Goal: Transaction & Acquisition: Purchase product/service

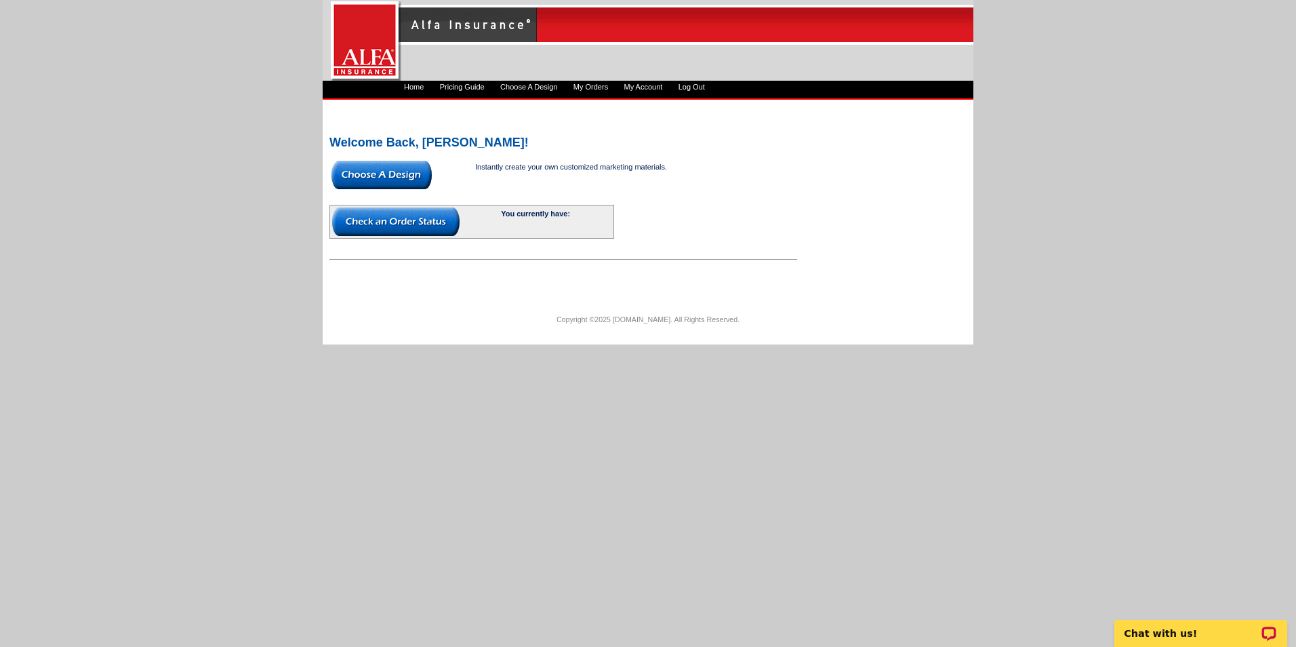
click at [382, 175] on img at bounding box center [381, 175] width 100 height 28
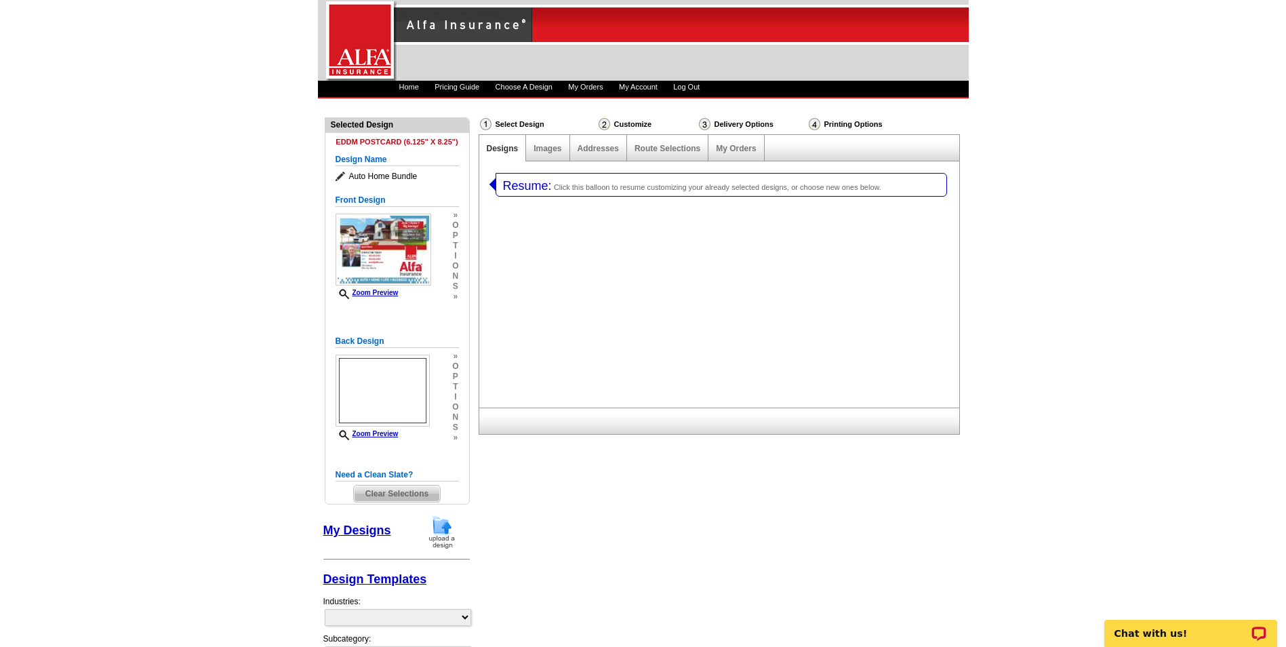
select select "1"
select select "14"
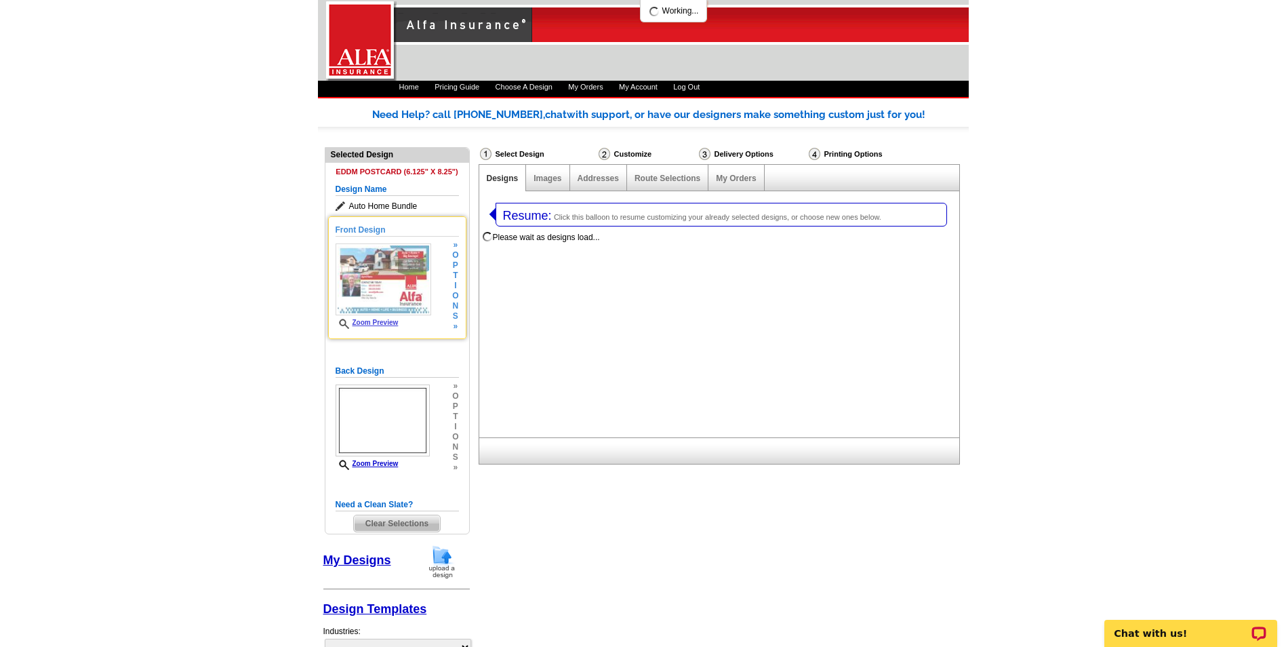
select select "1325"
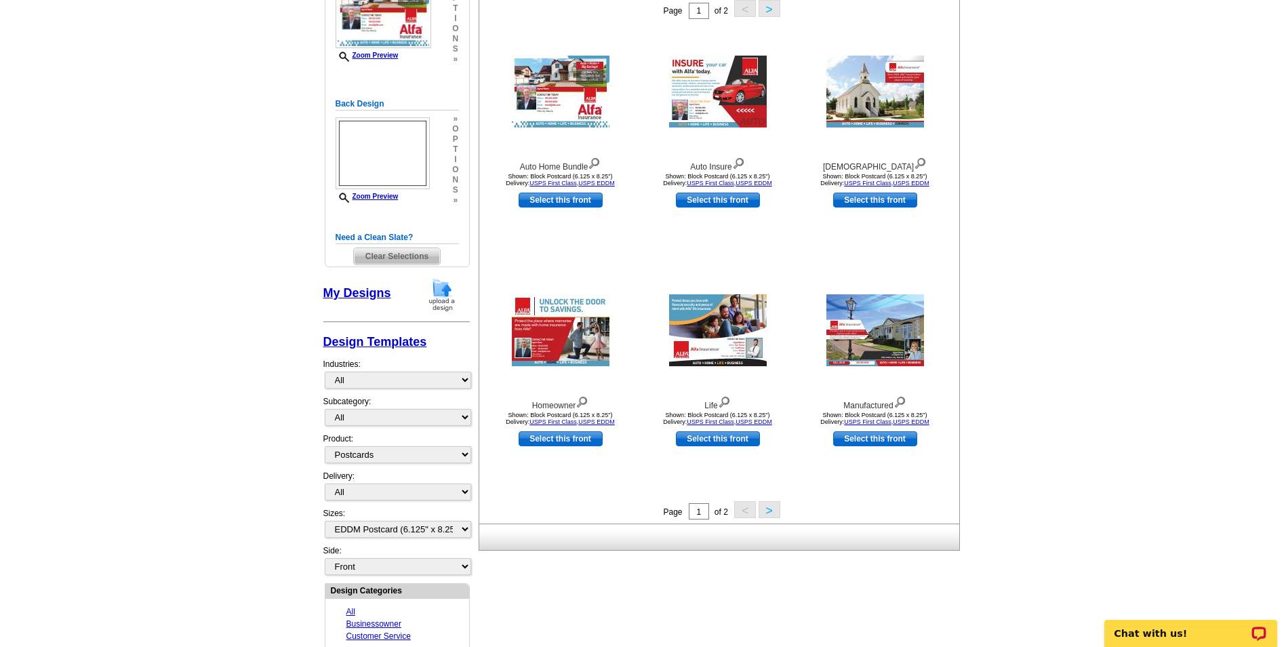
scroll to position [271, 0]
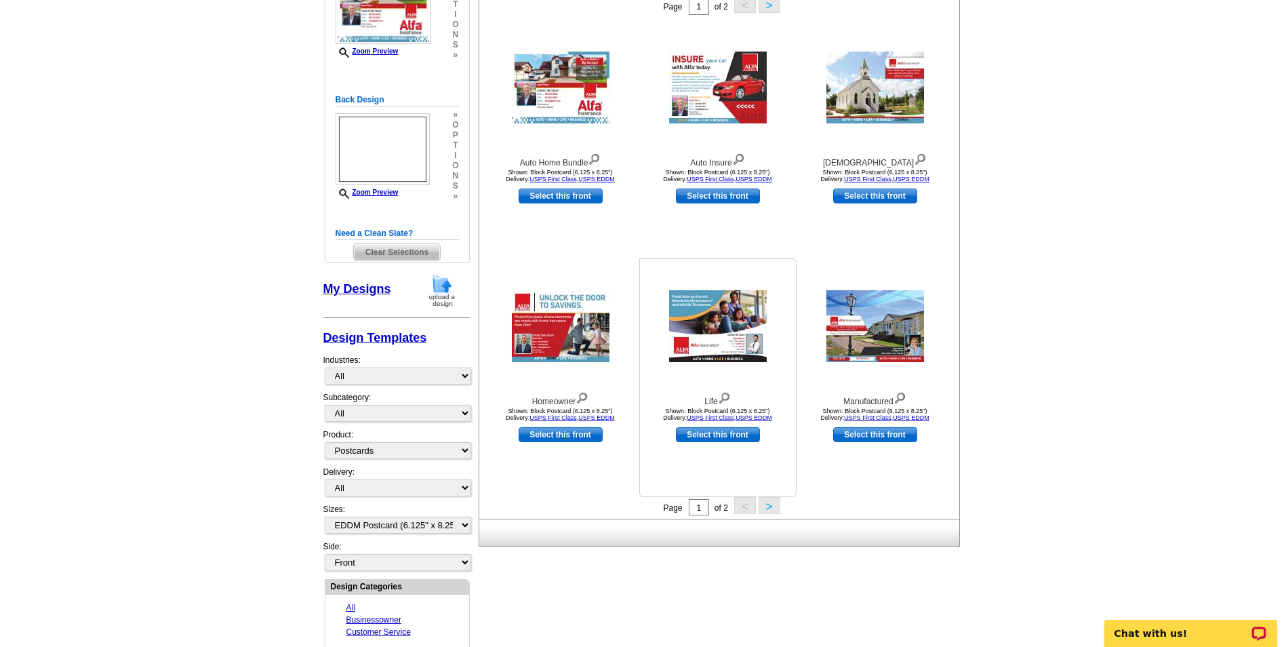
click at [723, 335] on img at bounding box center [718, 326] width 98 height 72
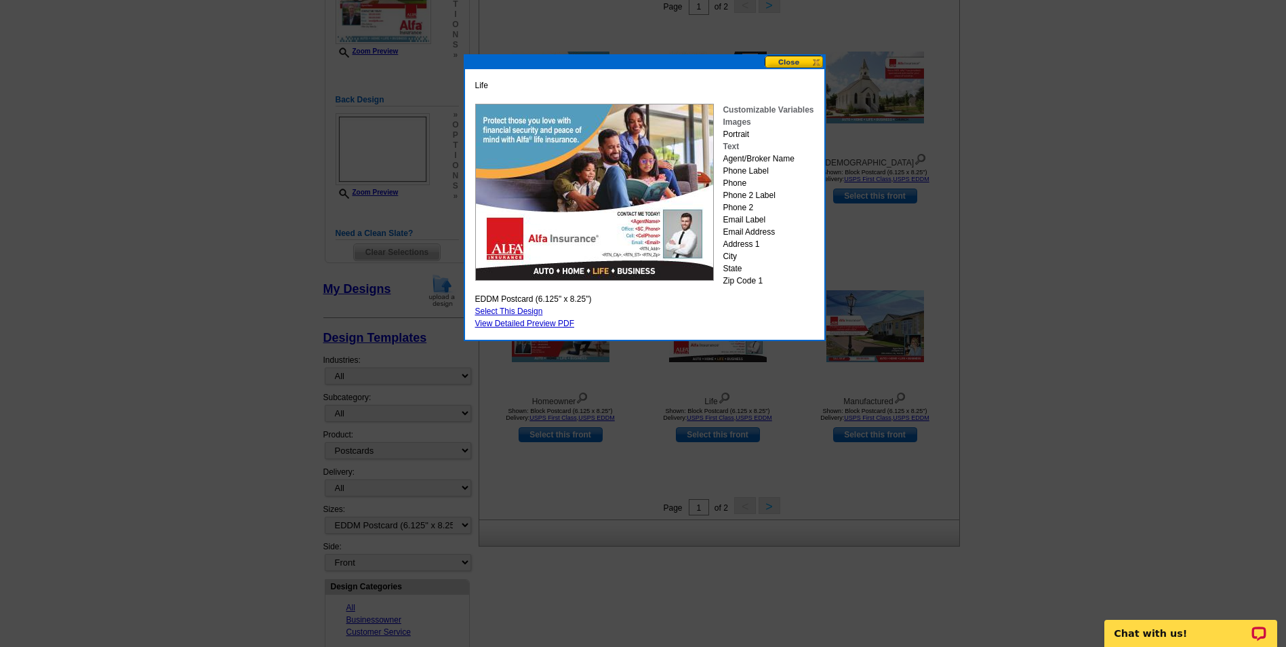
click at [522, 308] on link "Select This Design" at bounding box center [509, 310] width 68 height 9
select select "back"
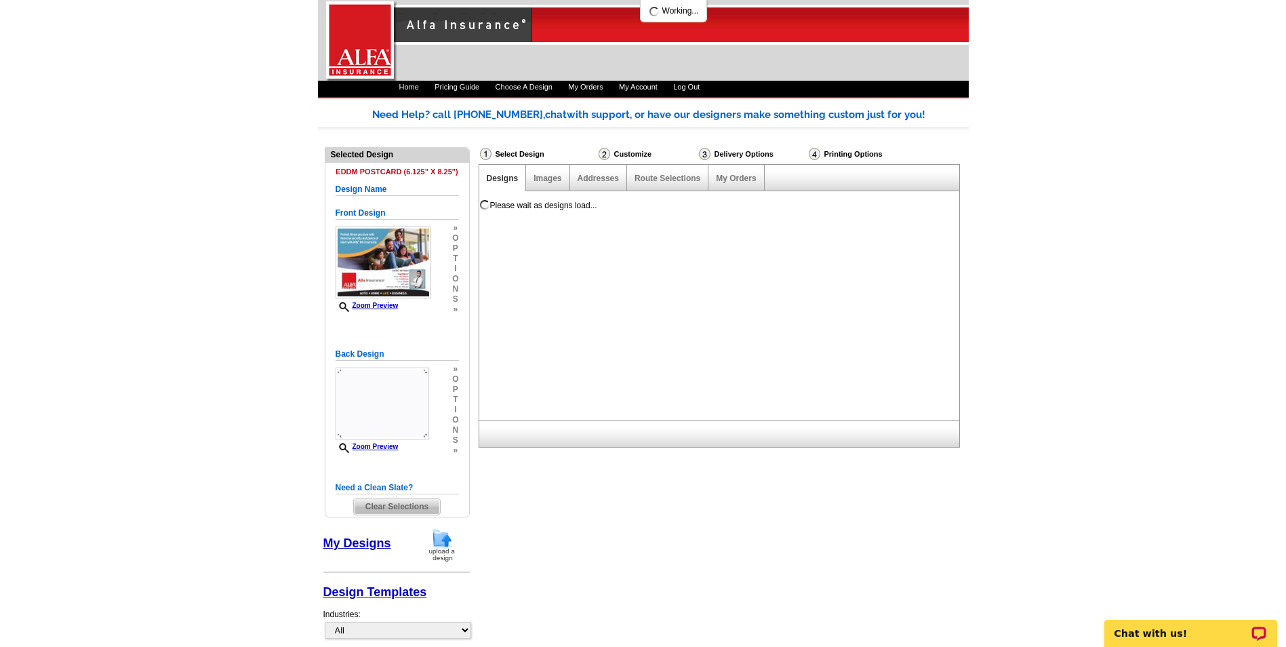
scroll to position [0, 0]
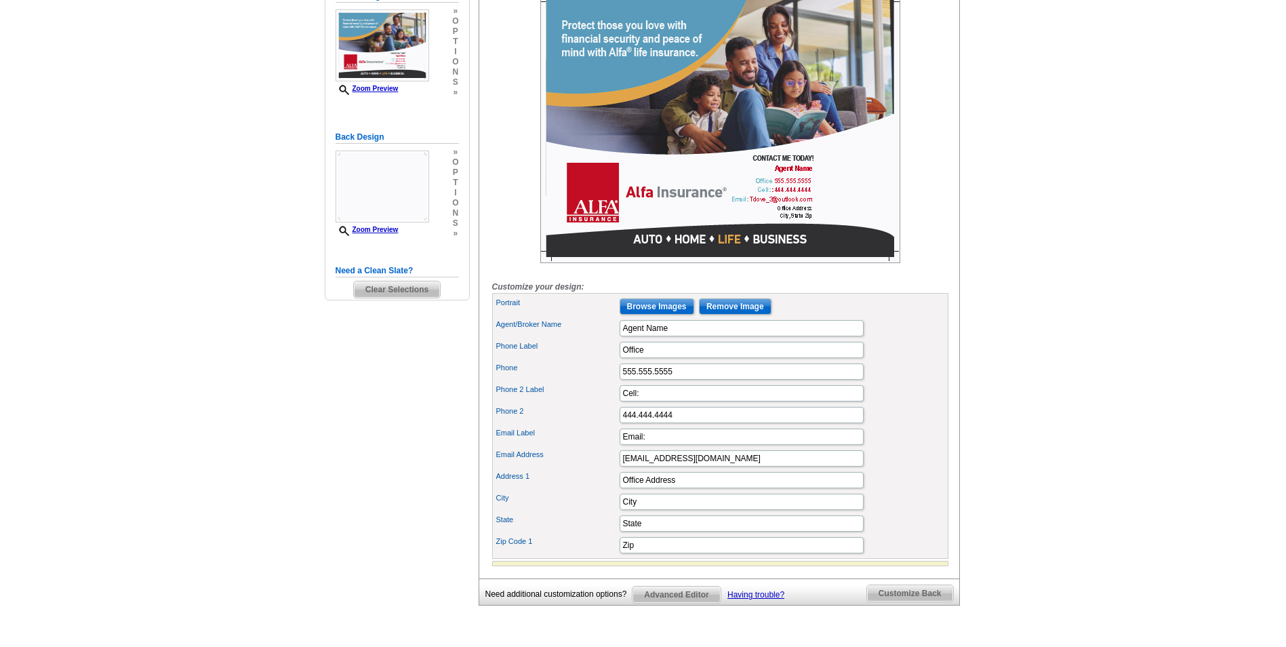
scroll to position [271, 0]
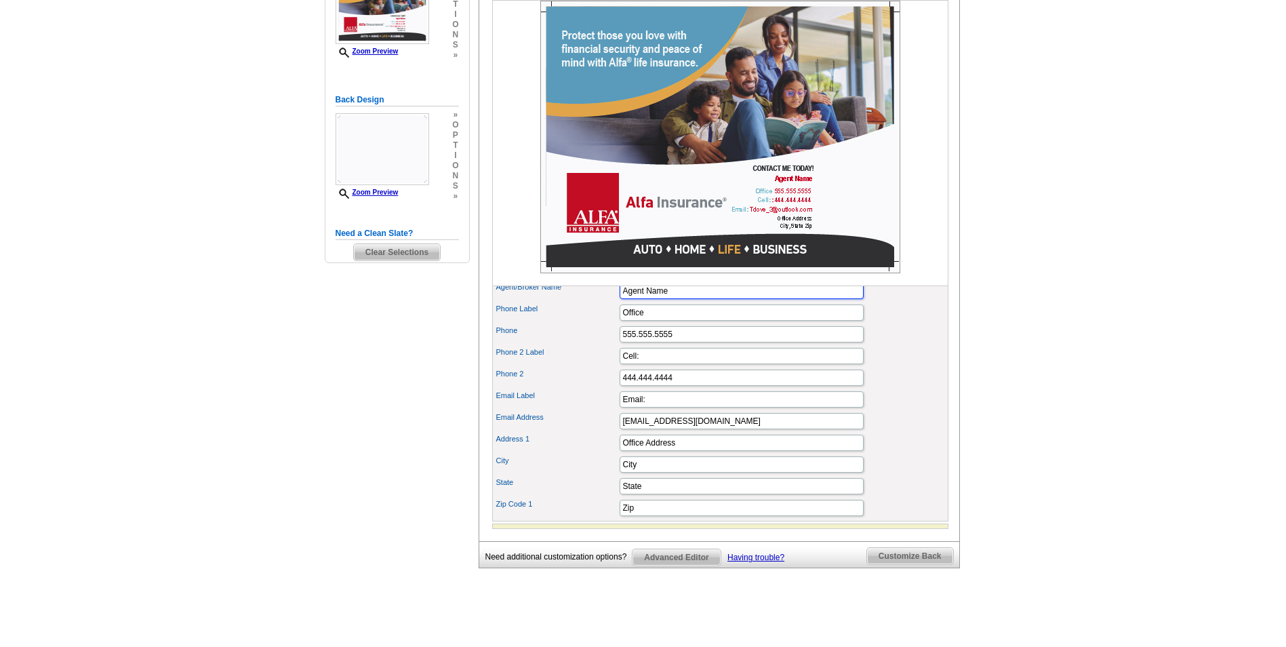
drag, startPoint x: 694, startPoint y: 314, endPoint x: 613, endPoint y: 314, distance: 81.3
click at [613, 302] on div "Agent/Broker Name Agent Name" at bounding box center [720, 291] width 451 height 22
type input "[PERSON_NAME]"
drag, startPoint x: 684, startPoint y: 357, endPoint x: 612, endPoint y: 357, distance: 71.8
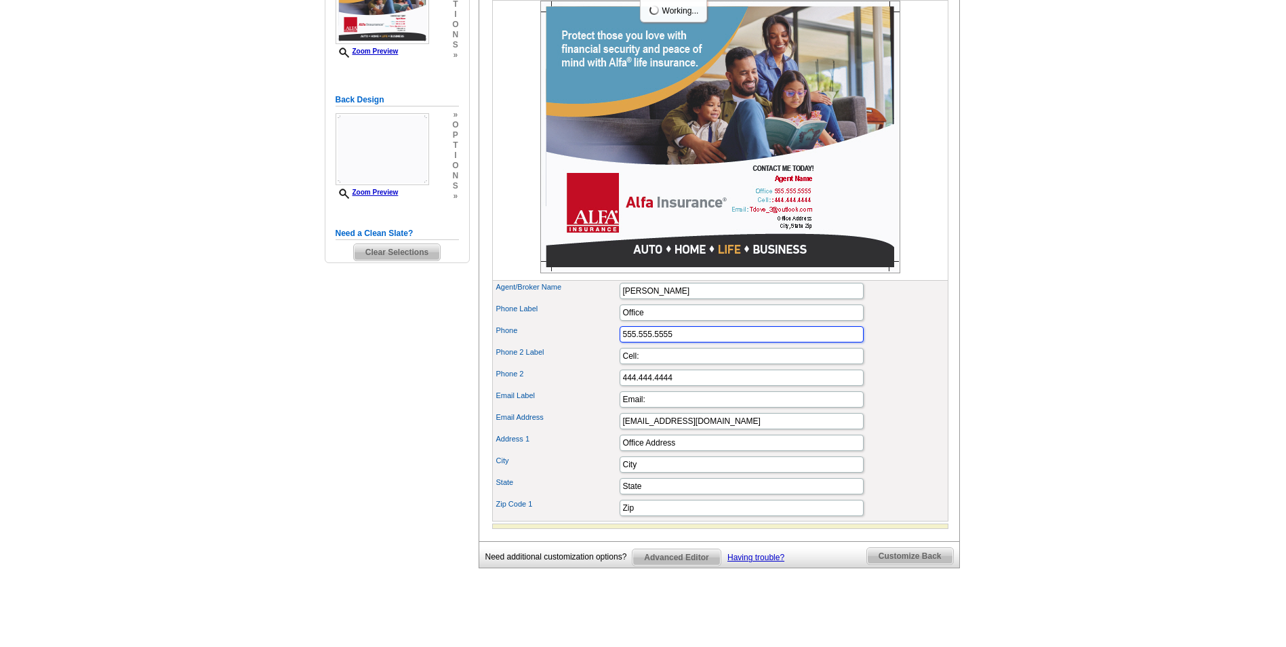
click at [612, 345] on div "Phone 555.555.5555" at bounding box center [720, 334] width 451 height 22
type input "601-469-3326"
drag, startPoint x: 667, startPoint y: 380, endPoint x: 605, endPoint y: 377, distance: 62.4
click at [605, 367] on div "Phone 2 Label Cell:" at bounding box center [720, 356] width 451 height 22
drag, startPoint x: 703, startPoint y: 395, endPoint x: 600, endPoint y: 394, distance: 103.0
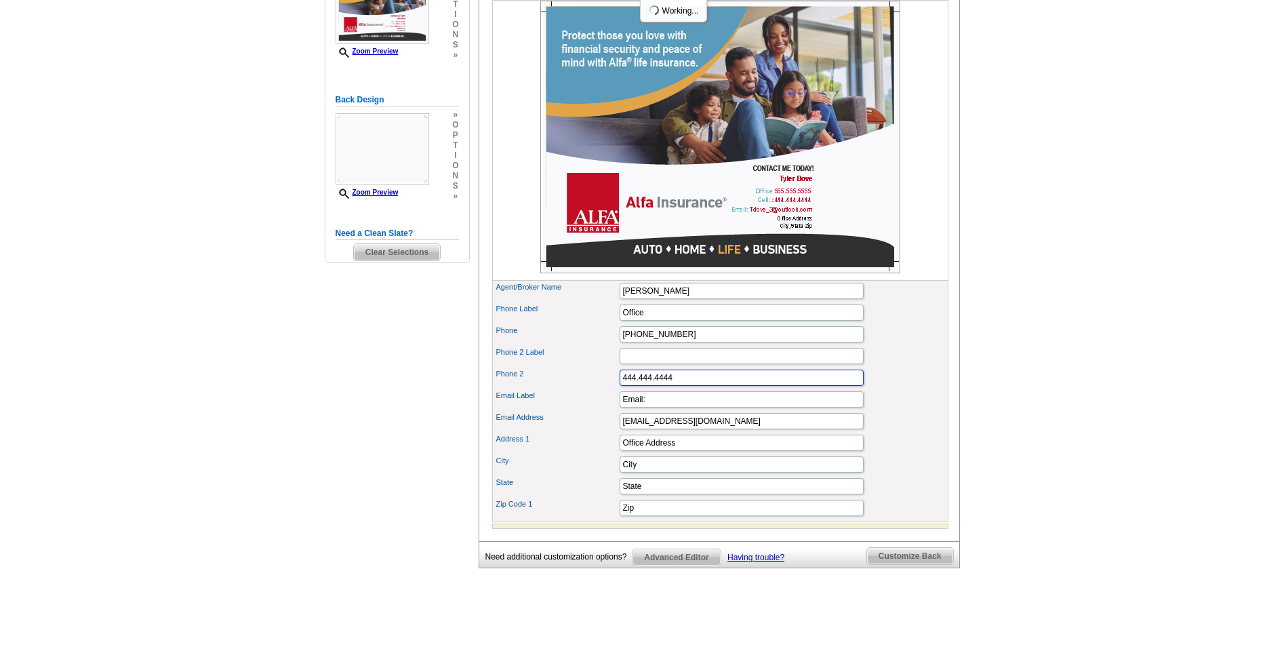
click at [600, 388] on div "Phone 2 444.444.4444" at bounding box center [720, 378] width 451 height 22
drag, startPoint x: 716, startPoint y: 441, endPoint x: 616, endPoint y: 442, distance: 100.3
click at [616, 432] on div "Email Address Tdove_3@outlook.com" at bounding box center [720, 421] width 451 height 22
type input "TDove@alfains.com"
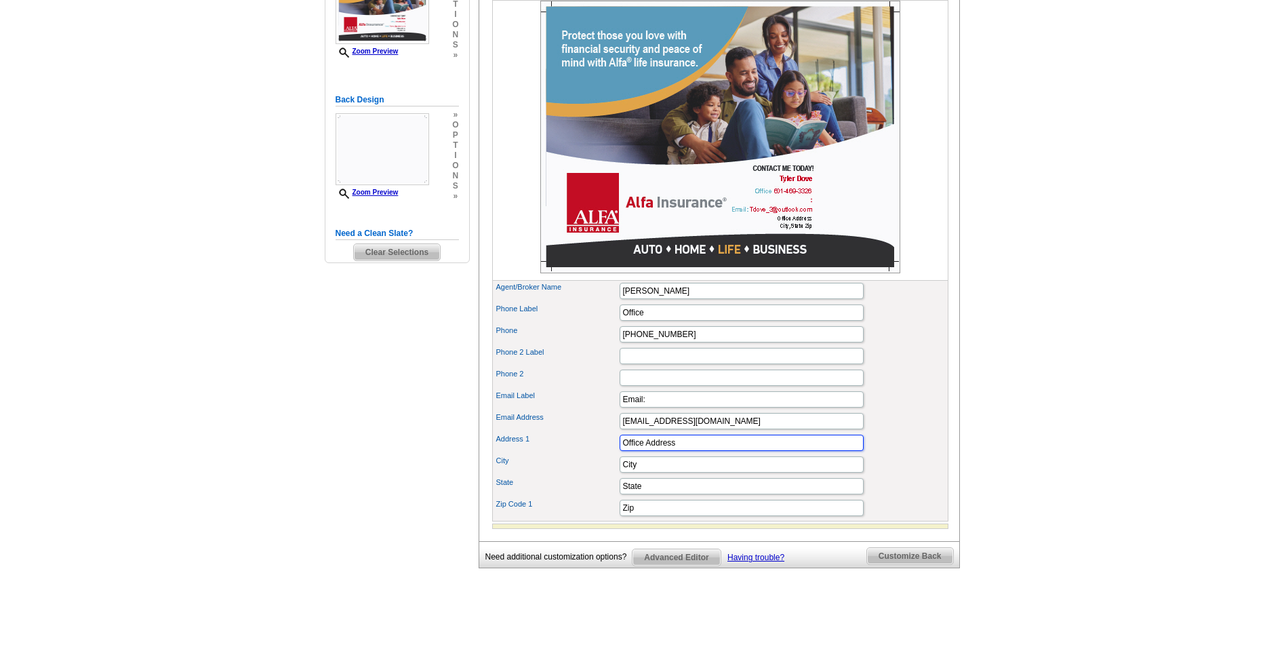
click at [651, 451] on input "Office Address" at bounding box center [741, 442] width 244 height 16
type input "d"
type input "311 S Main St"
click at [675, 472] on input "City" at bounding box center [741, 464] width 244 height 16
type input "C"
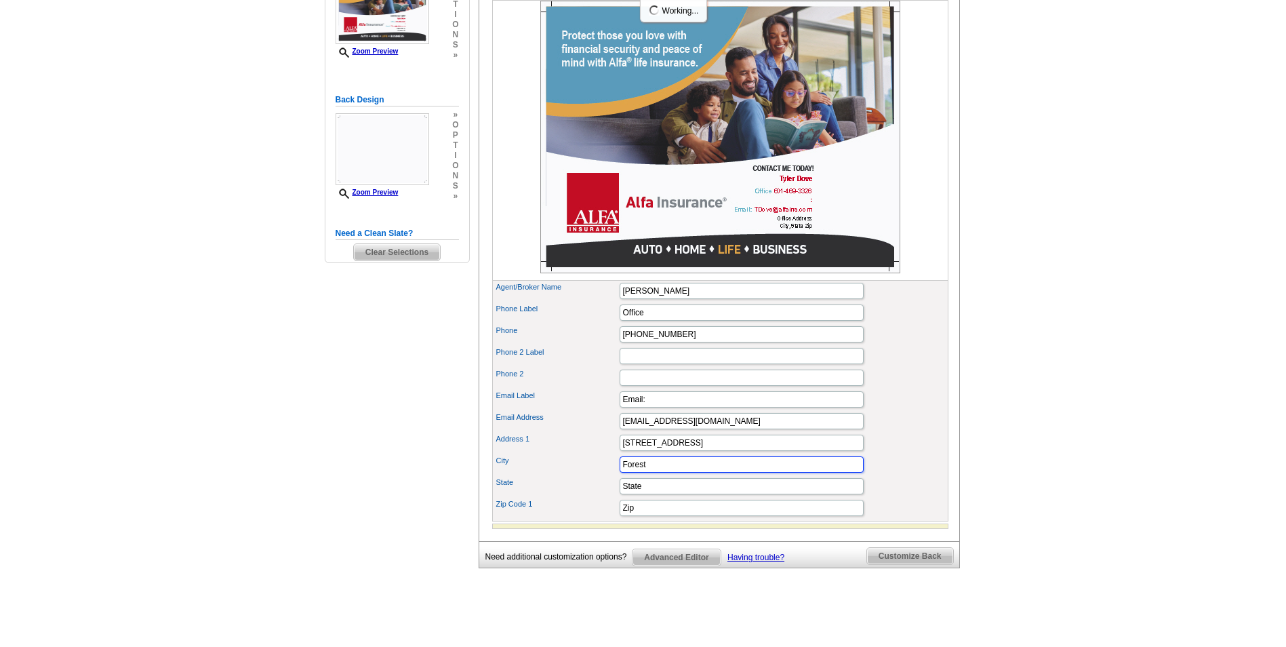
type input "Forest"
type input "MS"
click at [687, 516] on input "Zip" at bounding box center [741, 507] width 244 height 16
type input "Z"
type input "39074"
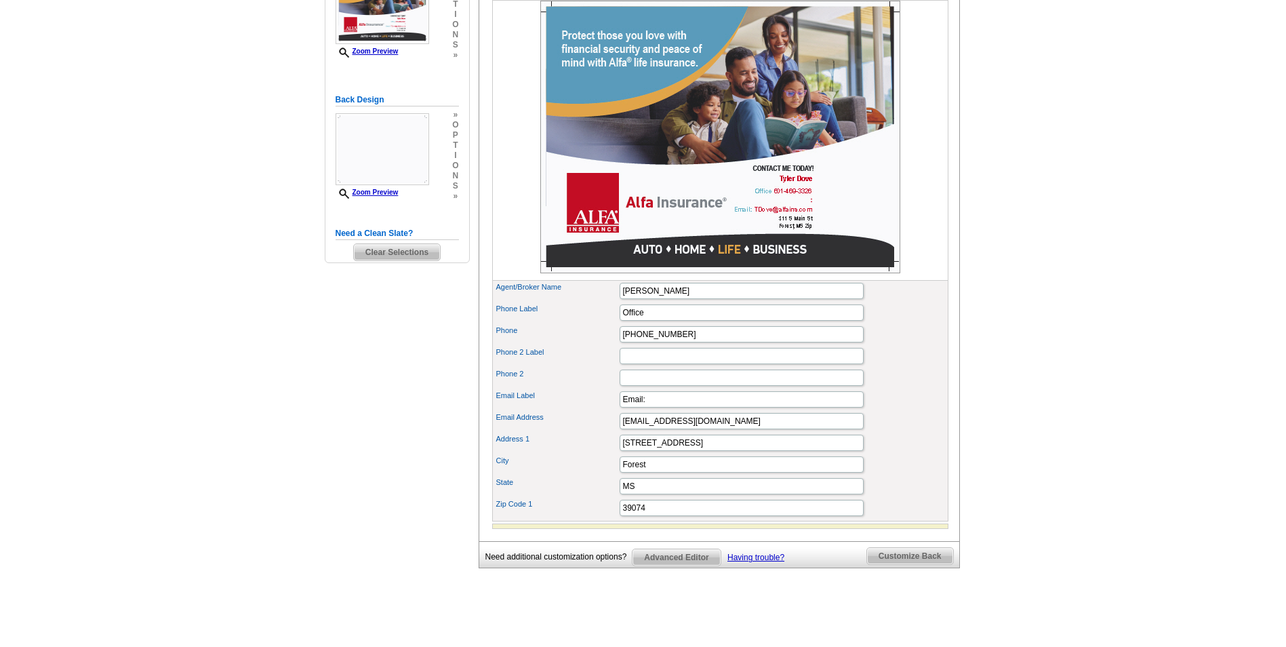
click at [919, 453] on div "Address 1 311 S Main St" at bounding box center [720, 443] width 451 height 22
click at [672, 277] on input "Browse Images" at bounding box center [656, 269] width 75 height 16
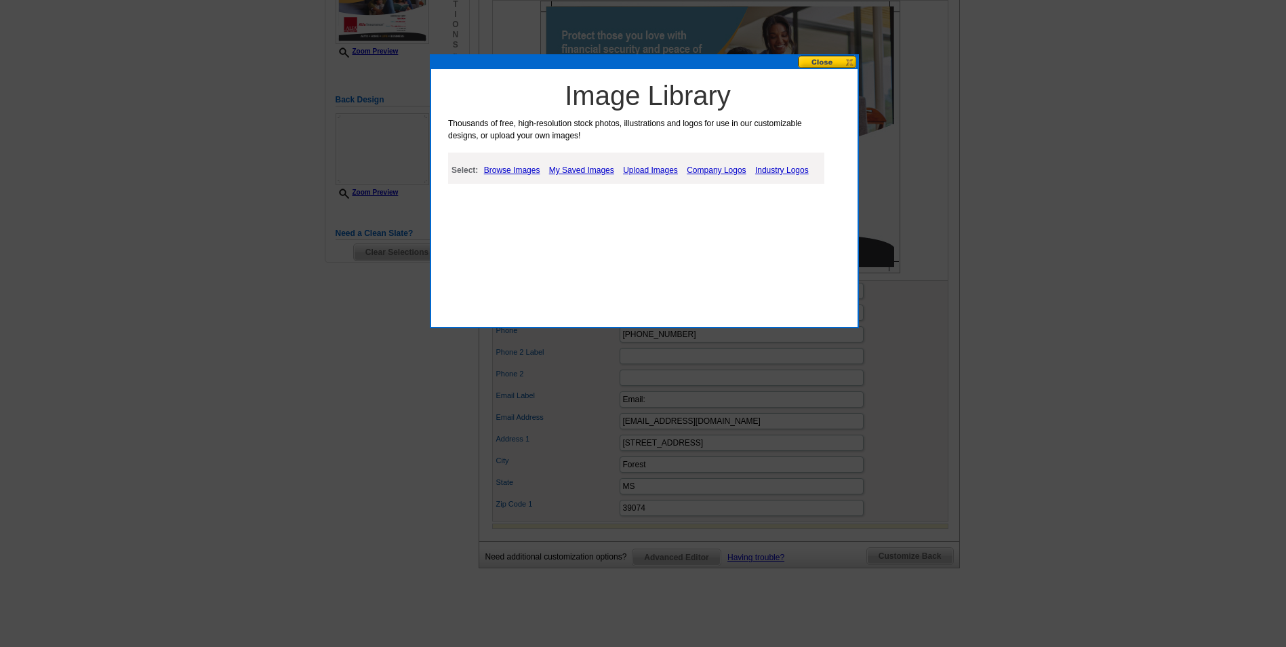
click at [636, 166] on link "Upload Images" at bounding box center [650, 170] width 62 height 16
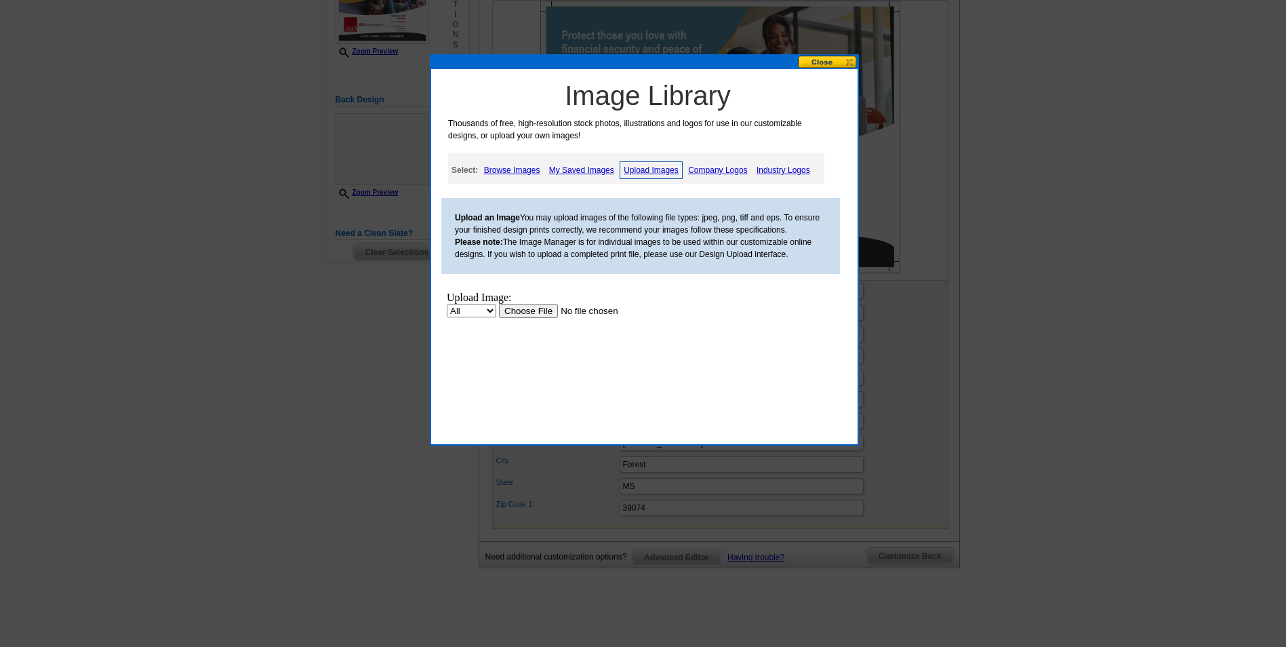
click at [538, 310] on input "file" at bounding box center [584, 311] width 171 height 14
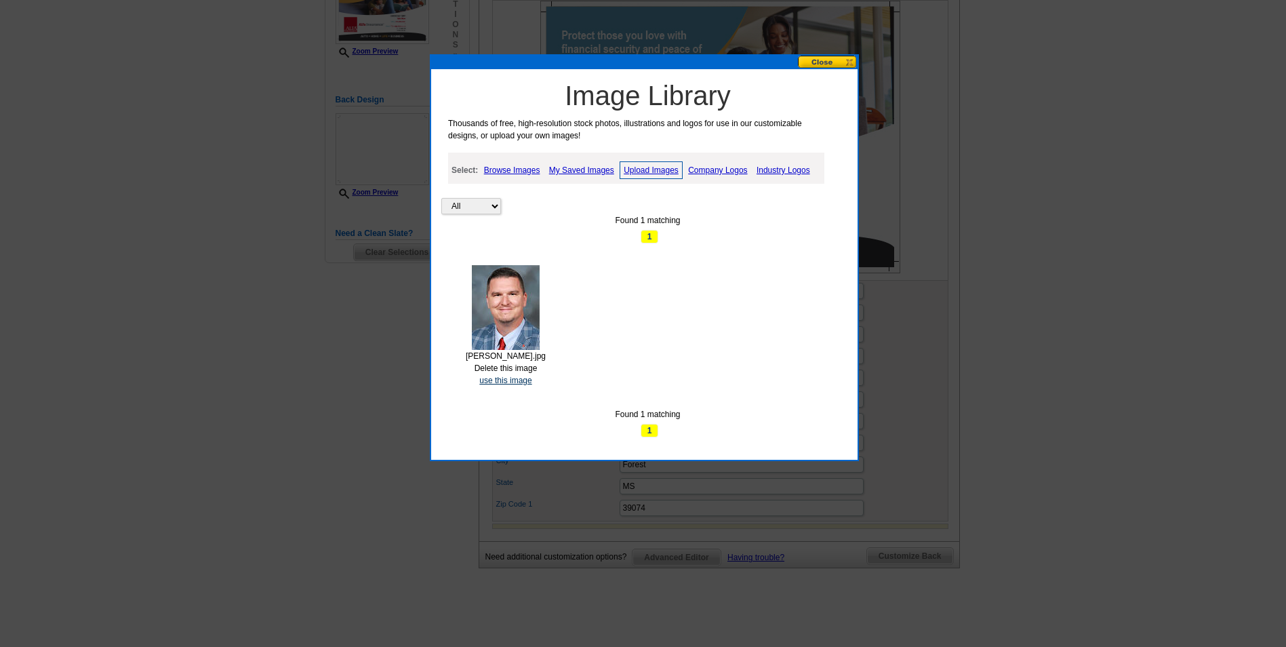
click at [521, 382] on link "use this image" at bounding box center [505, 379] width 52 height 9
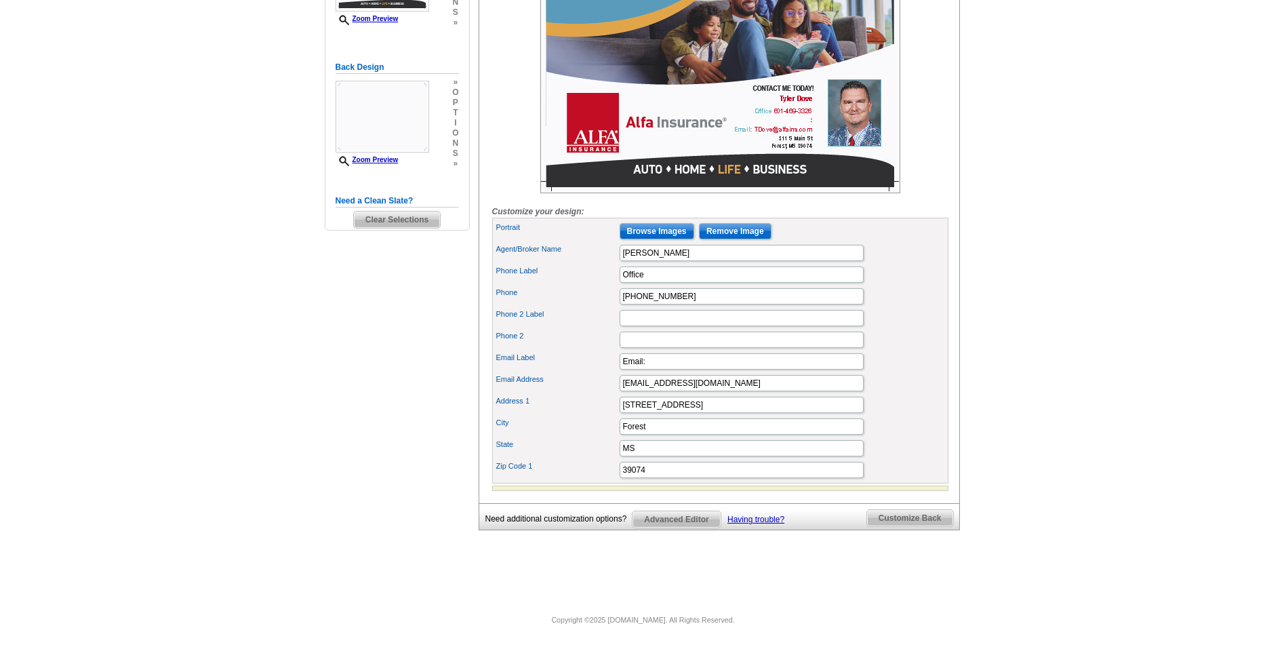
scroll to position [326, 0]
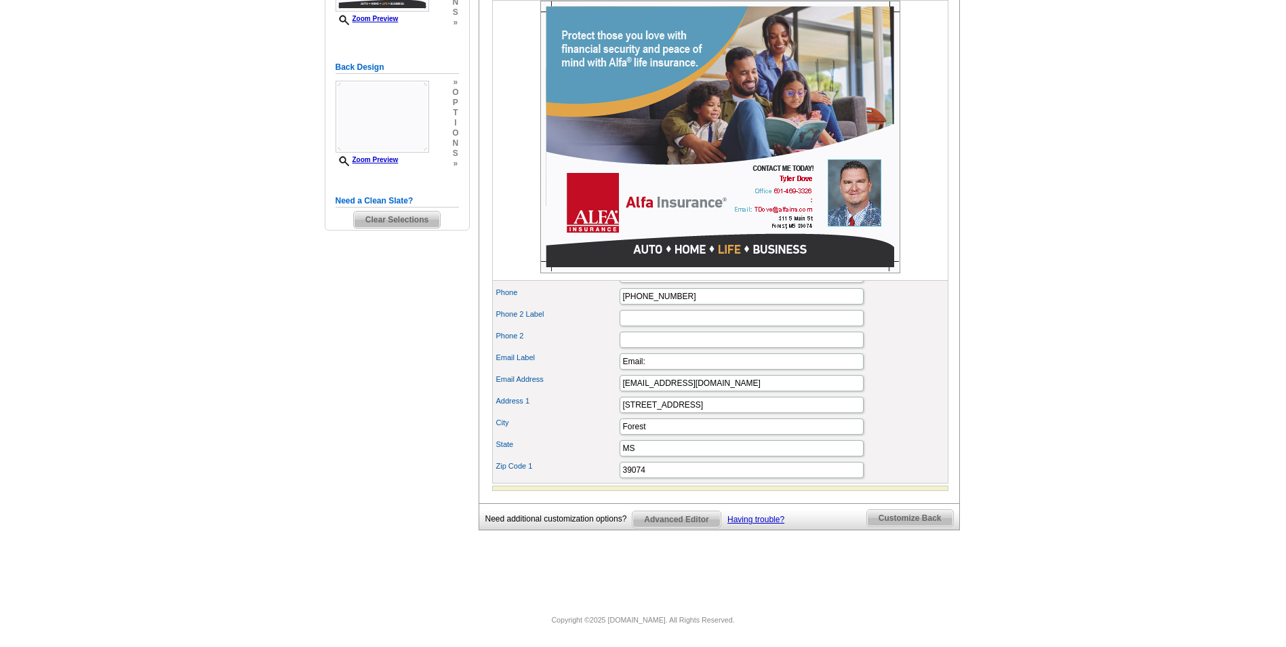
click at [910, 518] on span "Customize Back" at bounding box center [910, 518] width 86 height 16
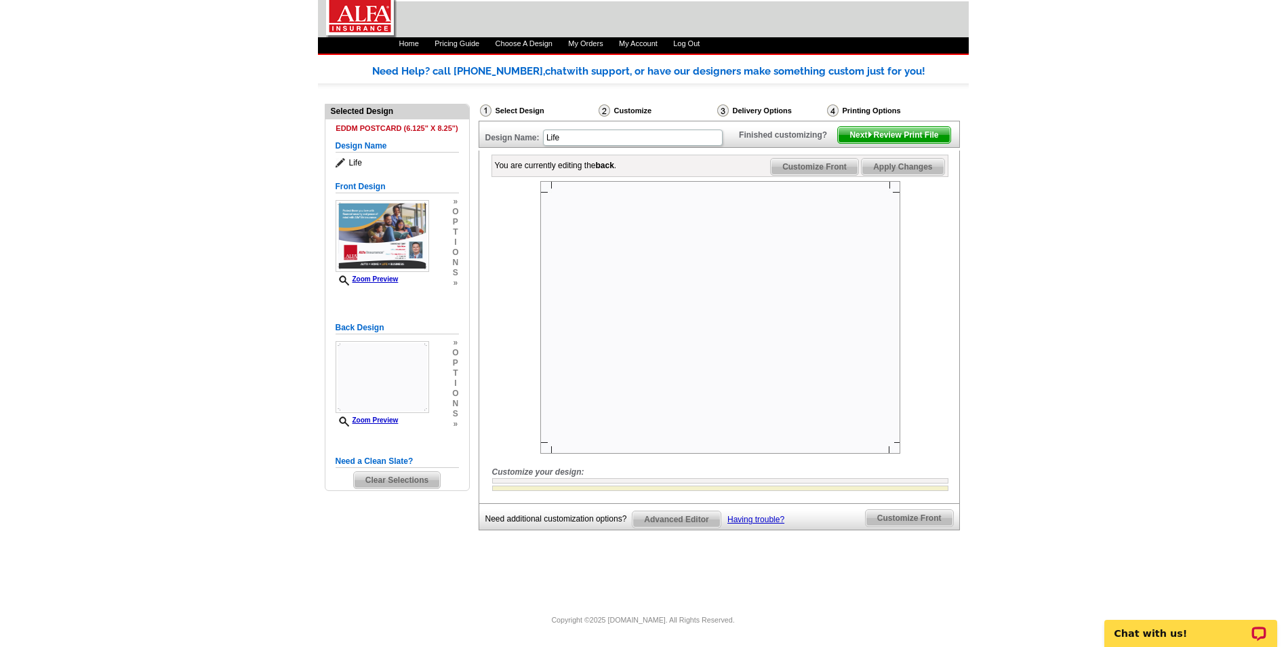
click at [749, 264] on img at bounding box center [720, 317] width 360 height 272
click at [369, 416] on link "Zoom Preview" at bounding box center [366, 419] width 63 height 7
click at [722, 263] on img at bounding box center [720, 317] width 360 height 272
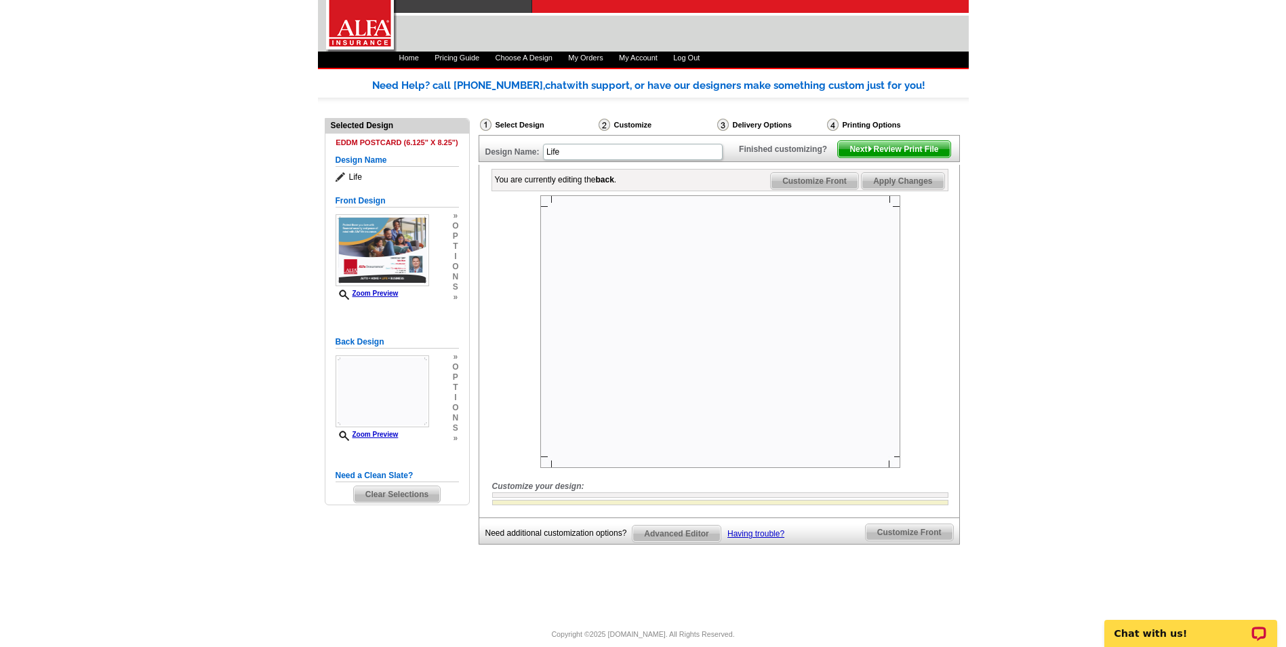
scroll to position [0, 0]
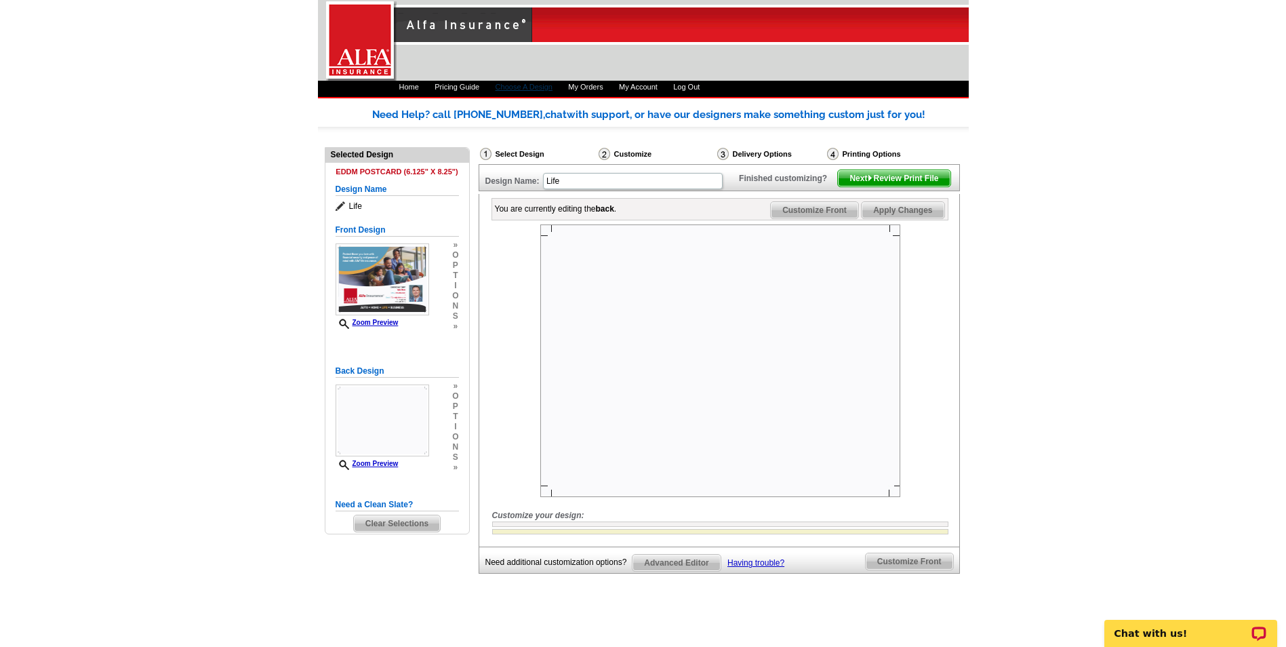
click at [508, 90] on link "Choose A Design" at bounding box center [523, 87] width 57 height 8
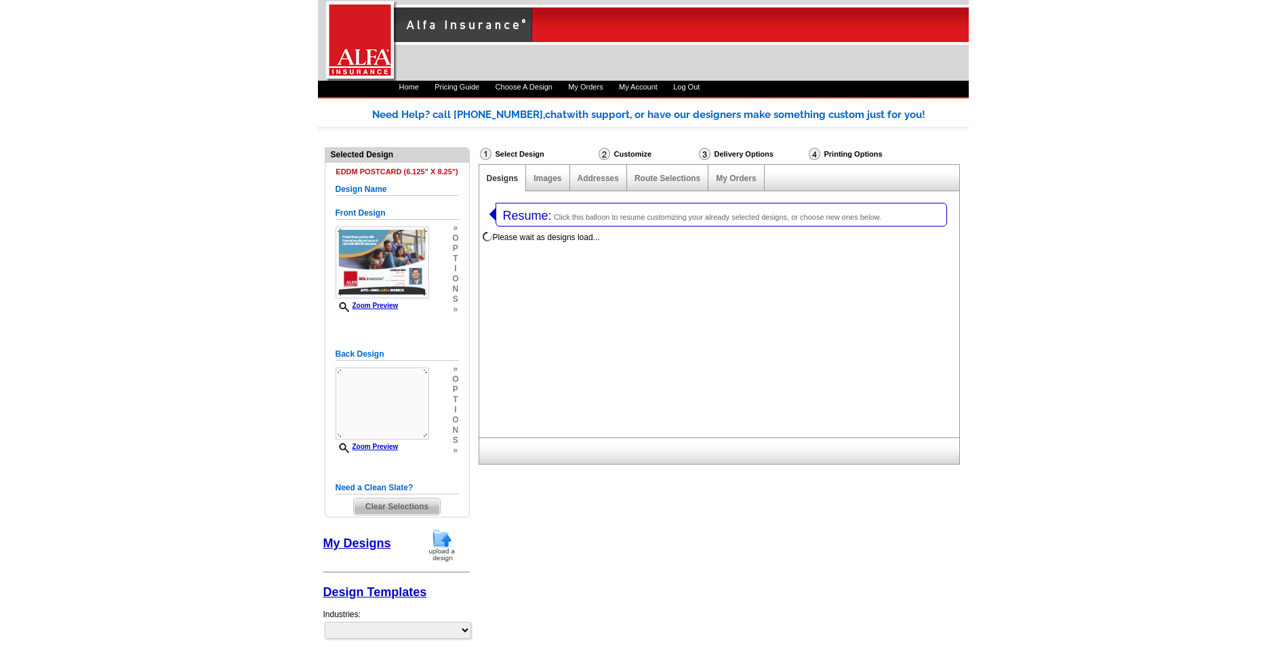
select select "1"
select select "14"
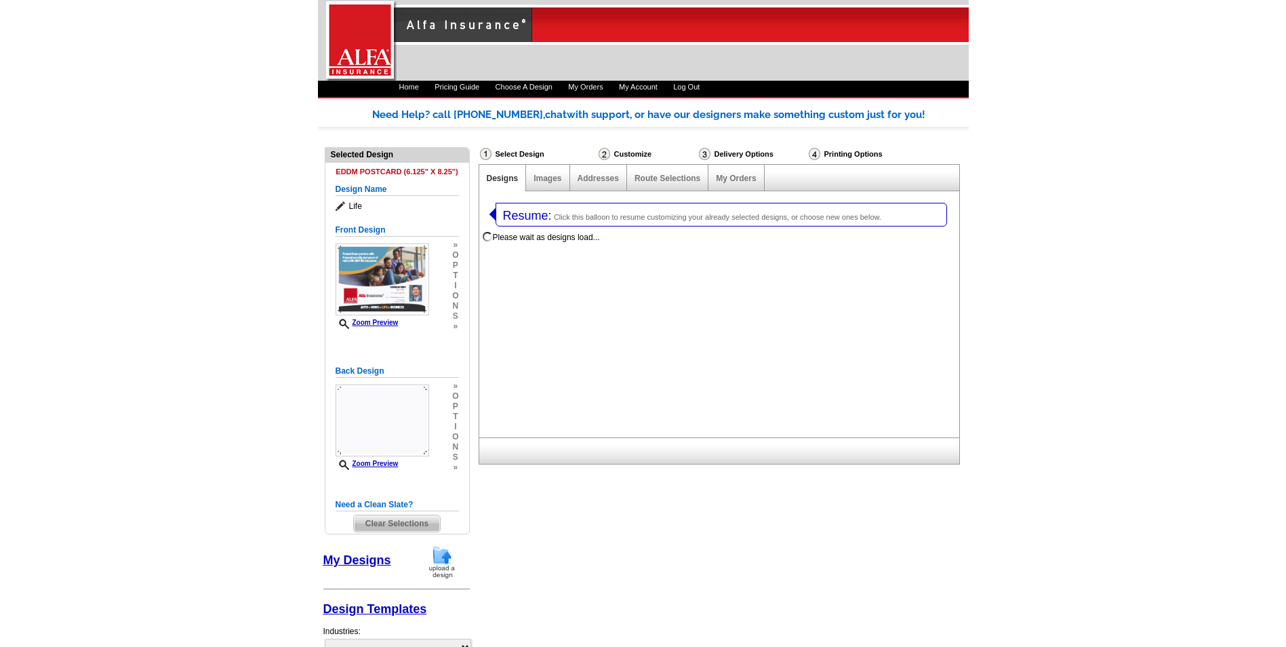
select select "1325"
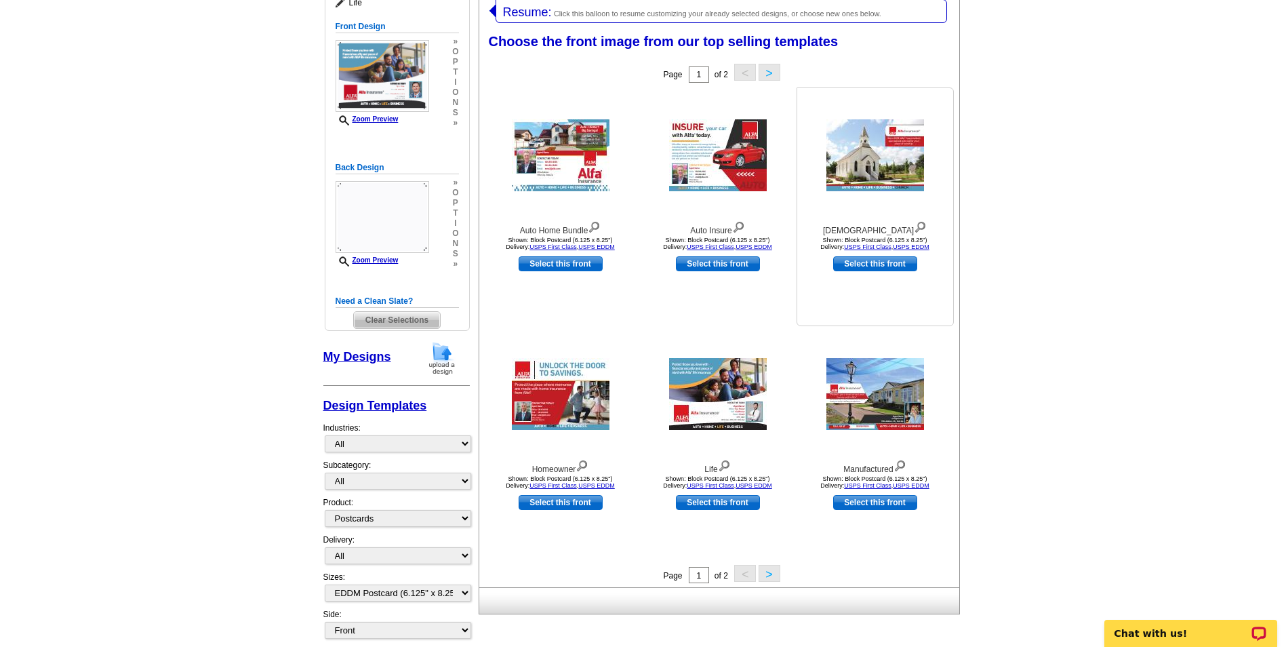
scroll to position [271, 0]
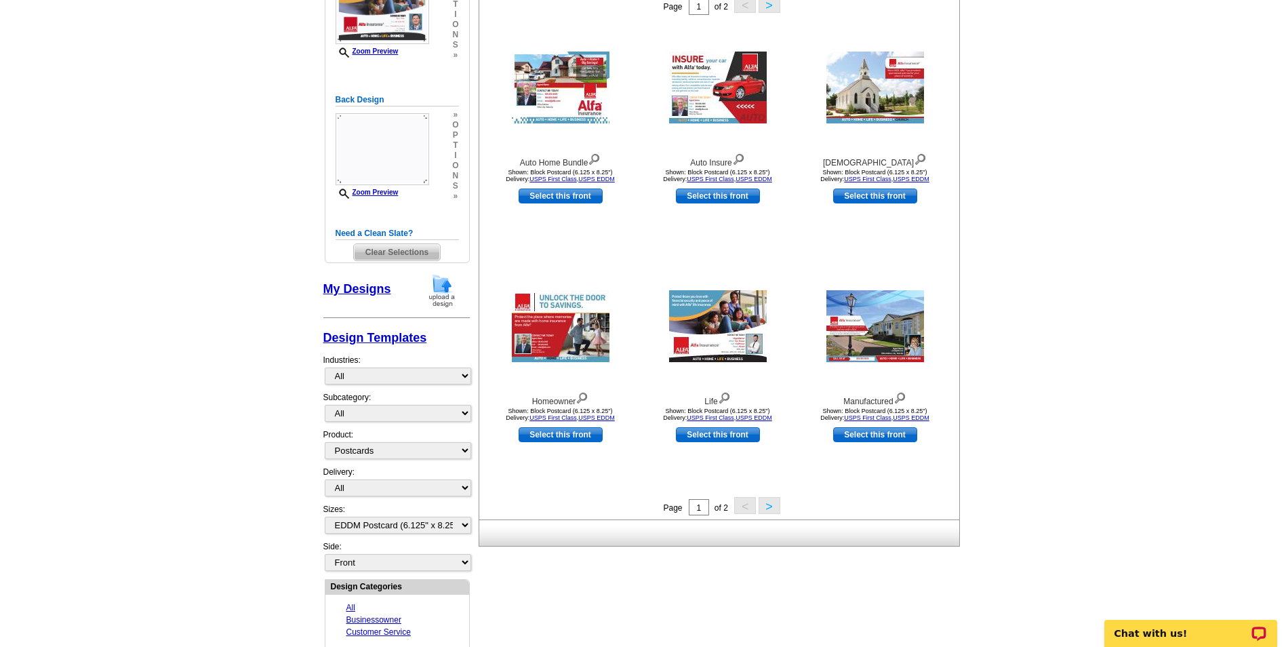
click at [767, 506] on button ">" at bounding box center [769, 505] width 22 height 17
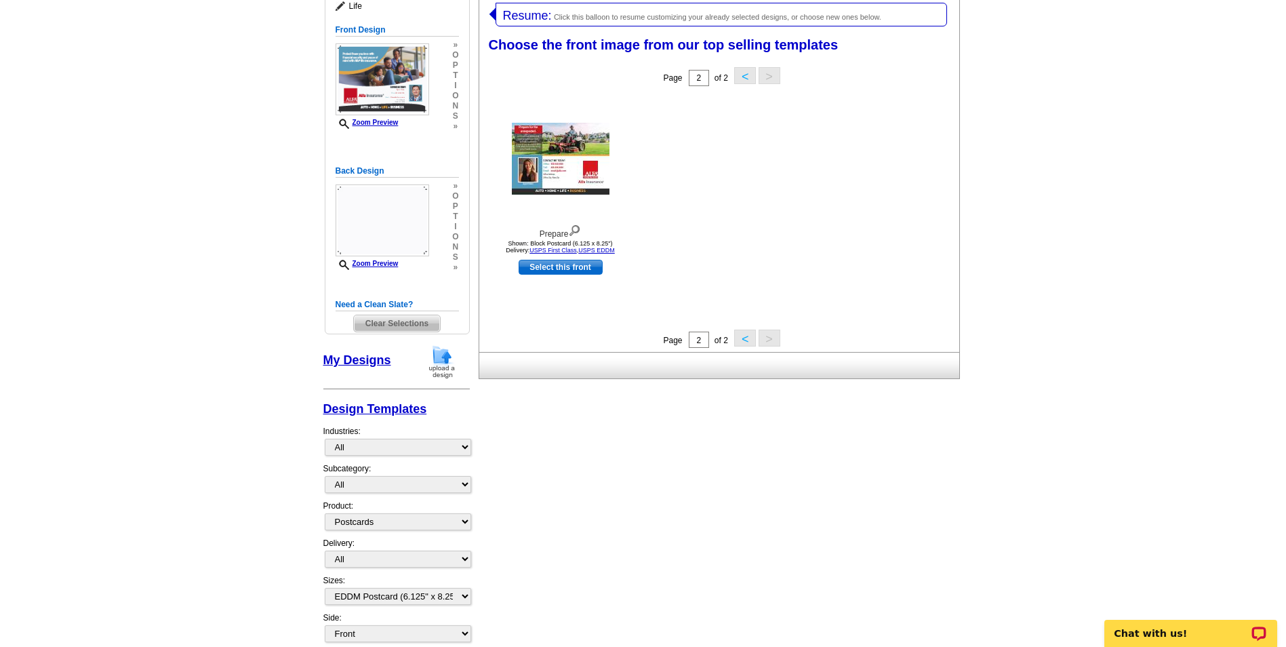
scroll to position [199, 0]
click at [739, 343] on button "<" at bounding box center [745, 338] width 22 height 17
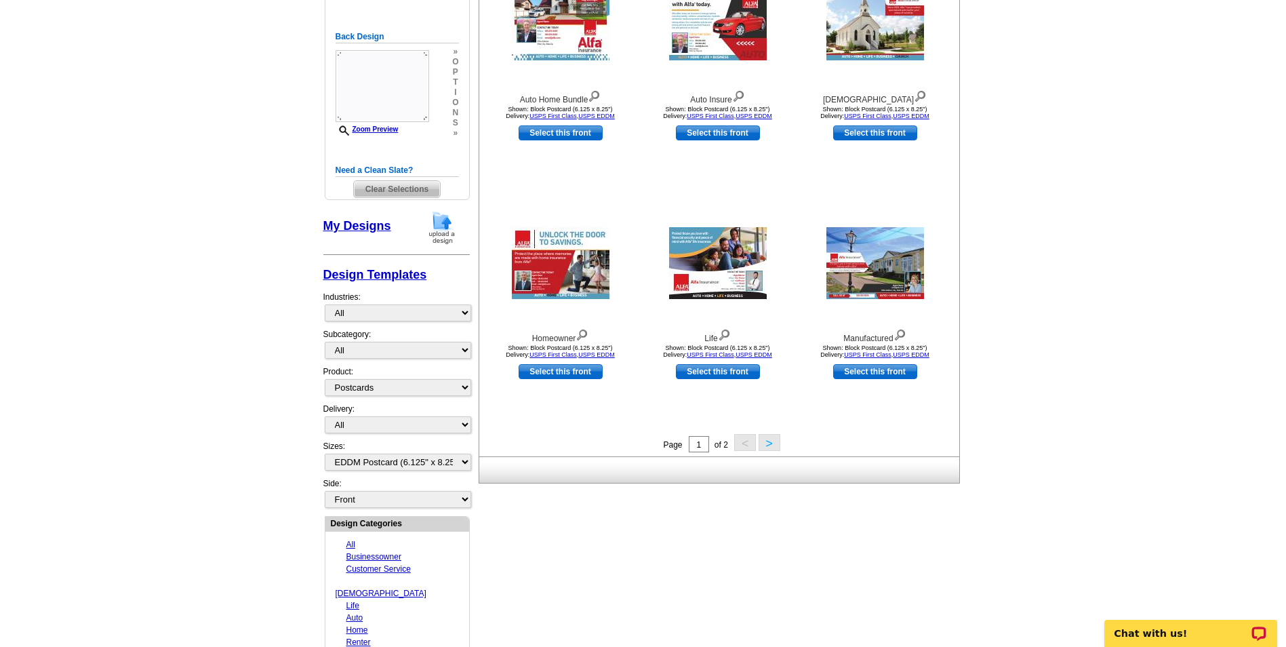
scroll to position [335, 0]
click at [769, 443] on button ">" at bounding box center [769, 441] width 22 height 17
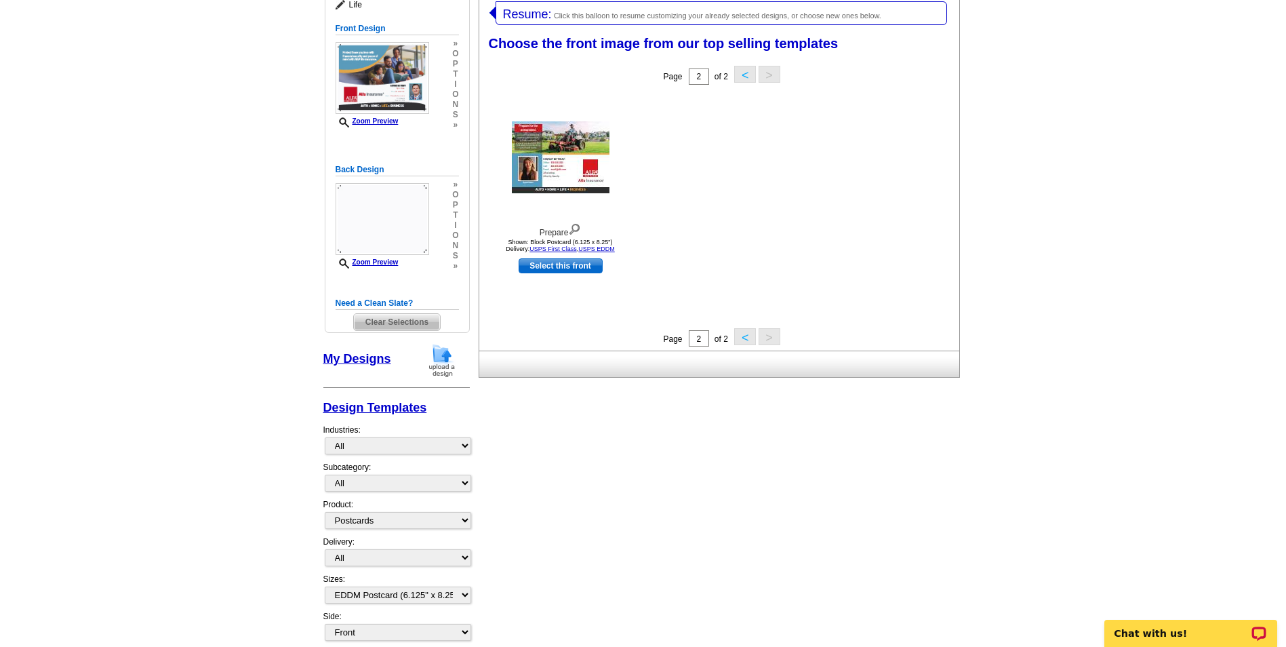
scroll to position [199, 0]
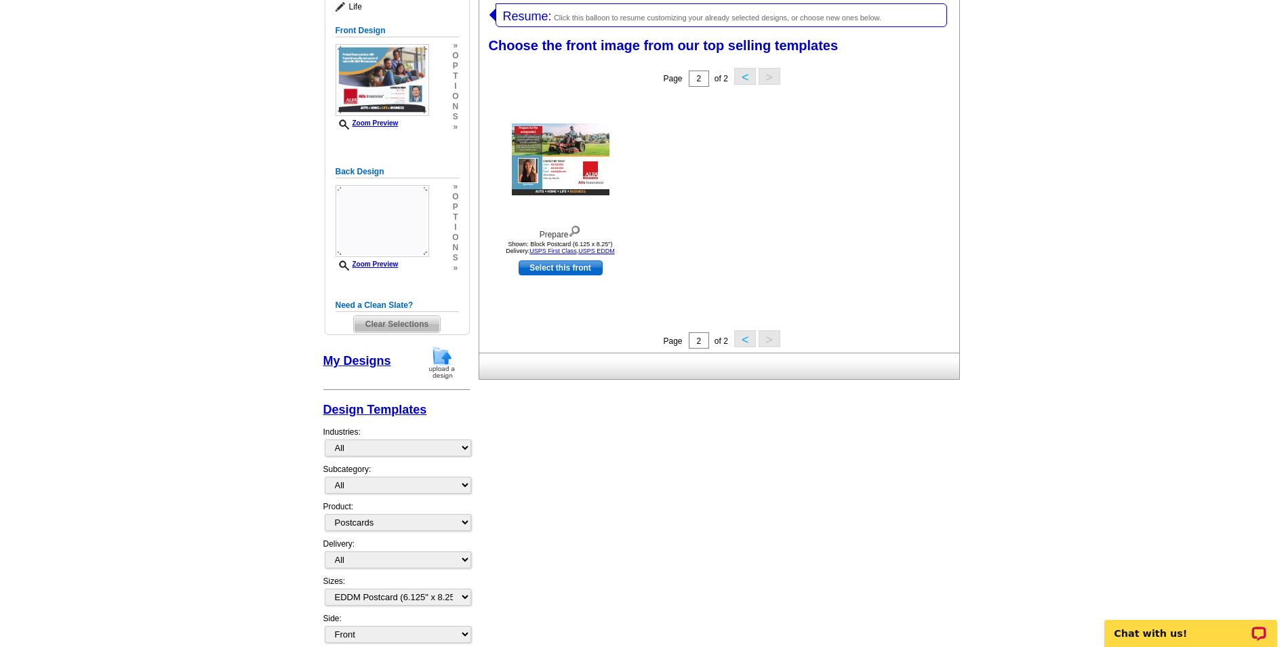
click at [743, 340] on button "<" at bounding box center [745, 338] width 22 height 17
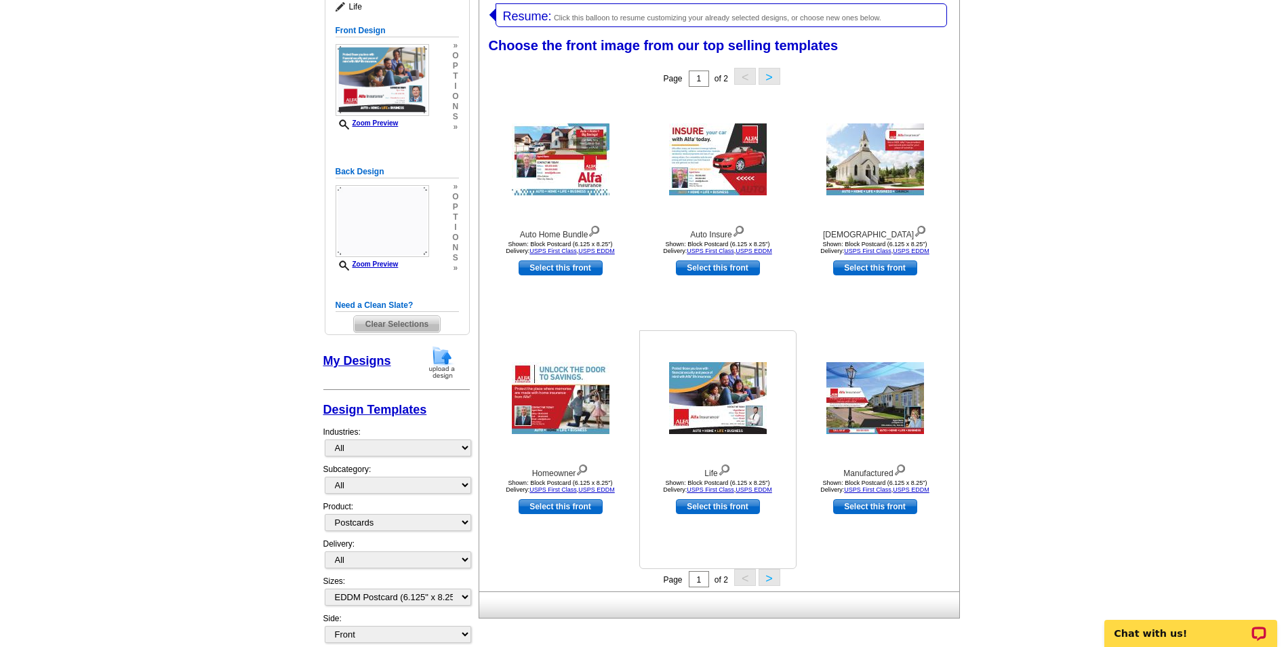
click at [730, 413] on img at bounding box center [718, 398] width 98 height 72
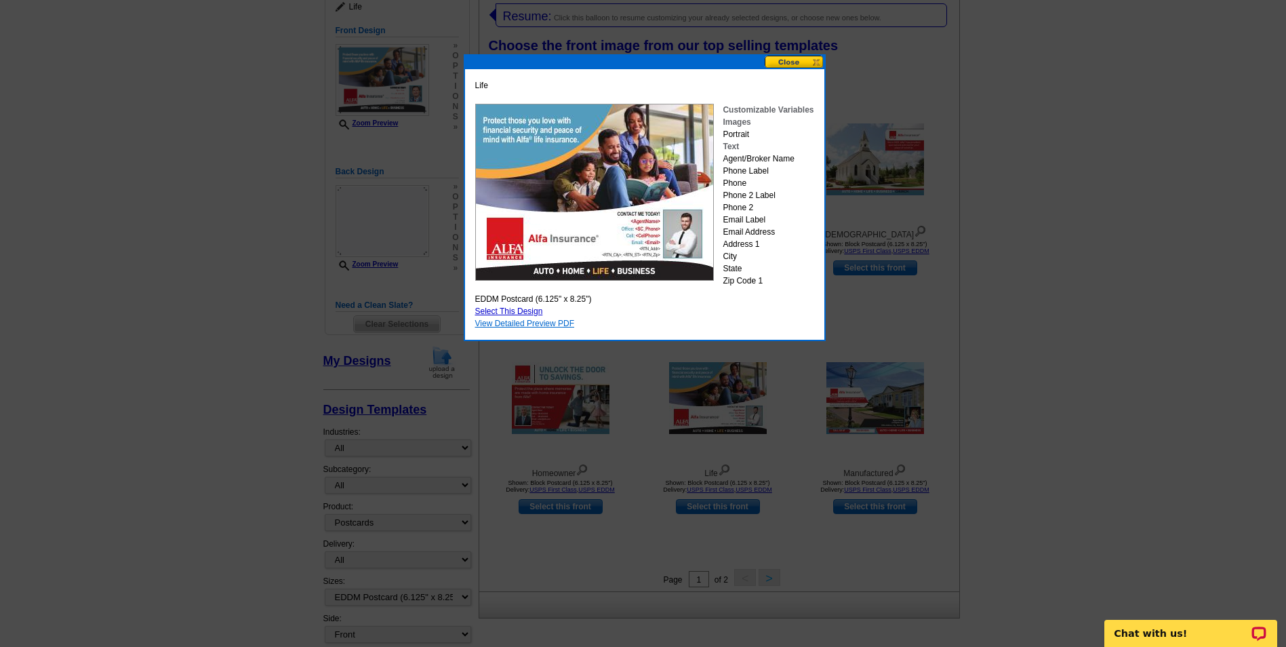
click at [563, 321] on link "View Detailed Preview PDF" at bounding box center [525, 323] width 100 height 9
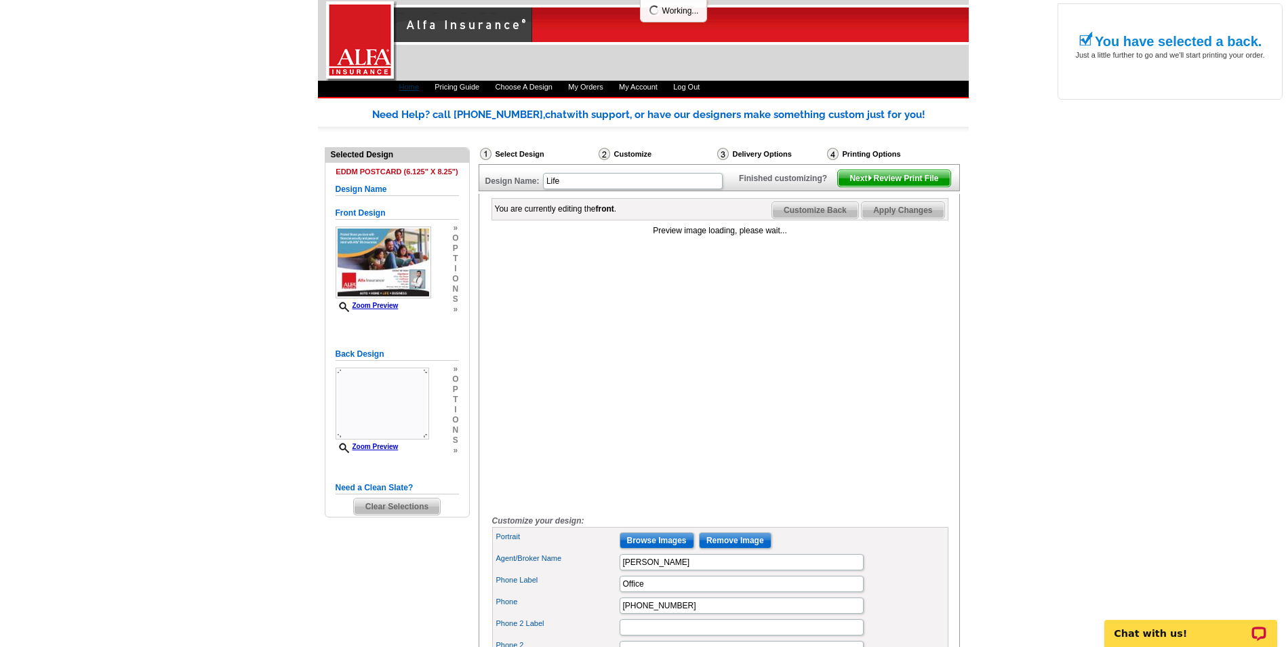
click at [405, 84] on link "Home" at bounding box center [409, 87] width 20 height 8
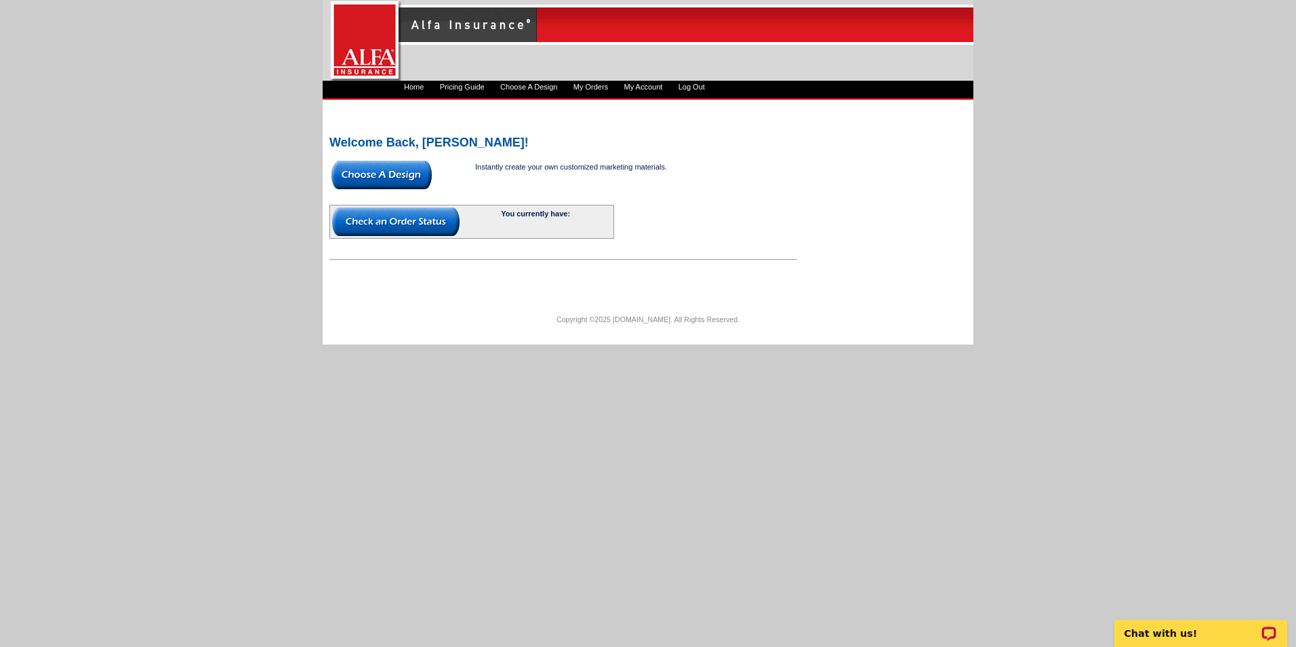
click at [563, 80] on div at bounding box center [648, 40] width 651 height 81
click at [462, 84] on link "Pricing Guide" at bounding box center [462, 87] width 45 height 8
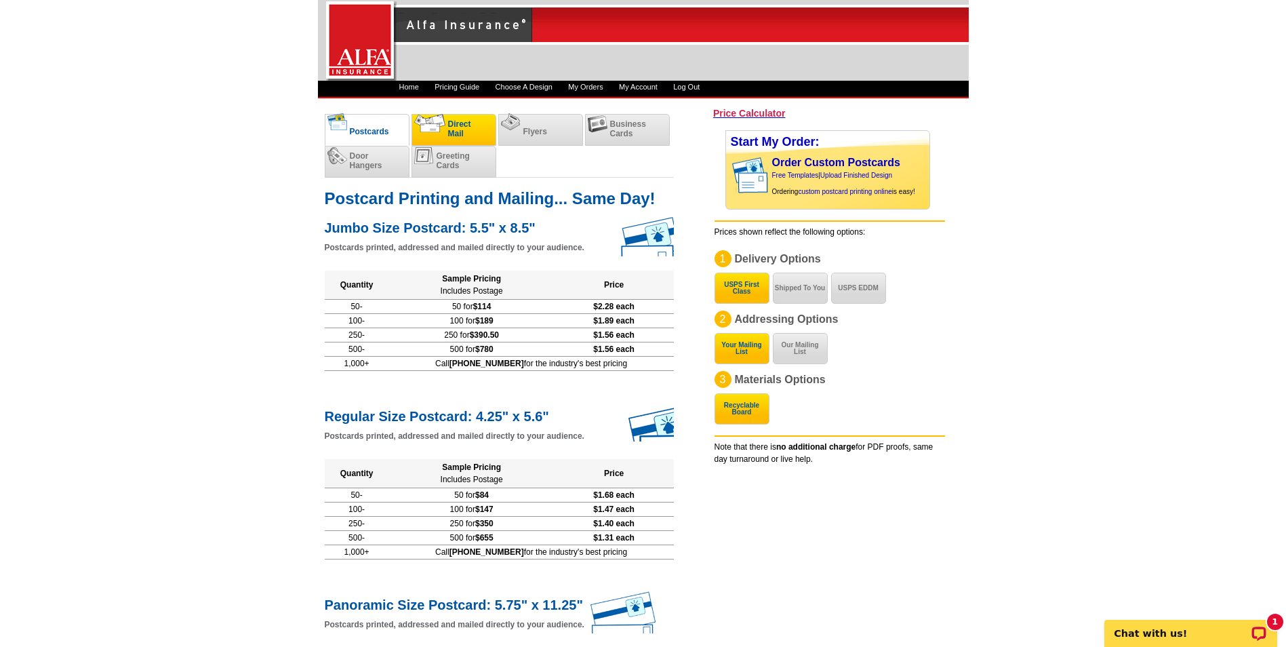
click at [463, 134] on span "Direct Mail" at bounding box center [459, 128] width 23 height 19
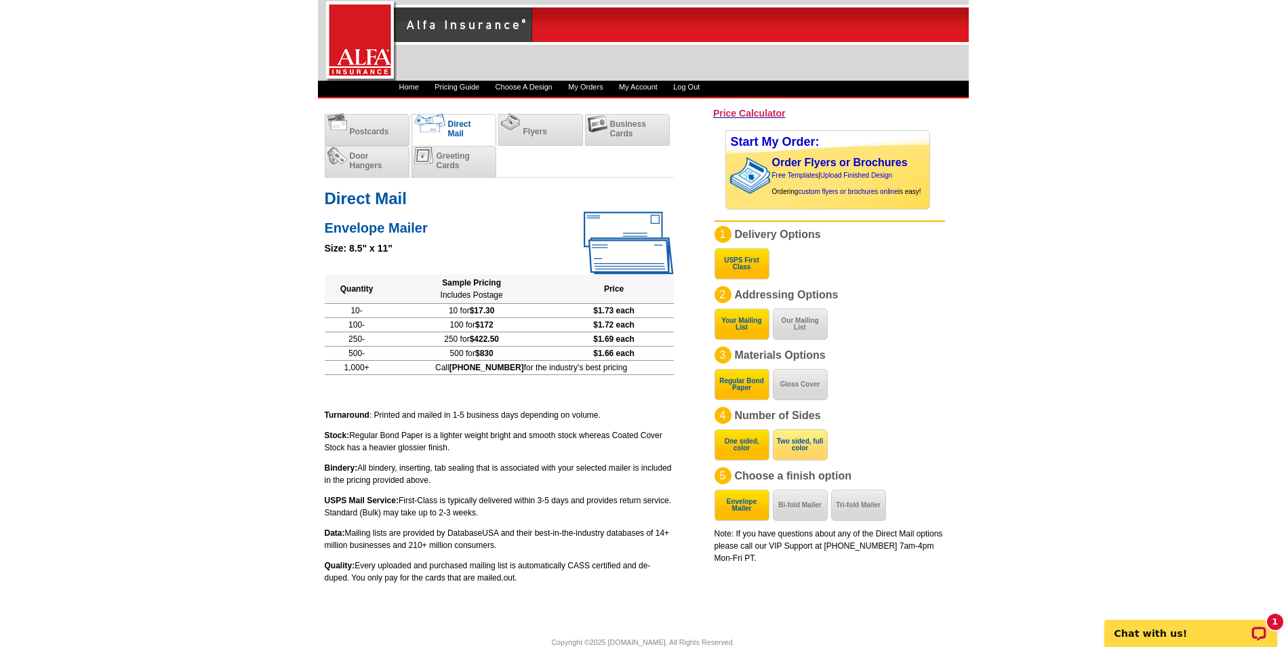
click at [797, 447] on button "Two sided, full color" at bounding box center [800, 444] width 55 height 31
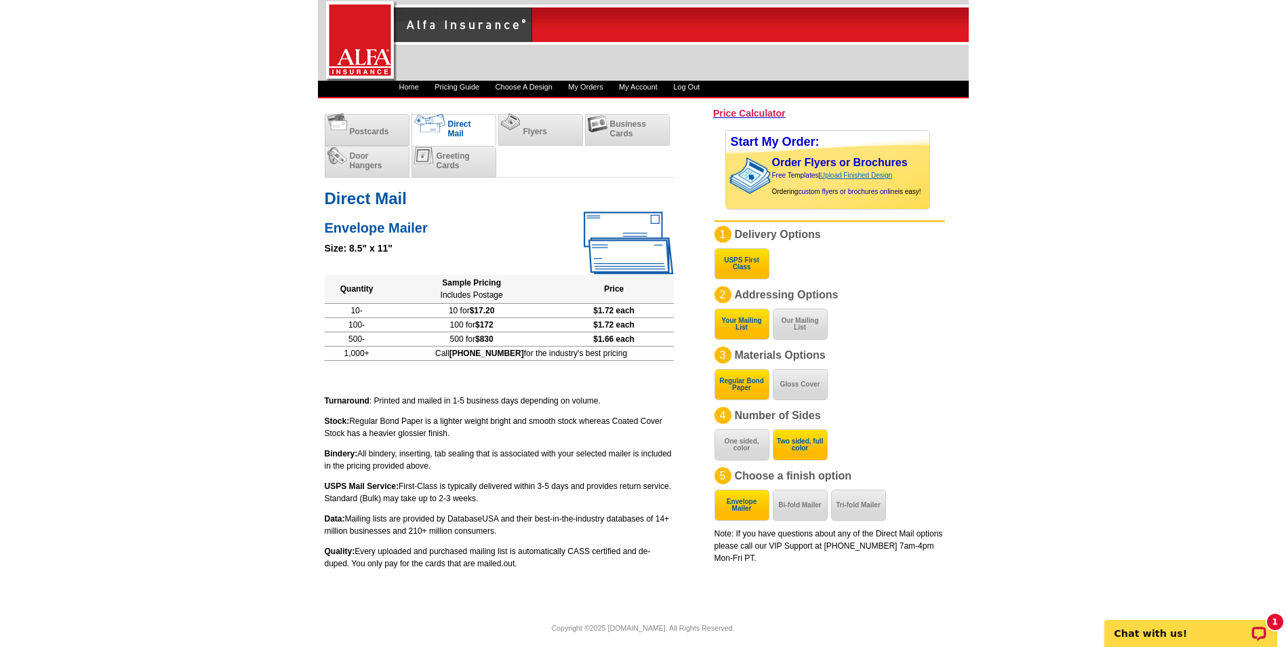
click at [824, 175] on link "Upload Finished Design" at bounding box center [856, 174] width 72 height 7
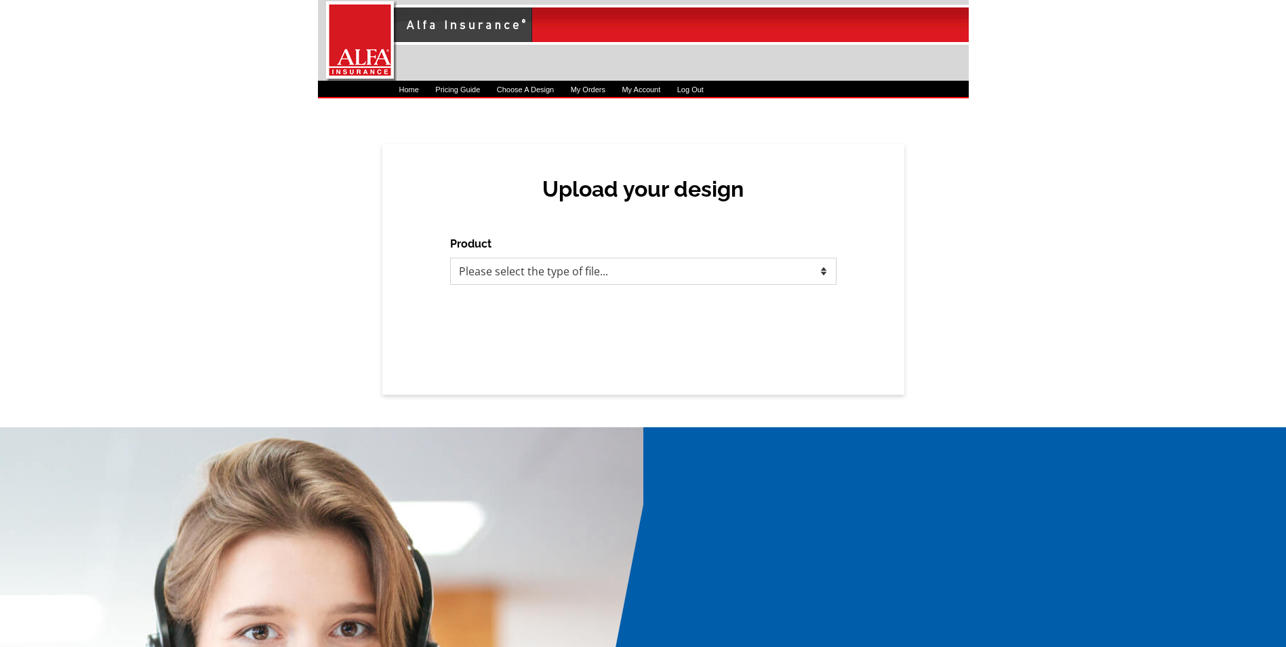
click at [670, 276] on select "Please select the type of file... Postcards Business Cards Letters and flyers G…" at bounding box center [643, 271] width 386 height 27
select select "1"
click at [450, 258] on select "Please select the type of file... Postcards Business Cards Letters and flyers G…" at bounding box center [643, 271] width 386 height 27
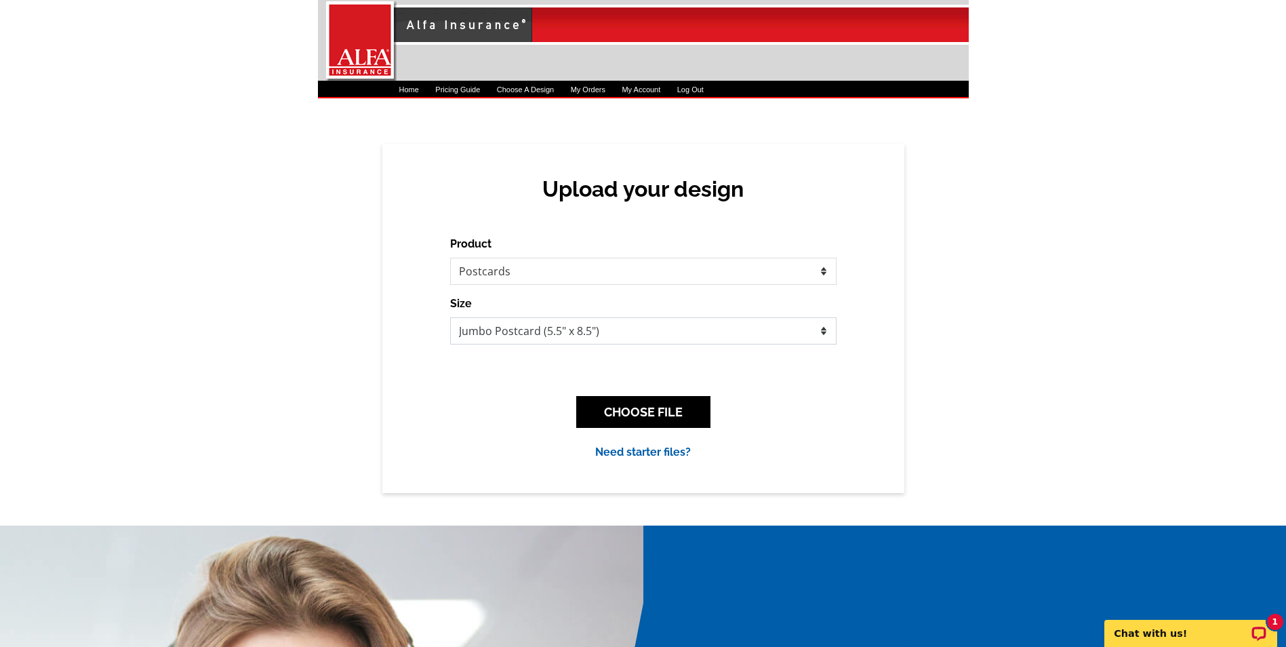
click at [579, 335] on select "Jumbo Postcard (5.5" x 8.5") Regular Postcard (4.25" x 5.6") Panoramic Postcard…" at bounding box center [643, 330] width 386 height 27
select select "1"
click at [450, 317] on select "Jumbo Postcard (5.5" x 8.5") Regular Postcard (4.25" x 5.6") Panoramic Postcard…" at bounding box center [643, 330] width 386 height 27
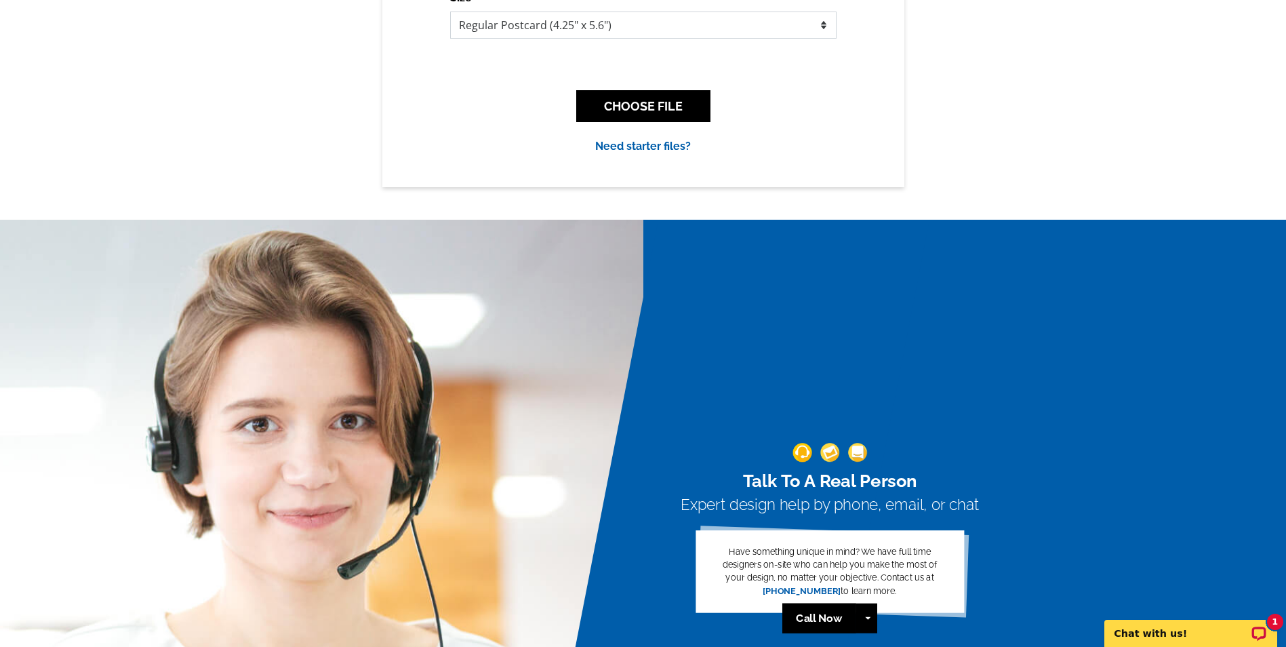
scroll to position [136, 0]
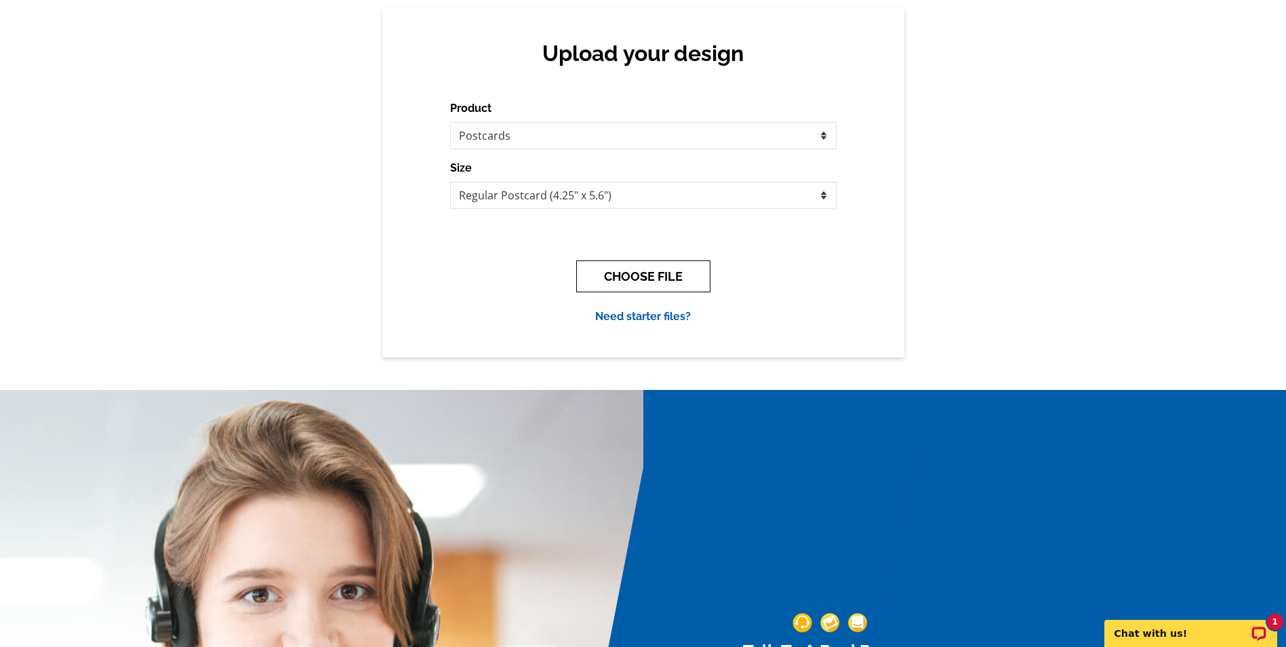
click at [651, 275] on button "CHOOSE FILE" at bounding box center [643, 276] width 134 height 32
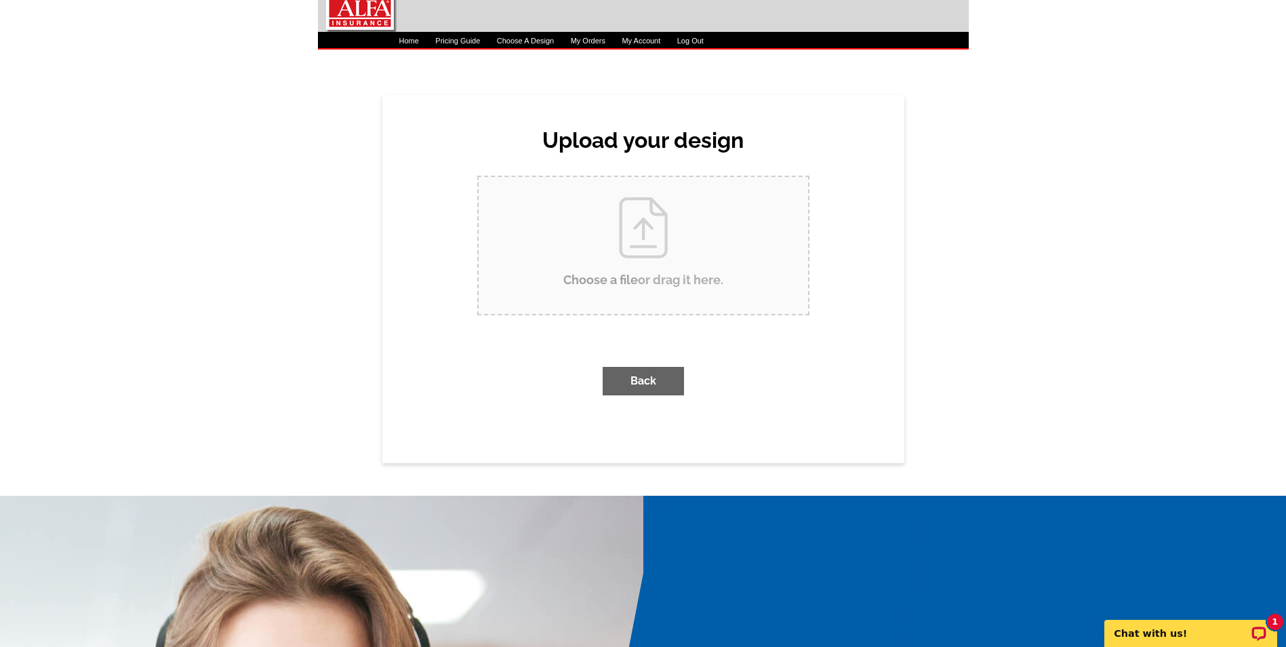
scroll to position [0, 0]
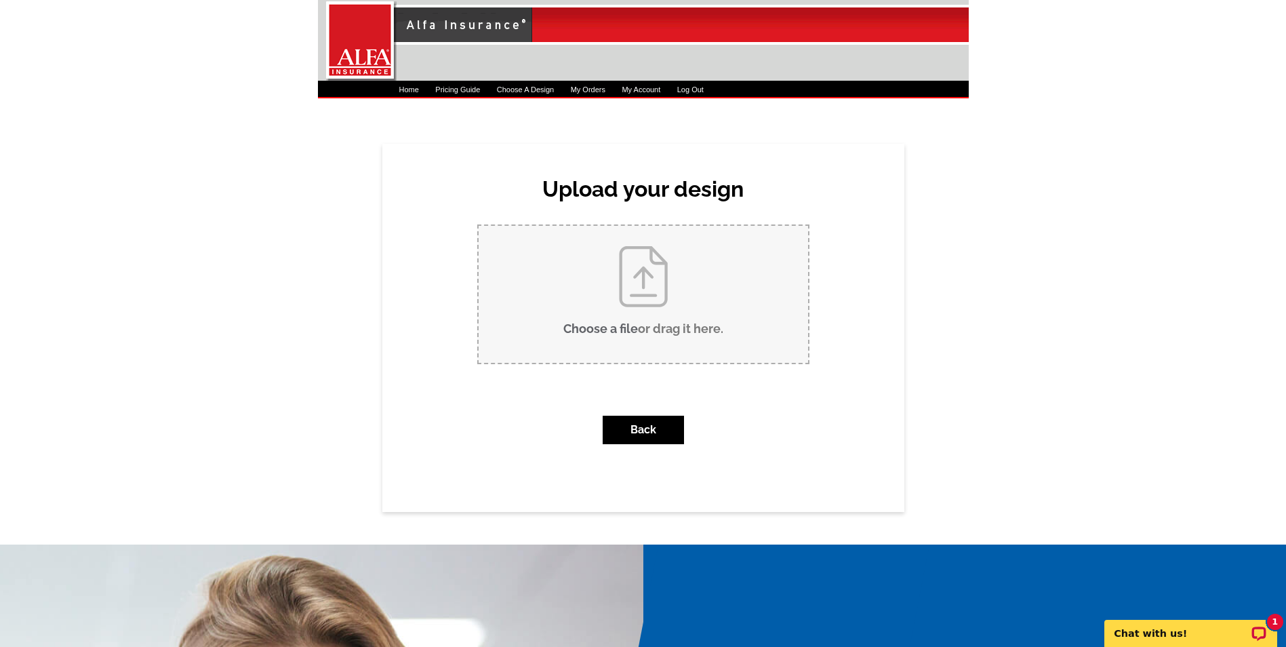
click at [658, 312] on input "Choose a file or drag it here ." at bounding box center [642, 294] width 329 height 137
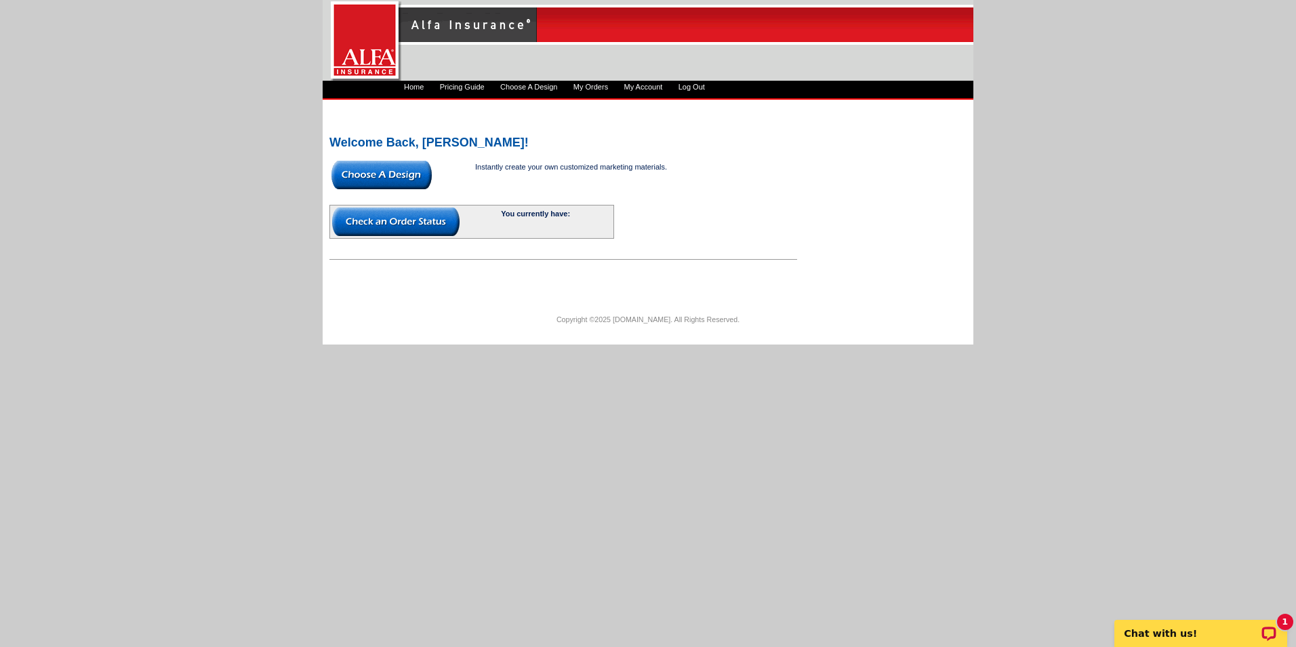
click at [420, 175] on img at bounding box center [381, 175] width 100 height 28
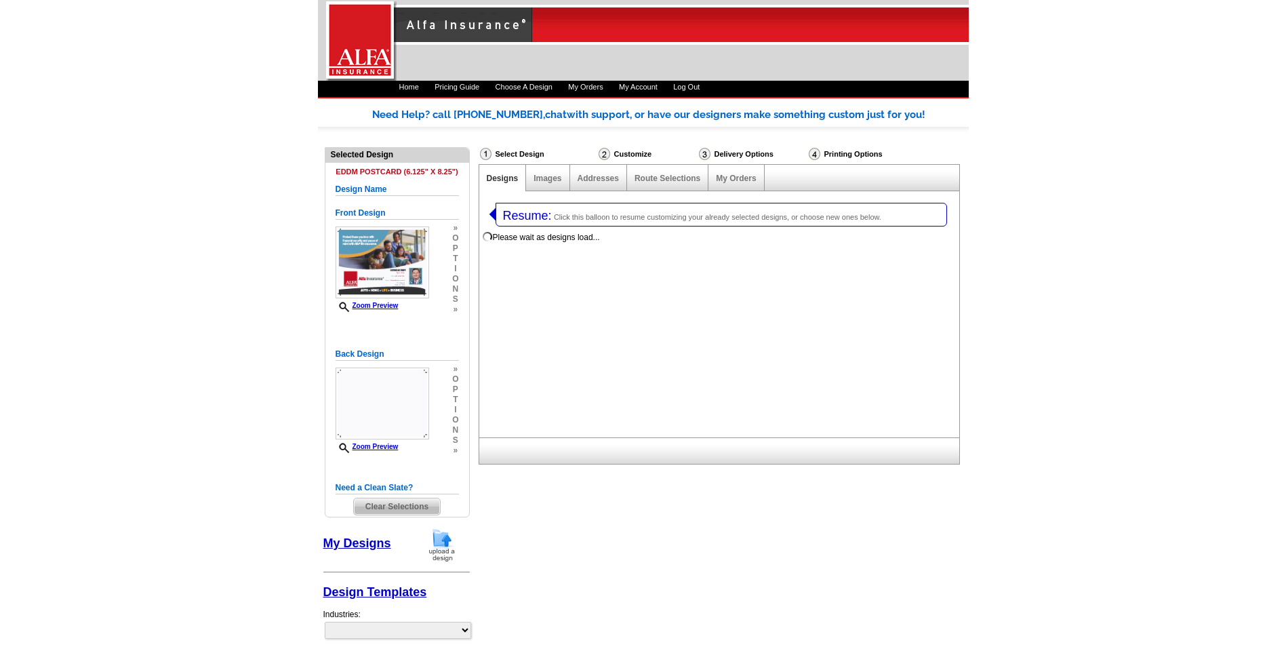
select select "1"
select select "14"
select select "1325"
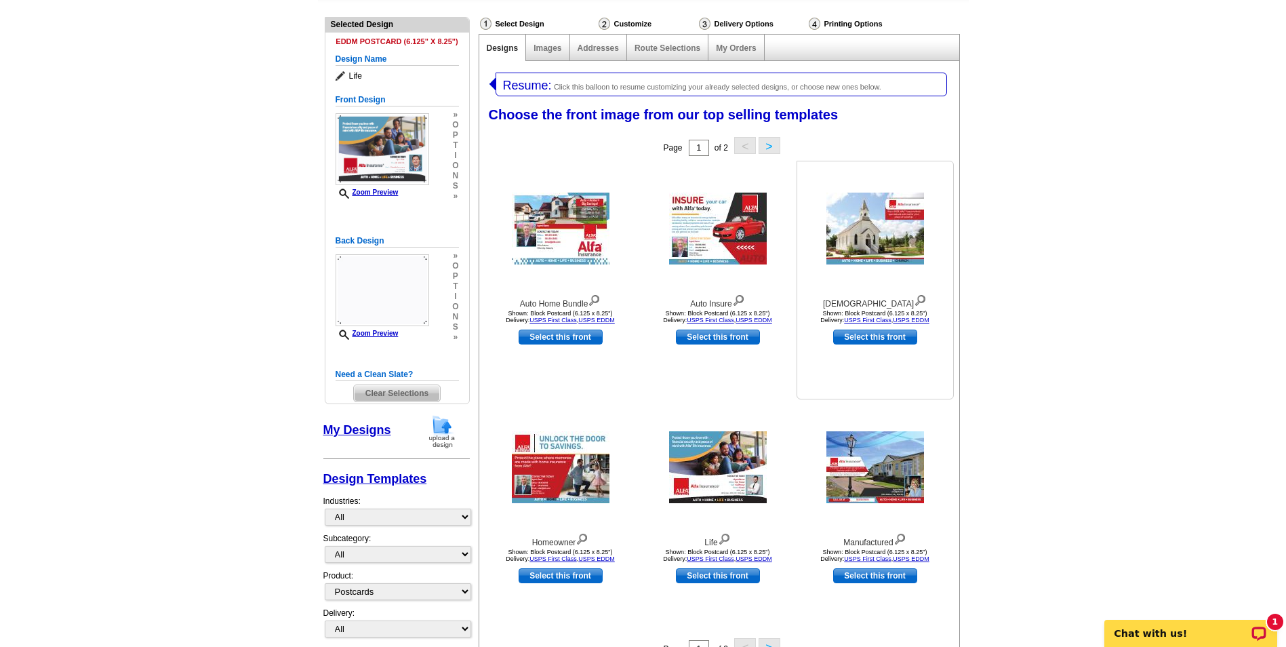
scroll to position [136, 0]
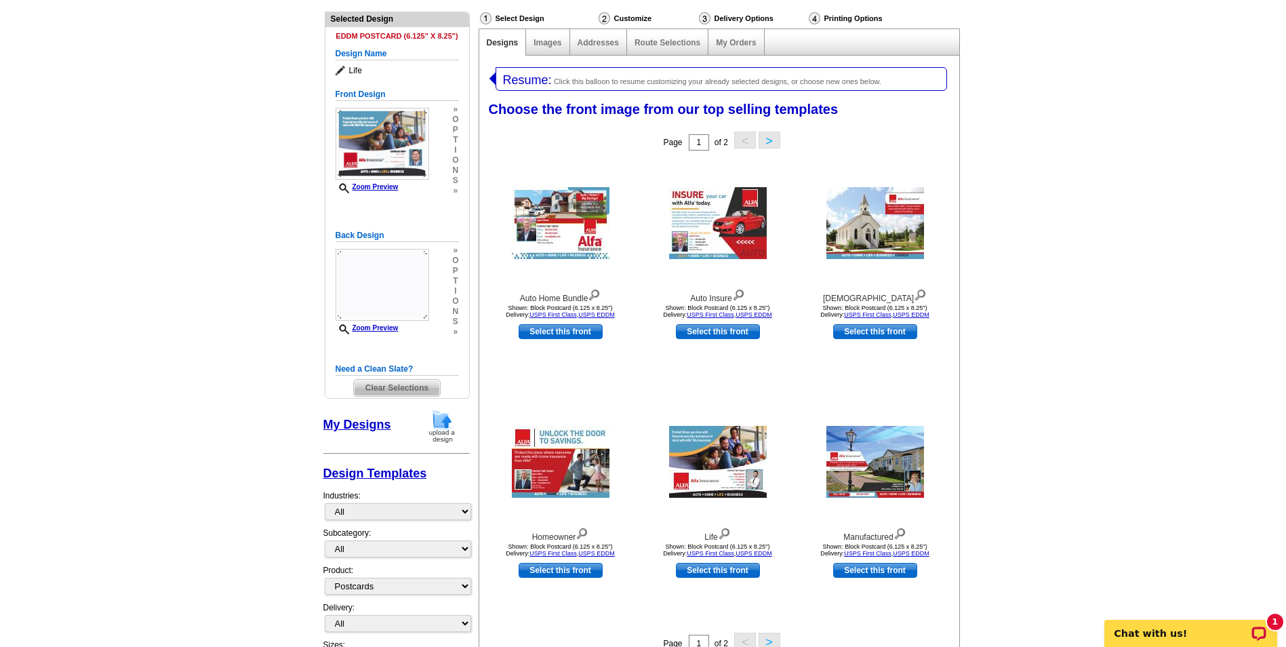
click at [1044, 274] on main "Need Help? call 800-260-5887, chat with support, or have our designers make som…" at bounding box center [643, 433] width 1286 height 965
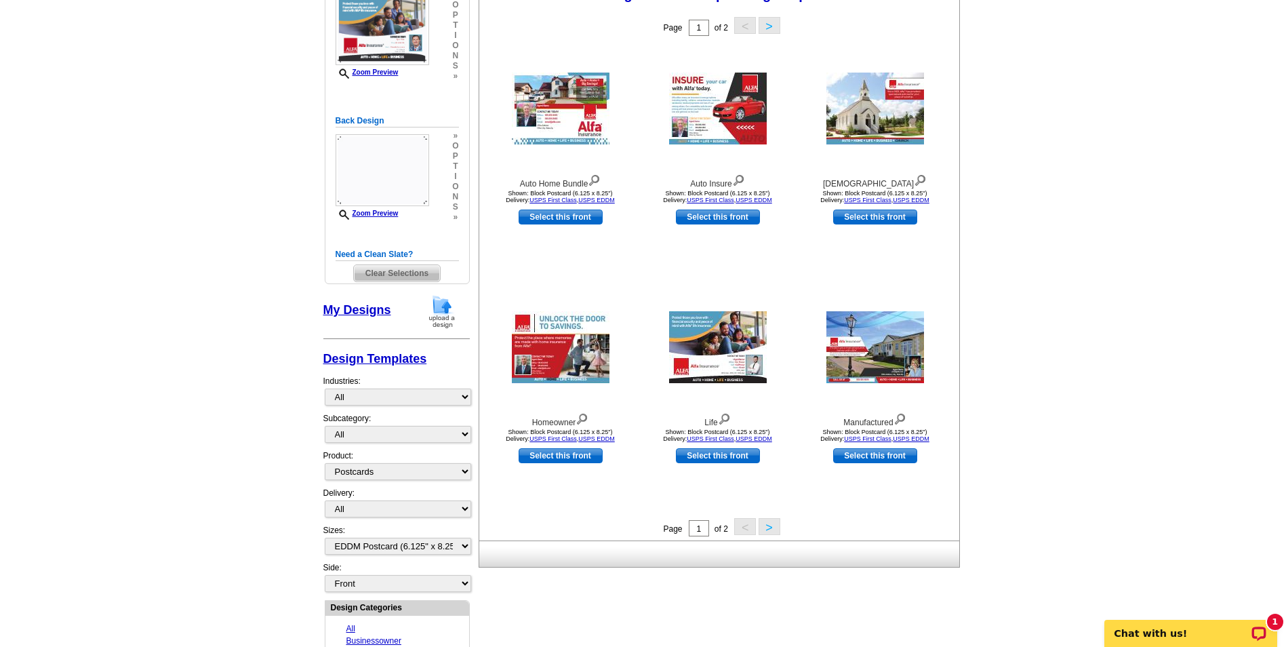
scroll to position [271, 0]
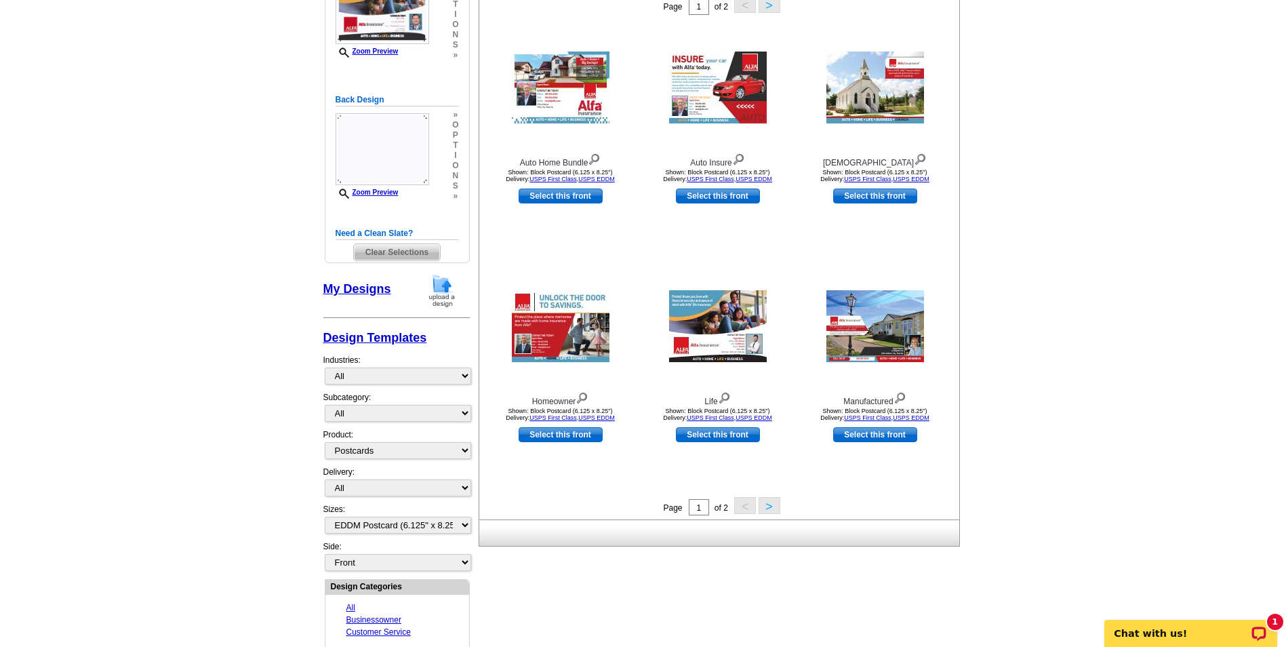
click at [769, 508] on button ">" at bounding box center [769, 505] width 22 height 17
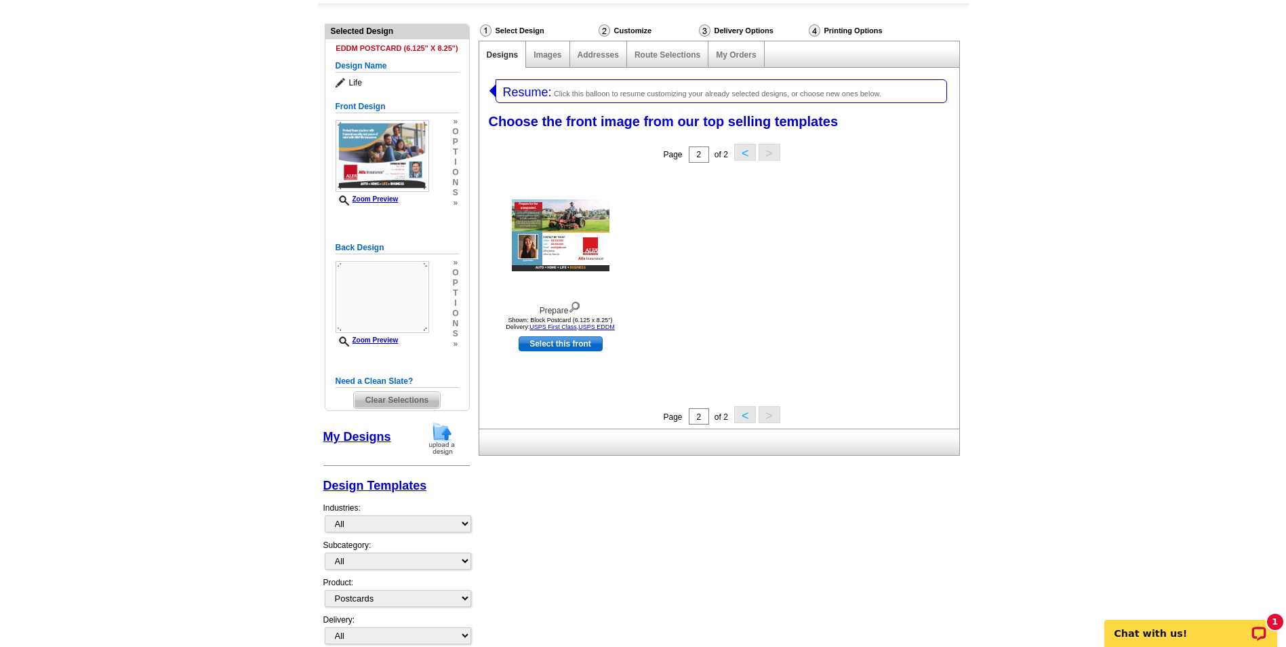
scroll to position [0, 0]
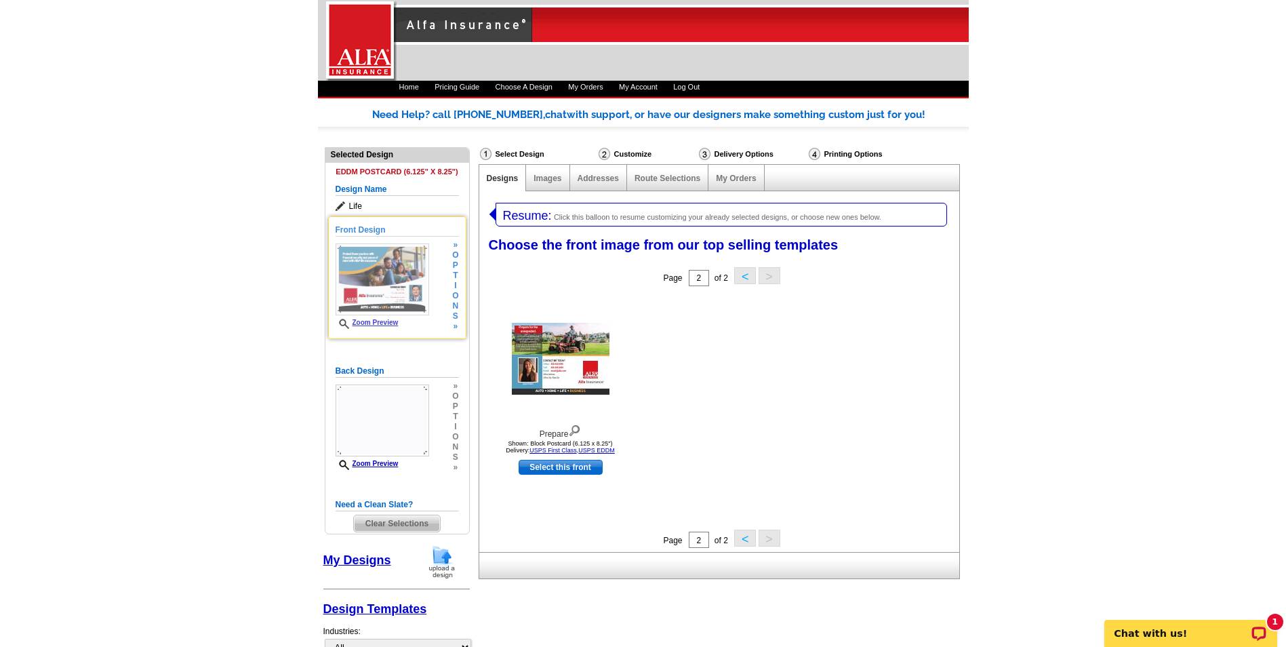
click at [382, 292] on img at bounding box center [382, 279] width 94 height 72
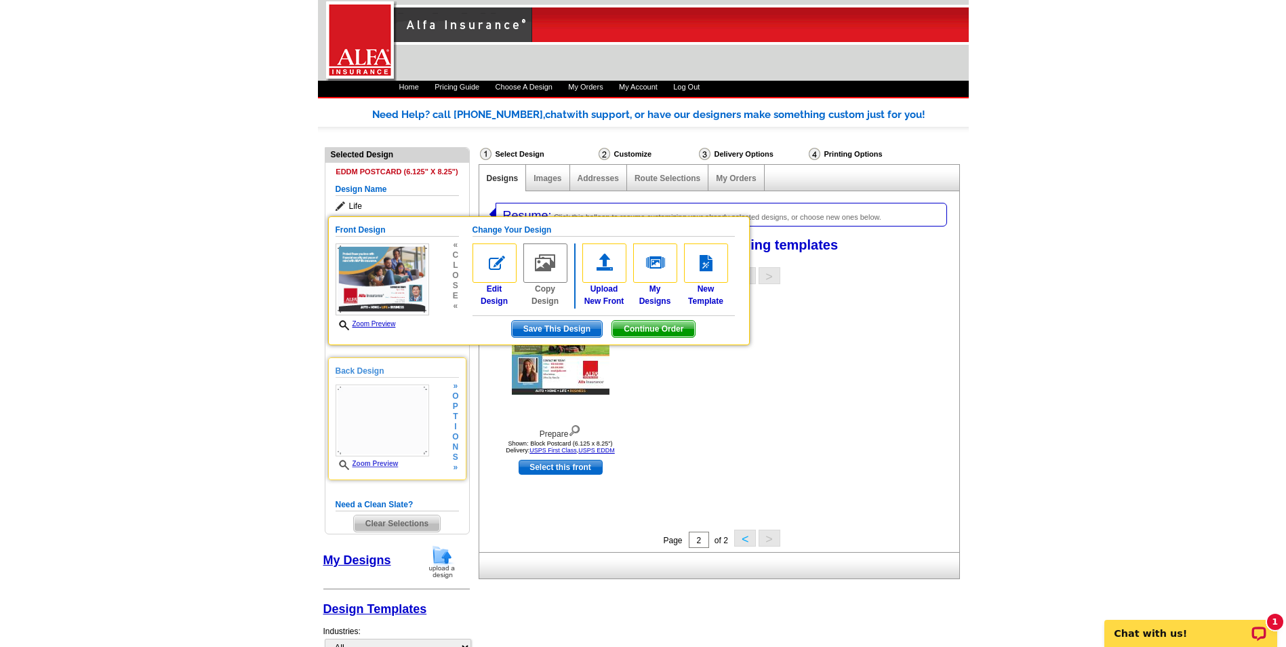
click at [401, 394] on img at bounding box center [382, 420] width 94 height 72
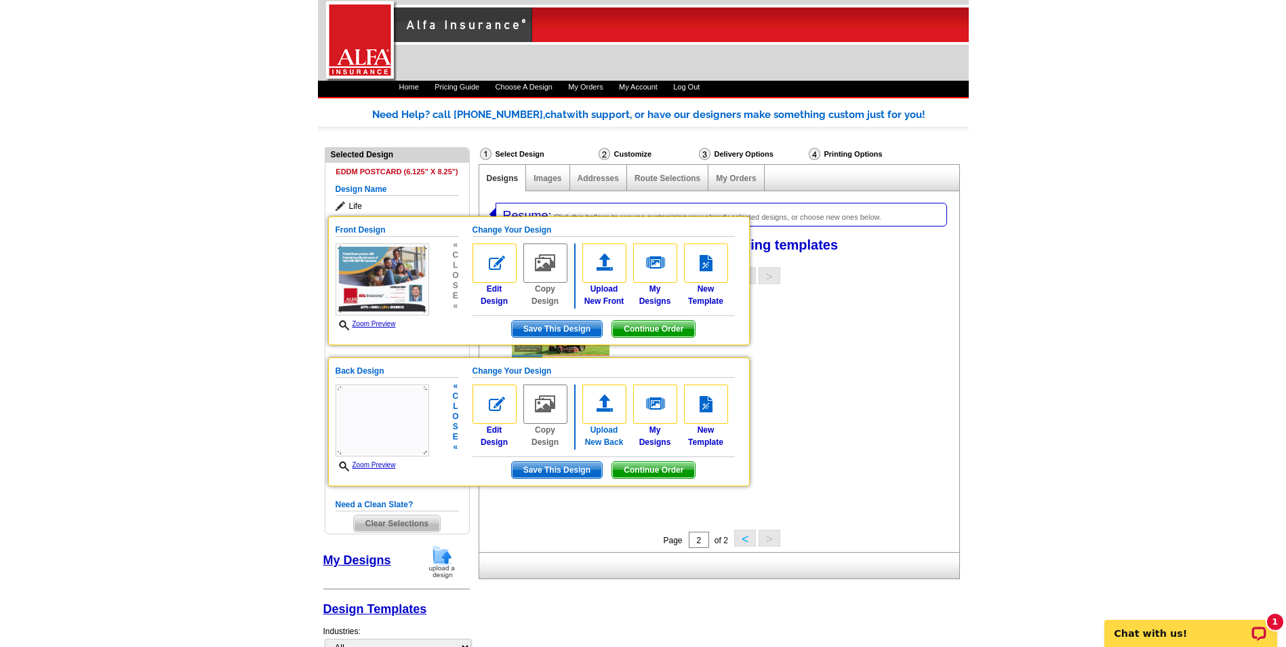
click at [608, 405] on img at bounding box center [604, 403] width 44 height 39
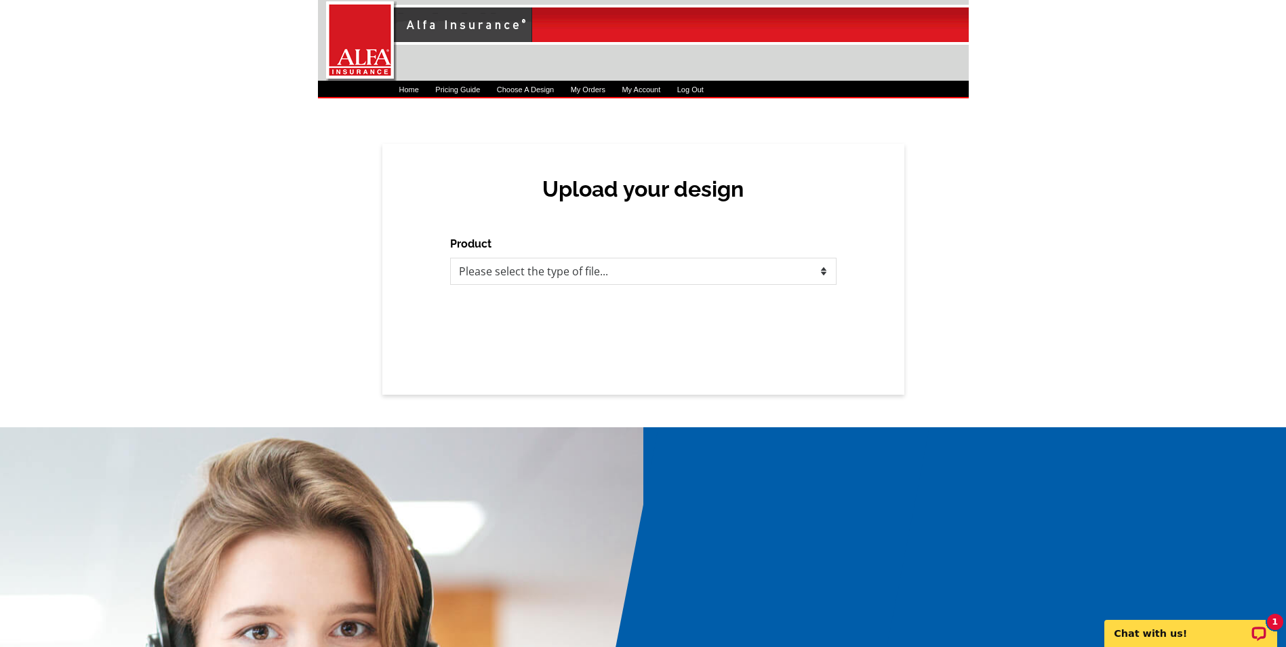
select select "1"
click at [450, 258] on select "Please select the type of file... Postcards Business Cards Letters and flyers G…" at bounding box center [643, 271] width 386 height 27
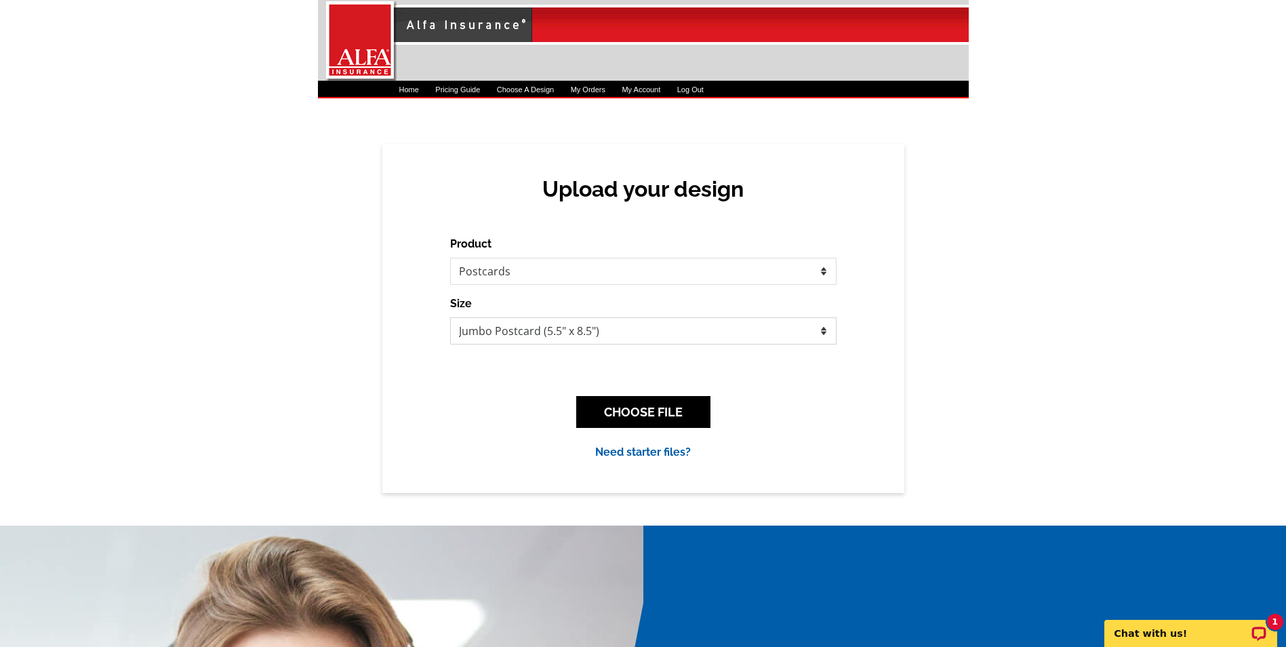
click at [592, 335] on select "Jumbo Postcard (5.5" x 8.5") Regular Postcard (4.25" x 5.6") Panoramic Postcard…" at bounding box center [643, 330] width 386 height 27
select select "1"
click at [450, 317] on select "Jumbo Postcard (5.5" x 8.5") Regular Postcard (4.25" x 5.6") Panoramic Postcard…" at bounding box center [643, 330] width 386 height 27
click at [614, 408] on button "CHOOSE FILE" at bounding box center [643, 412] width 134 height 32
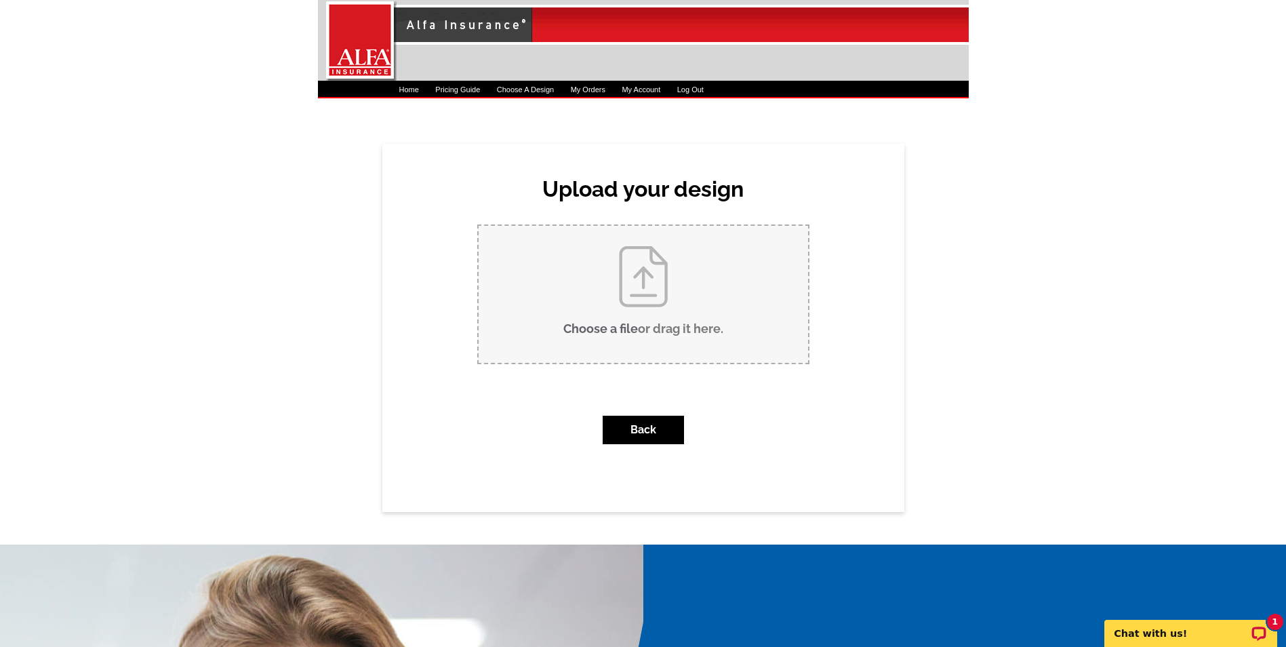
click at [628, 312] on input "Choose a file or drag it here ." at bounding box center [642, 294] width 329 height 137
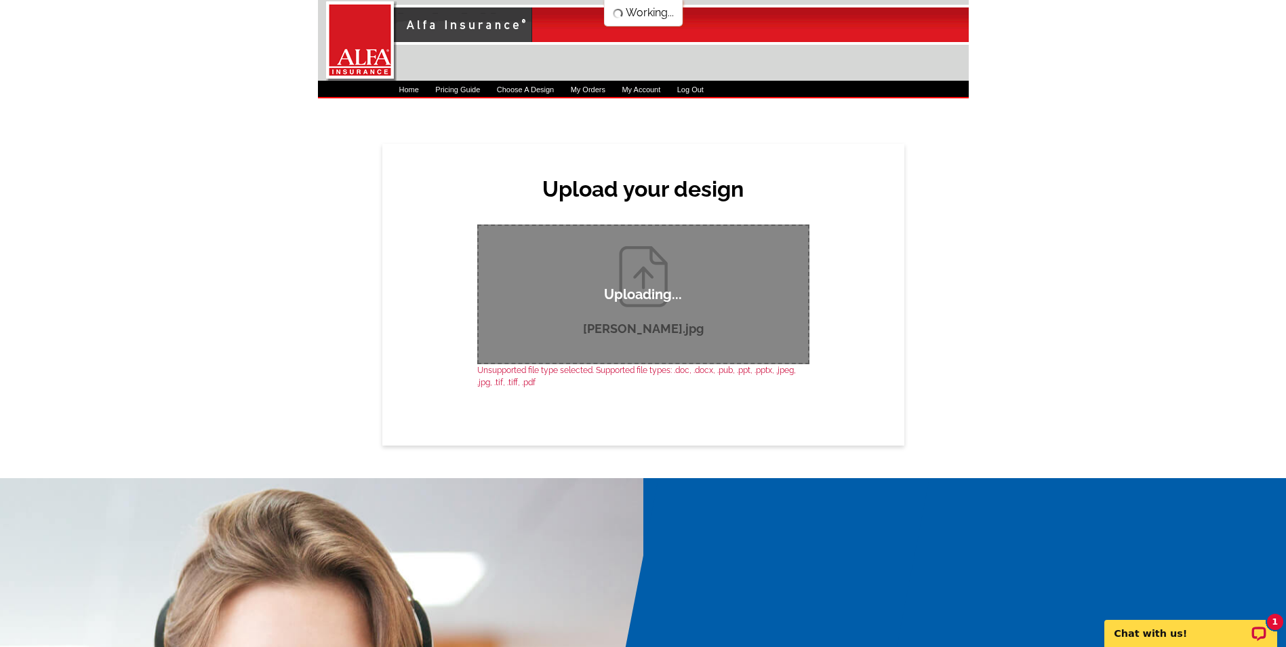
click at [670, 323] on div "Uploading..." at bounding box center [643, 294] width 332 height 140
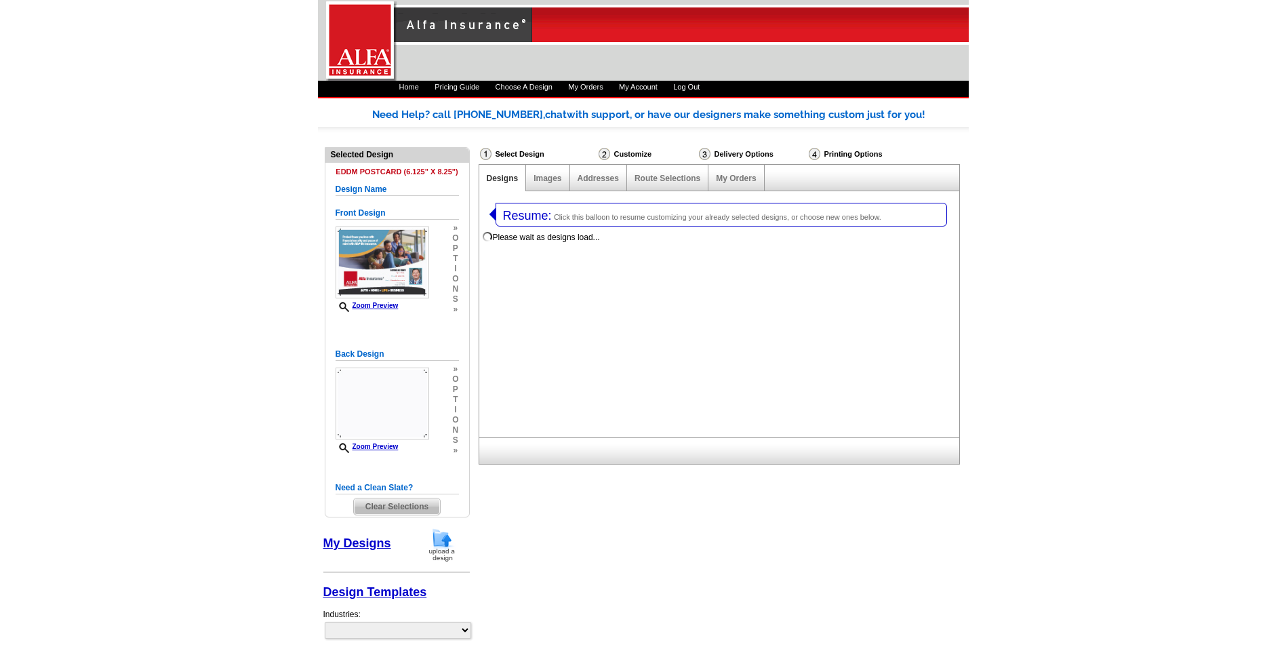
select select "1"
select select "14"
select select "1325"
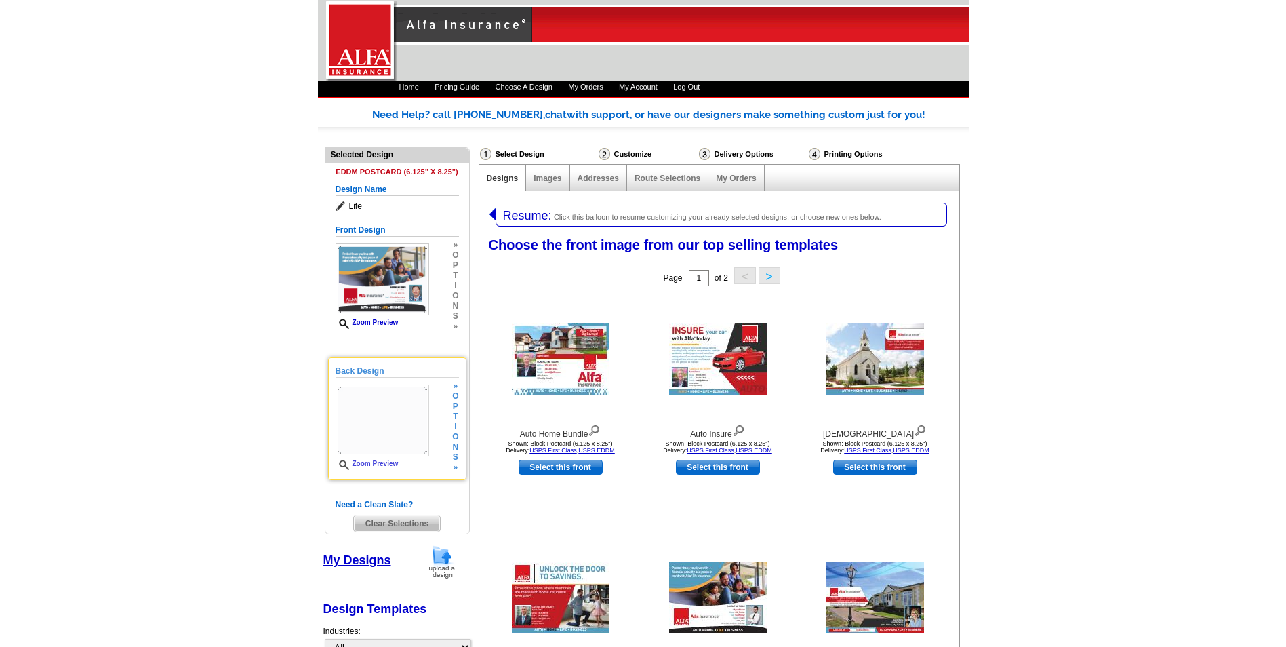
click at [390, 413] on img at bounding box center [382, 420] width 94 height 72
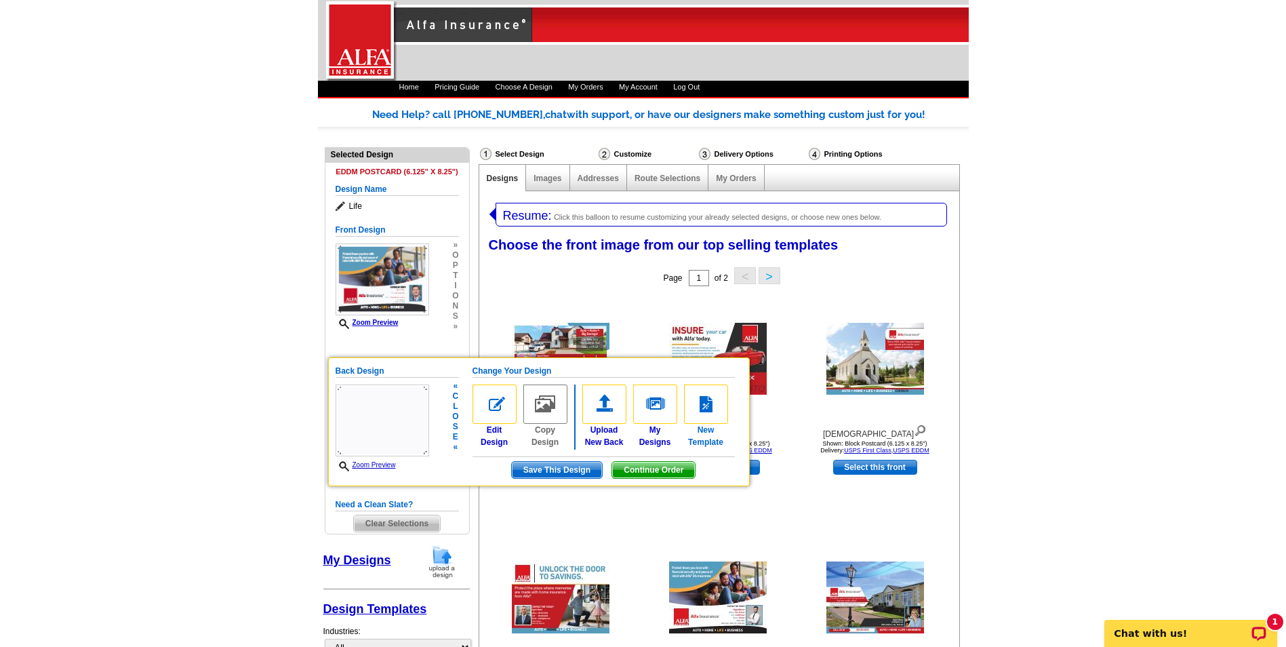
click at [698, 408] on img at bounding box center [706, 403] width 44 height 39
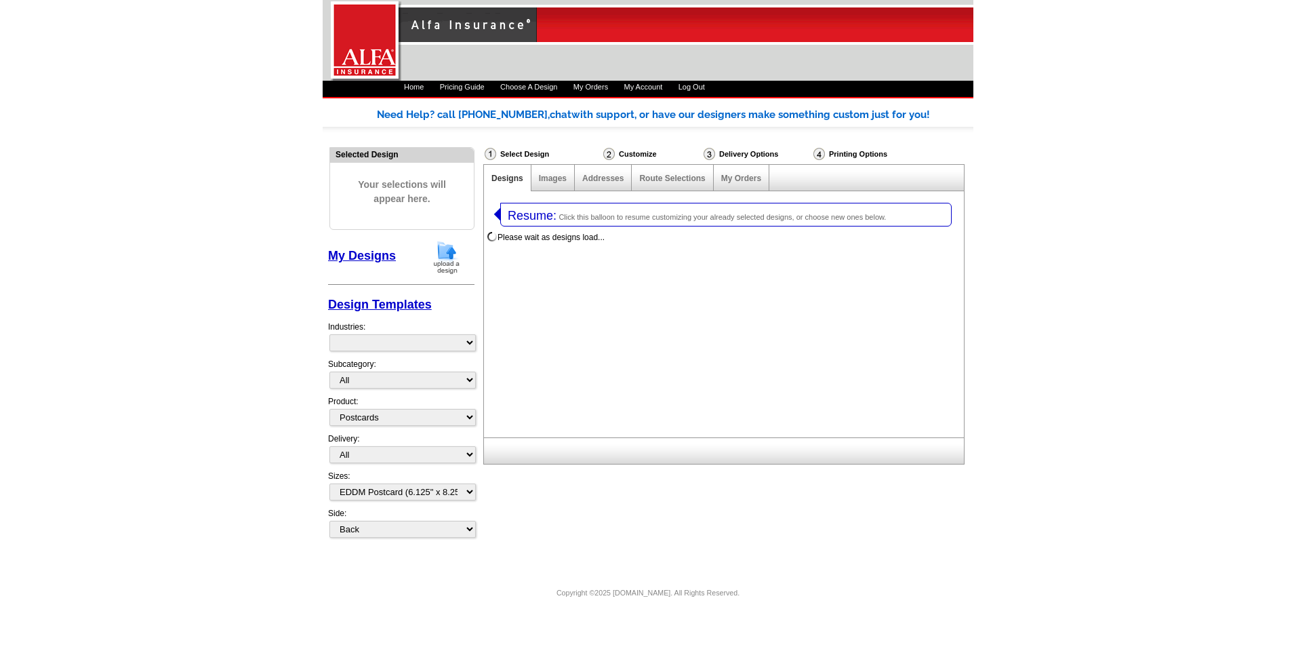
select select "1"
select select "14"
select select "back"
select select "1325"
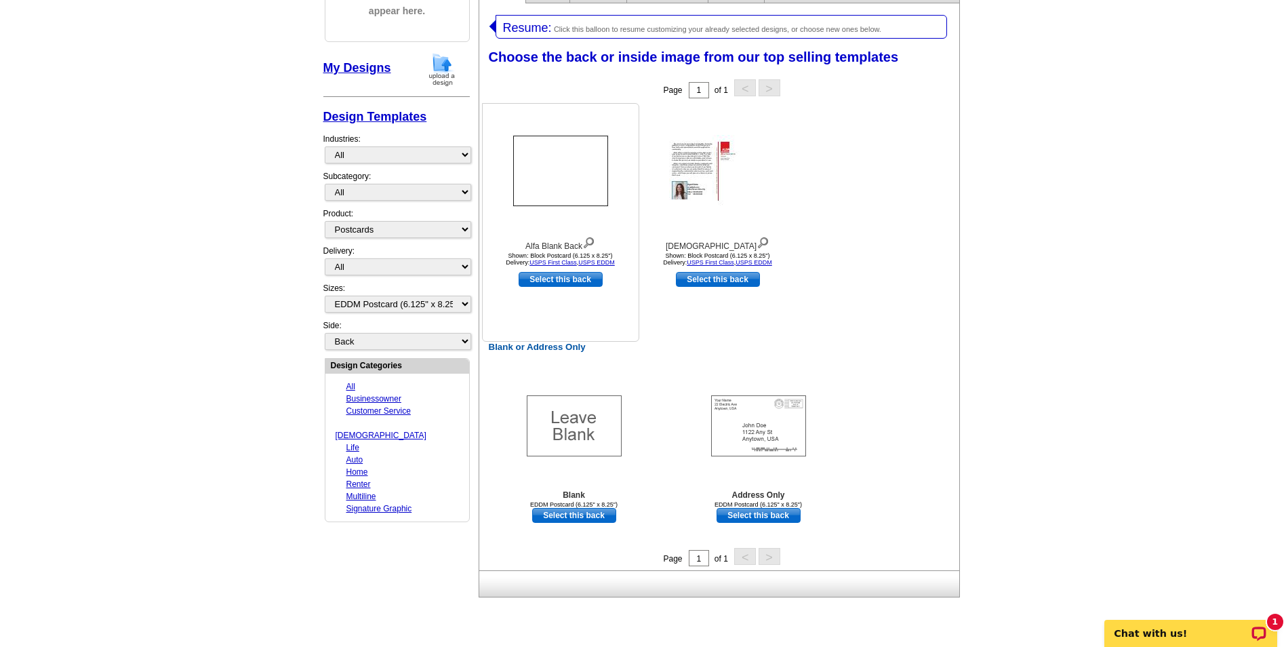
scroll to position [203, 0]
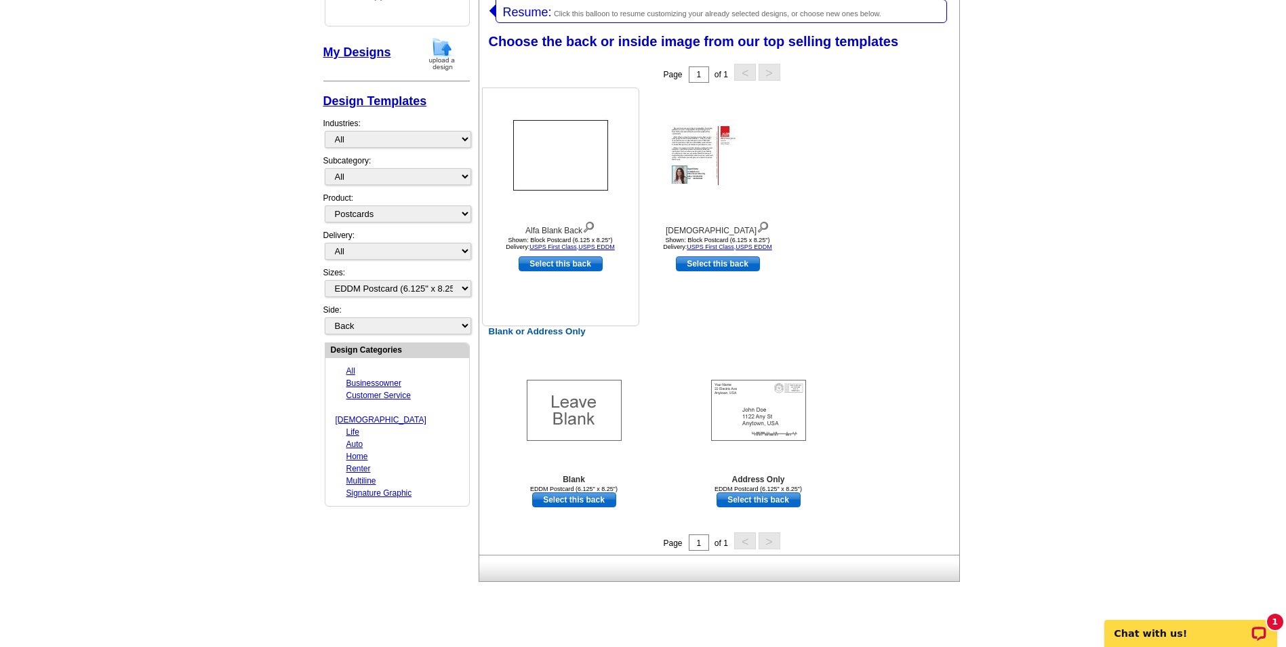
click at [583, 157] on img at bounding box center [561, 155] width 98 height 73
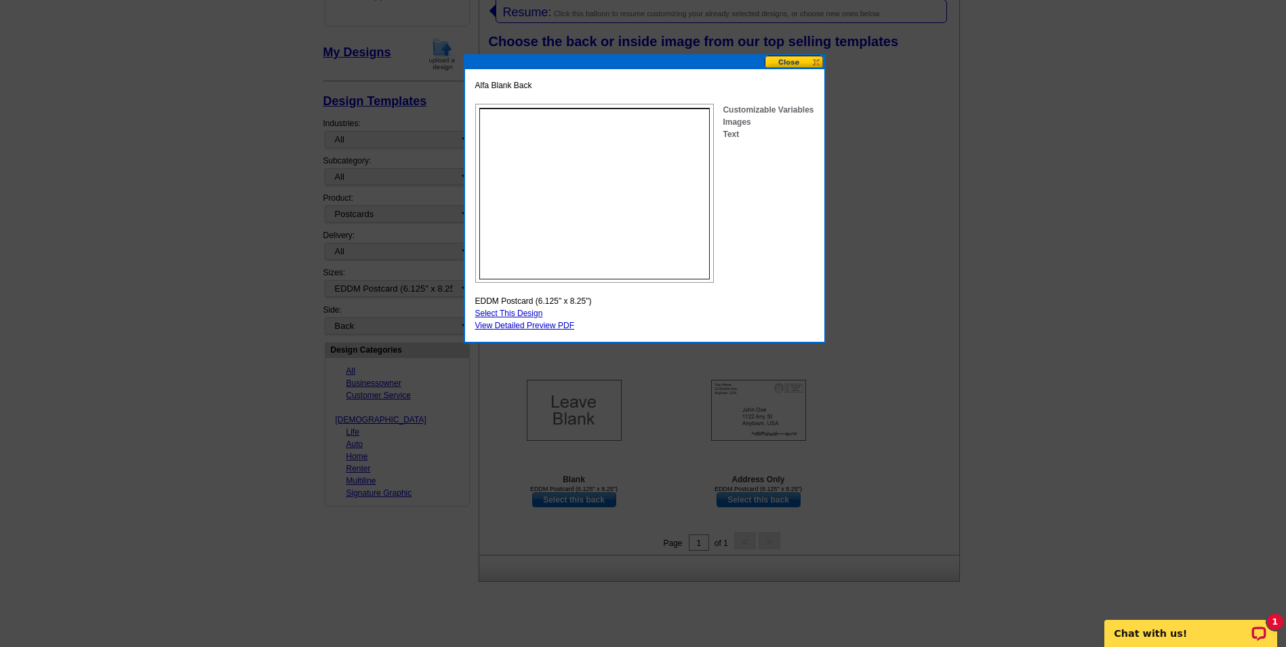
click at [542, 174] on img at bounding box center [594, 193] width 239 height 179
click at [749, 108] on strong "Customizable Variables" at bounding box center [767, 109] width 91 height 9
click at [735, 119] on strong "Images" at bounding box center [736, 121] width 28 height 9
click at [732, 127] on div "Customizable Variables Images Text" at bounding box center [767, 122] width 91 height 37
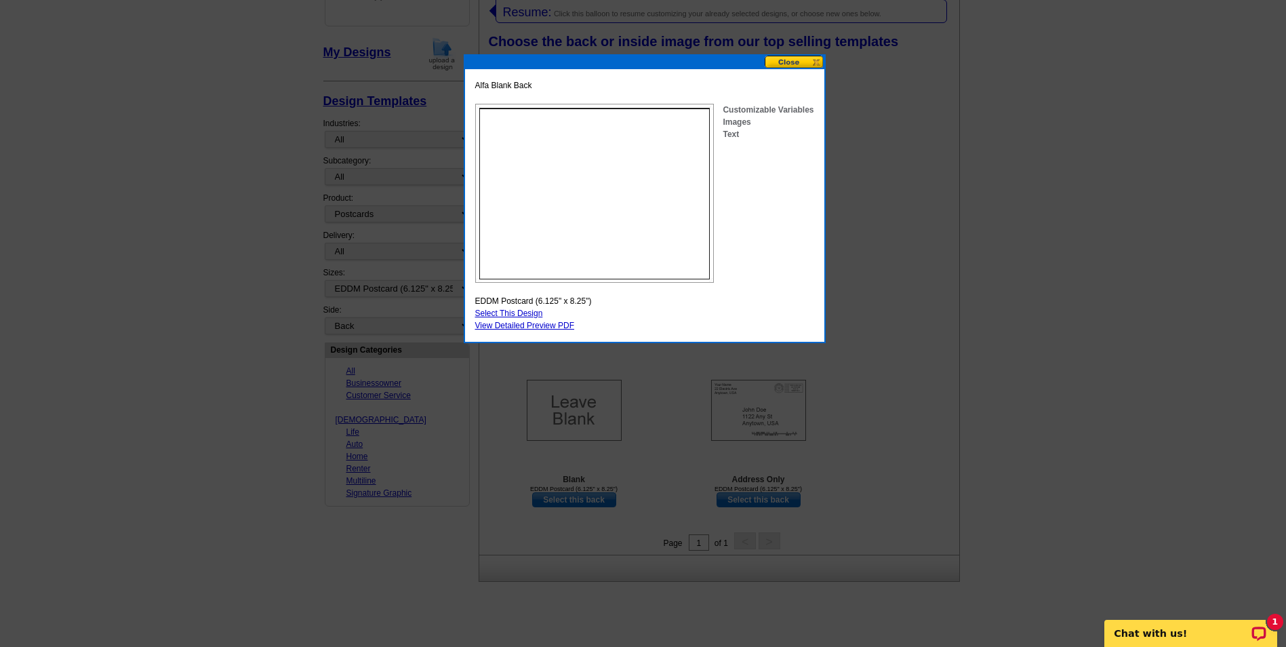
click at [729, 136] on strong "Text" at bounding box center [730, 133] width 16 height 9
drag, startPoint x: 729, startPoint y: 136, endPoint x: 752, endPoint y: 139, distance: 22.5
click at [752, 139] on div "Customizable Variables Images Text" at bounding box center [767, 122] width 91 height 37
click at [575, 143] on img at bounding box center [594, 193] width 239 height 179
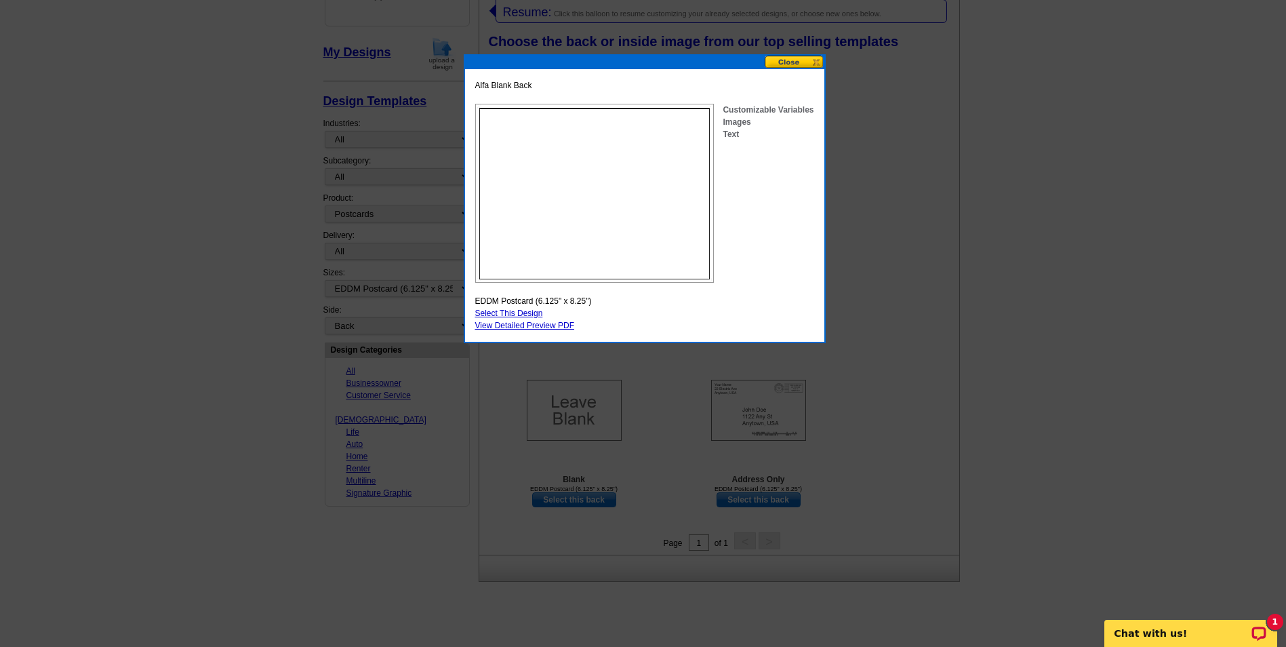
click at [526, 309] on link "Select This Design" at bounding box center [509, 312] width 68 height 9
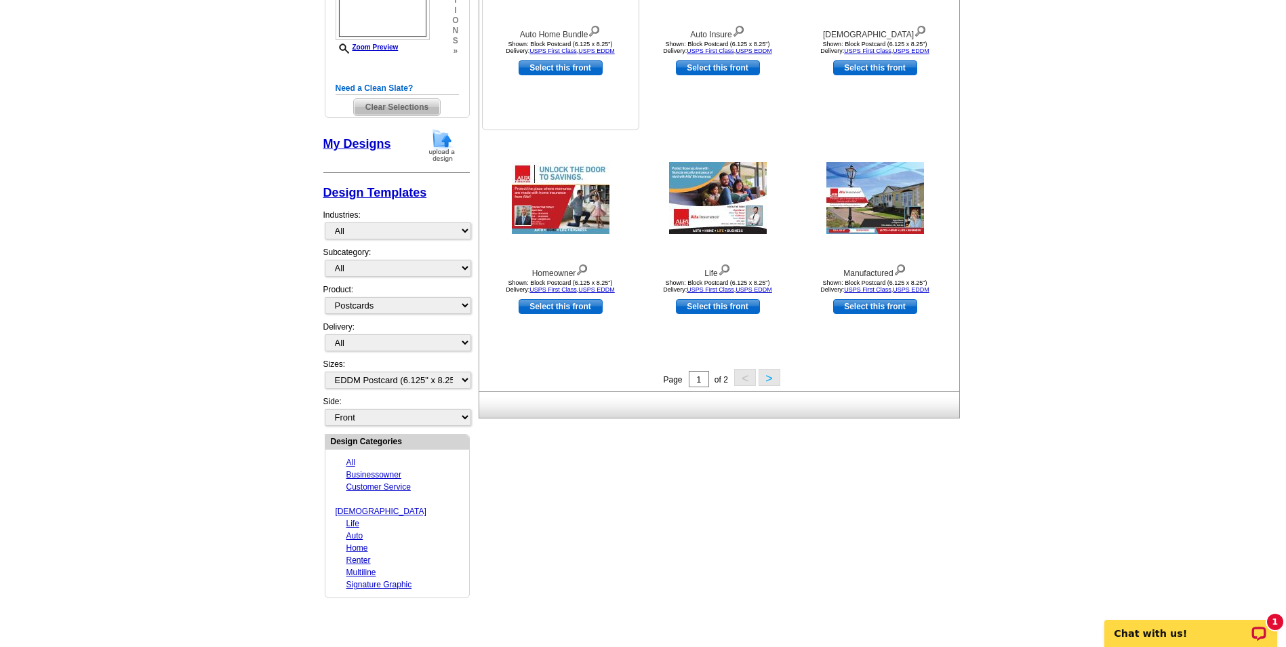
scroll to position [407, 0]
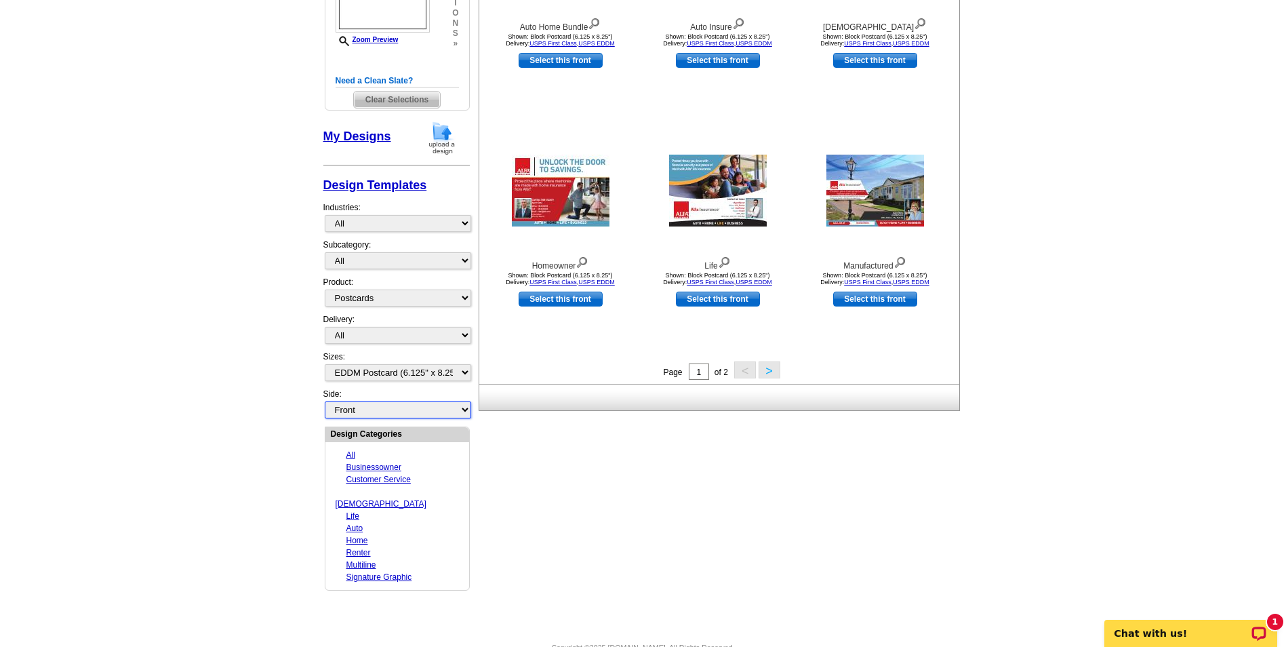
click at [460, 411] on select "Front Back" at bounding box center [398, 409] width 146 height 17
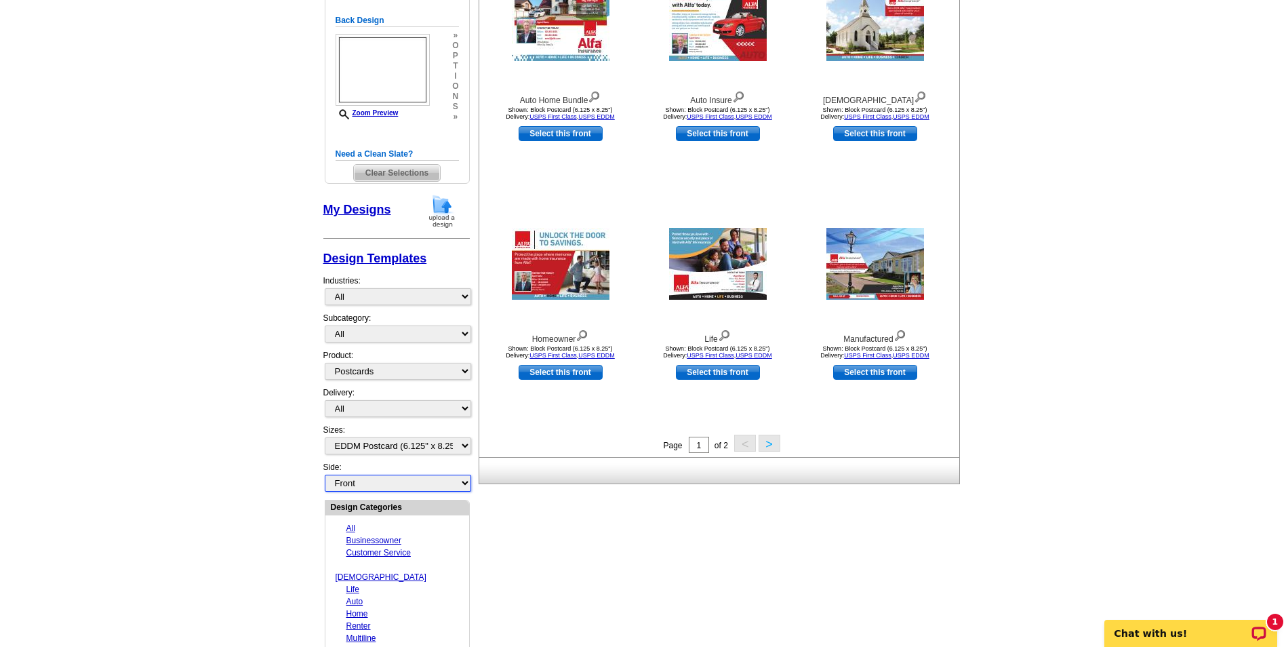
scroll to position [334, 0]
click at [392, 485] on select "Front Back" at bounding box center [398, 482] width 146 height 17
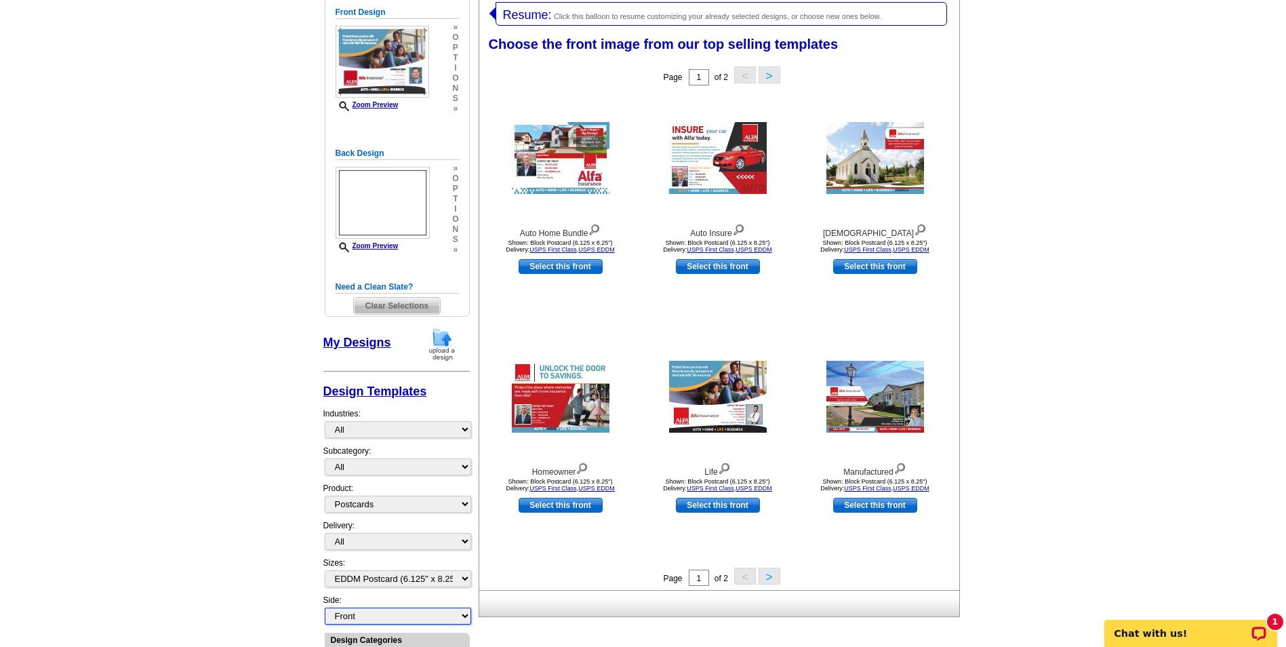
scroll to position [199, 0]
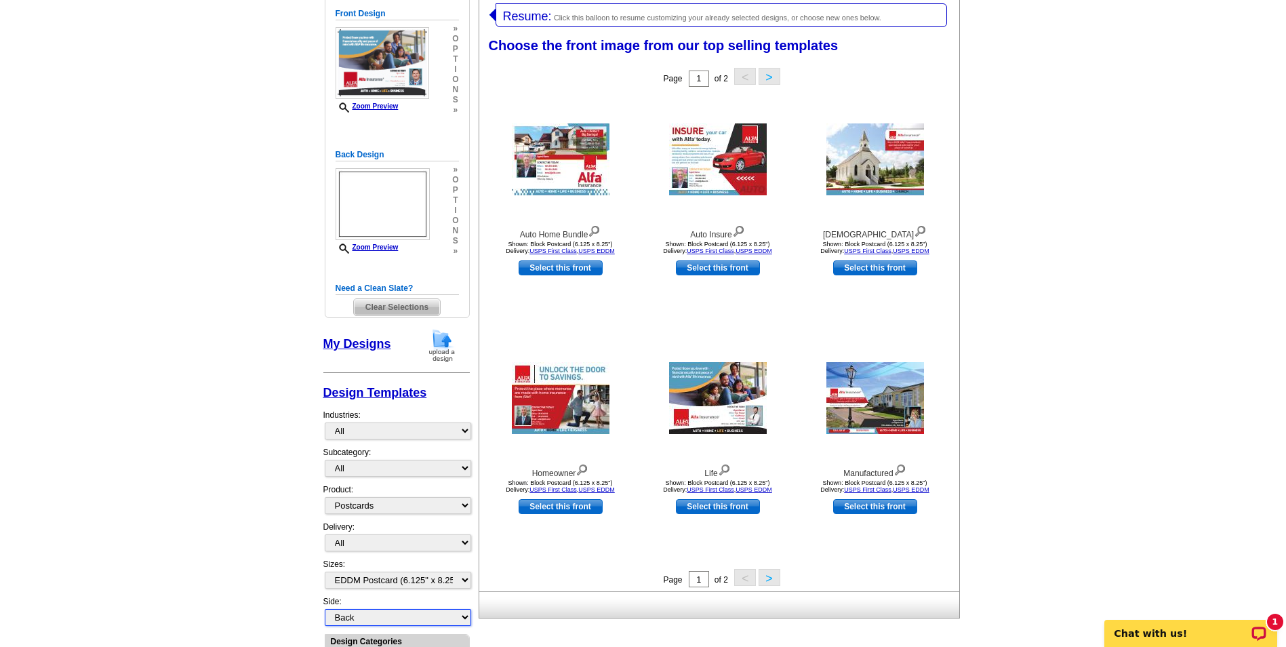
click at [325, 609] on select "Front Back" at bounding box center [398, 617] width 146 height 17
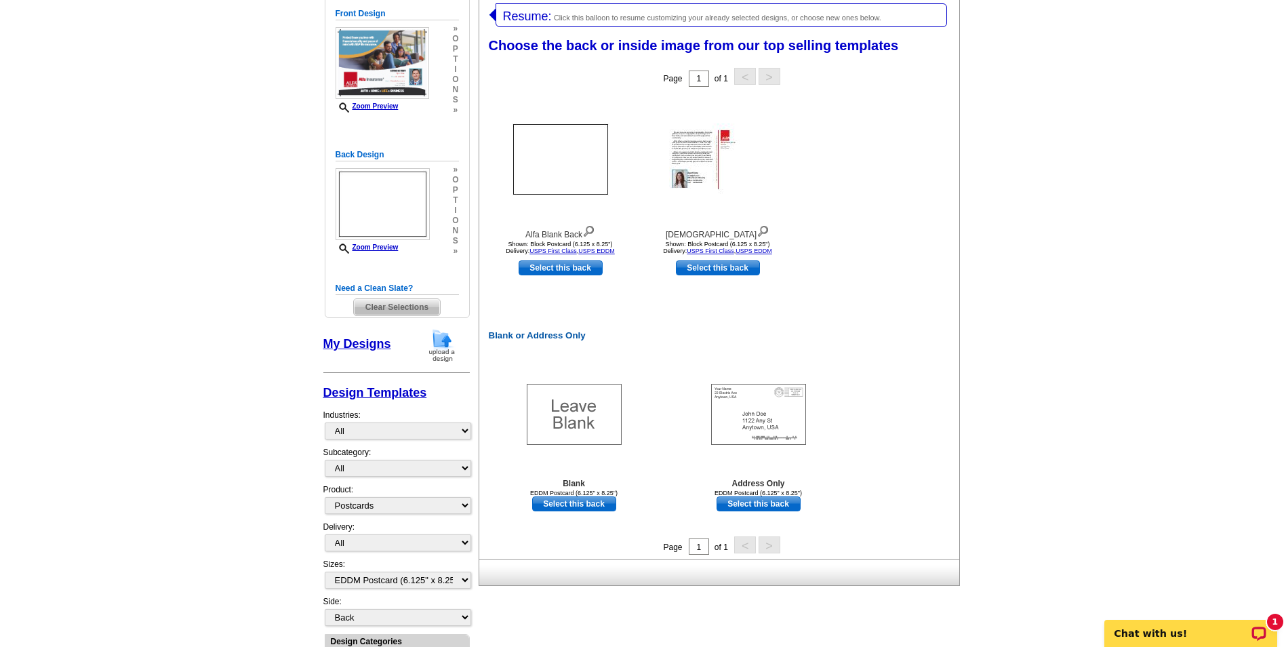
click at [563, 266] on link "Select this back" at bounding box center [560, 267] width 84 height 15
select select "front"
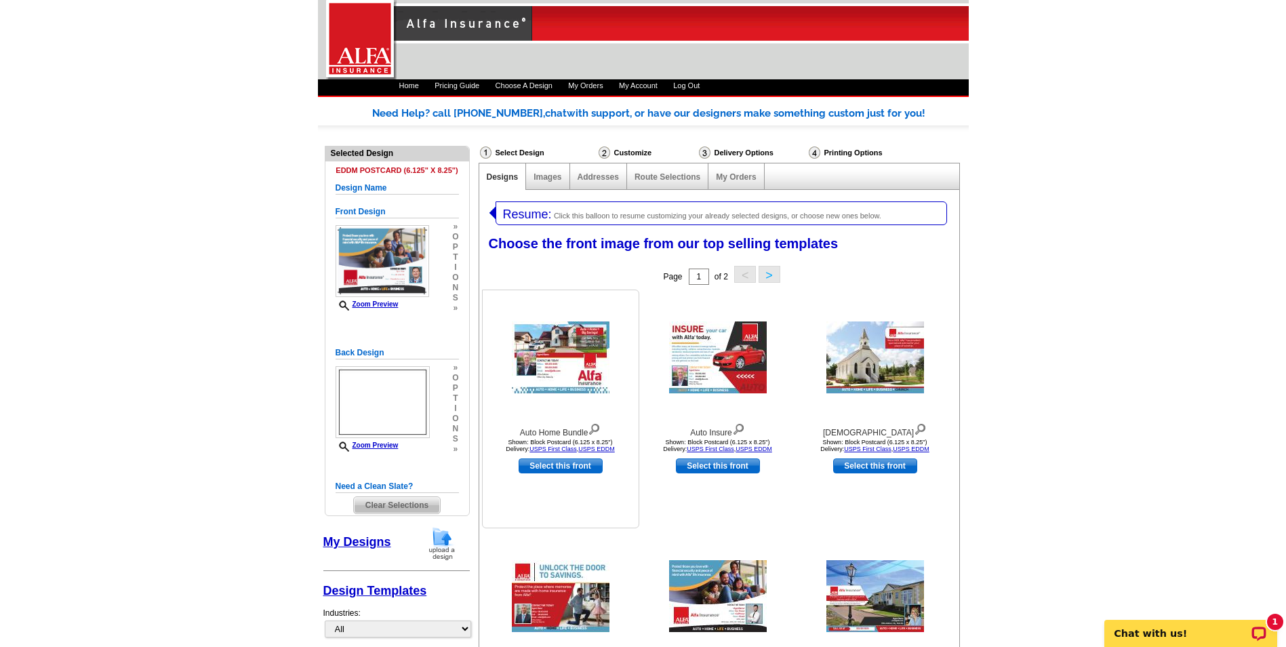
scroll to position [0, 0]
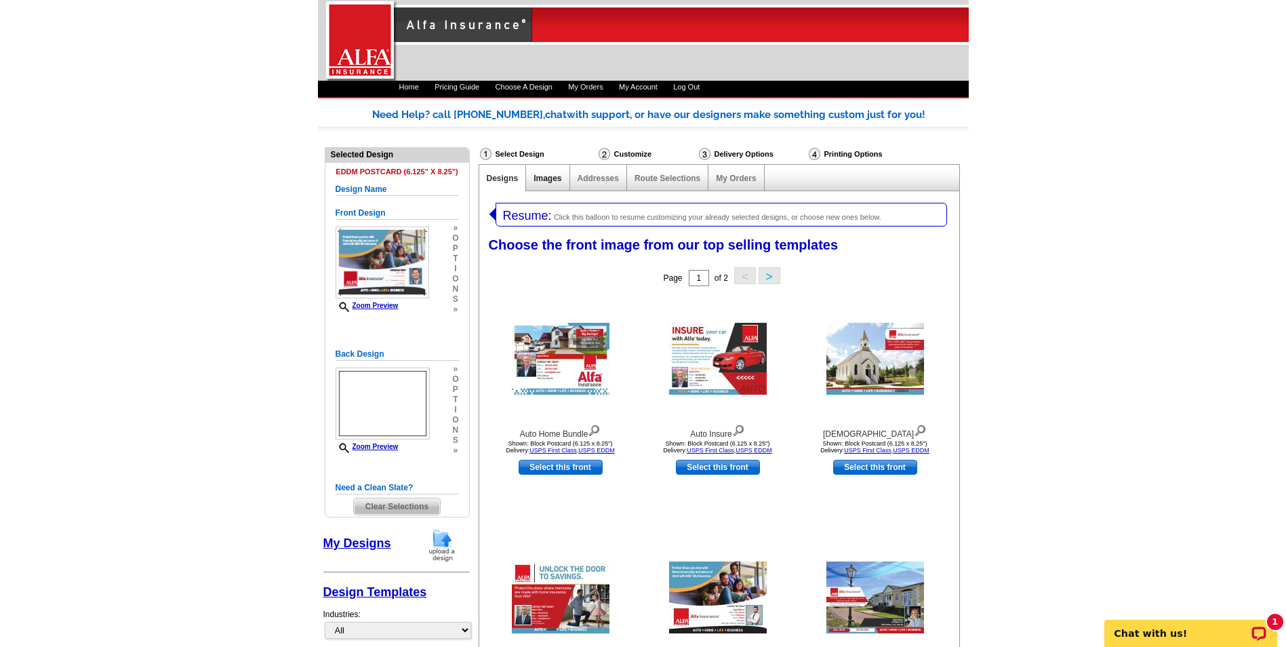
click at [541, 182] on link "Images" at bounding box center [547, 178] width 28 height 9
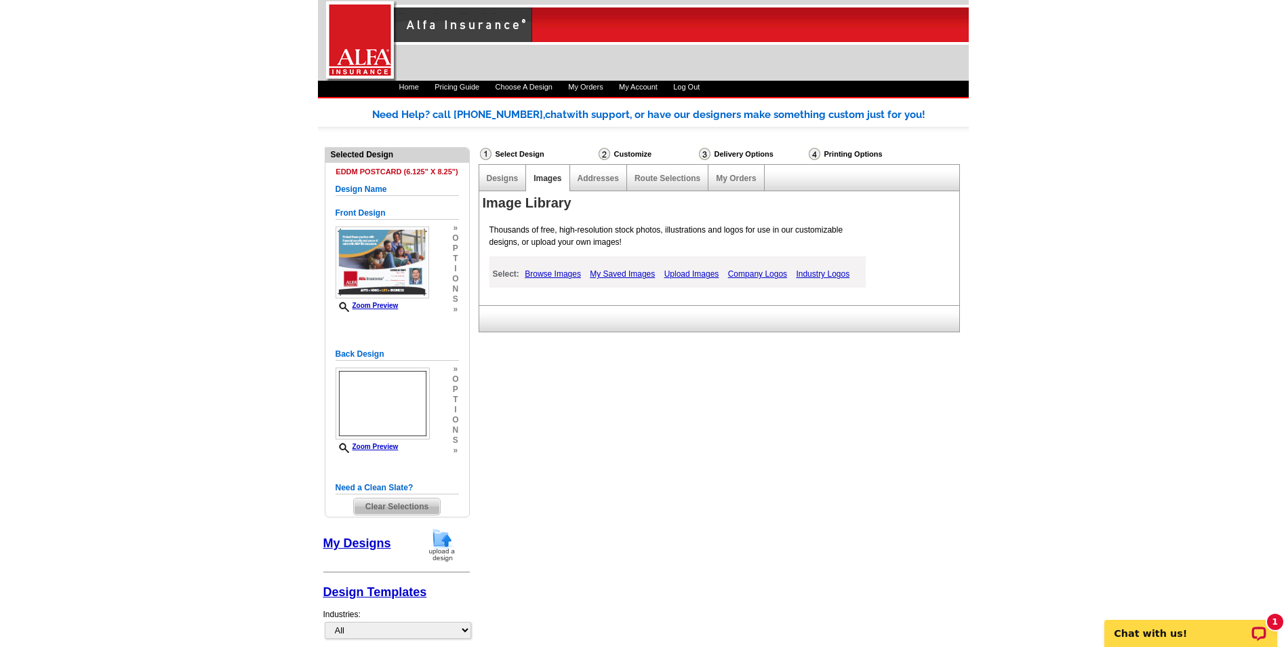
click at [495, 186] on div "Designs" at bounding box center [502, 178] width 47 height 26
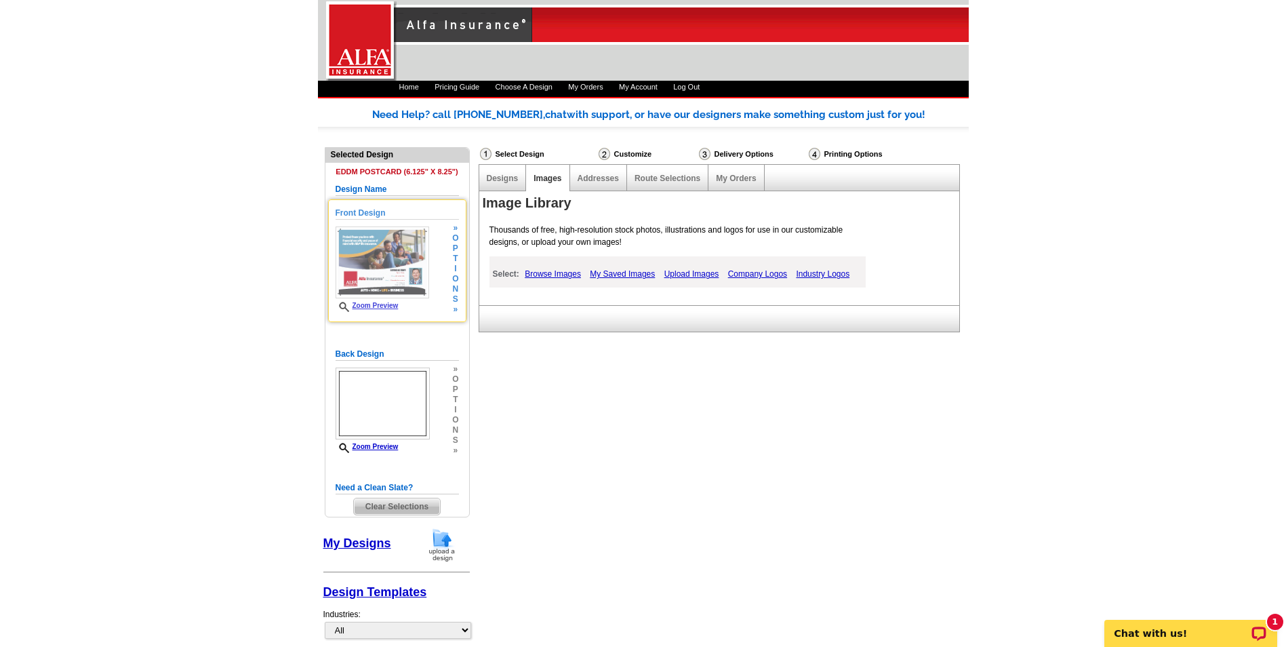
click at [420, 271] on img at bounding box center [382, 262] width 94 height 72
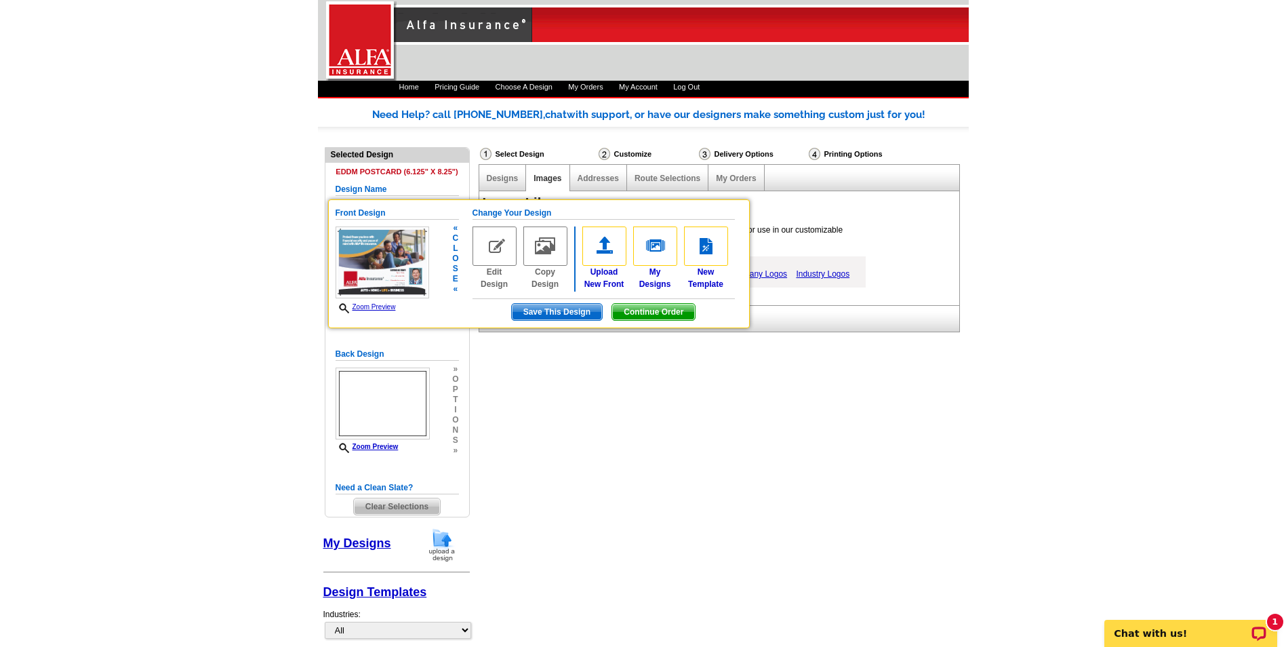
click at [572, 312] on span "Save This Design" at bounding box center [557, 312] width 90 height 16
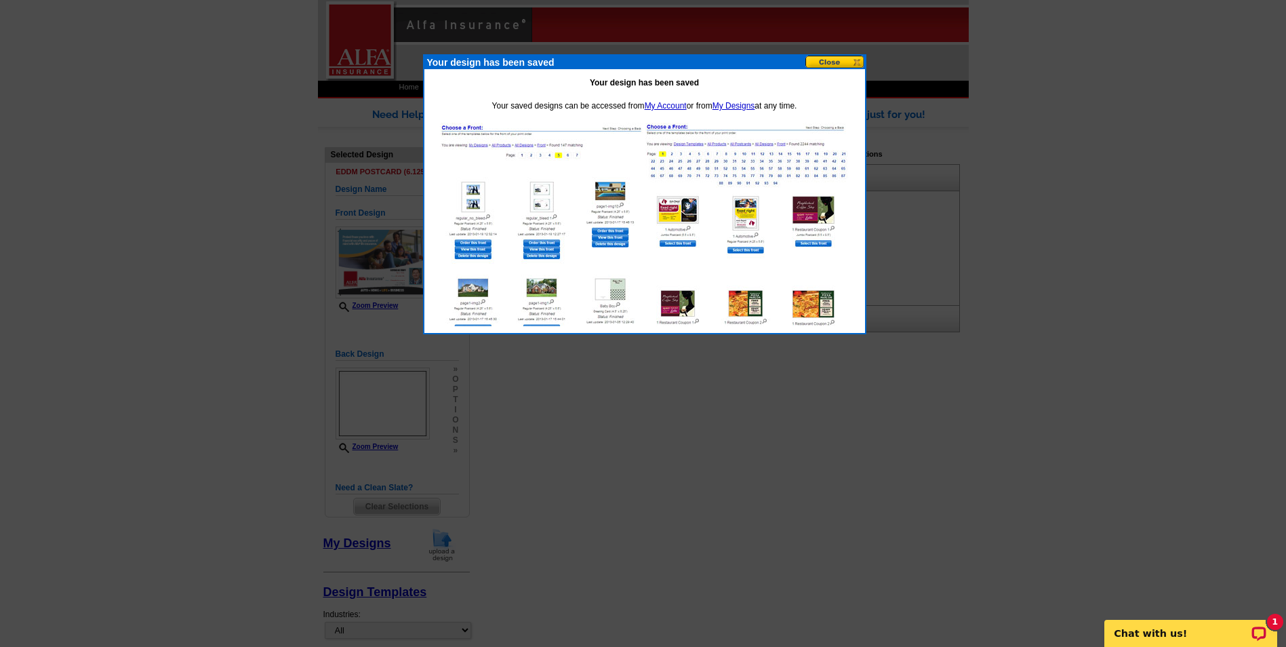
click at [844, 60] on button at bounding box center [835, 62] width 60 height 13
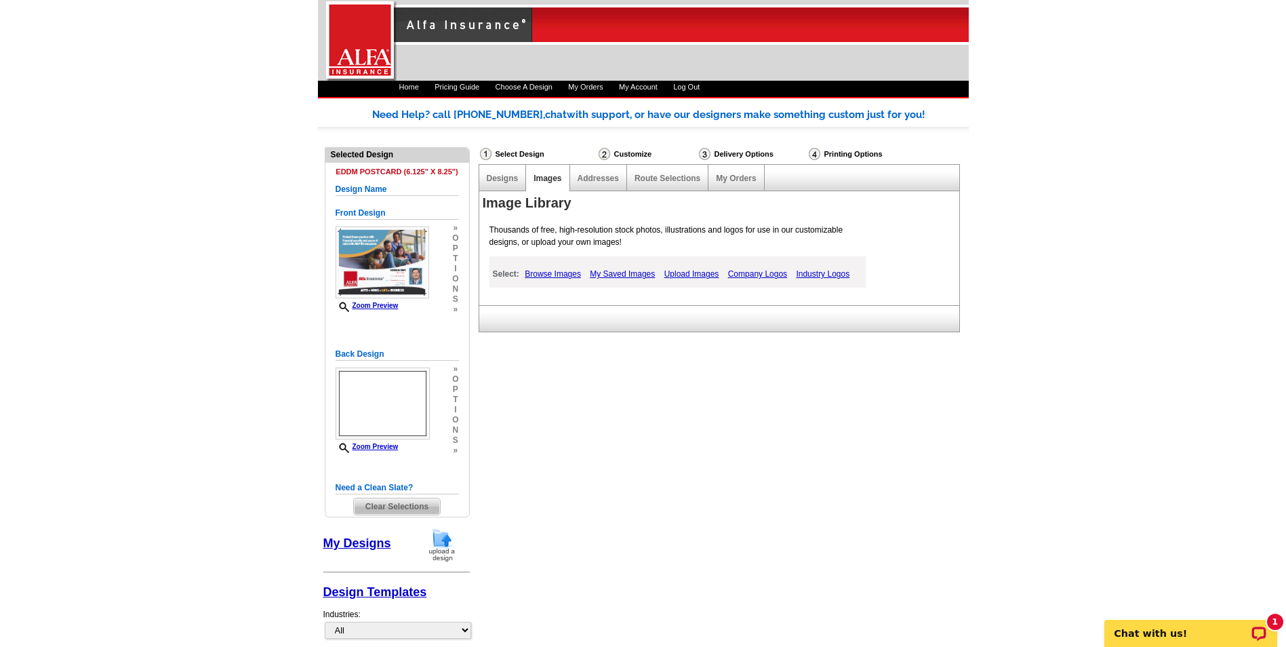
click at [749, 405] on div "Need Help? call 800-260-5887, chat with support, or have our designers make som…" at bounding box center [643, 565] width 651 height 916
click at [403, 509] on span "Clear Selections" at bounding box center [397, 506] width 86 height 16
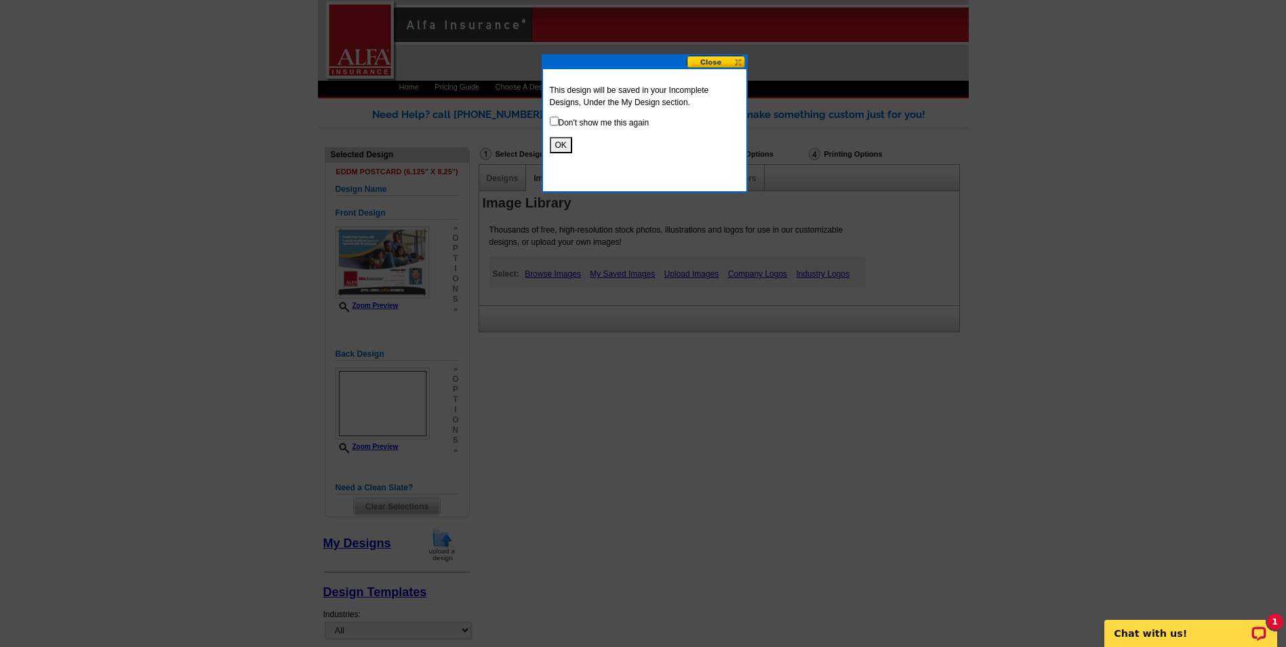
click at [559, 143] on button "OK" at bounding box center [561, 145] width 22 height 16
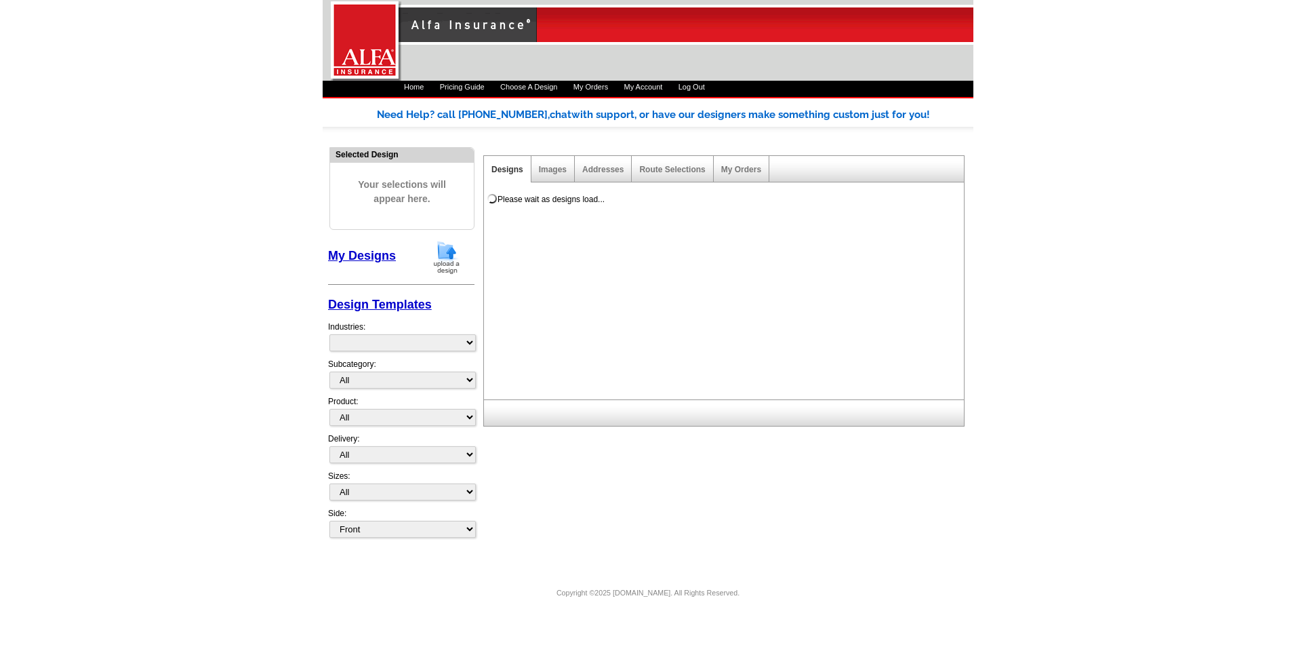
select select "1325"
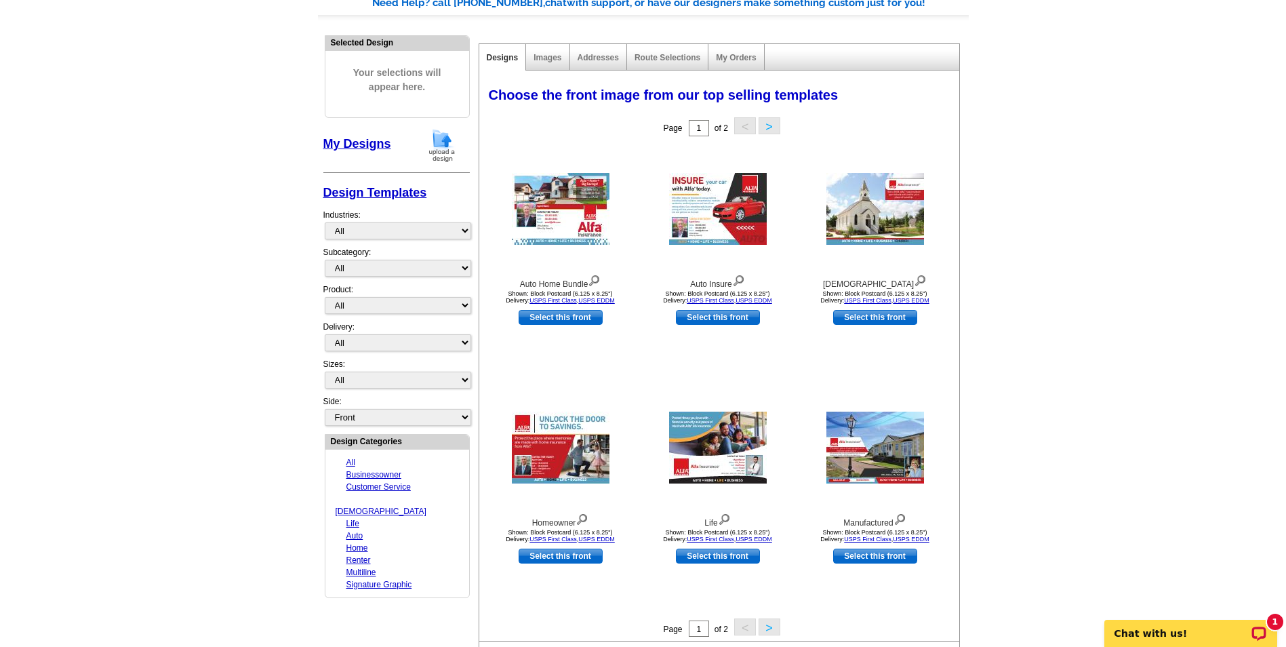
scroll to position [136, 0]
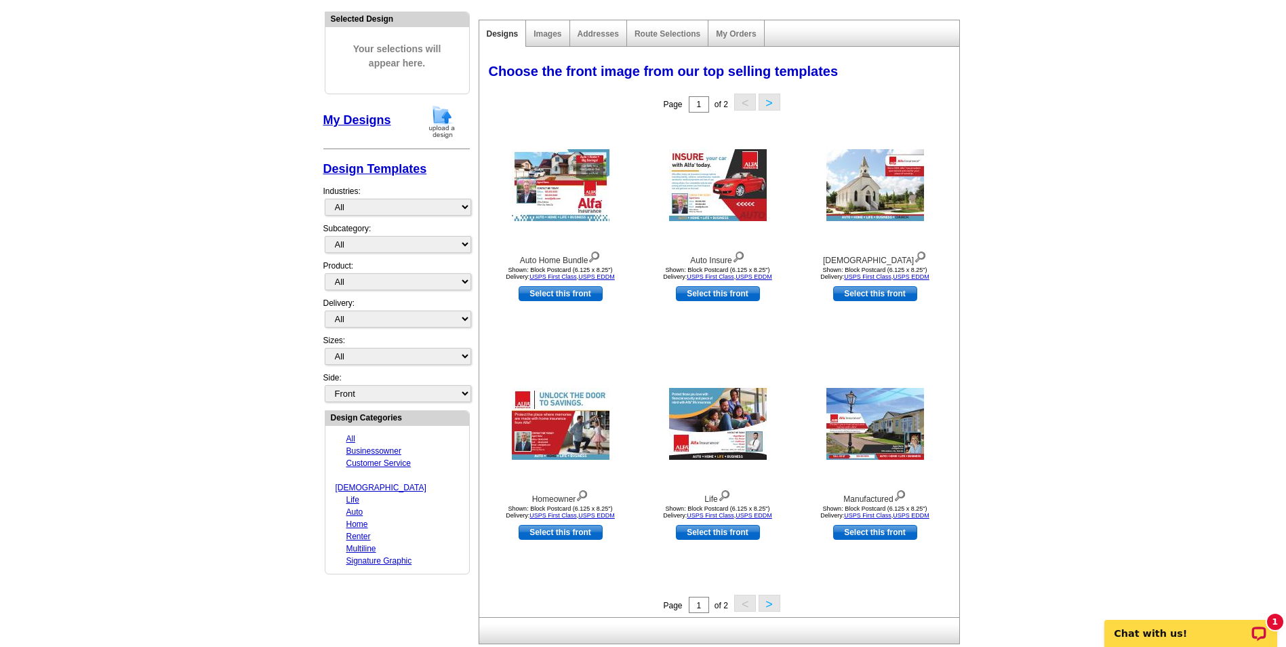
click at [767, 603] on button ">" at bounding box center [769, 602] width 22 height 17
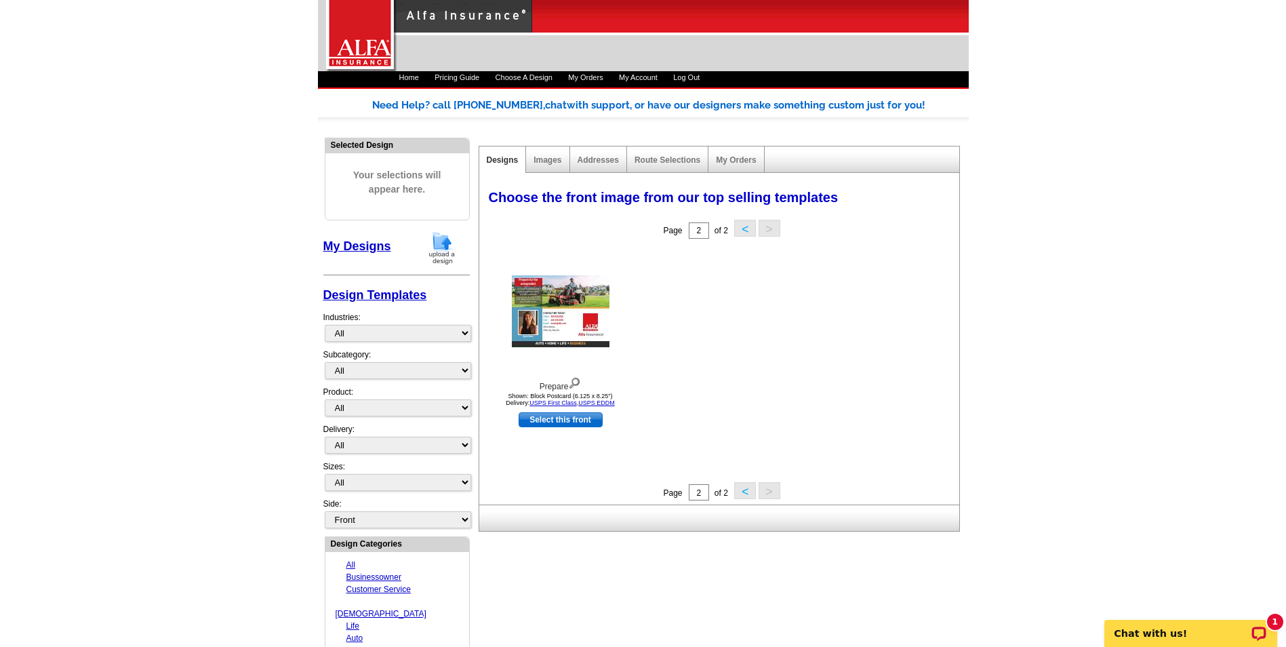
scroll to position [0, 0]
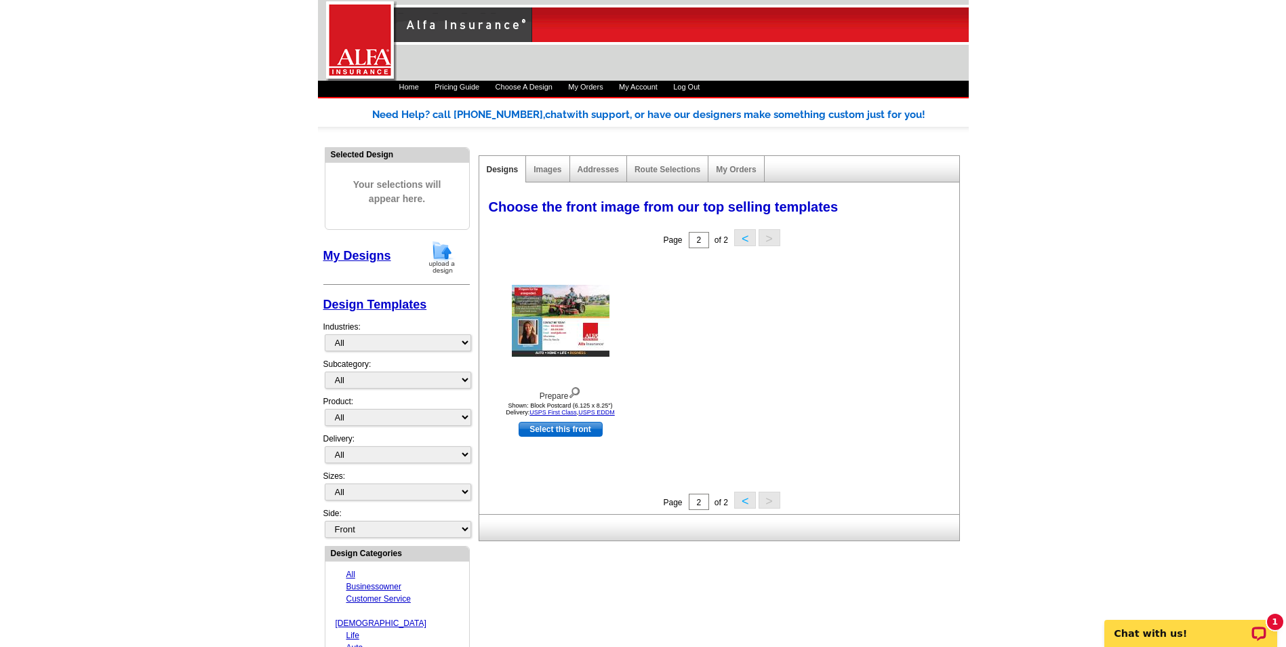
click at [739, 500] on button "<" at bounding box center [745, 499] width 22 height 17
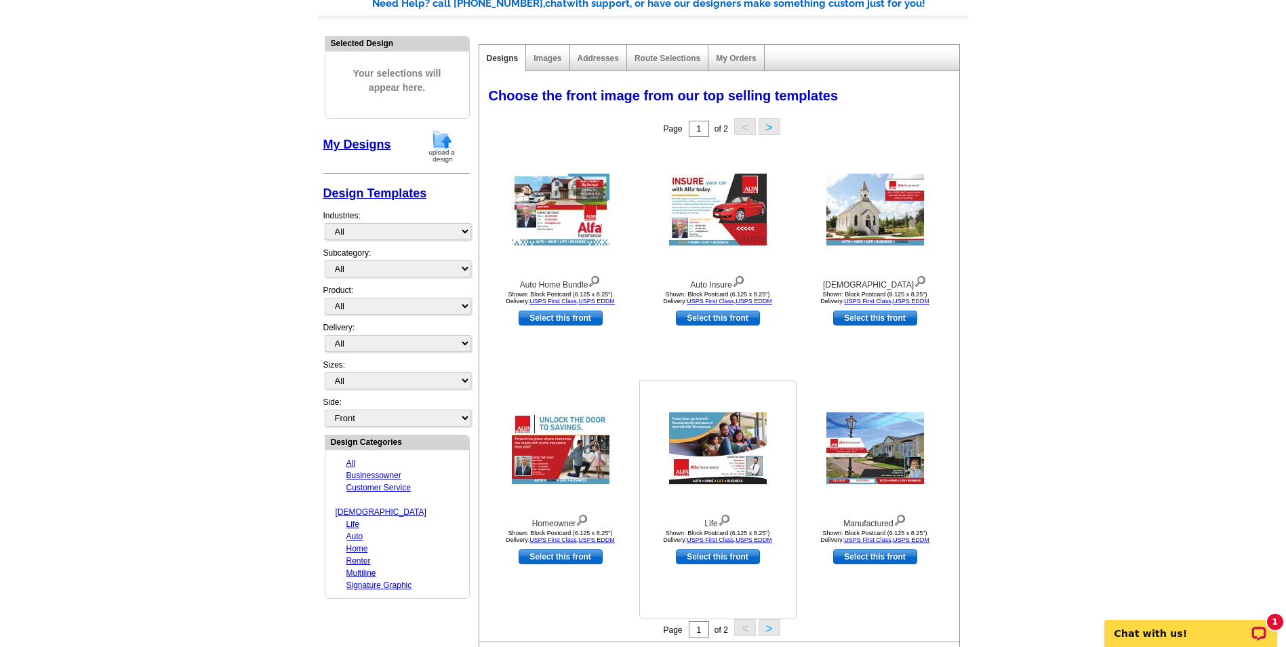
scroll to position [136, 0]
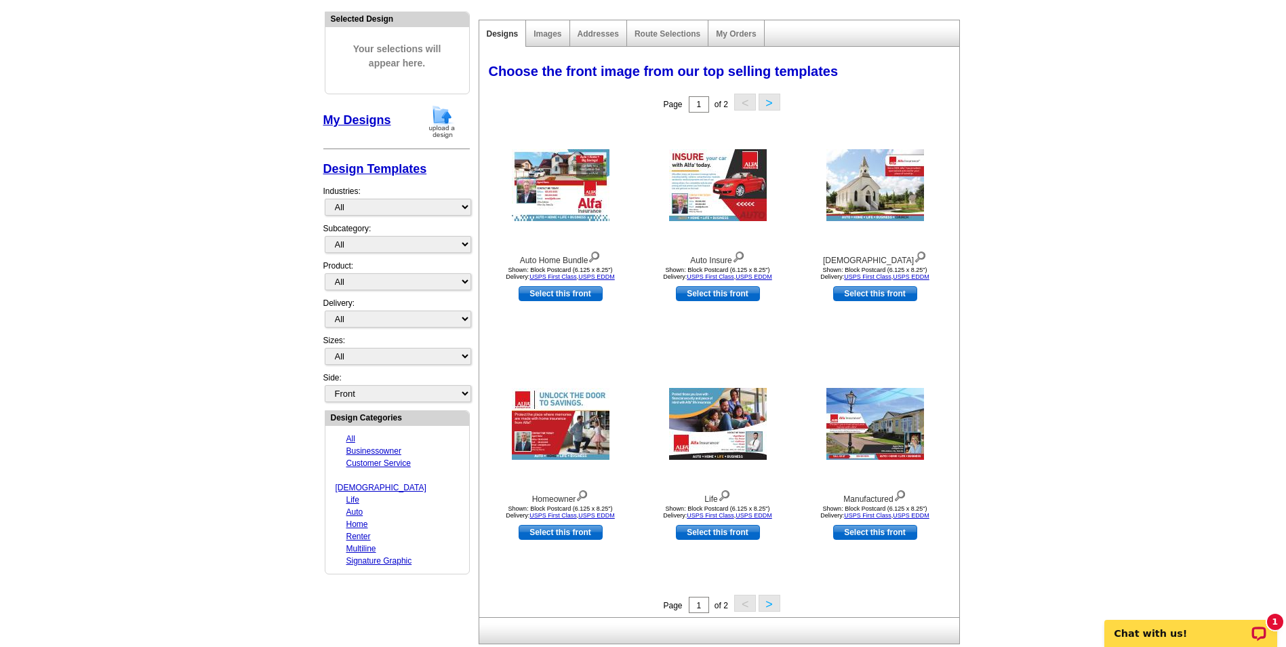
click at [736, 532] on link "Select this front" at bounding box center [718, 532] width 84 height 15
select select "14"
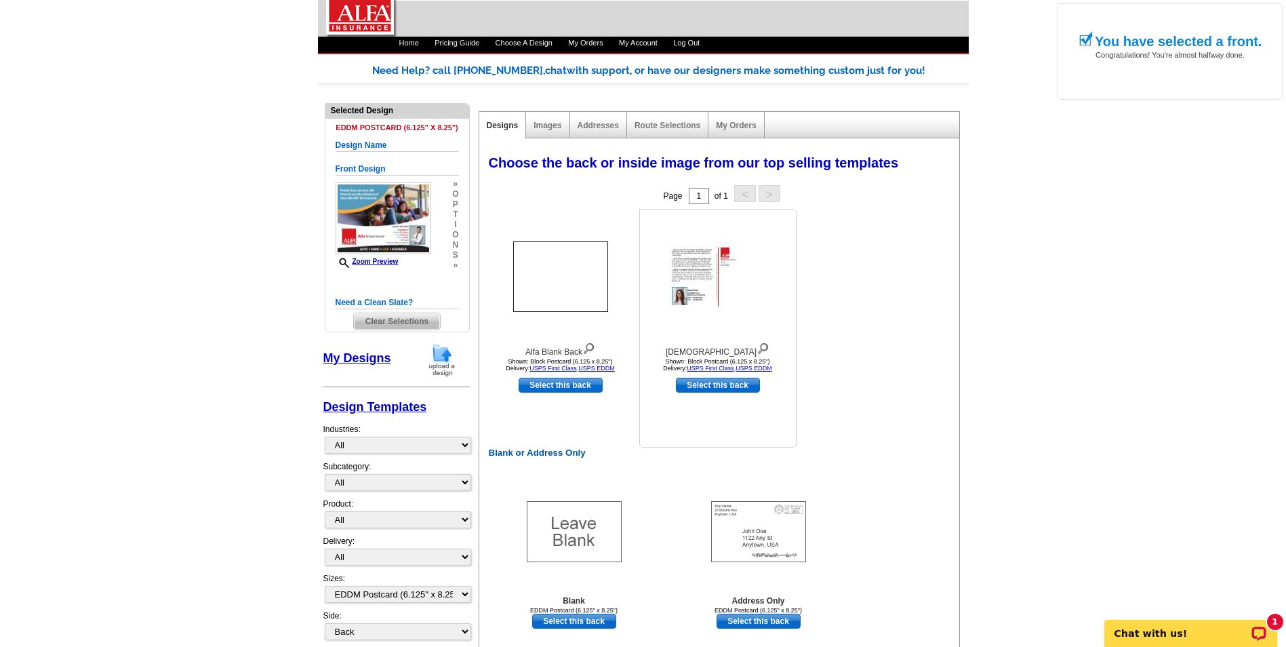
scroll to position [68, 0]
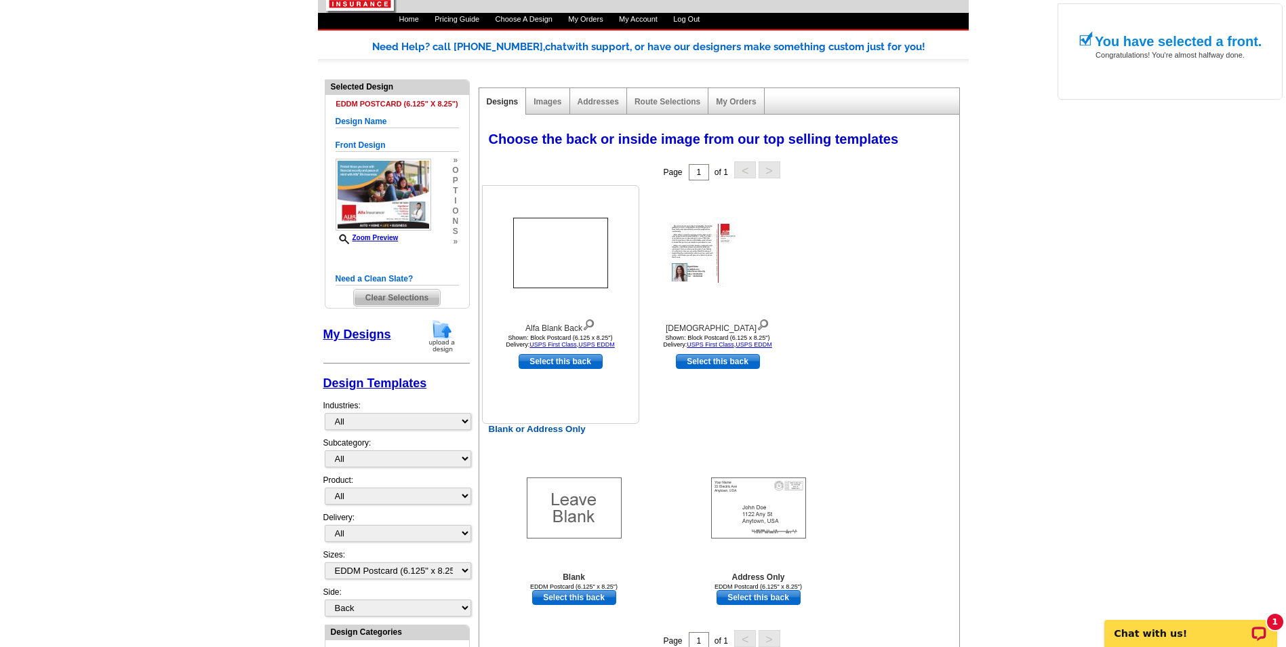
click at [581, 358] on link "Select this back" at bounding box center [560, 361] width 84 height 15
select select "front"
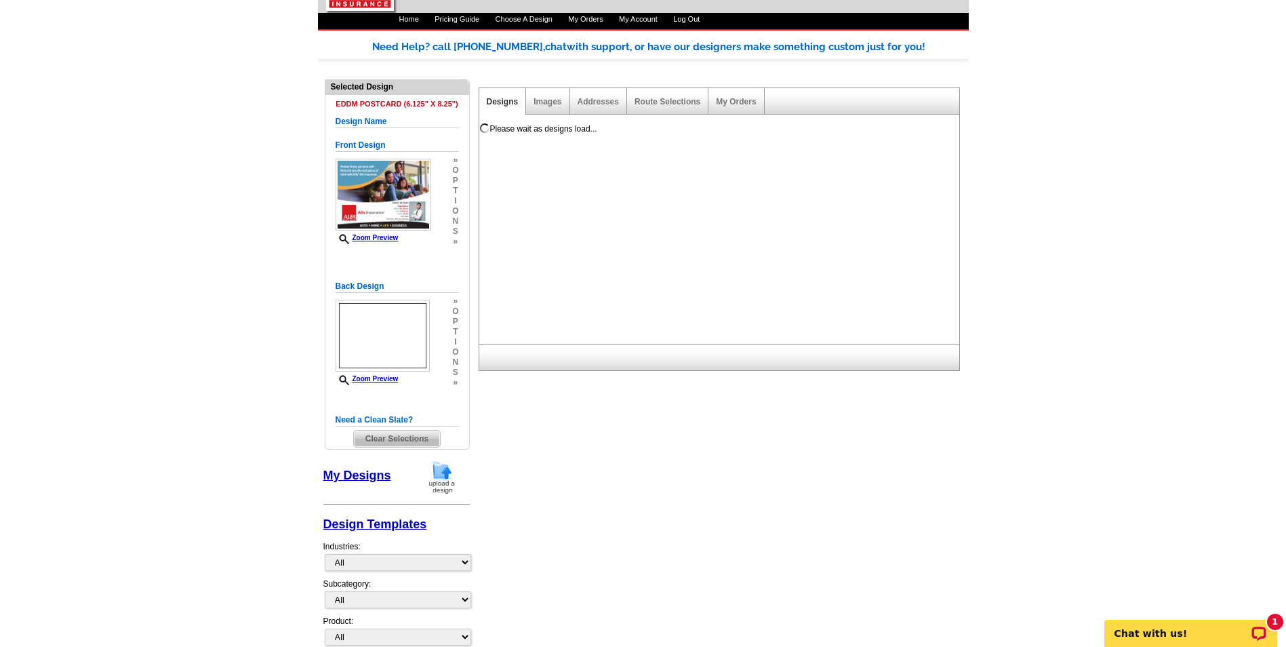
scroll to position [0, 0]
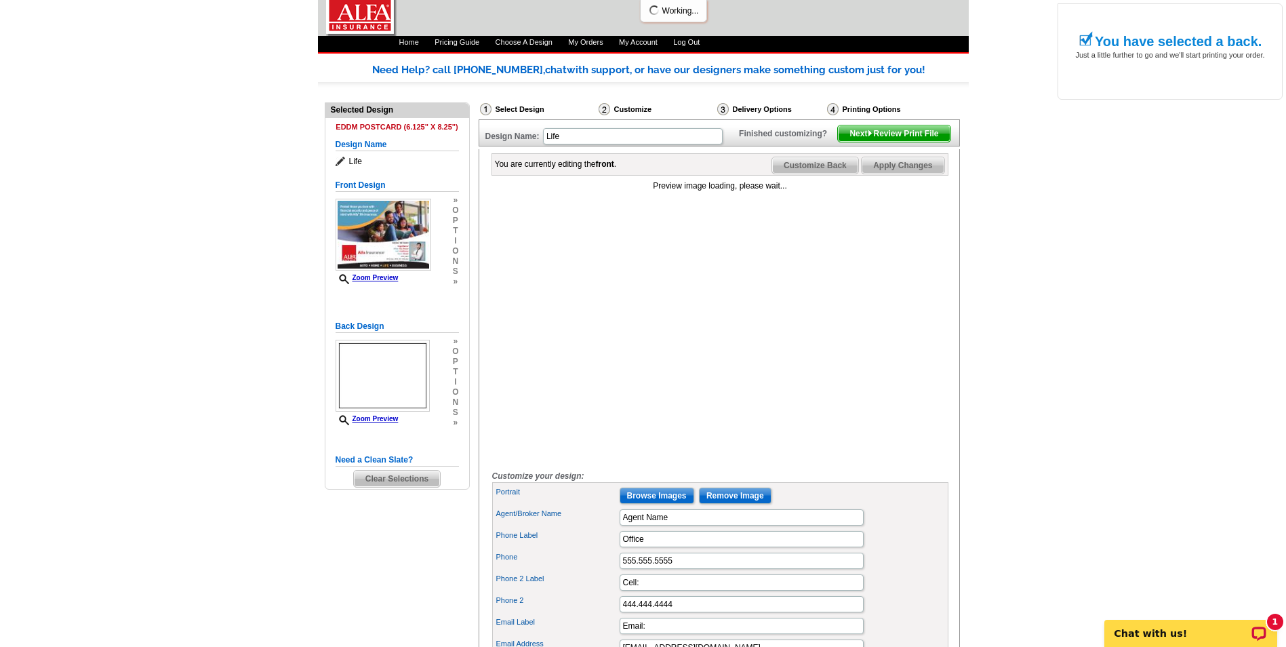
scroll to position [68, 0]
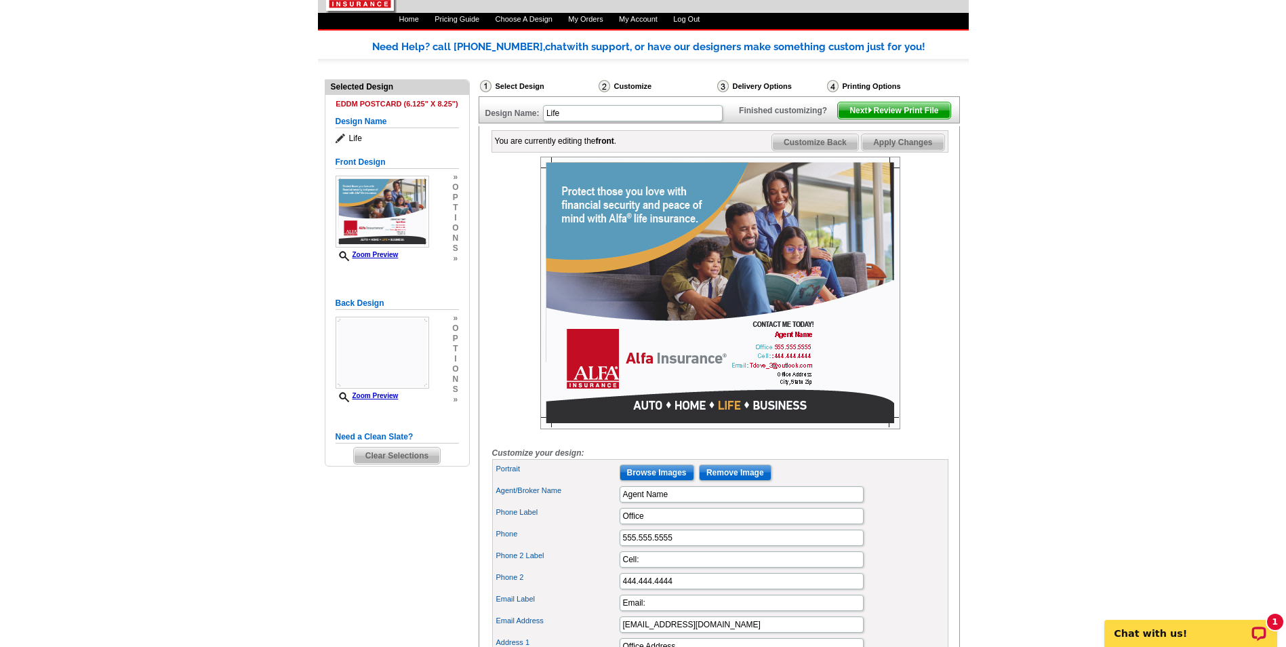
click at [836, 150] on span "Customize Back" at bounding box center [815, 142] width 86 height 16
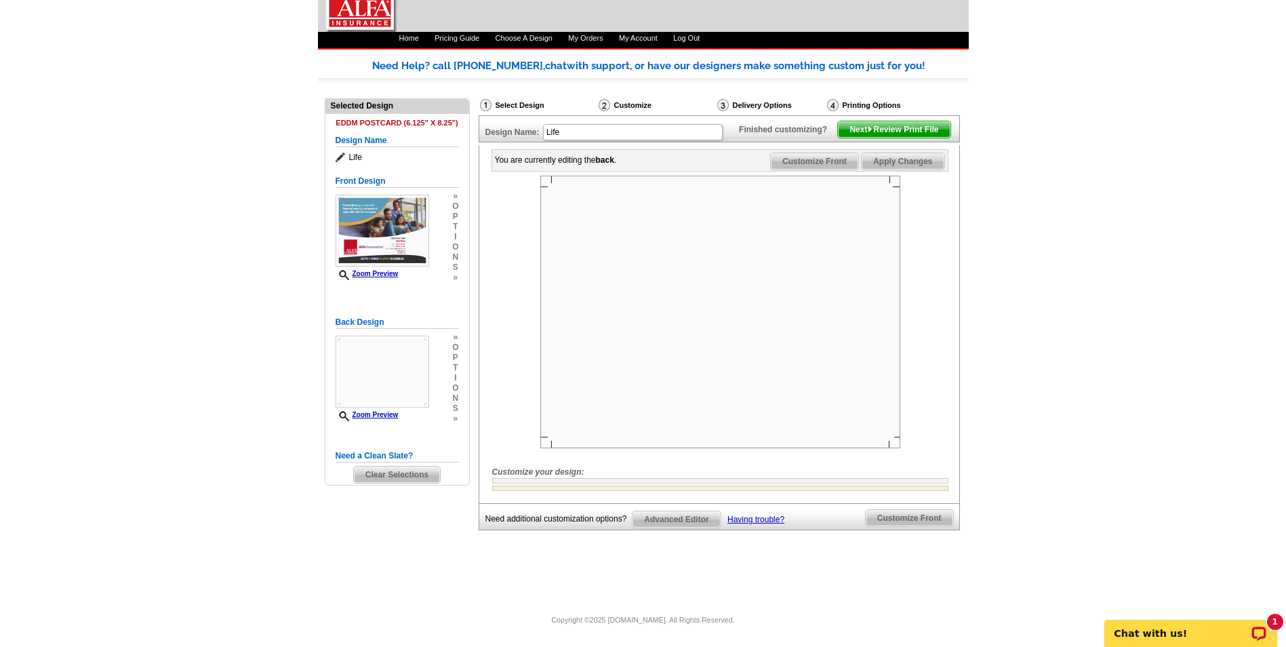
click at [793, 425] on img at bounding box center [720, 312] width 360 height 272
click at [675, 521] on span "Advanced Editor" at bounding box center [675, 519] width 87 height 16
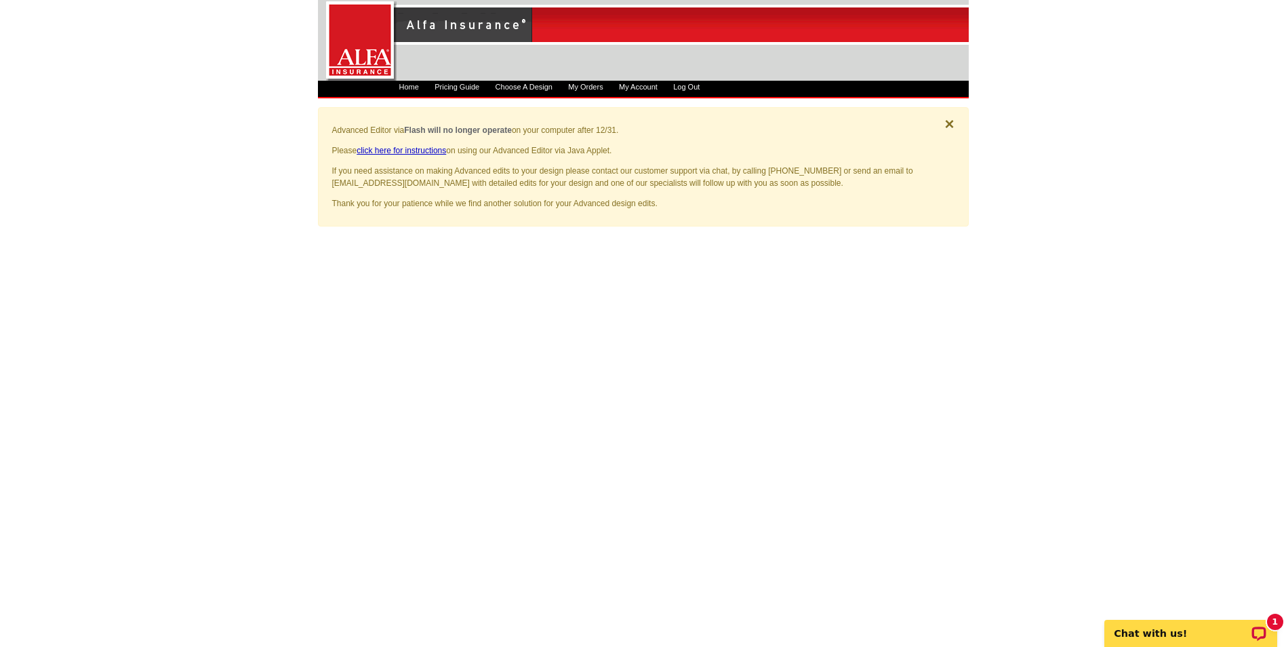
click at [981, 303] on main "Advanced Editor via Flash will no longer operate on your computer after 12/31. …" at bounding box center [643, 464] width 1286 height 755
click at [1263, 625] on div "Open LiveChat chat widget" at bounding box center [1258, 632] width 17 height 17
click at [1162, 167] on main "Advanced Editor via Flash will no longer operate on your computer after 12/31. …" at bounding box center [643, 464] width 1286 height 755
click at [1065, 284] on main "Advanced Editor via Flash will no longer operate on your computer after 12/31. …" at bounding box center [643, 464] width 1286 height 755
click at [1252, 636] on div "Open LiveChat chat widget" at bounding box center [1258, 632] width 17 height 17
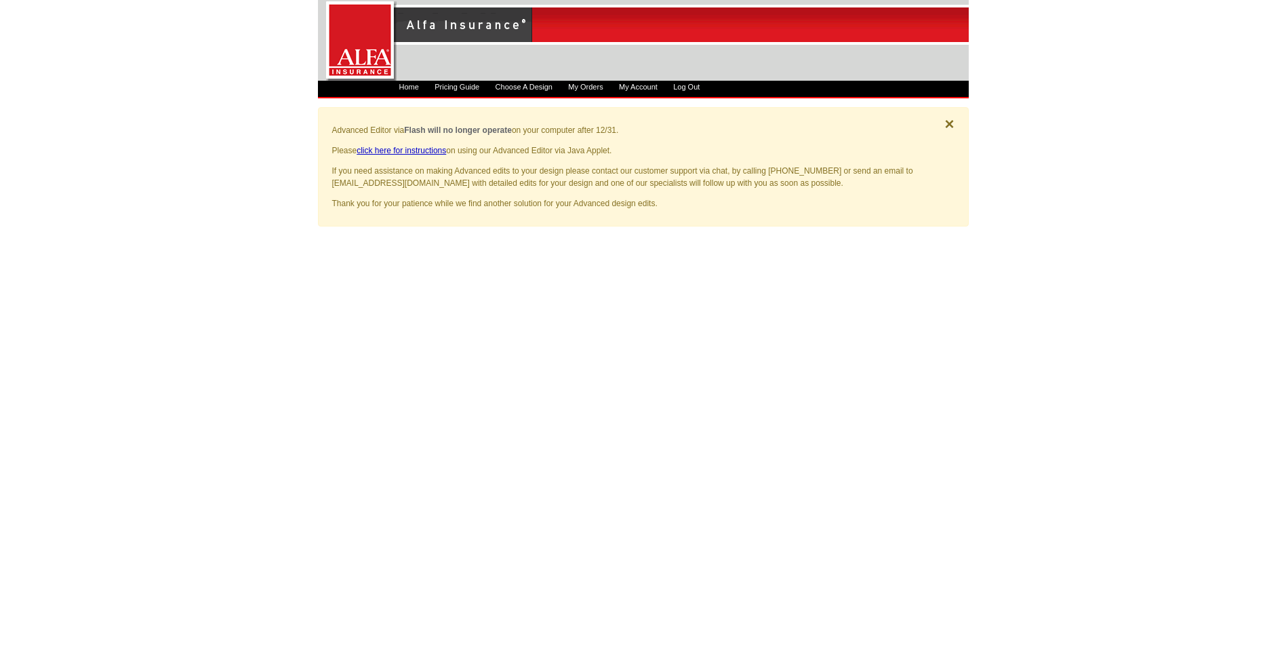
click at [1112, 285] on main "Advanced Editor via Flash will no longer operate on your computer after 12/31. …" at bounding box center [643, 464] width 1286 height 755
click at [947, 122] on span "×" at bounding box center [948, 124] width 9 height 18
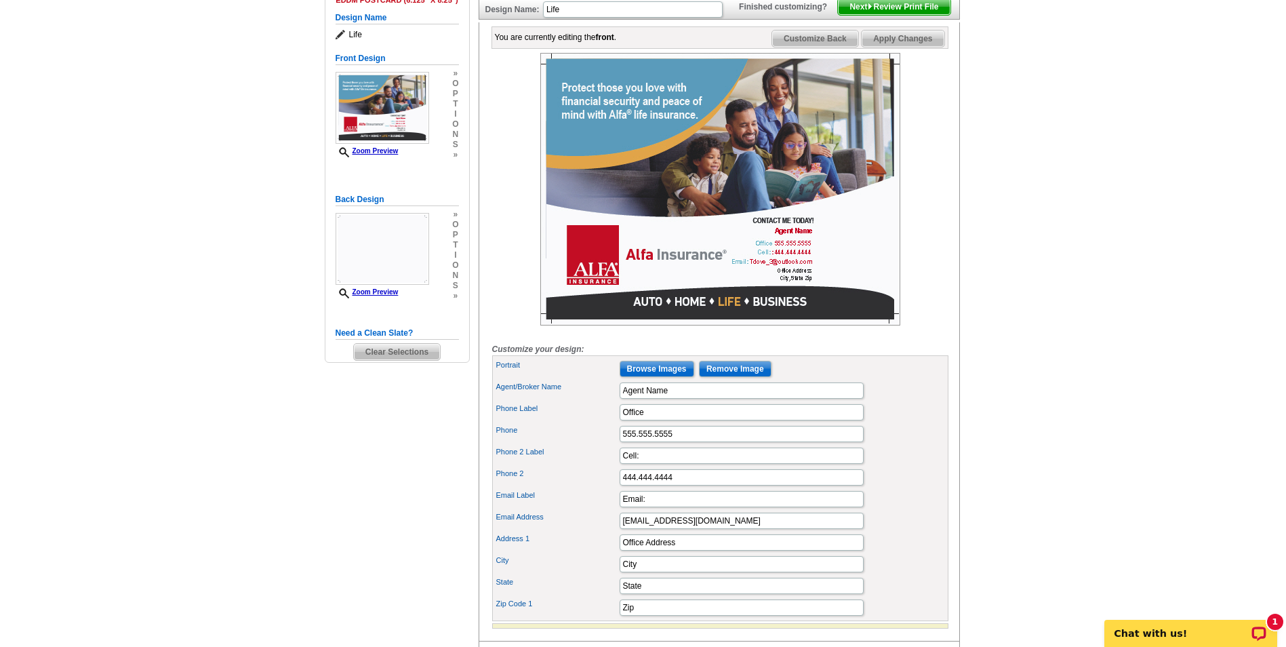
scroll to position [203, 0]
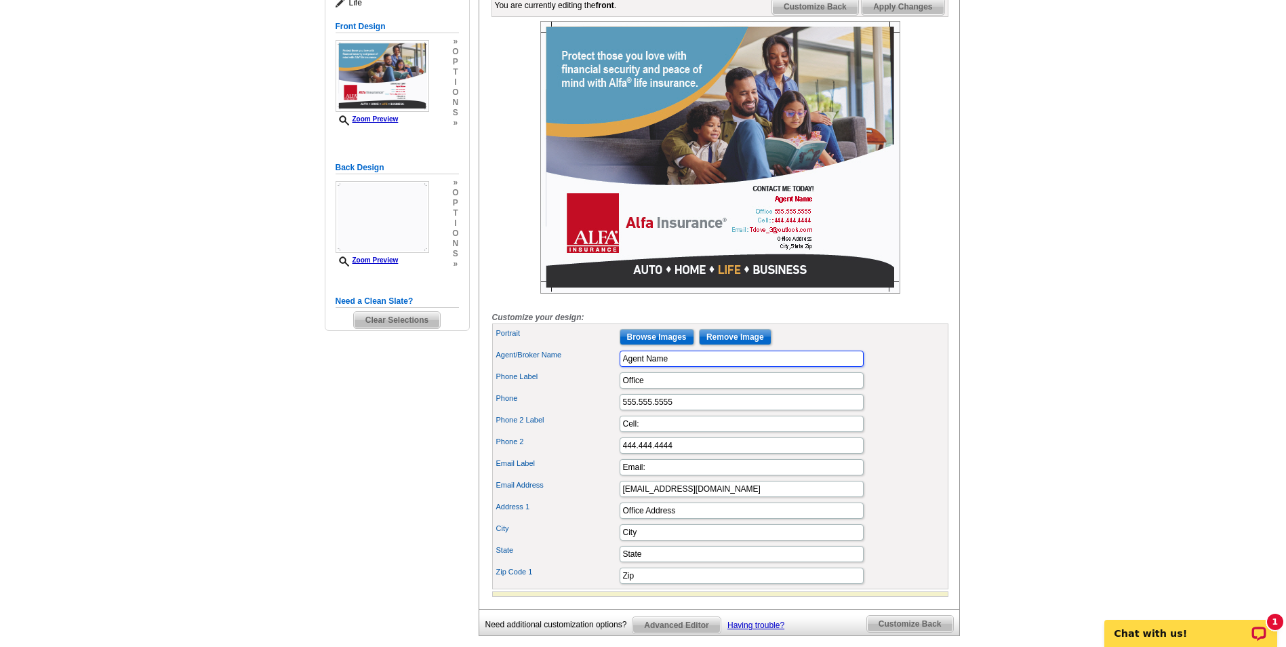
drag, startPoint x: 678, startPoint y: 386, endPoint x: 615, endPoint y: 380, distance: 63.4
click at [615, 369] on div "Agent/Broker Name Agent Name" at bounding box center [720, 359] width 451 height 22
type input "Tyler Dove"
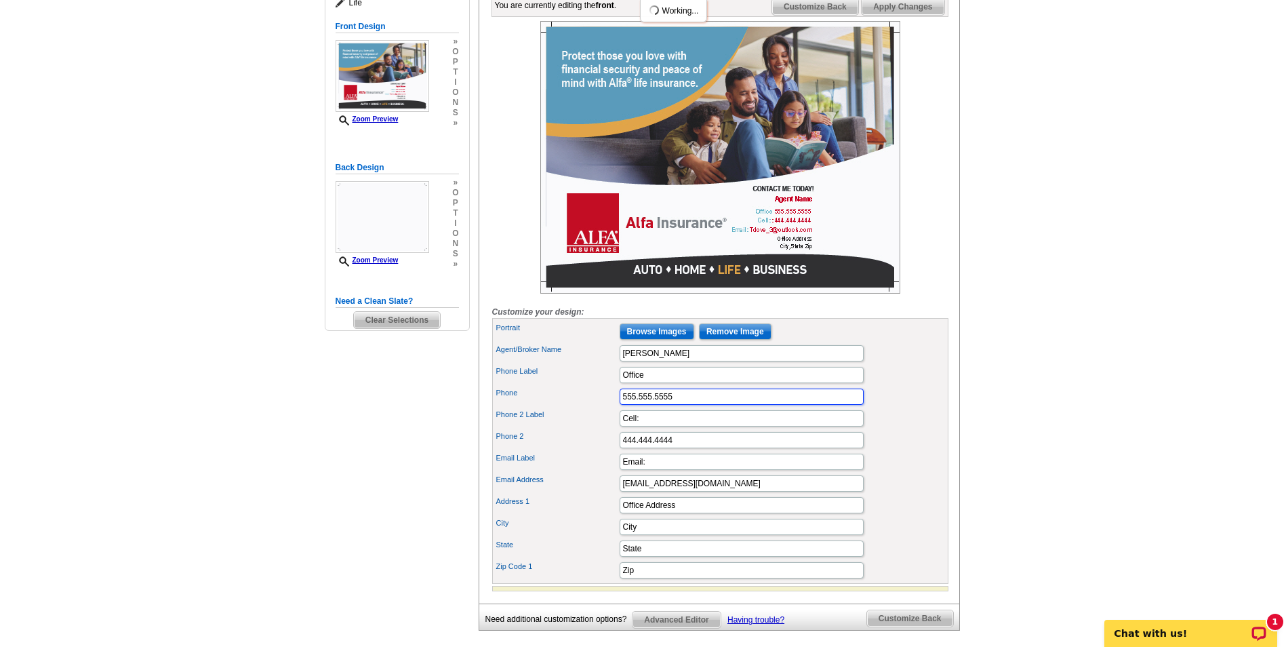
scroll to position [0, 0]
type input "601-469-3326"
drag, startPoint x: 659, startPoint y: 442, endPoint x: 613, endPoint y: 442, distance: 45.4
click at [613, 429] on div "Phone 2 Label Cell:" at bounding box center [720, 418] width 451 height 22
type input "Please contact me for"
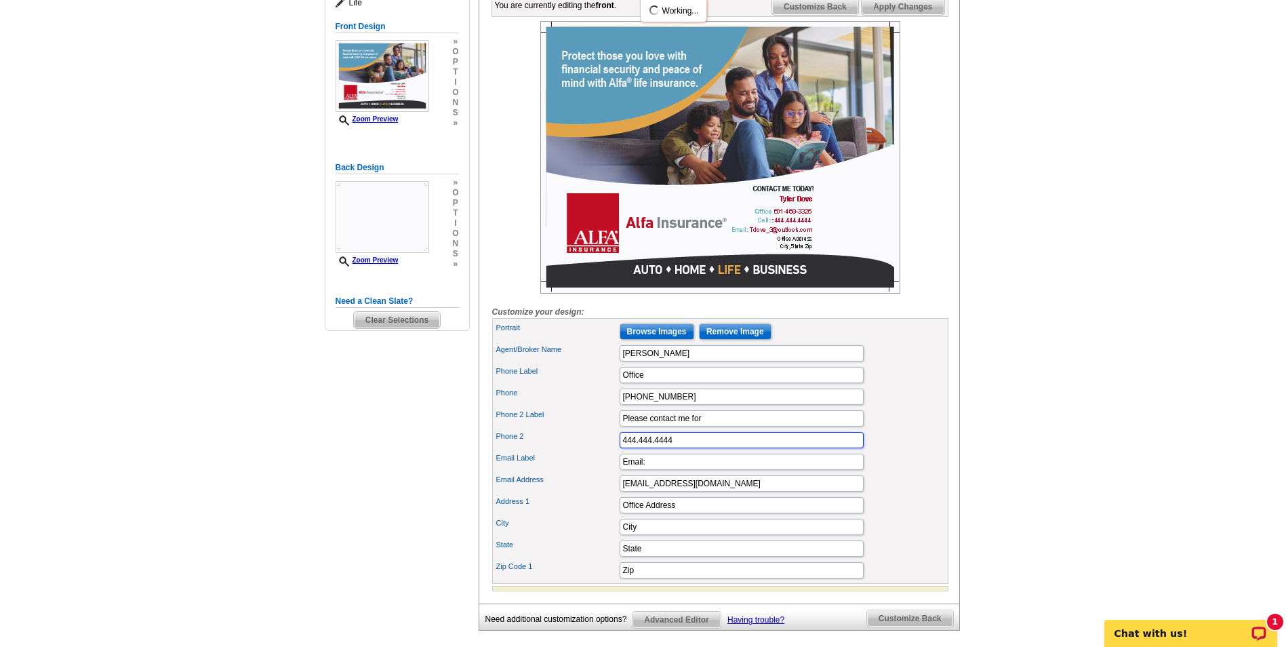
drag, startPoint x: 697, startPoint y: 463, endPoint x: 611, endPoint y: 465, distance: 86.8
click at [611, 451] on div "Phone 2 444.444.4444" at bounding box center [720, 440] width 451 height 22
type input "your life insurance needs!"
drag, startPoint x: 733, startPoint y: 502, endPoint x: 605, endPoint y: 500, distance: 128.8
click at [605, 494] on div "Email Address Tdove_3@outlook.com" at bounding box center [720, 483] width 451 height 22
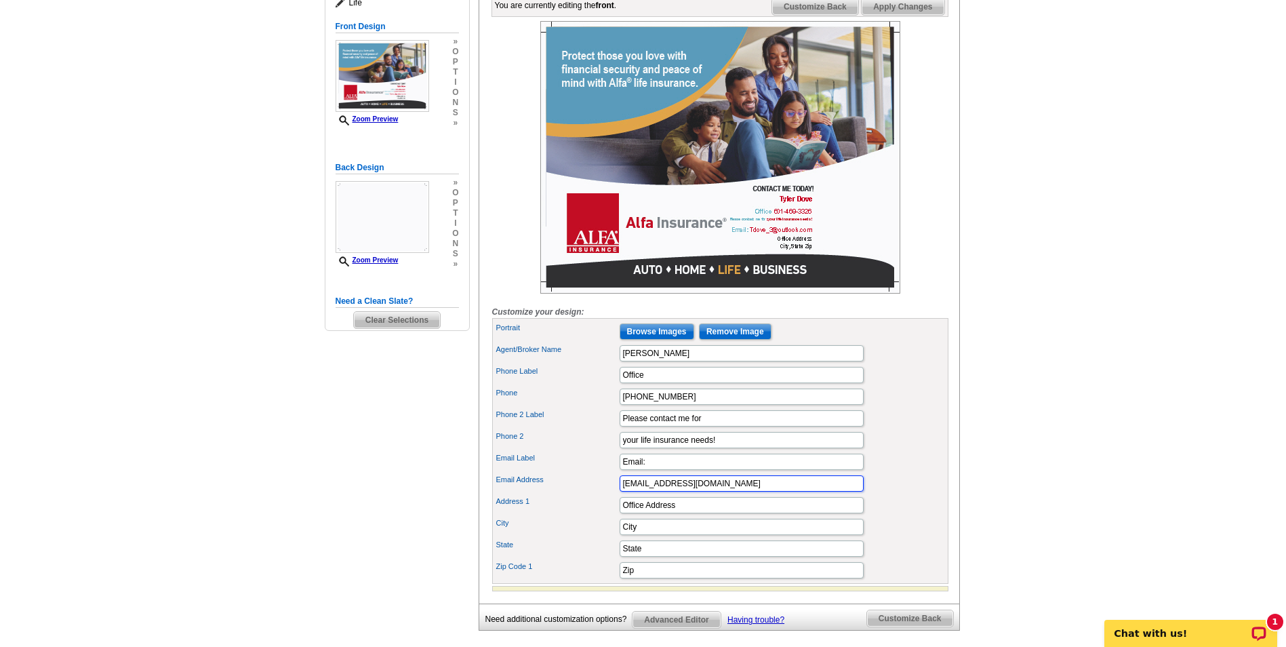
type input "TDove@alfains.com"
click at [649, 535] on input "City" at bounding box center [741, 526] width 244 height 16
drag, startPoint x: 678, startPoint y: 529, endPoint x: 613, endPoint y: 529, distance: 64.4
click at [614, 516] on div "Address 1 Office Address" at bounding box center [720, 505] width 451 height 22
type input "311 S Main St"
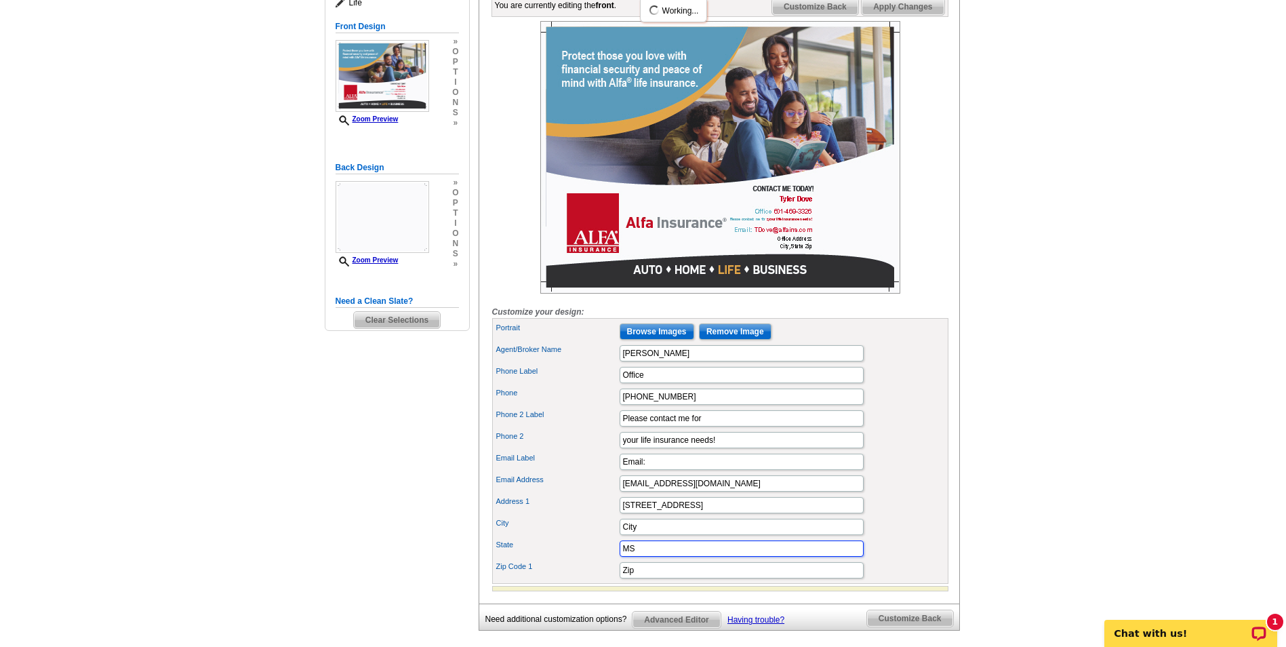
type input "MS"
click at [638, 535] on input "City" at bounding box center [741, 526] width 244 height 16
type input "C"
type input "Forest"
drag, startPoint x: 635, startPoint y: 587, endPoint x: 621, endPoint y: 588, distance: 13.6
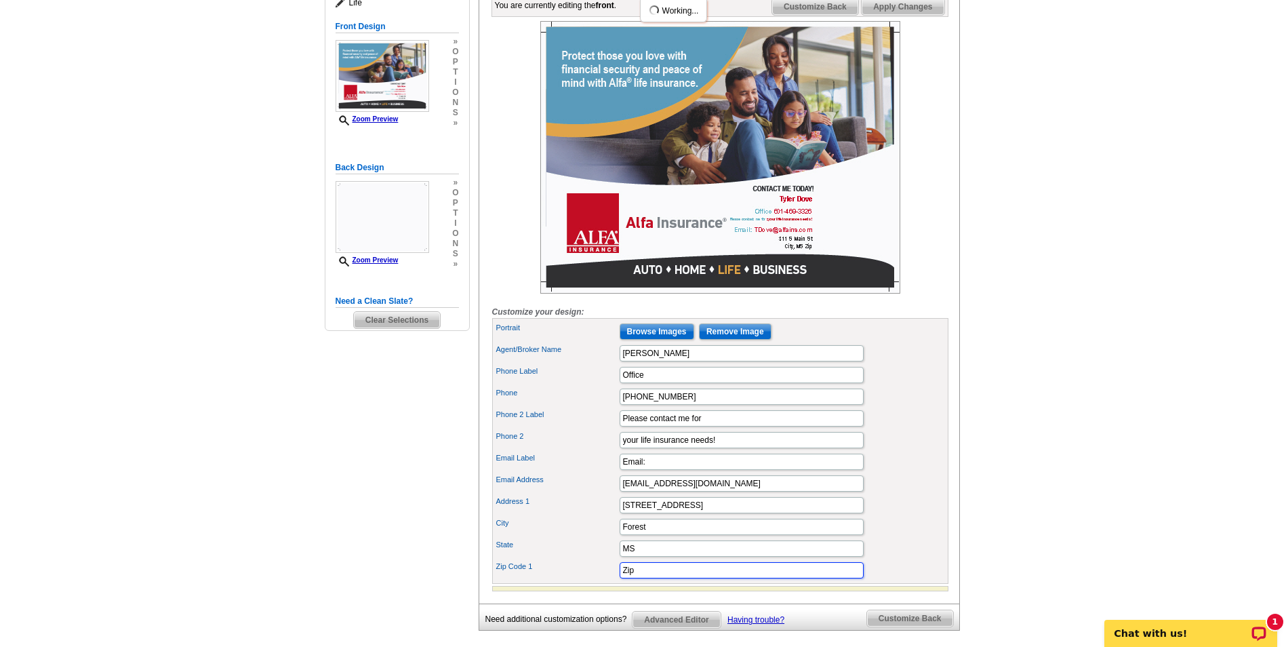
click at [621, 578] on input "Zip" at bounding box center [741, 570] width 244 height 16
type input "39074"
click at [931, 537] on div "City Forest" at bounding box center [720, 527] width 451 height 22
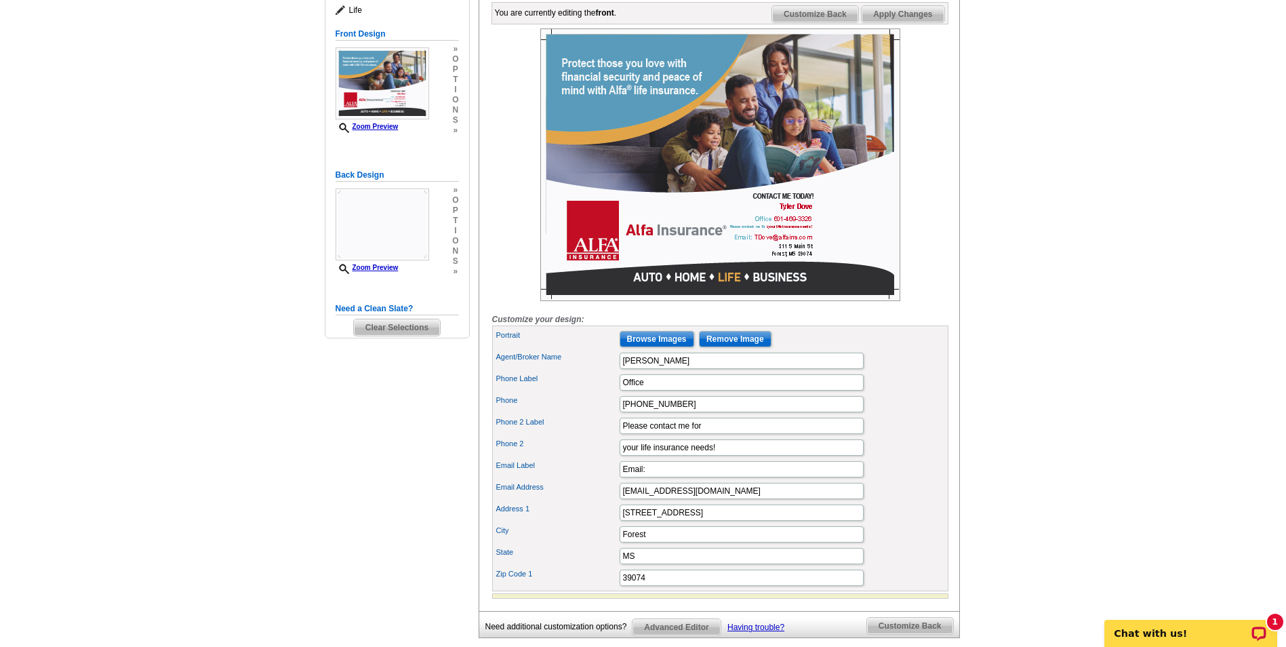
scroll to position [190, 0]
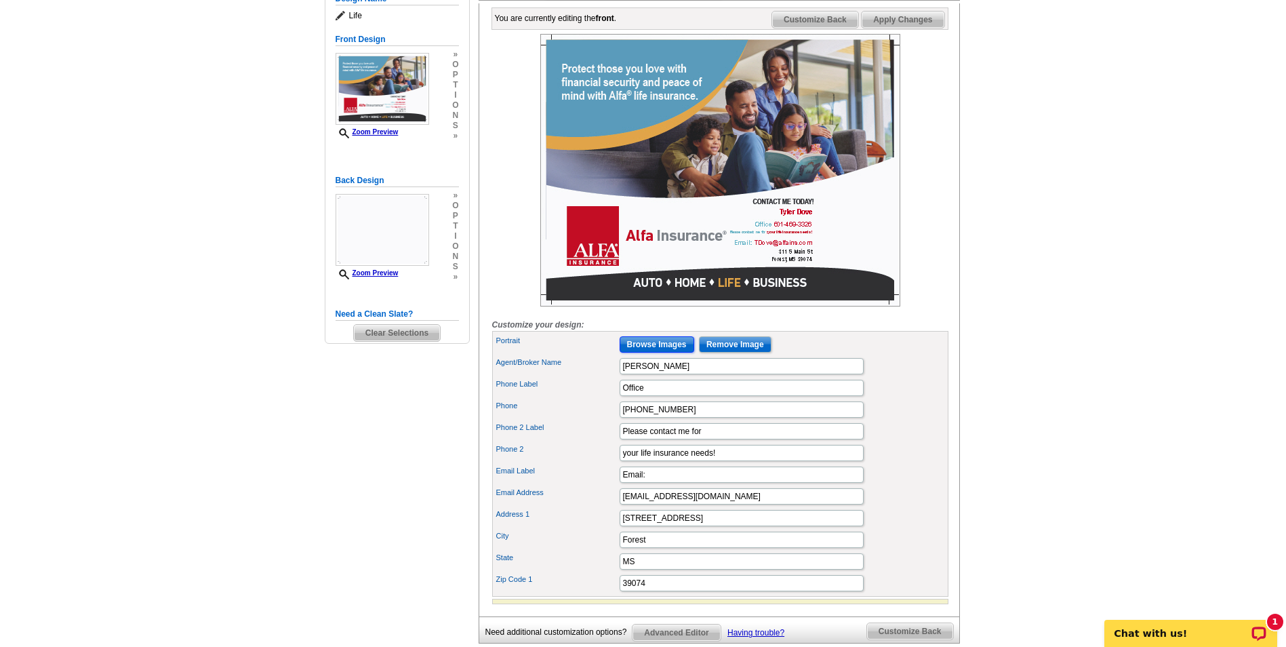
click at [663, 352] on input "Browse Images" at bounding box center [656, 344] width 75 height 16
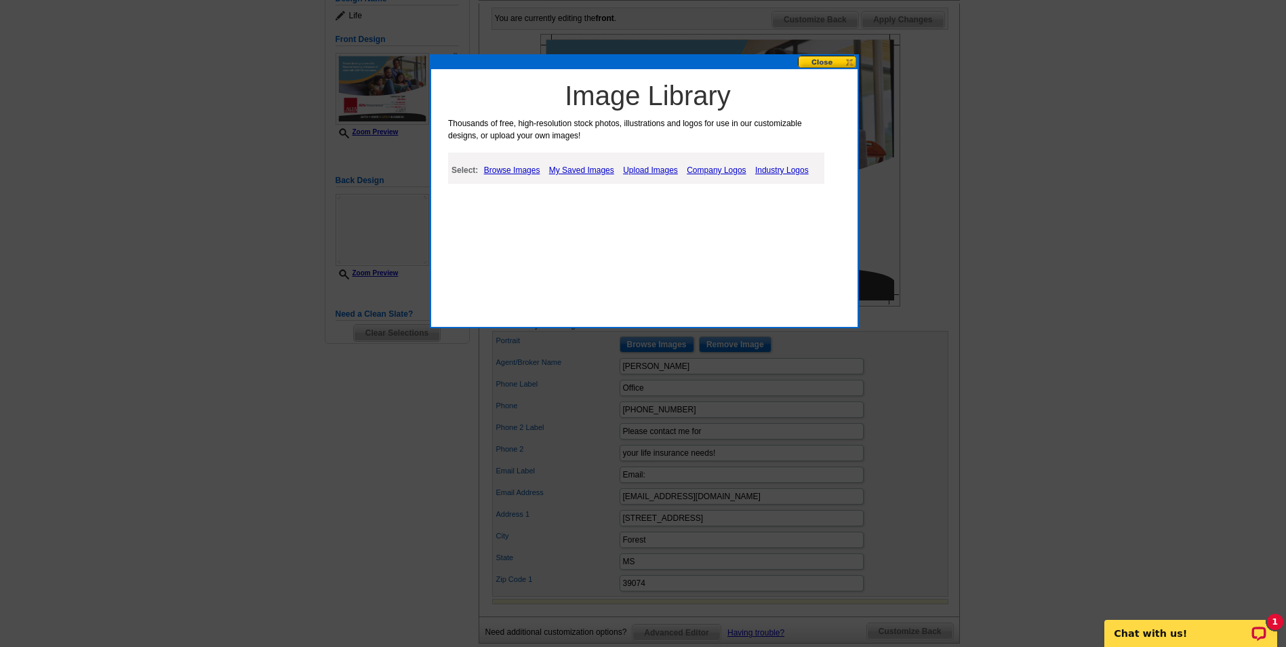
click at [553, 169] on link "My Saved Images" at bounding box center [582, 170] width 72 height 16
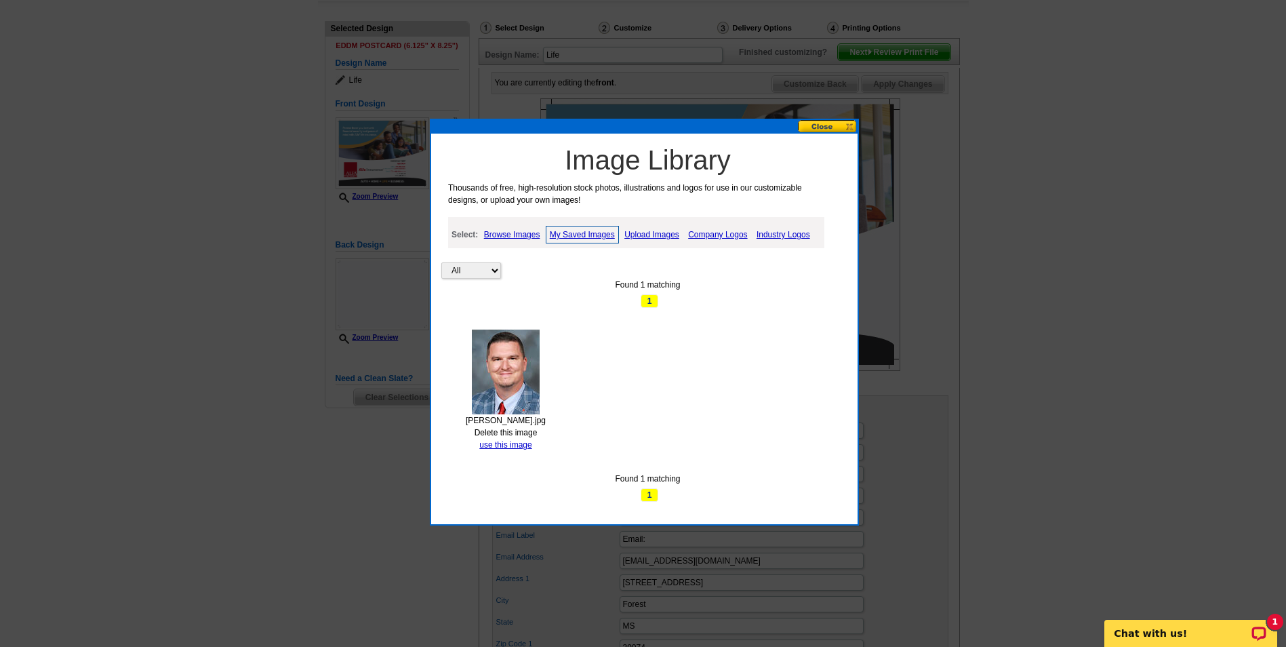
scroll to position [123, 0]
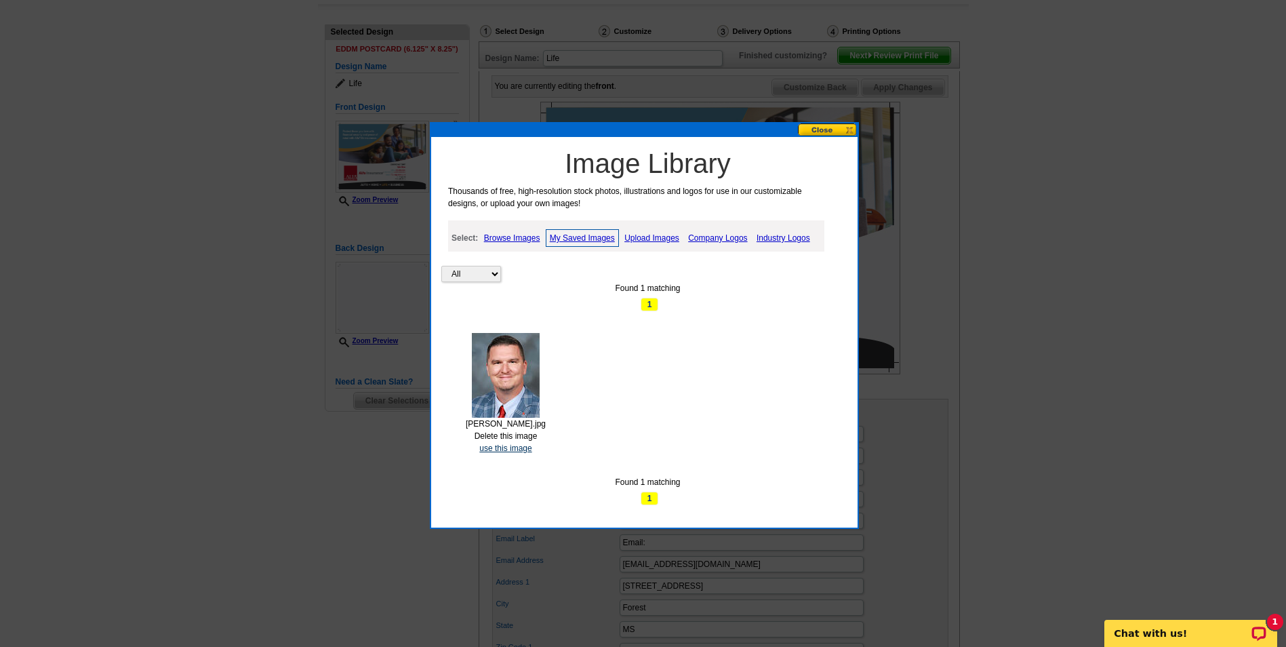
click at [514, 445] on link "use this image" at bounding box center [505, 447] width 52 height 9
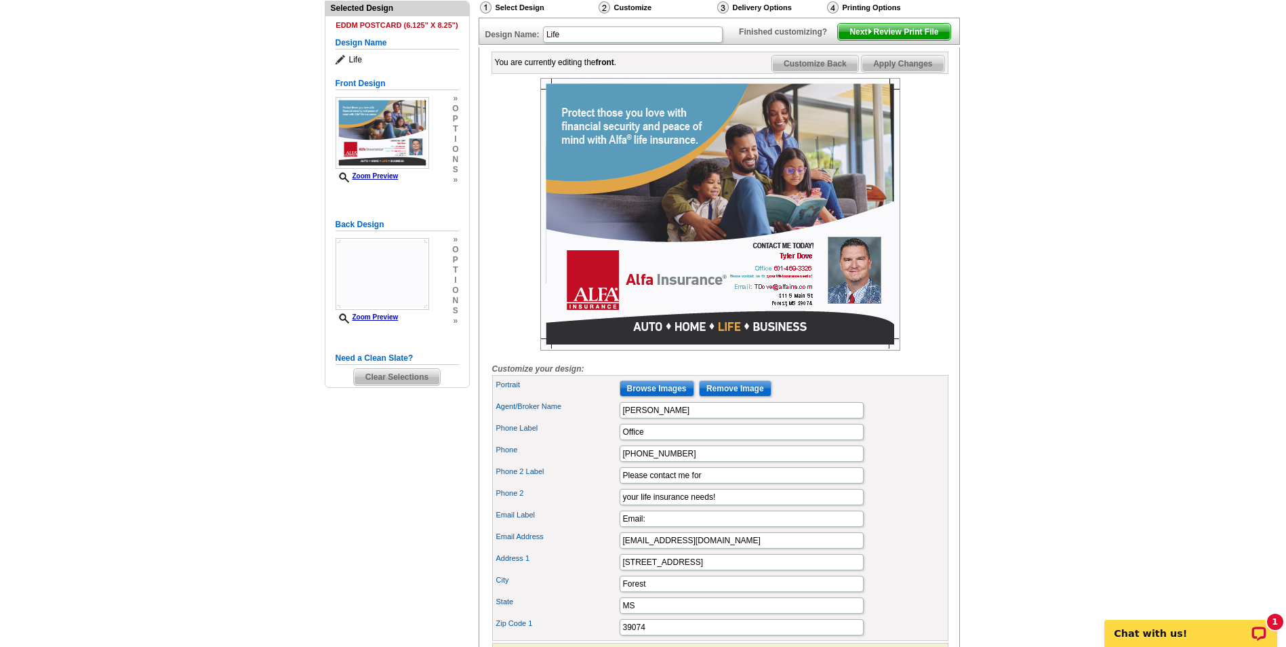
scroll to position [123, 0]
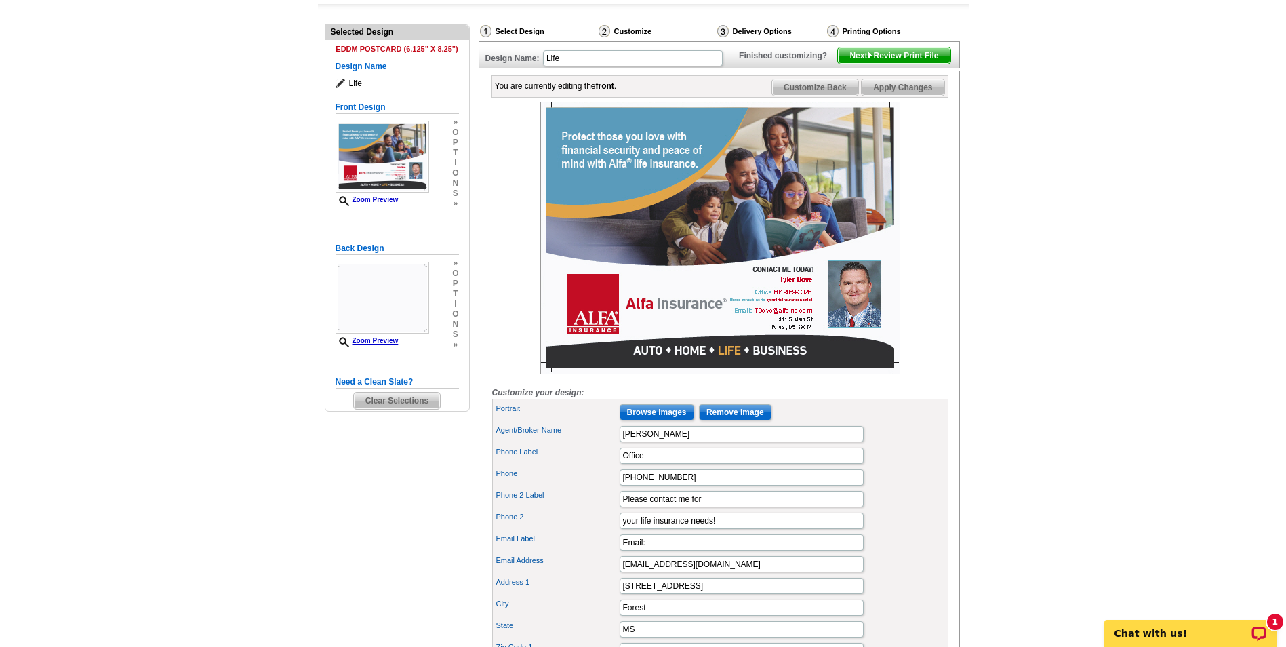
click at [892, 64] on span "Next Review Print File" at bounding box center [894, 55] width 112 height 16
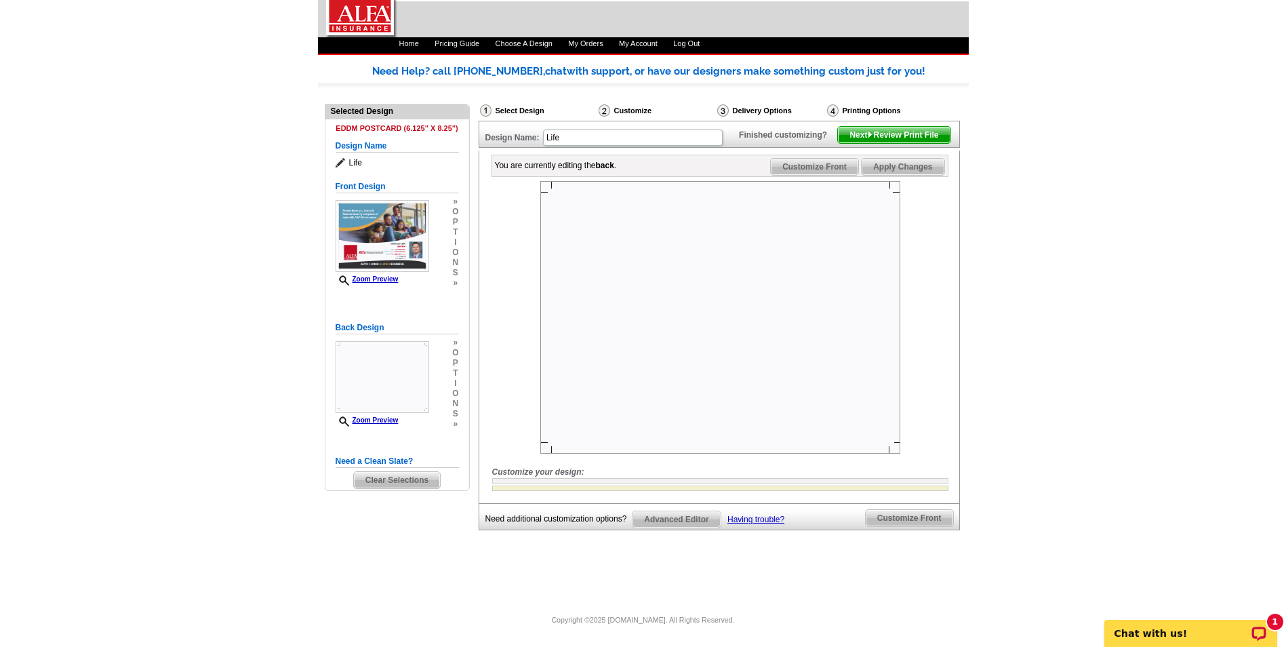
scroll to position [66, 0]
click at [701, 374] on img at bounding box center [720, 317] width 360 height 272
drag, startPoint x: 697, startPoint y: 361, endPoint x: 689, endPoint y: 325, distance: 37.3
click at [689, 325] on img at bounding box center [720, 317] width 360 height 272
click at [620, 282] on img at bounding box center [720, 317] width 360 height 272
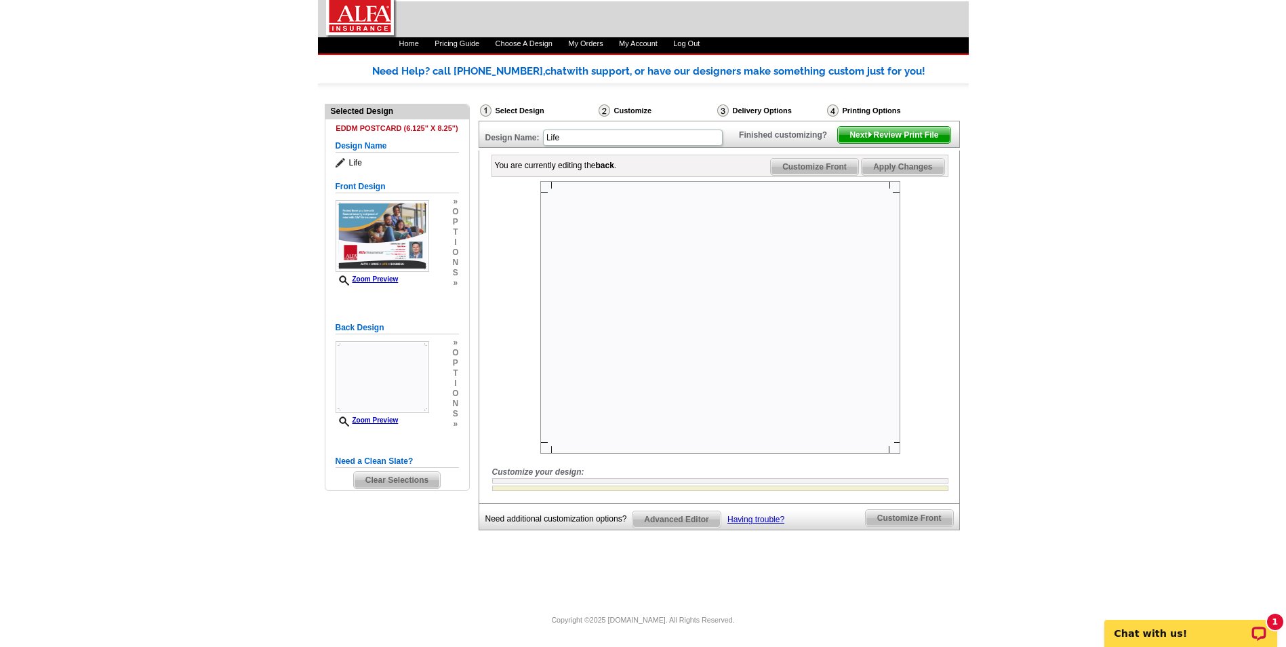
click at [620, 282] on img at bounding box center [720, 317] width 360 height 272
click at [455, 388] on span "o" at bounding box center [455, 393] width 6 height 10
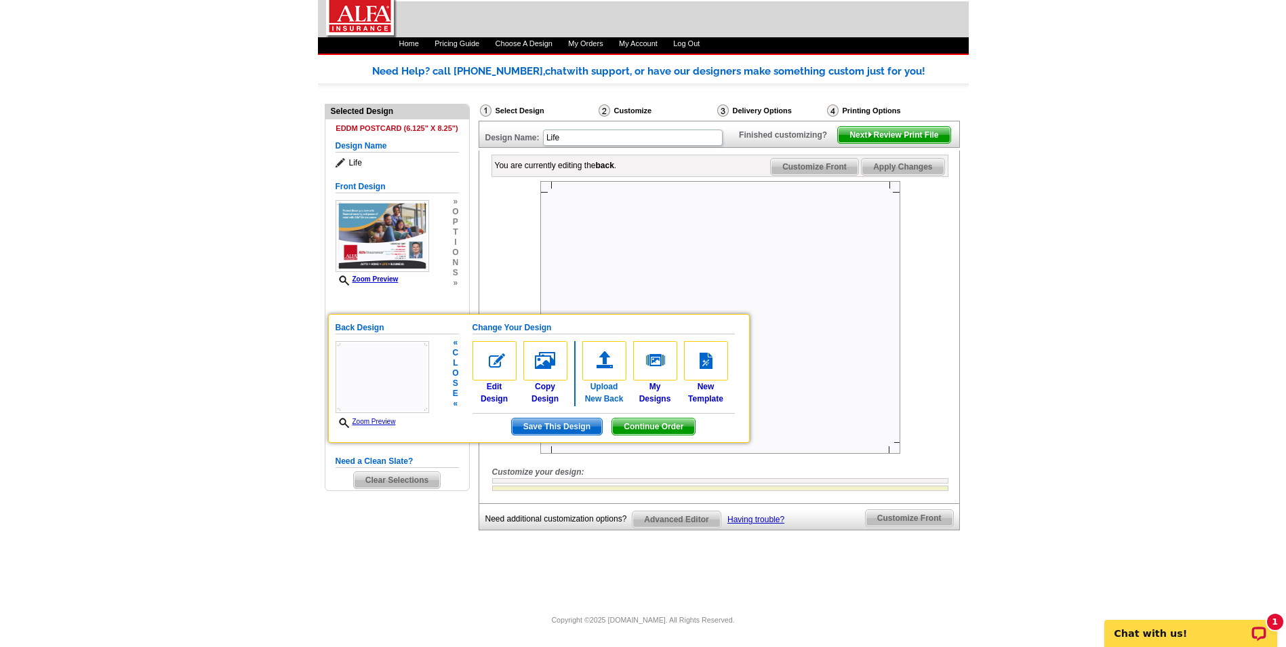
click at [590, 341] on img at bounding box center [604, 360] width 44 height 39
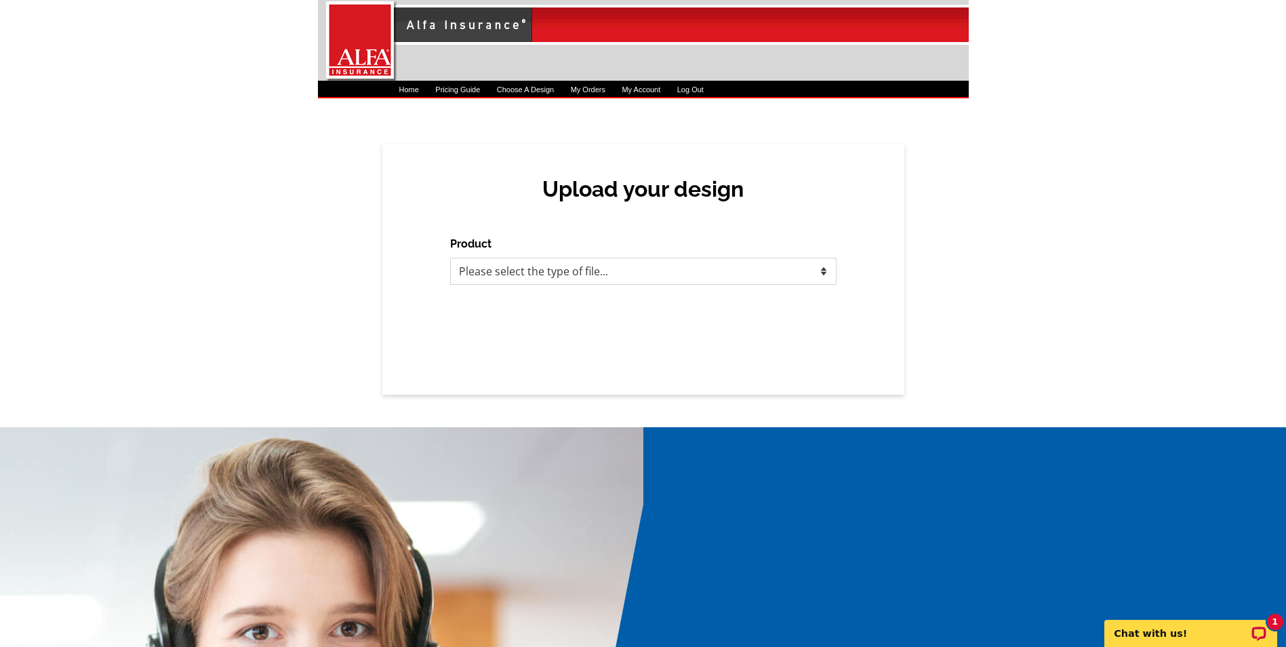
click at [595, 273] on select "Please select the type of file... Postcards Business Cards Letters and flyers G…" at bounding box center [643, 271] width 386 height 27
select select "1"
click at [450, 258] on select "Please select the type of file... Postcards Business Cards Letters and flyers G…" at bounding box center [643, 271] width 386 height 27
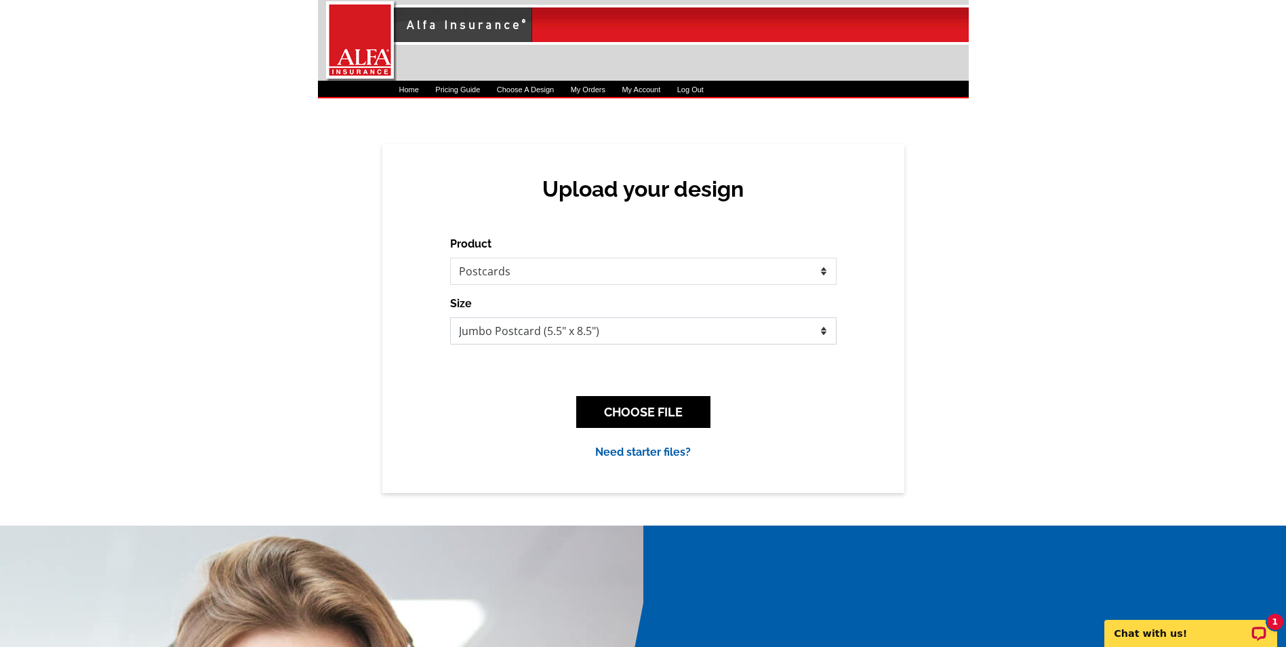
click at [538, 321] on select "Jumbo Postcard (5.5" x 8.5") Regular Postcard (4.25" x 5.6") Panoramic Postcard…" at bounding box center [643, 330] width 386 height 27
select select "1"
click at [450, 317] on select "Jumbo Postcard (5.5" x 8.5") Regular Postcard (4.25" x 5.6") Panoramic Postcard…" at bounding box center [643, 330] width 386 height 27
click at [645, 413] on button "CHOOSE FILE" at bounding box center [643, 412] width 134 height 32
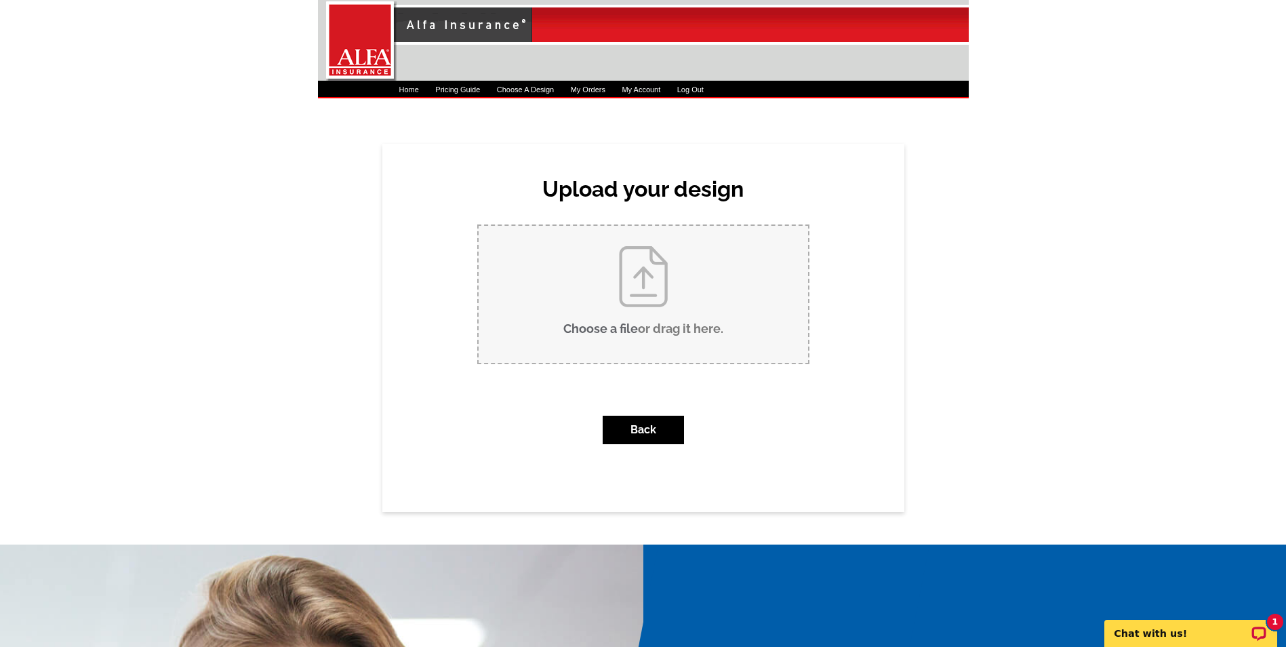
click at [640, 328] on input "Choose a file or drag it here ." at bounding box center [642, 294] width 329 height 137
type input "C:\fakepath\Alfa Auto Quote.docx"
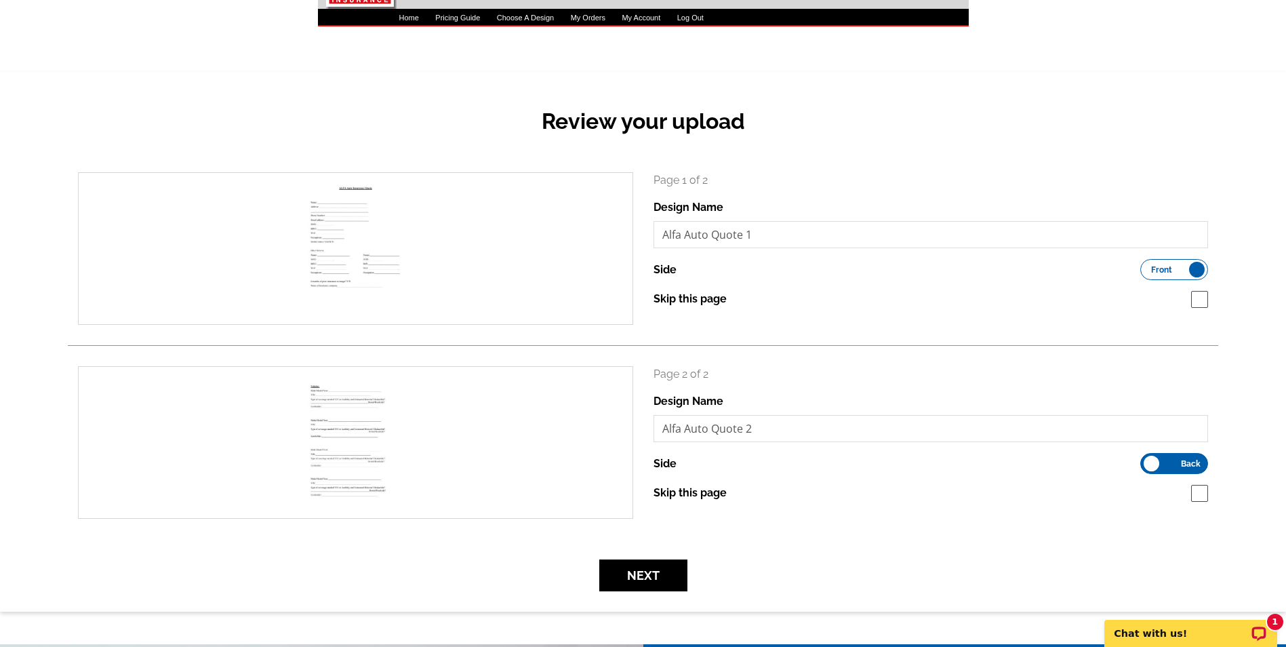
scroll to position [136, 0]
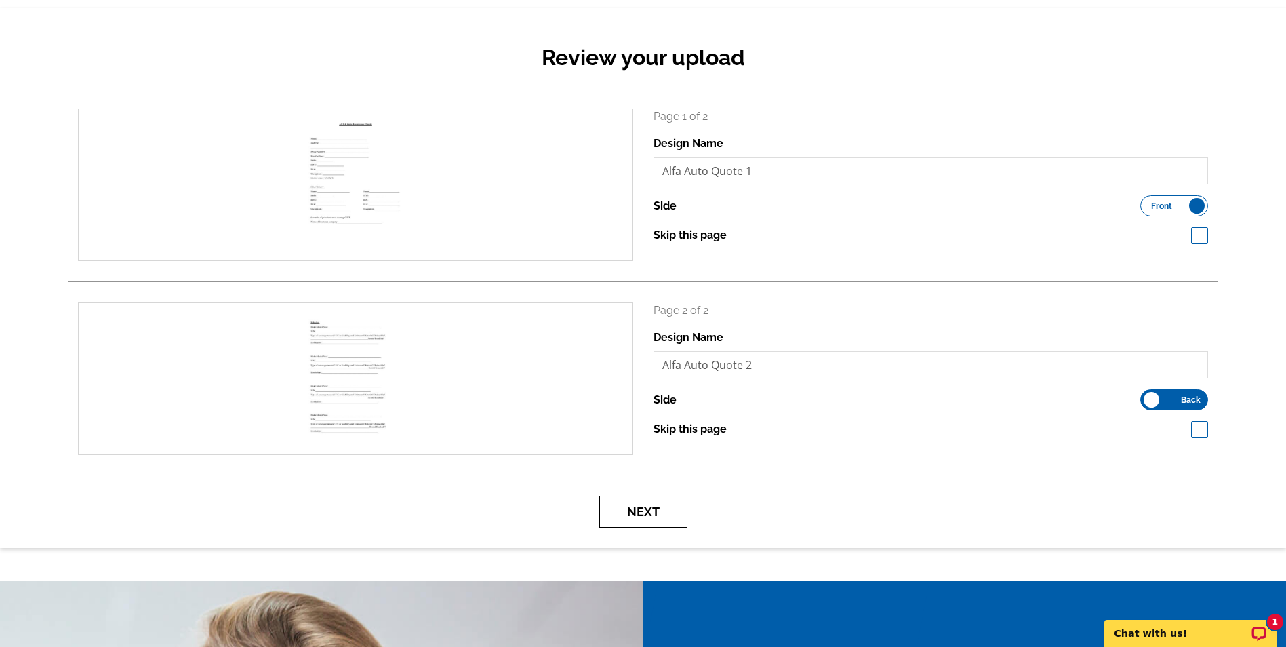
click at [659, 509] on button "Next" at bounding box center [643, 511] width 88 height 32
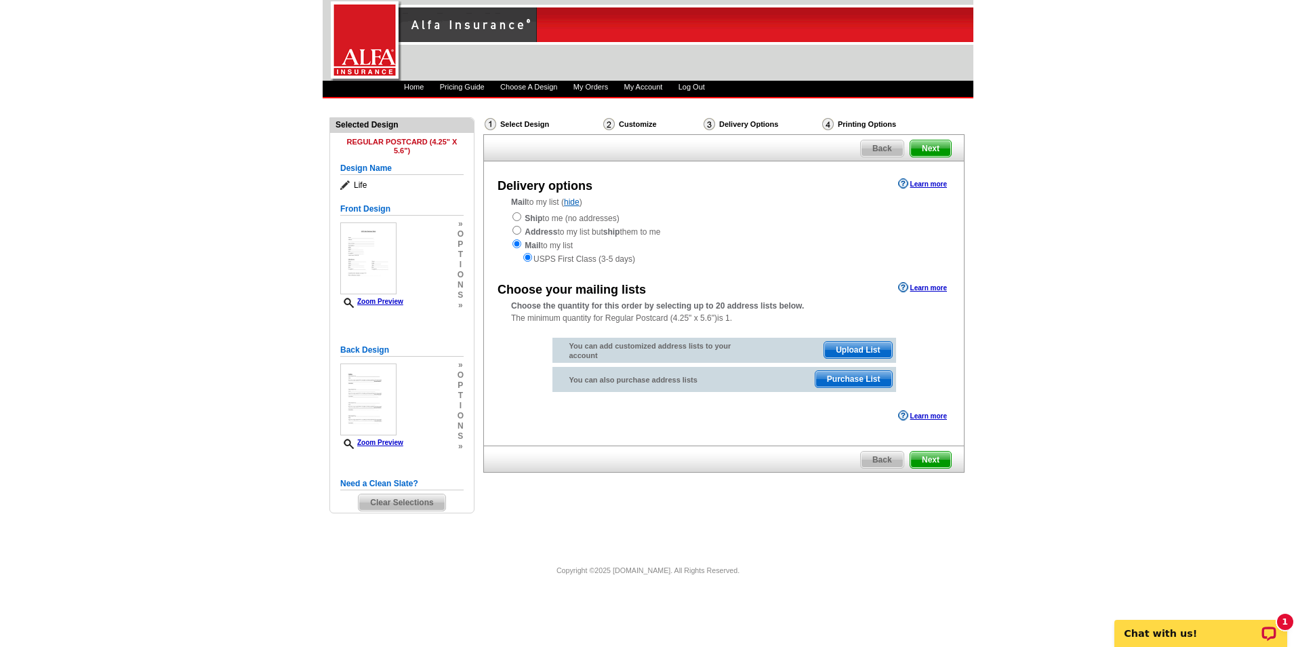
click at [881, 463] on span "Back" at bounding box center [882, 459] width 43 height 16
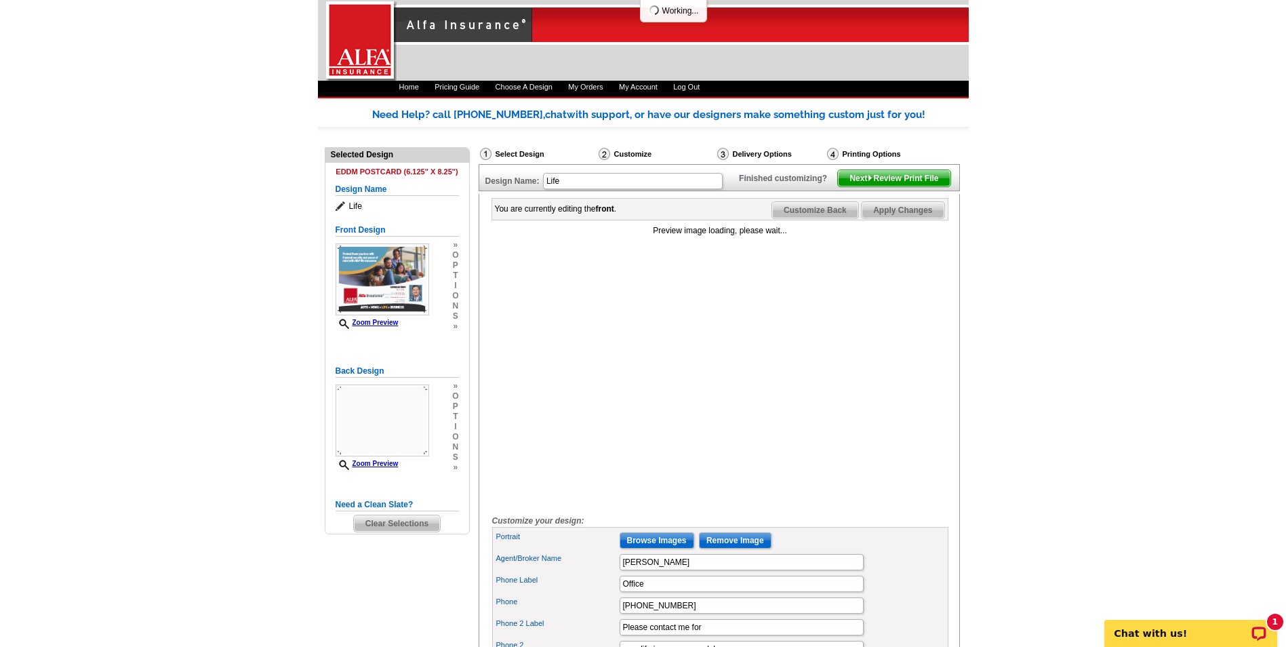
scroll to position [203, 0]
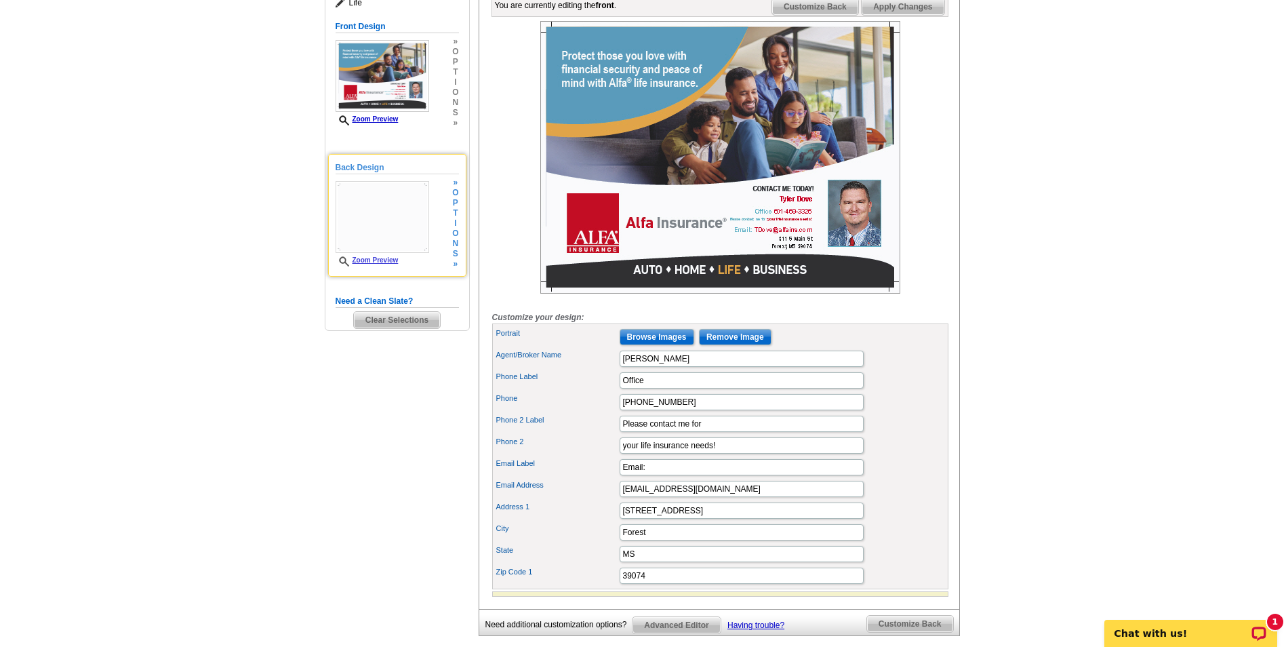
click at [453, 241] on span "n" at bounding box center [455, 244] width 6 height 10
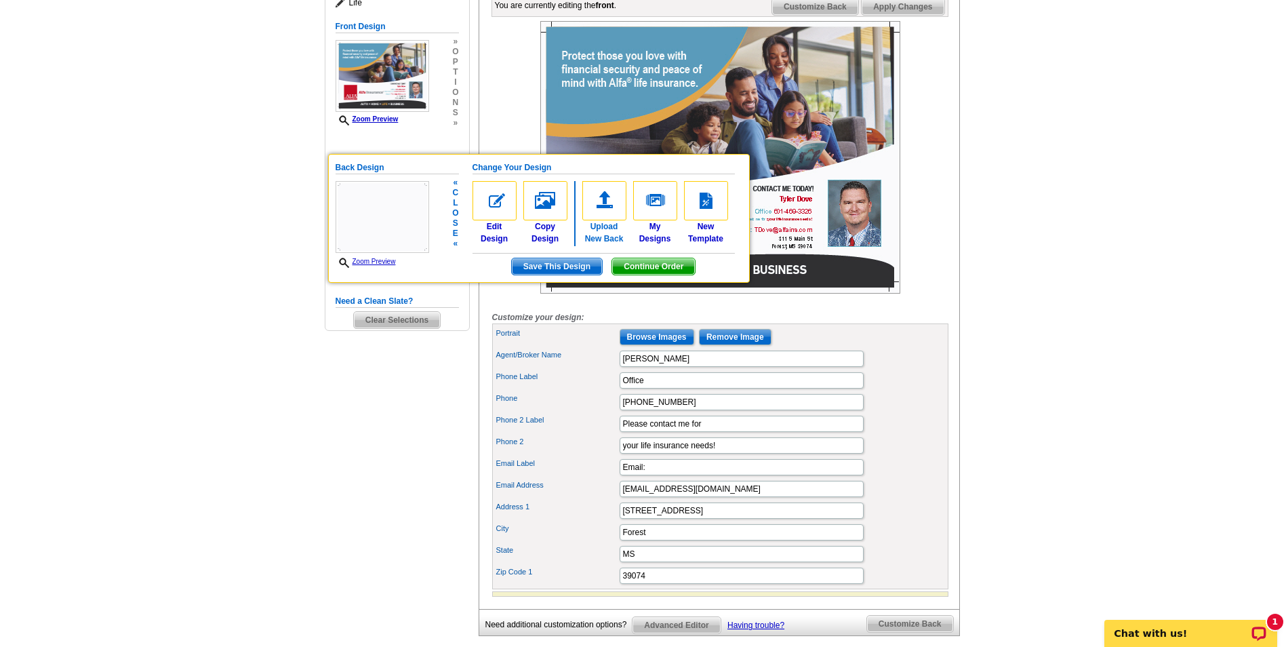
click at [607, 192] on img at bounding box center [604, 200] width 44 height 39
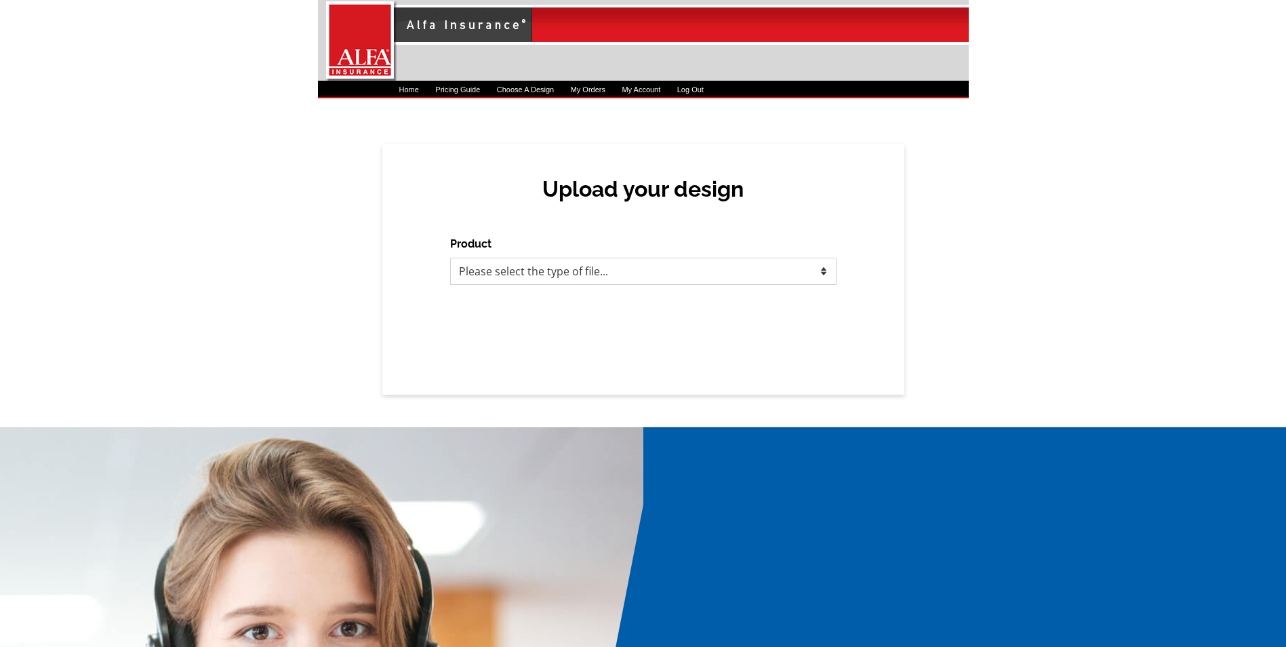
click at [626, 274] on select "Please select the type of file... Postcards Business Cards Letters and flyers G…" at bounding box center [643, 271] width 386 height 27
select select "1"
click at [450, 258] on select "Please select the type of file... Postcards Business Cards Letters and flyers G…" at bounding box center [643, 271] width 386 height 27
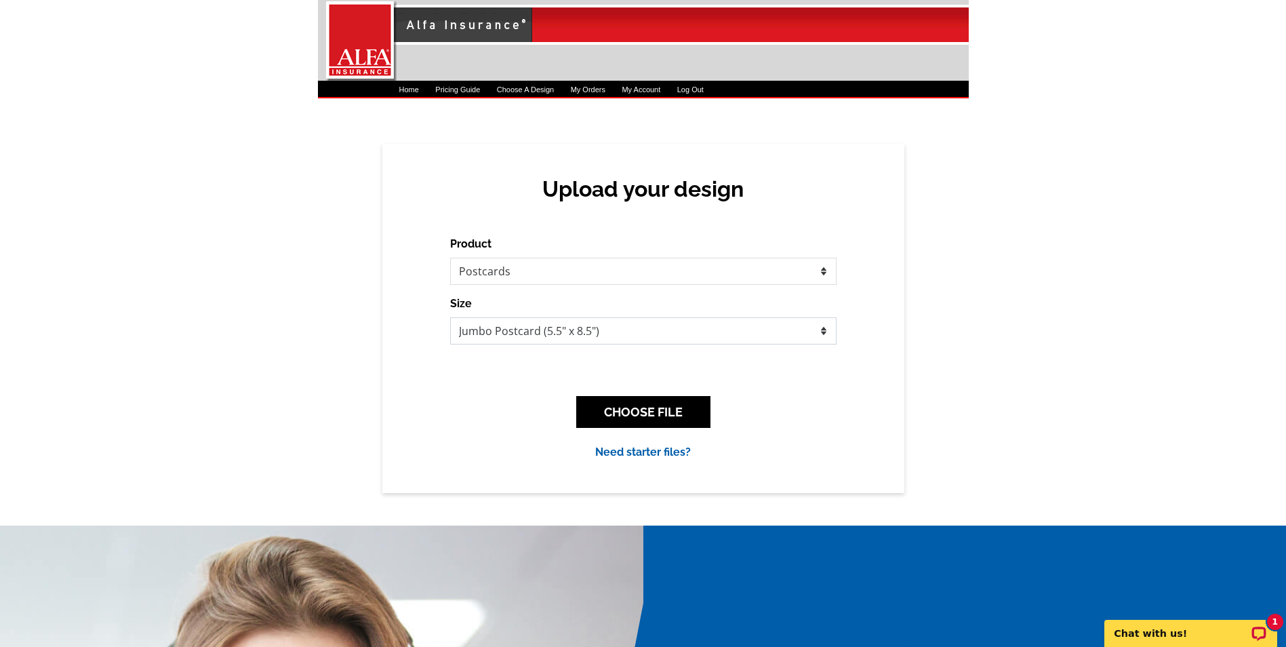
click at [577, 329] on select "Jumbo Postcard (5.5" x 8.5") Regular Postcard (4.25" x 5.6") Panoramic Postcard…" at bounding box center [643, 330] width 386 height 27
select select "1"
click at [450, 317] on select "Jumbo Postcard (5.5" x 8.5") Regular Postcard (4.25" x 5.6") Panoramic Postcard…" at bounding box center [643, 330] width 386 height 27
click at [632, 405] on button "CHOOSE FILE" at bounding box center [643, 412] width 134 height 32
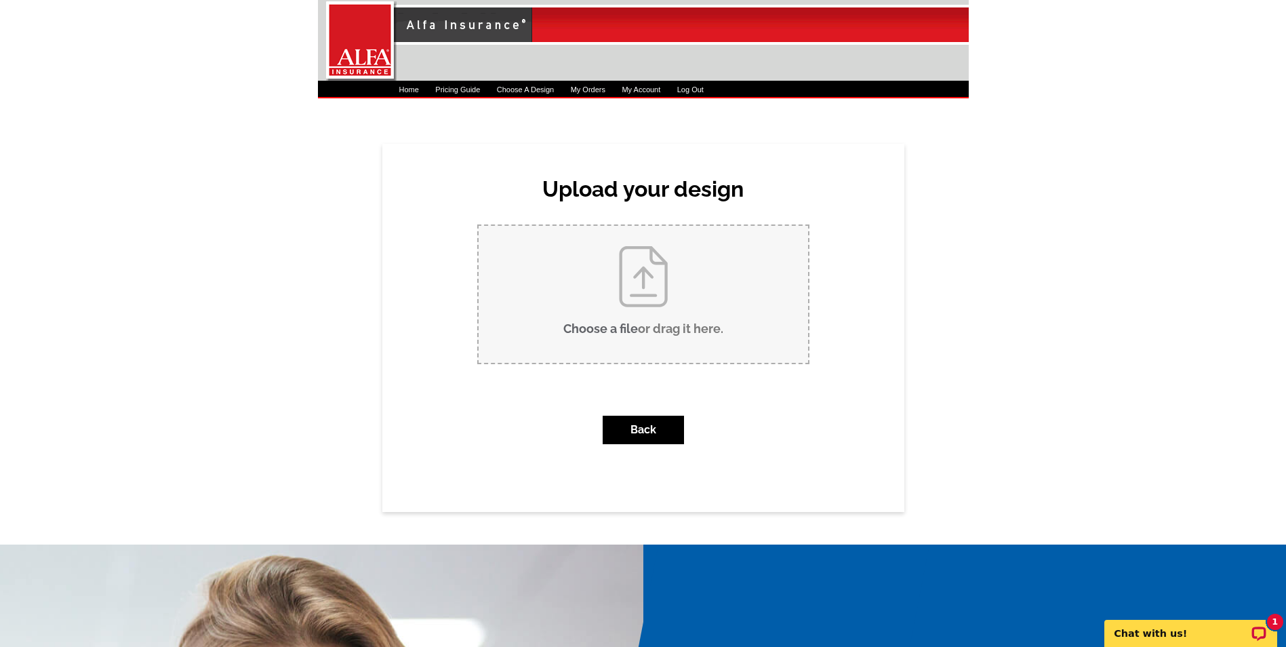
click at [616, 304] on input "Choose a file or drag it here ." at bounding box center [642, 294] width 329 height 137
click at [643, 306] on input "Choose a file or drag it here ." at bounding box center [642, 294] width 329 height 137
type input "C:\fakepath\Please contact me at 601.docx"
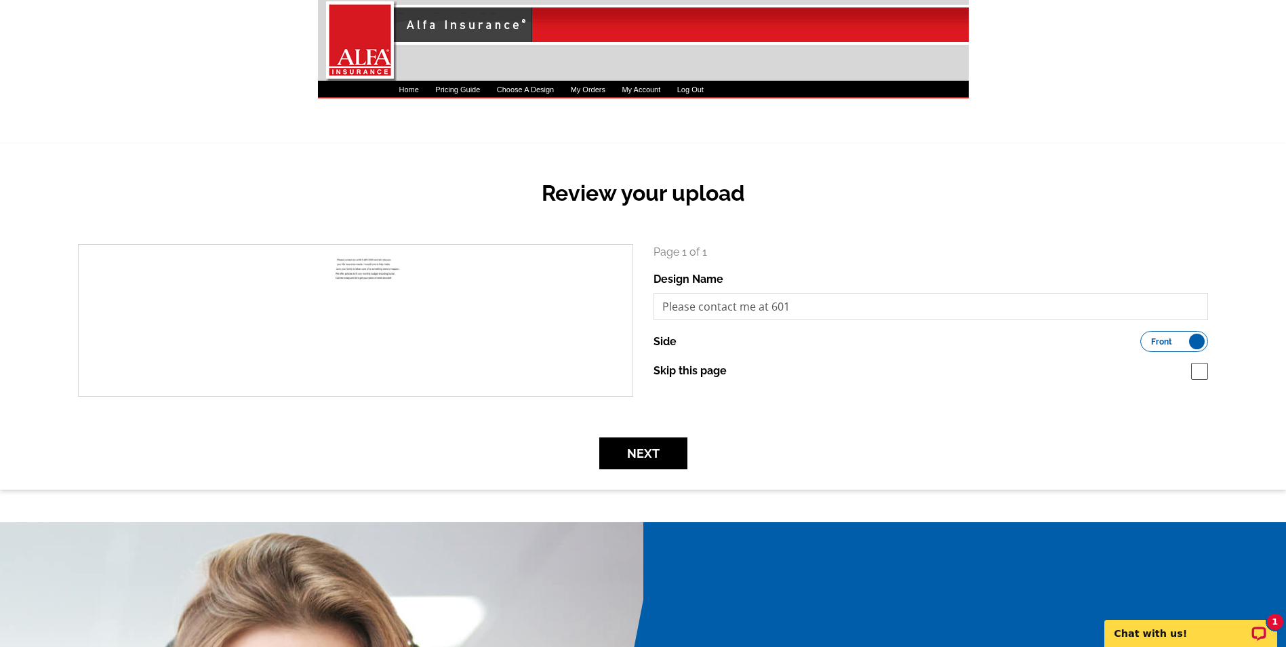
click at [1199, 340] on label "Front Back" at bounding box center [1174, 341] width 68 height 21
click at [1147, 338] on input "Front Back" at bounding box center [1147, 338] width 0 height 0
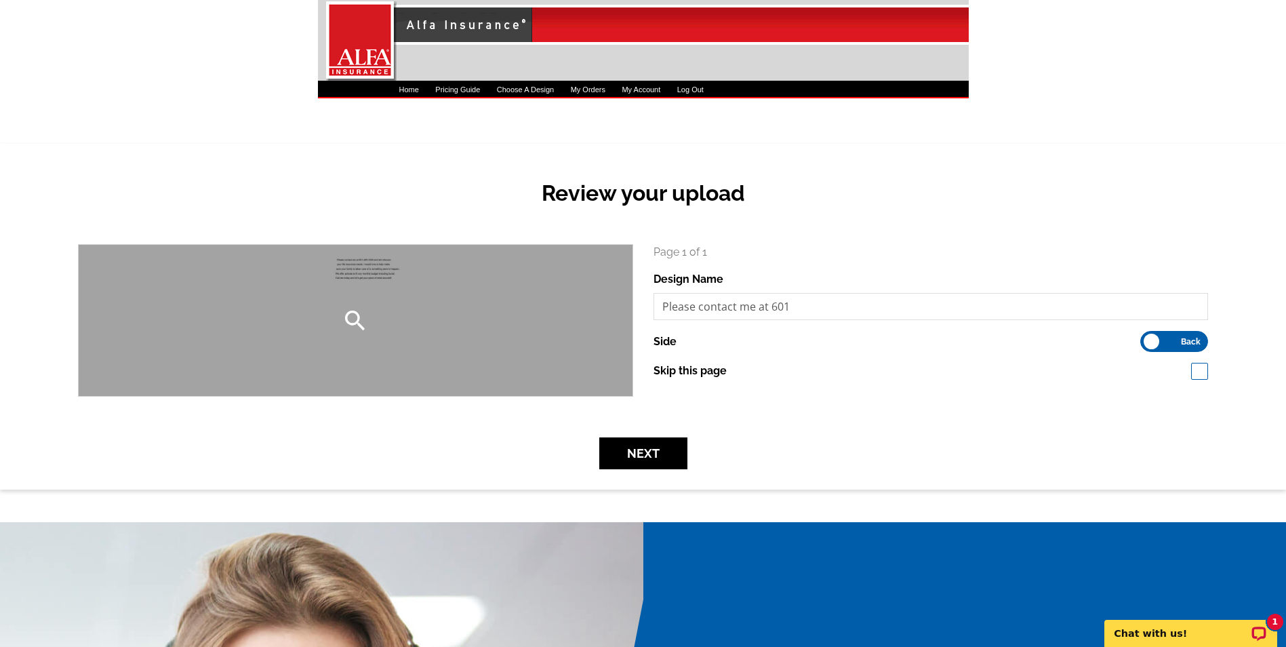
click at [409, 283] on div "search" at bounding box center [356, 320] width 554 height 151
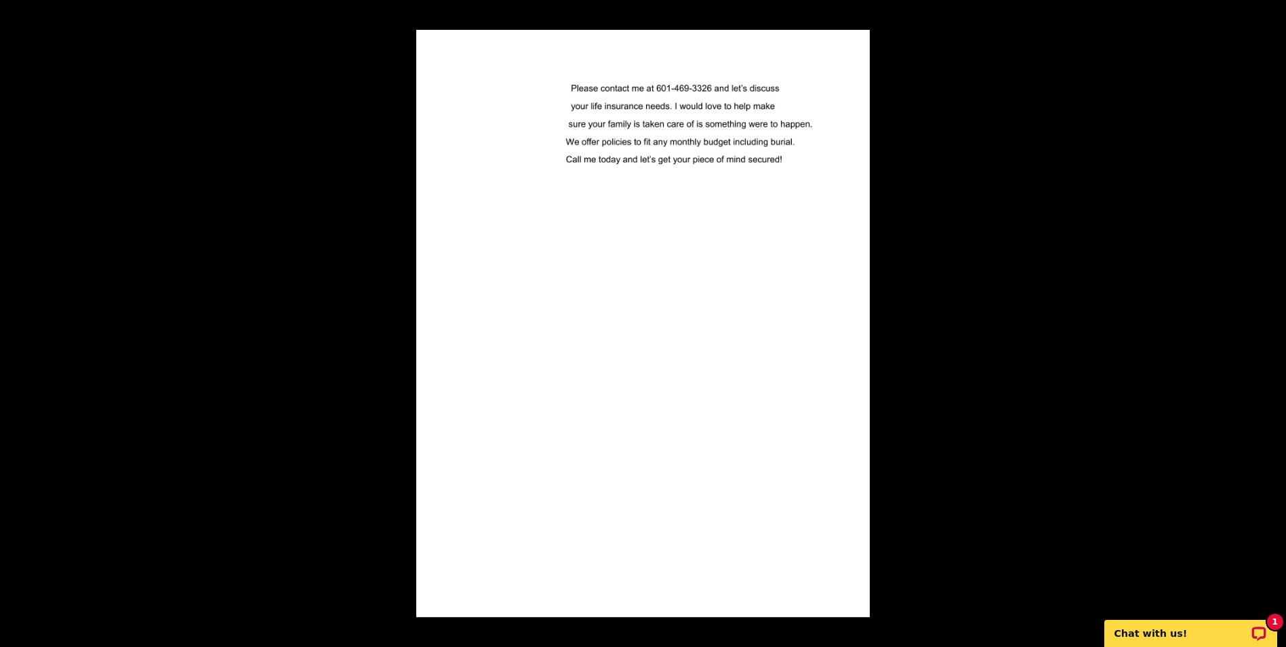
click at [1271, 16] on button at bounding box center [1271, 15] width 30 height 30
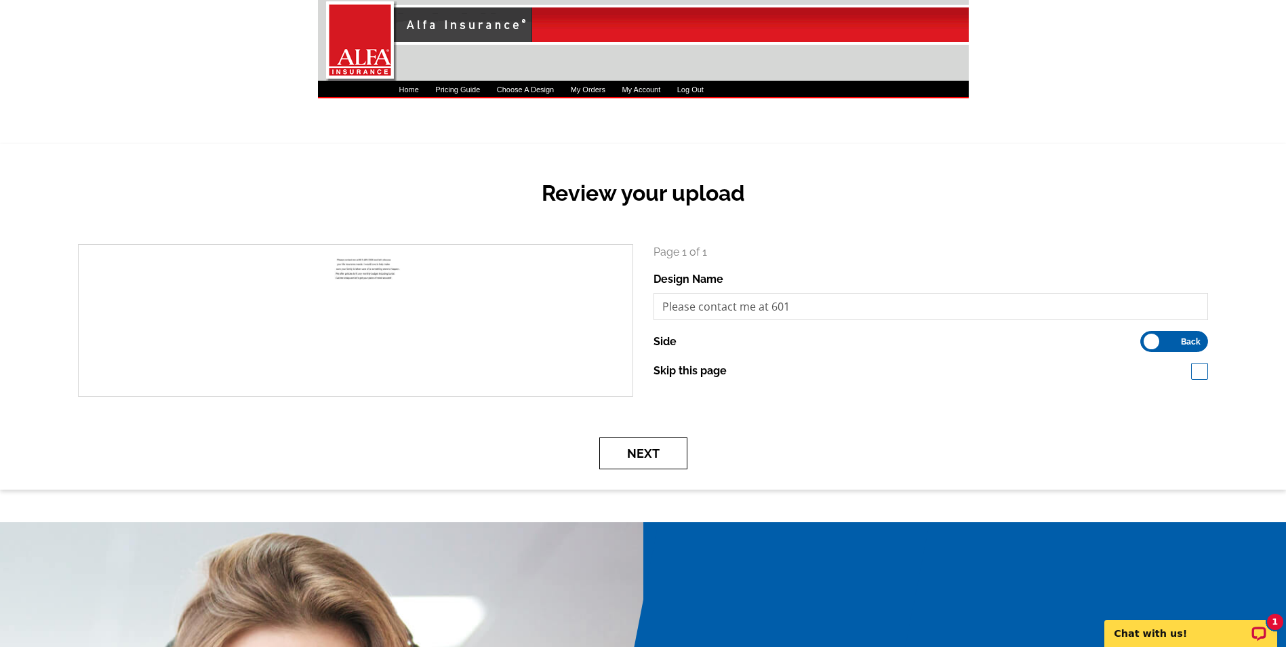
click at [659, 452] on button "Next" at bounding box center [643, 453] width 88 height 32
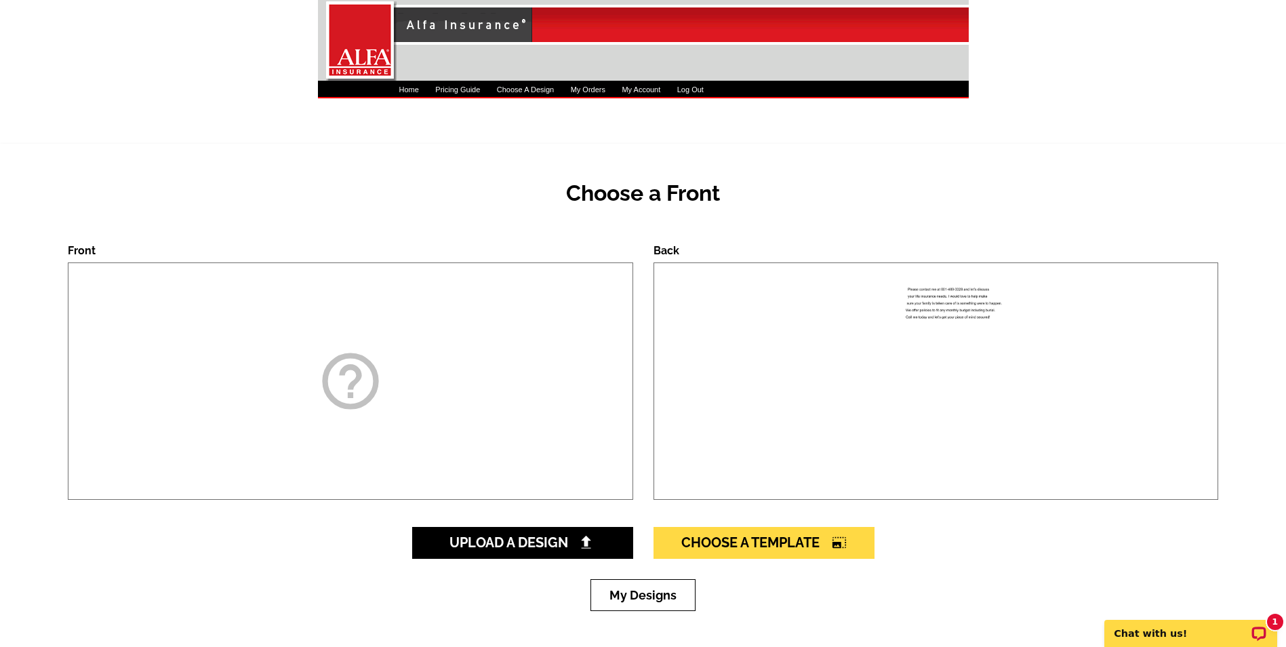
click at [352, 387] on icon "help_outline" at bounding box center [351, 381] width 68 height 68
click at [799, 546] on span "Choose A Template photo_size_select_large" at bounding box center [763, 542] width 165 height 16
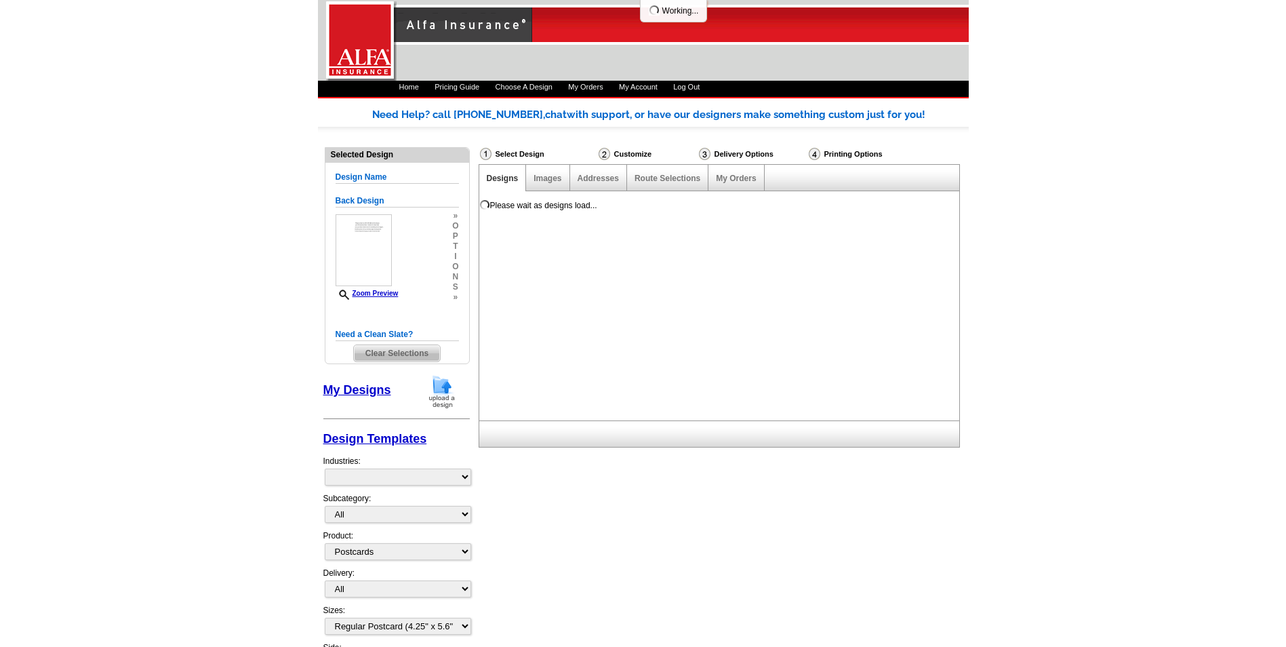
select select "1"
select select "1325"
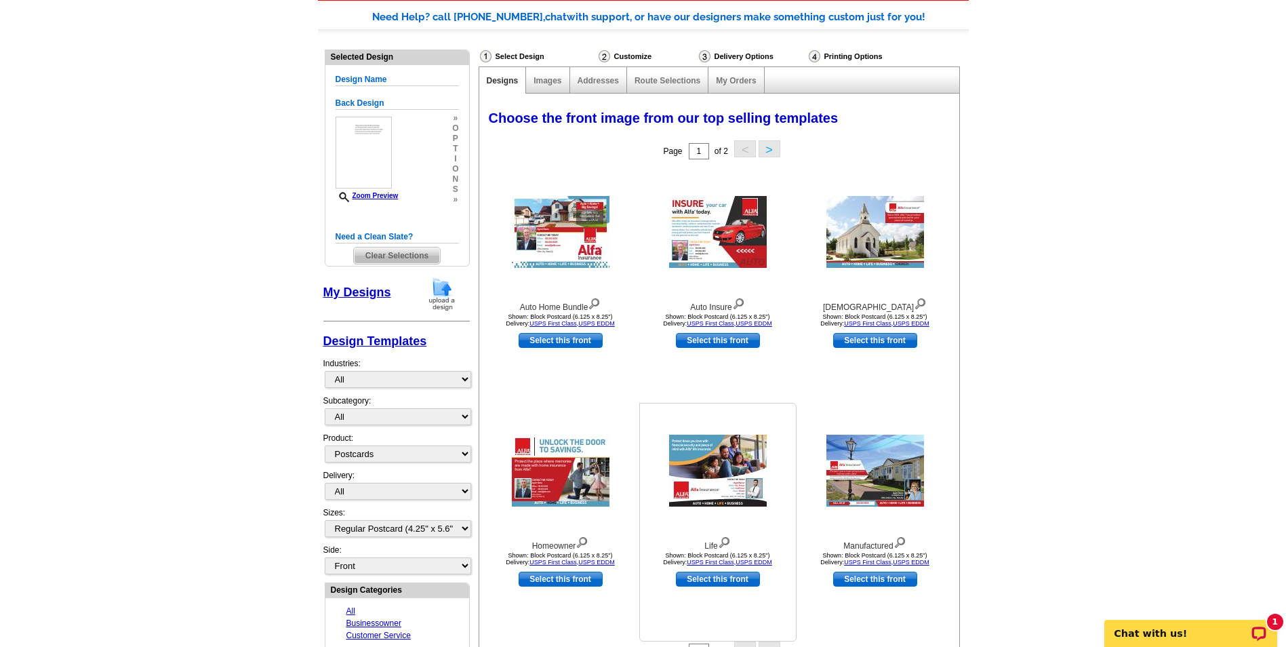
scroll to position [136, 0]
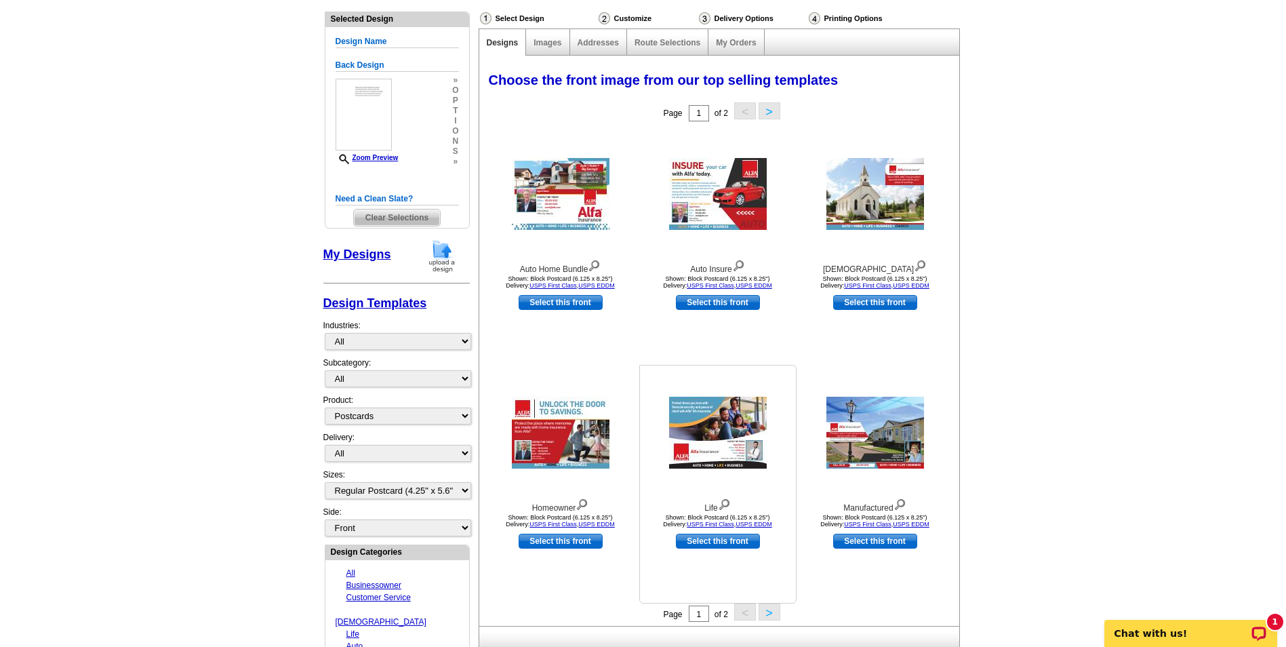
click at [749, 414] on img at bounding box center [718, 432] width 98 height 72
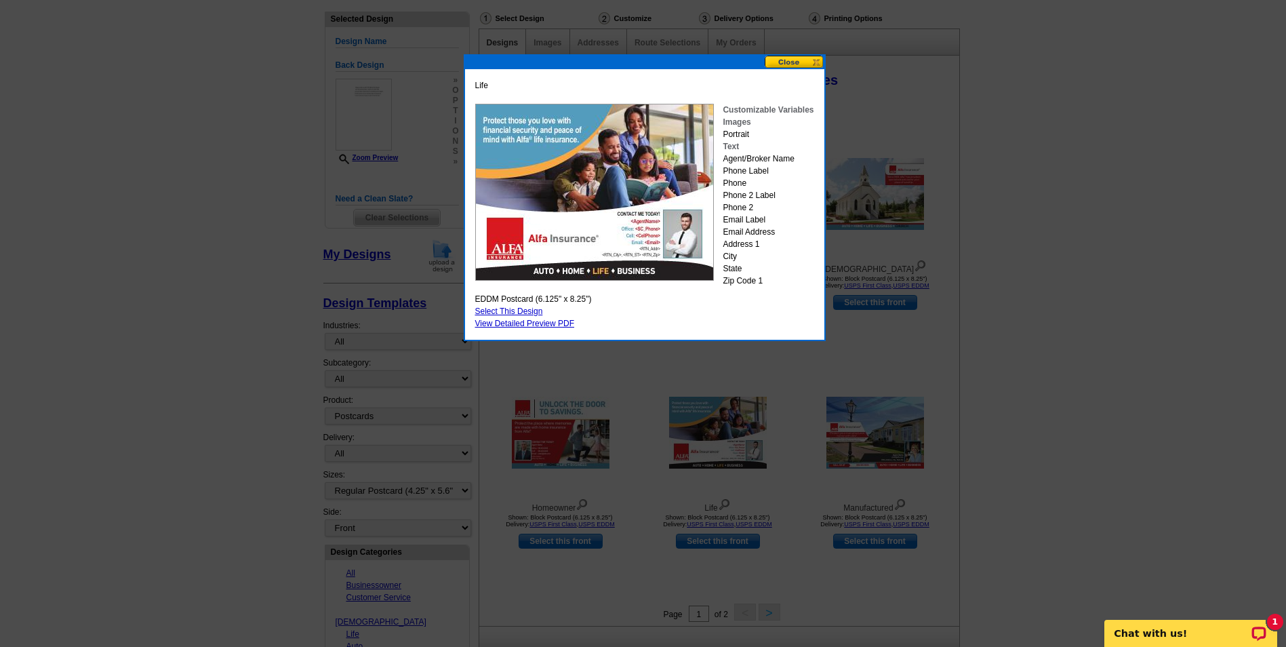
click at [528, 310] on link "Select This Design" at bounding box center [509, 310] width 68 height 9
select select "14"
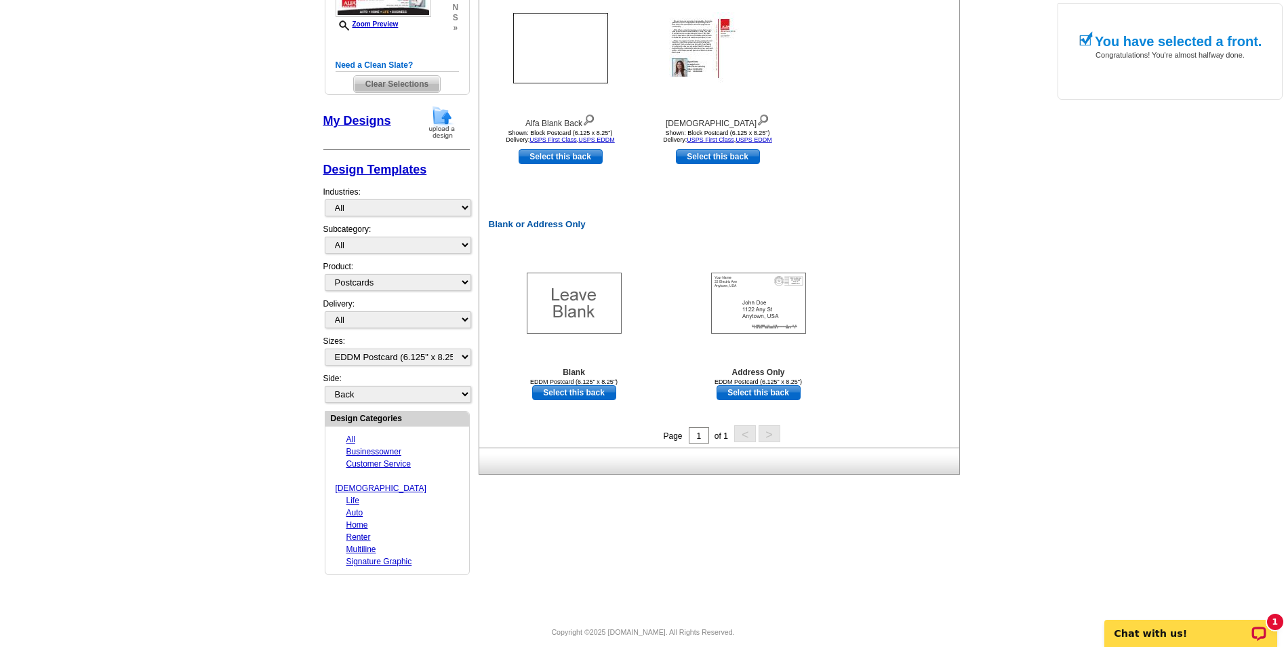
scroll to position [10, 0]
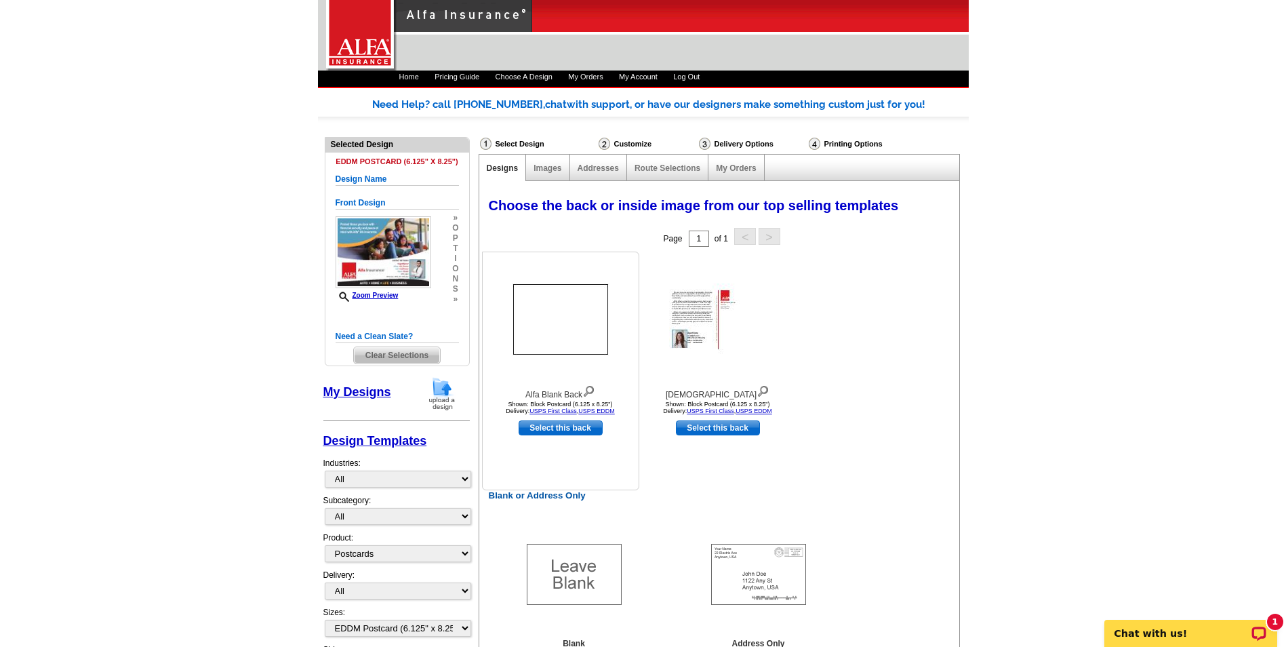
click at [572, 430] on link "Select this back" at bounding box center [560, 427] width 84 height 15
select select "front"
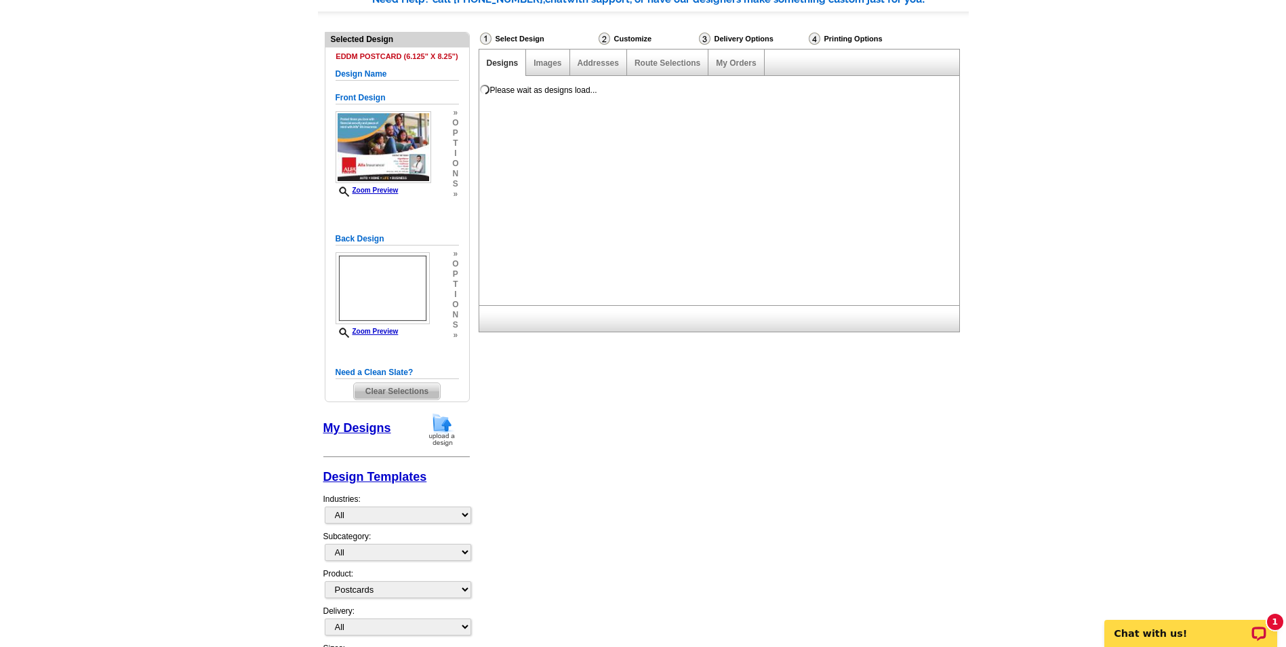
scroll to position [146, 0]
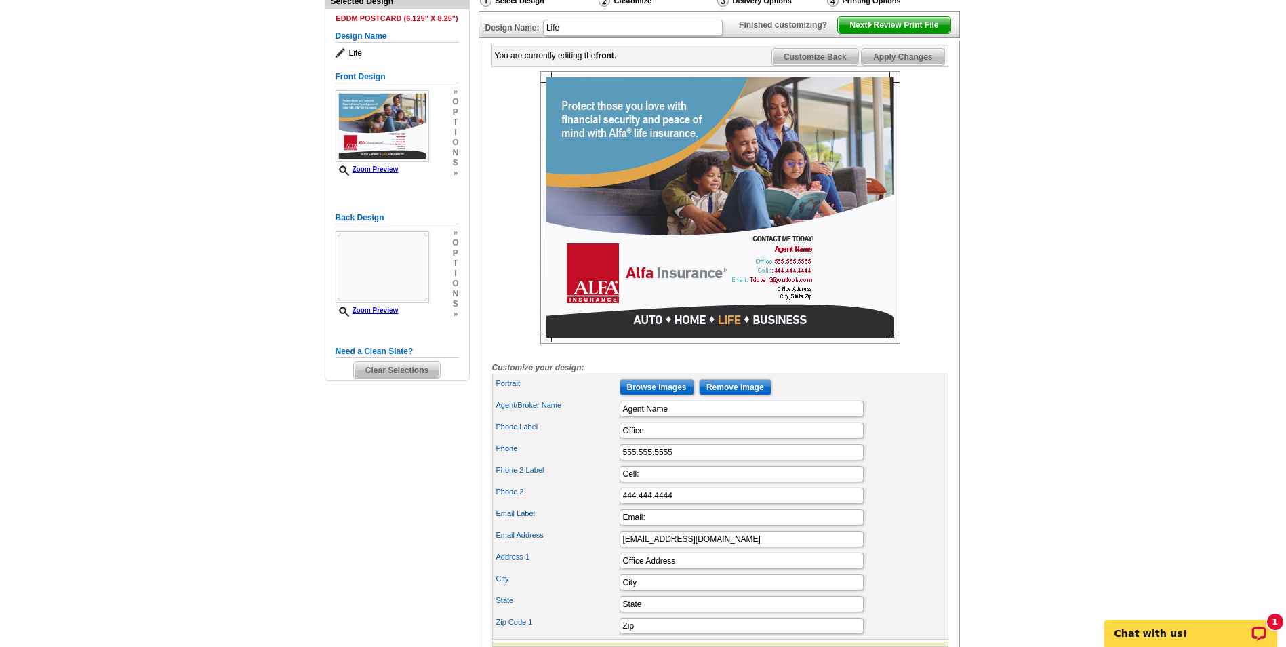
scroll to position [68, 0]
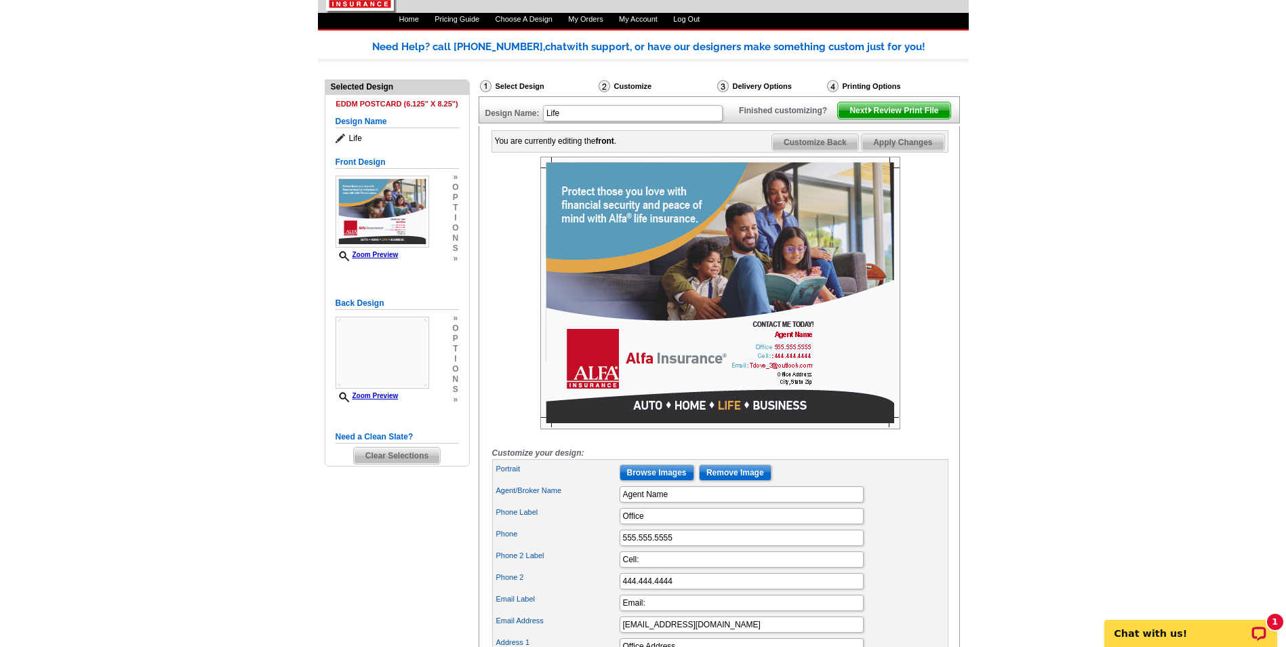
click at [825, 150] on span "Customize Back" at bounding box center [815, 142] width 86 height 16
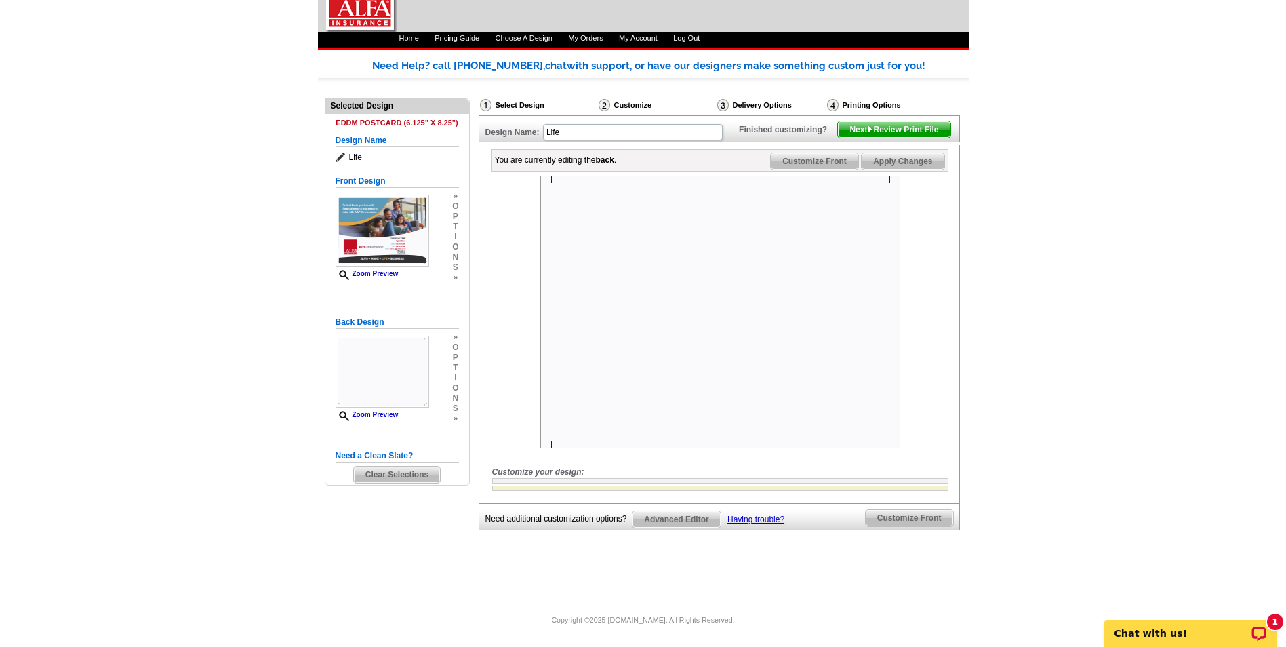
drag, startPoint x: 697, startPoint y: 287, endPoint x: 657, endPoint y: 237, distance: 63.2
click at [657, 237] on img at bounding box center [720, 312] width 360 height 272
click at [647, 241] on img at bounding box center [720, 312] width 360 height 272
click at [1186, 628] on p "Chat with us!" at bounding box center [1181, 633] width 134 height 11
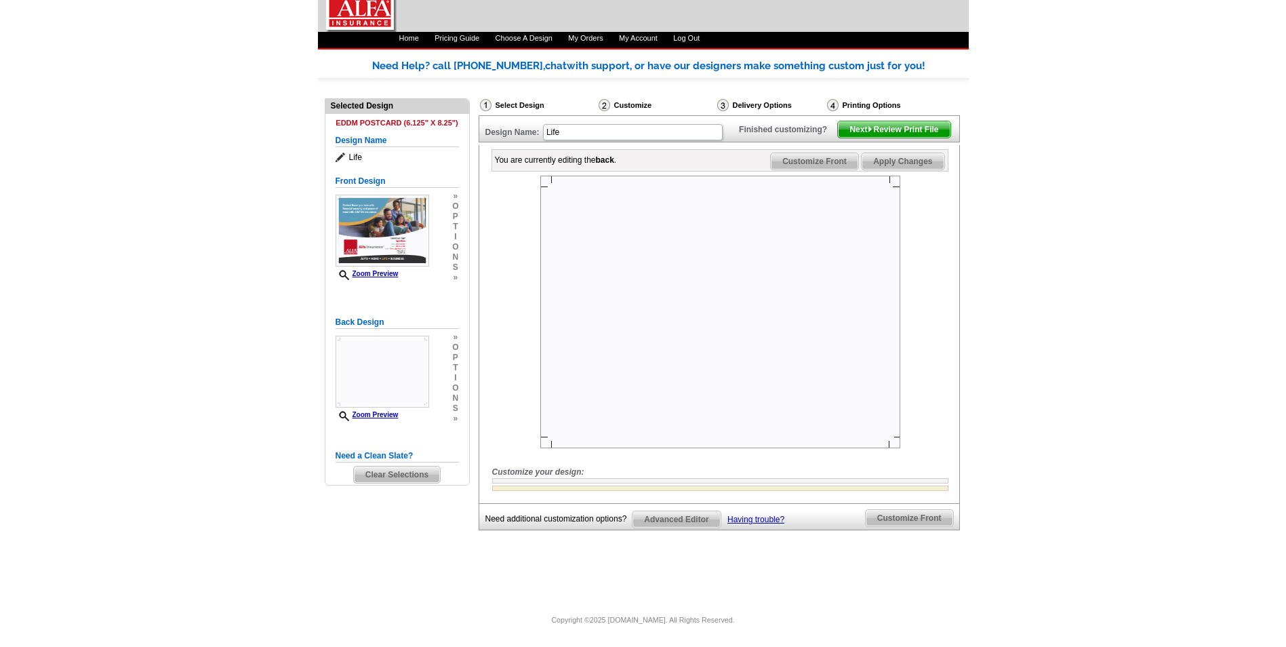
scroll to position [71, 0]
click at [792, 321] on img at bounding box center [720, 312] width 360 height 272
click at [876, 132] on span "Next Review Print File" at bounding box center [894, 129] width 112 height 16
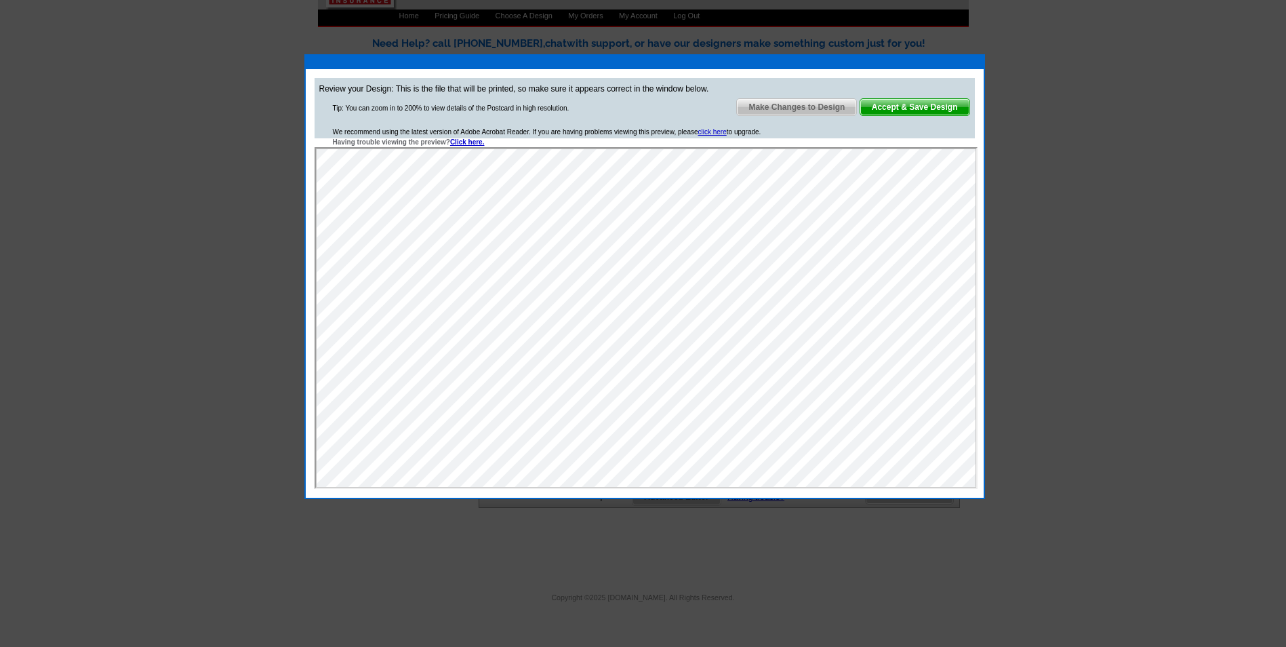
scroll to position [0, 0]
click at [891, 109] on span "Accept & Save Design" at bounding box center [914, 107] width 109 height 16
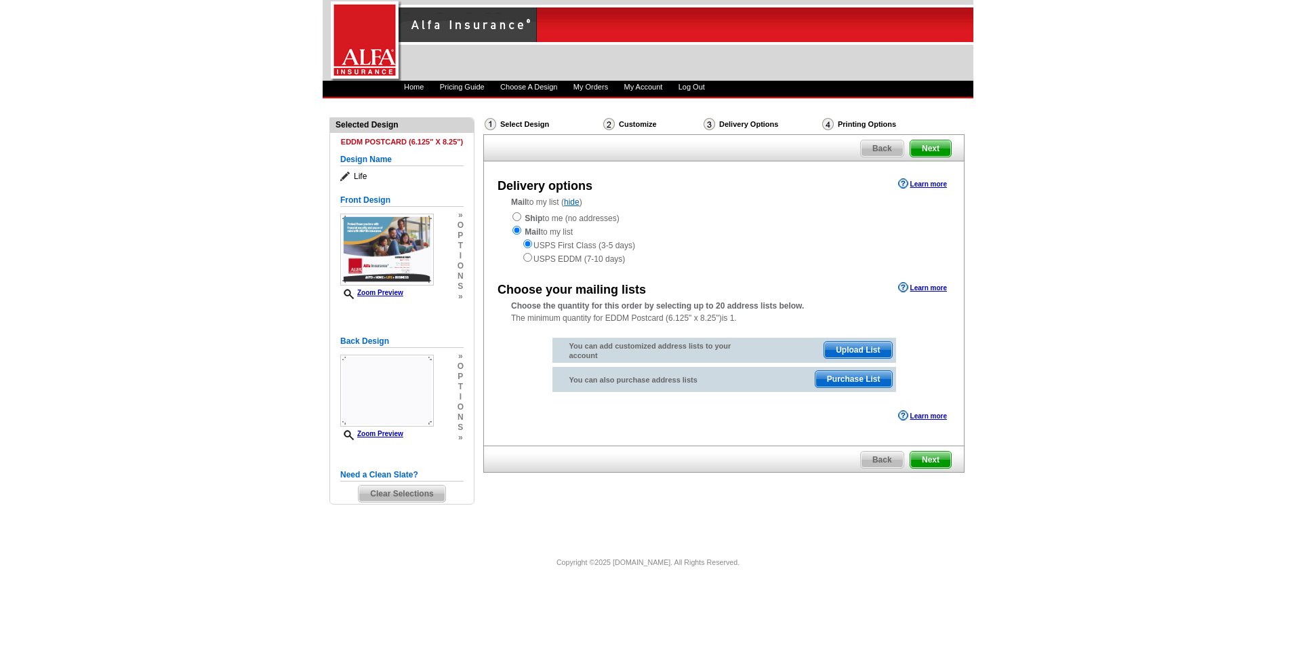
click at [877, 460] on span "Back" at bounding box center [882, 459] width 43 height 16
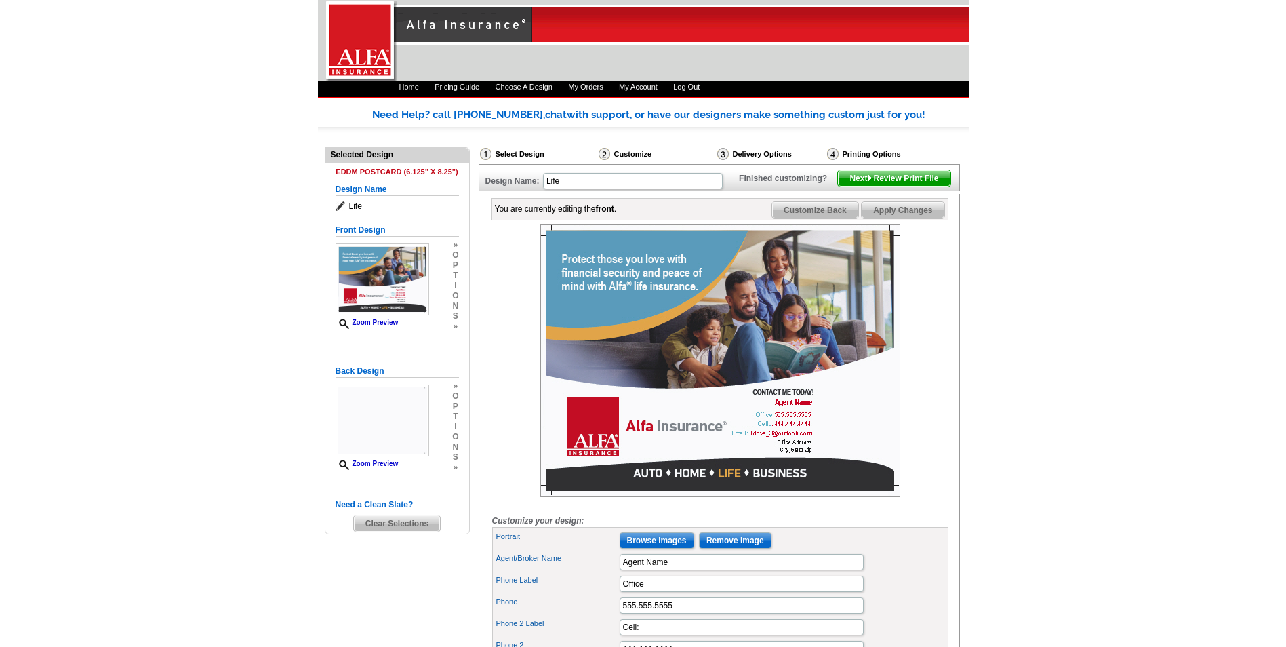
click at [536, 154] on div "Select Design" at bounding box center [537, 155] width 119 height 17
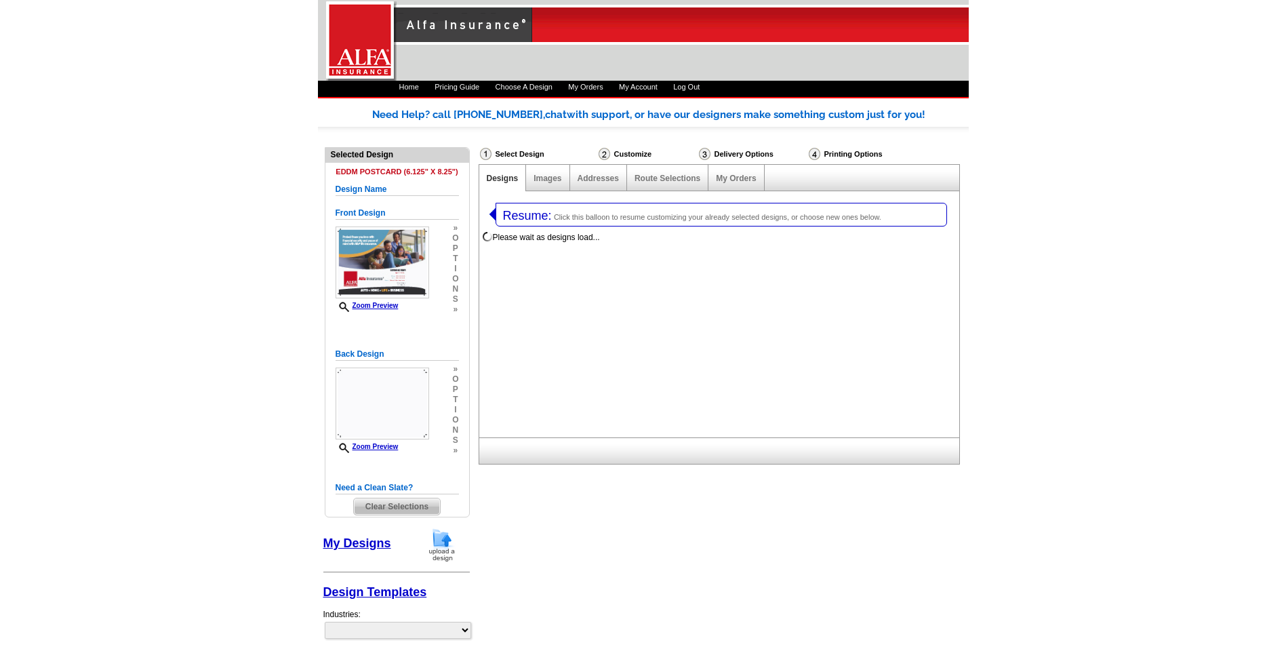
select select "1"
select select "14"
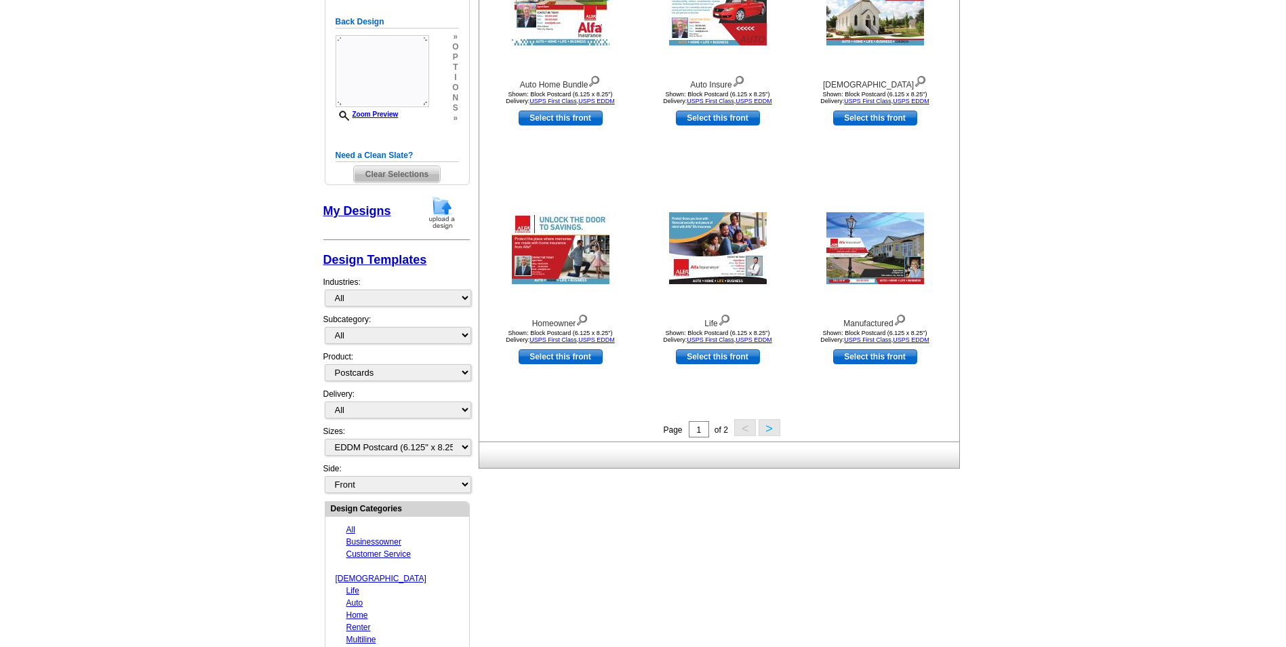
scroll to position [439, 0]
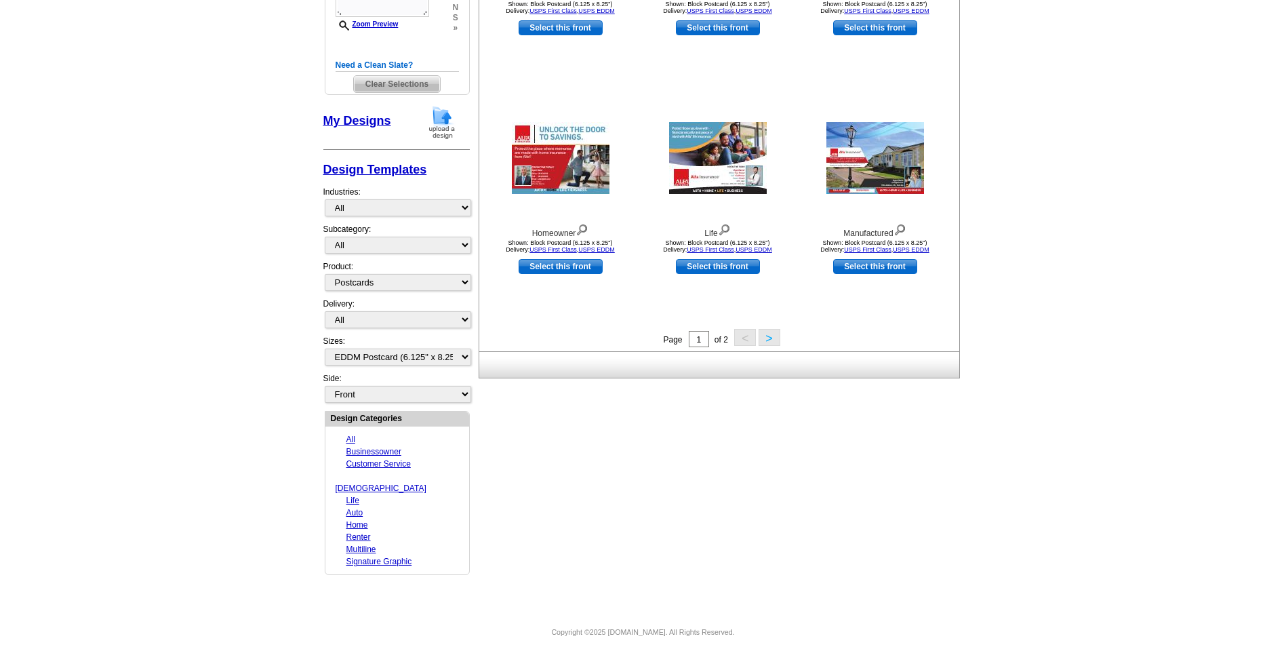
click at [393, 556] on link "Signature Graphic" at bounding box center [379, 560] width 66 height 9
select select "1151"
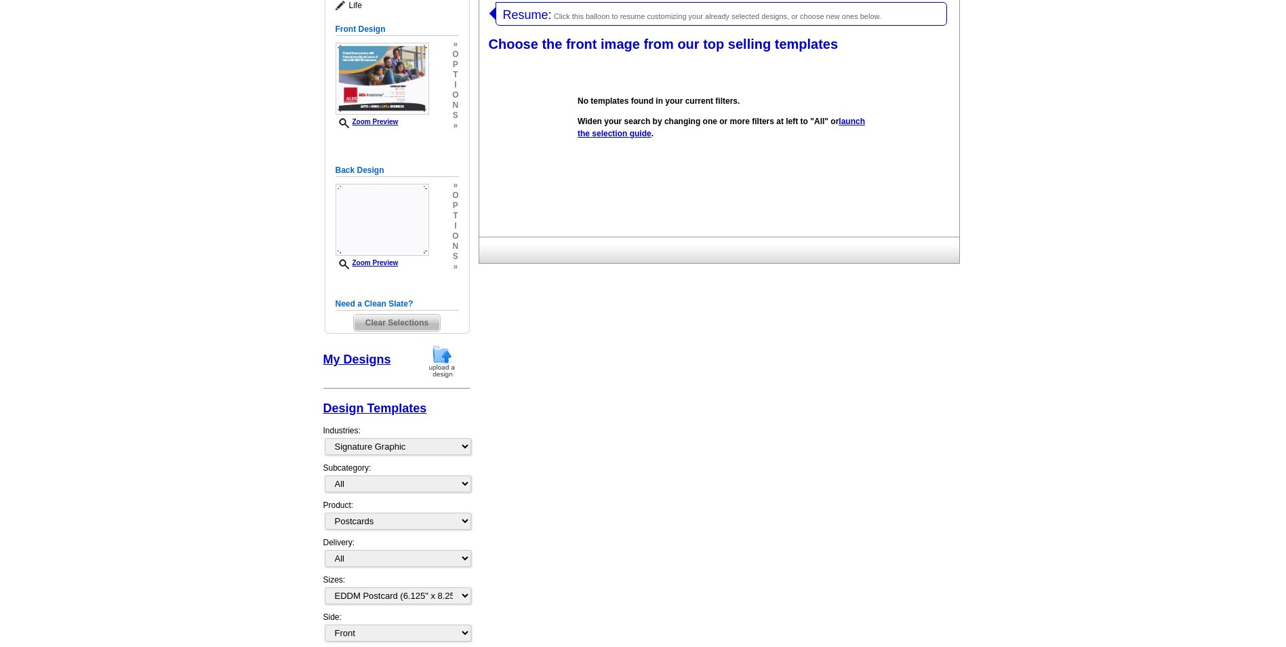
scroll to position [203, 0]
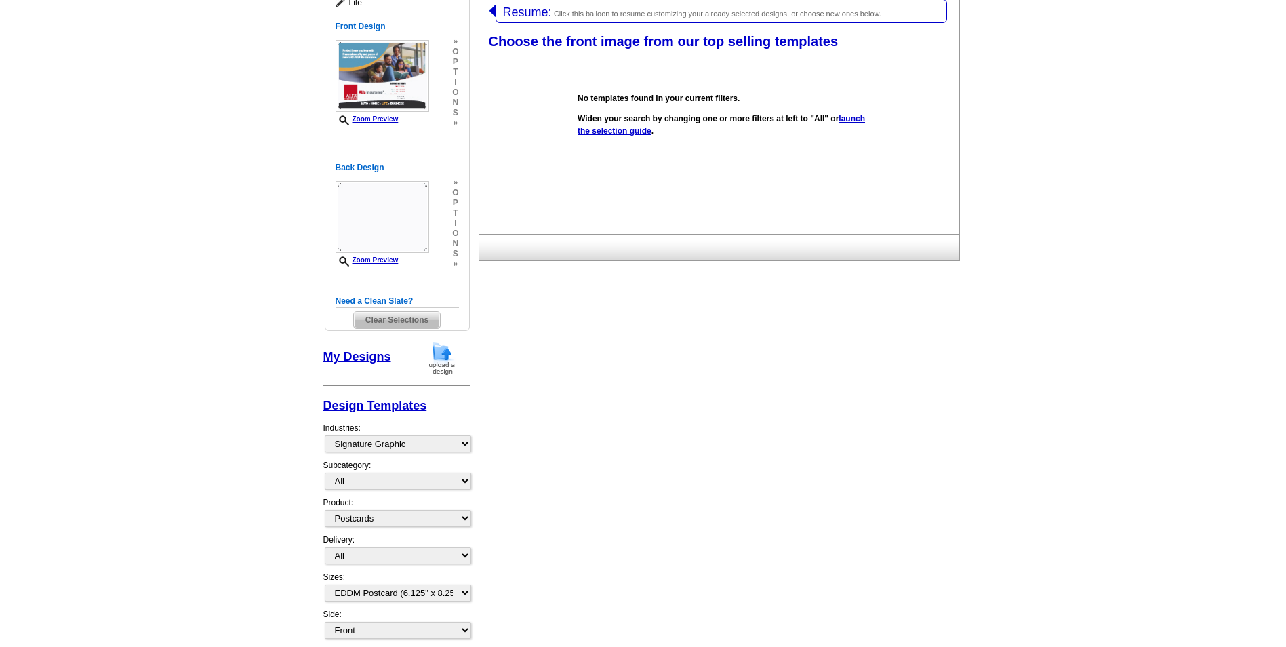
click at [352, 351] on link "My Designs" at bounding box center [357, 357] width 68 height 14
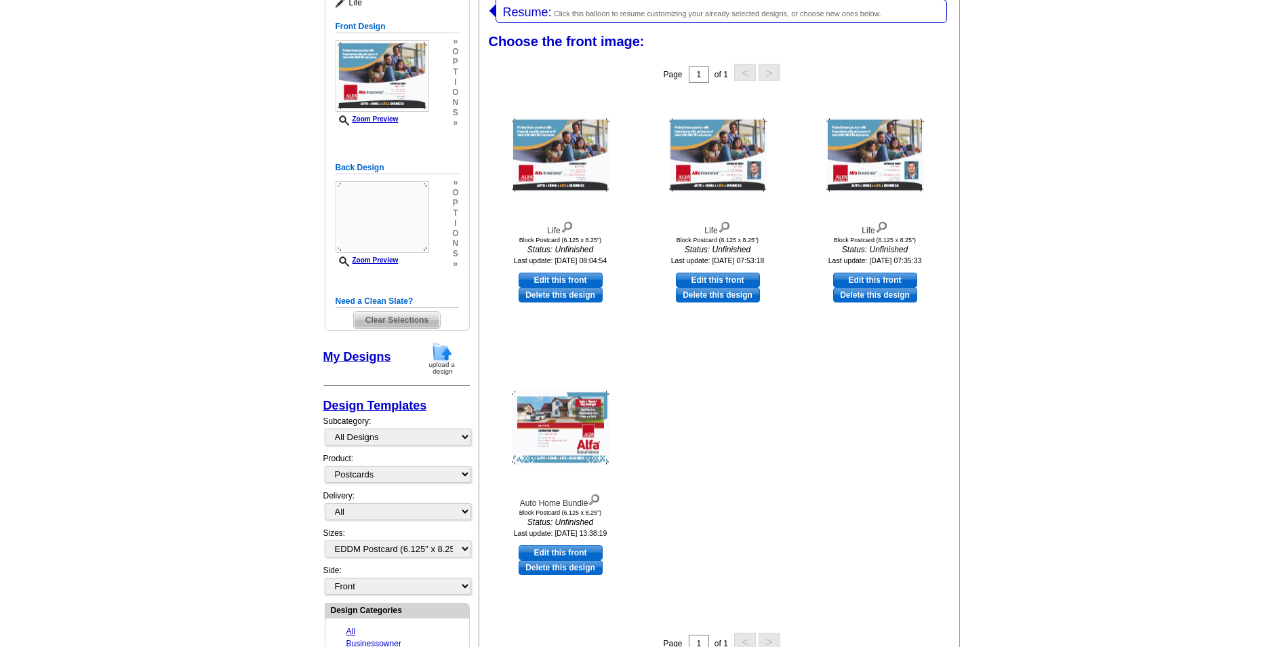
click at [447, 363] on img at bounding box center [441, 358] width 35 height 35
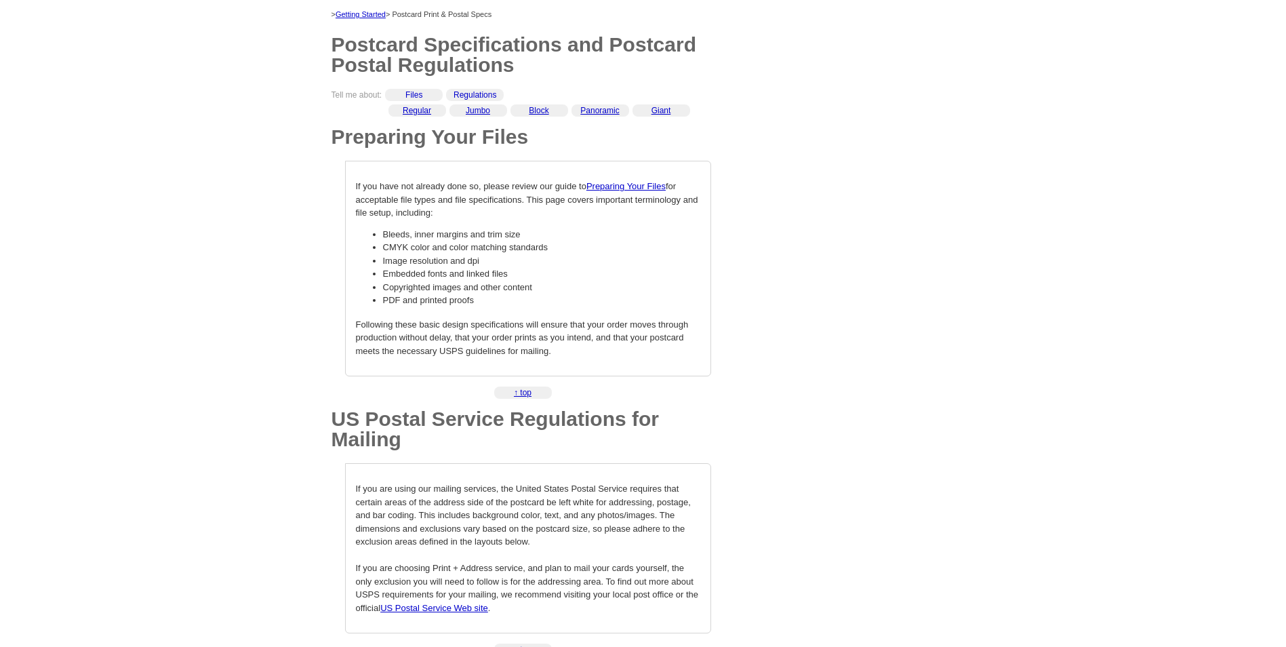
scroll to position [136, 0]
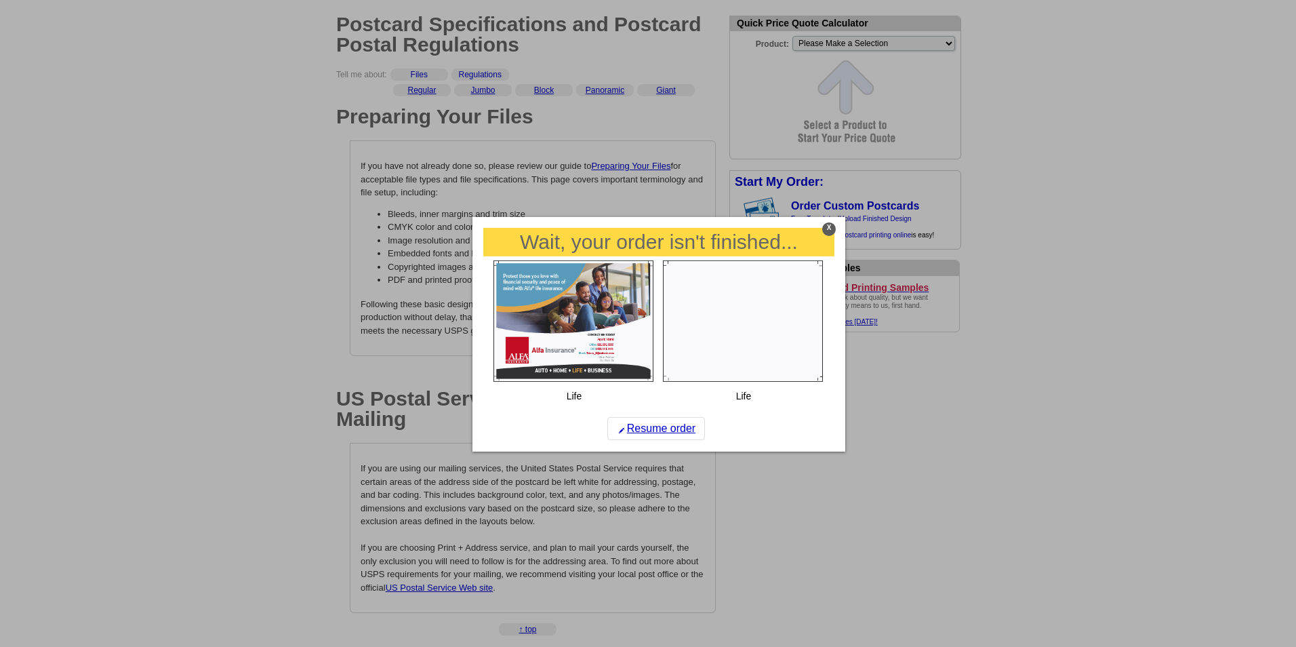
click at [727, 328] on img at bounding box center [743, 320] width 160 height 121
click at [828, 230] on div "X" at bounding box center [829, 229] width 14 height 14
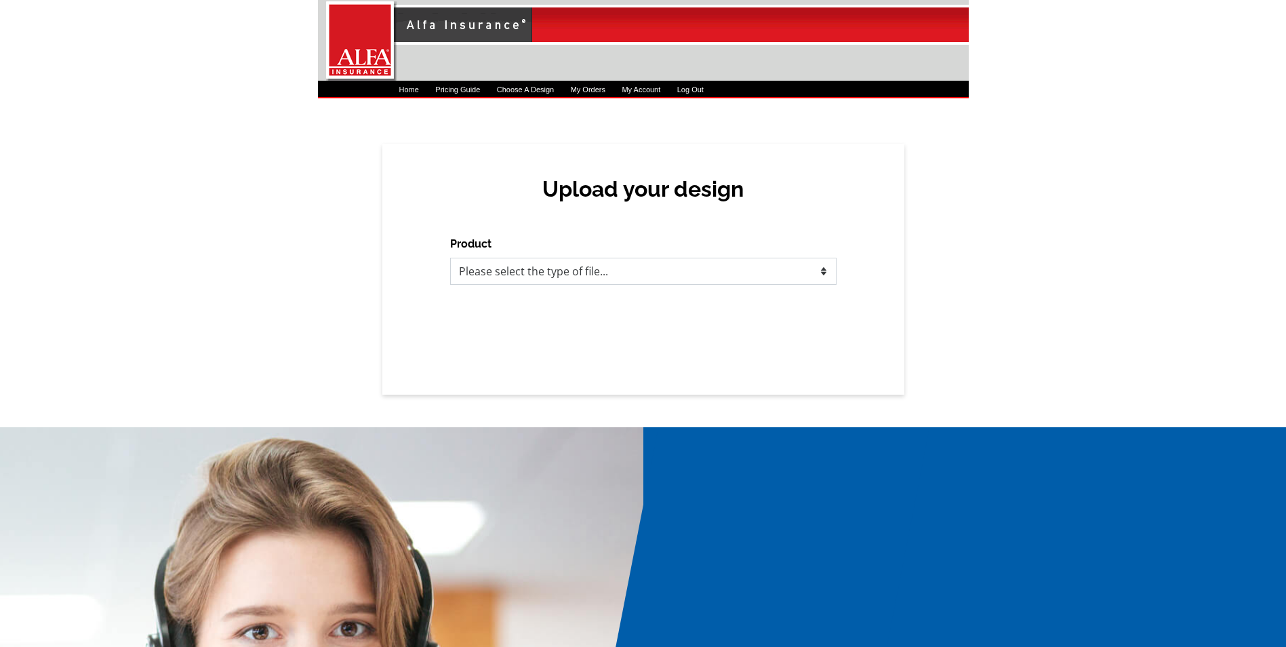
click at [554, 280] on select "Please select the type of file... Postcards Business Cards Letters and flyers G…" at bounding box center [643, 271] width 386 height 27
select select "1"
click at [450, 258] on select "Please select the type of file... Postcards Business Cards Letters and flyers G…" at bounding box center [643, 271] width 386 height 27
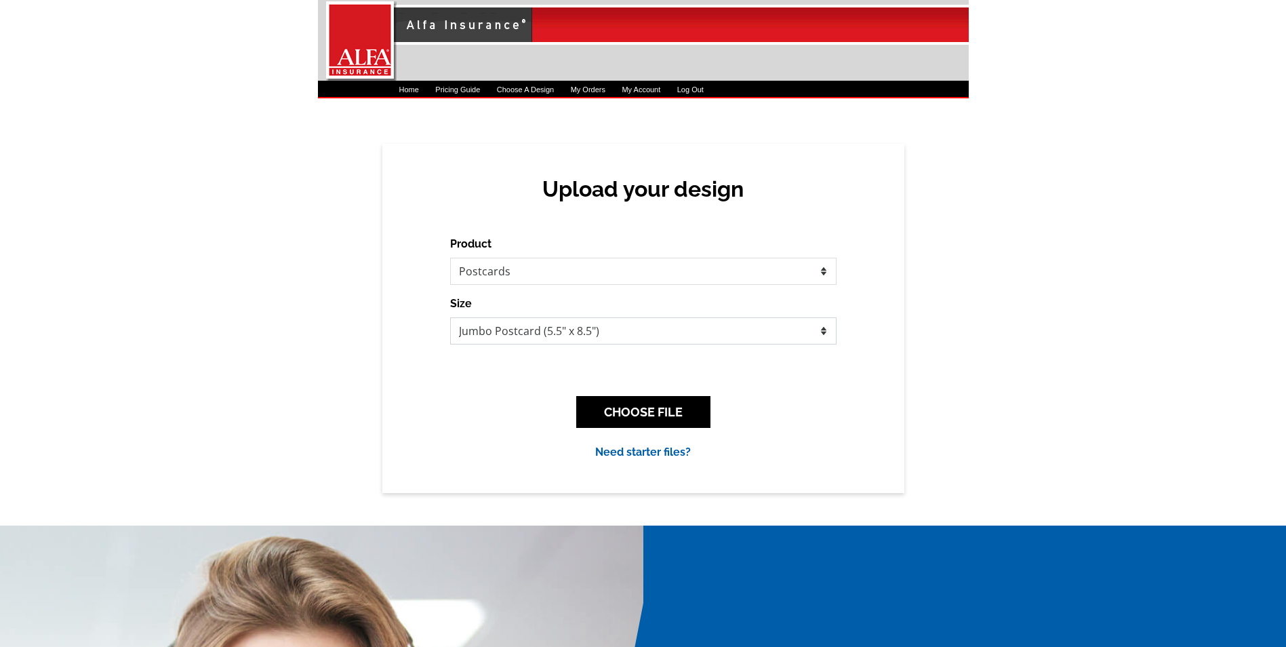
click at [594, 339] on select "Jumbo Postcard (5.5" x 8.5") Regular Postcard (4.25" x 5.6") Panoramic Postcard…" at bounding box center [643, 330] width 386 height 27
select select "1"
click at [450, 317] on select "Jumbo Postcard (5.5" x 8.5") Regular Postcard (4.25" x 5.6") Panoramic Postcard…" at bounding box center [643, 330] width 386 height 27
click at [598, 335] on select "Jumbo Postcard (5.5" x 8.5") Regular Postcard (4.25" x 5.6") Panoramic Postcard…" at bounding box center [643, 330] width 386 height 27
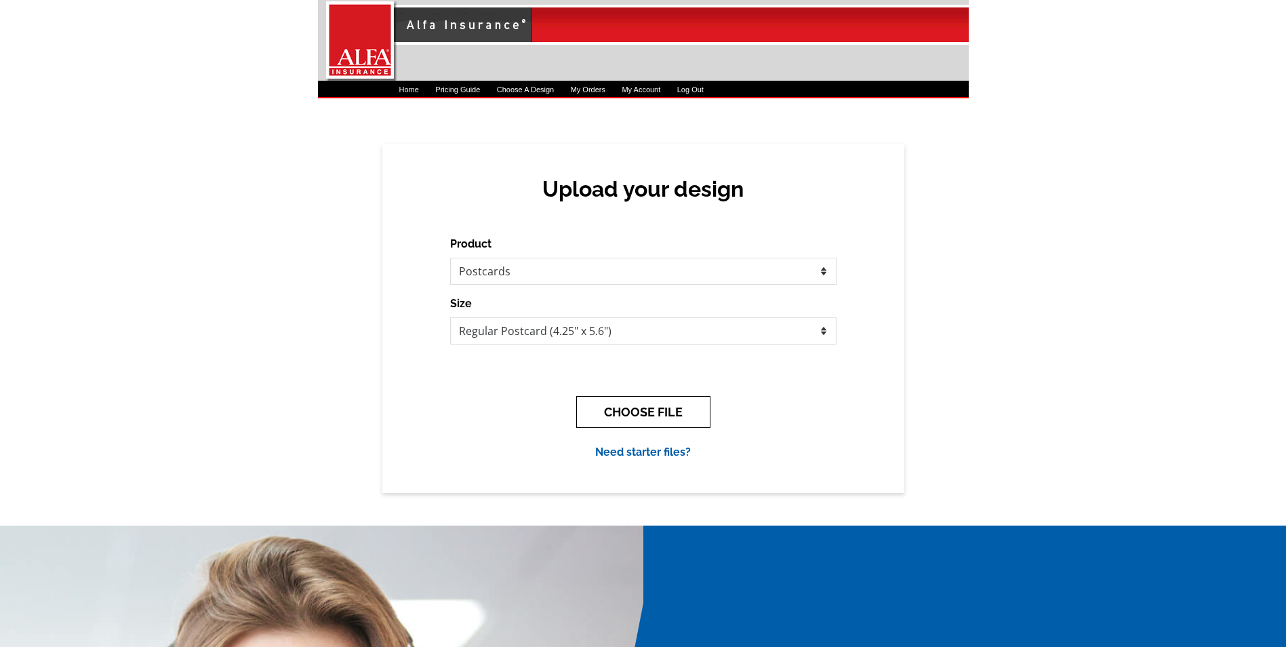
click at [621, 403] on button "CHOOSE FILE" at bounding box center [643, 412] width 134 height 32
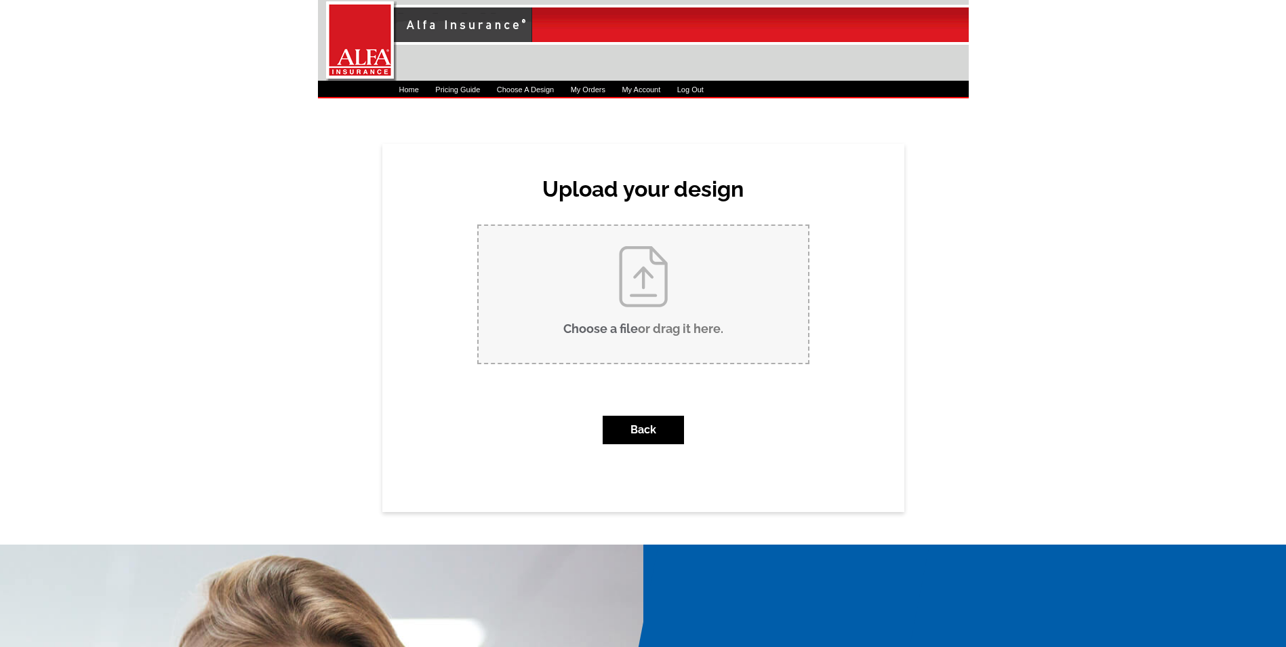
click at [640, 319] on input "Choose a file or drag it here ." at bounding box center [642, 294] width 329 height 137
type input "C:\fakepath\Please contact me at 601.docx"
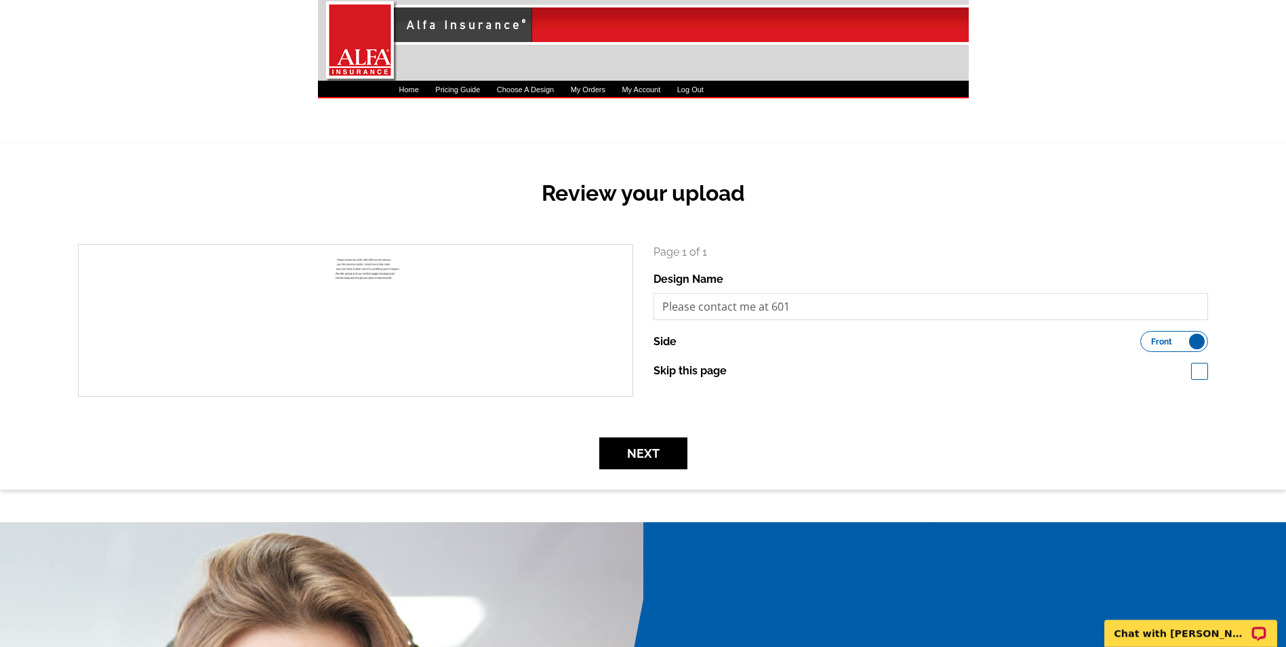
click at [1200, 345] on label "Front Back" at bounding box center [1174, 341] width 68 height 21
click at [1147, 338] on input "Front Back" at bounding box center [1147, 338] width 0 height 0
click at [658, 444] on button "Next" at bounding box center [643, 453] width 88 height 32
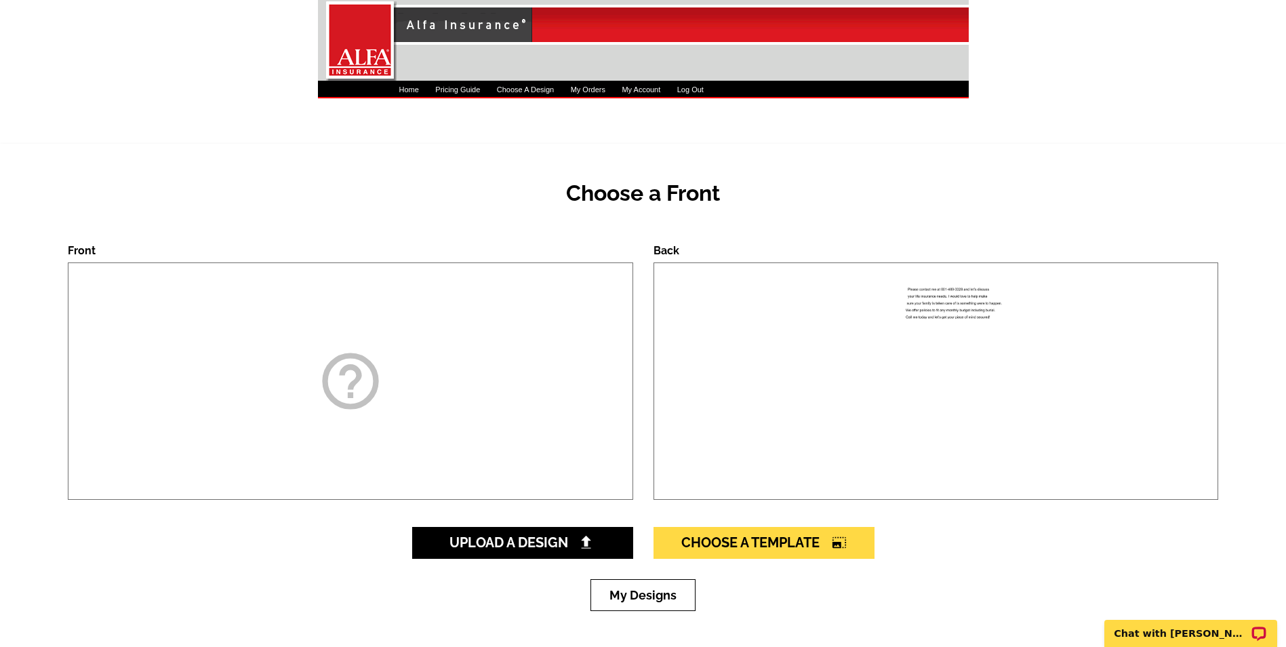
click at [821, 401] on div at bounding box center [935, 380] width 565 height 237
click at [740, 545] on span "Choose A Template photo_size_select_large" at bounding box center [763, 542] width 165 height 16
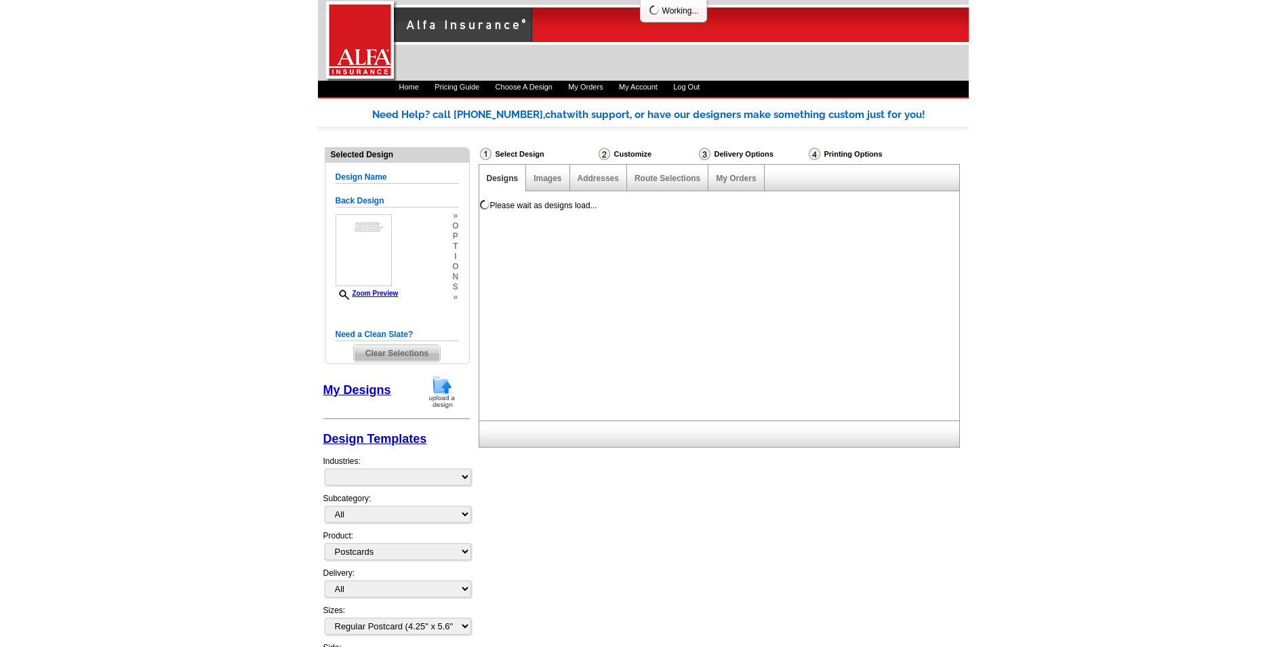
select select "1"
select select "1325"
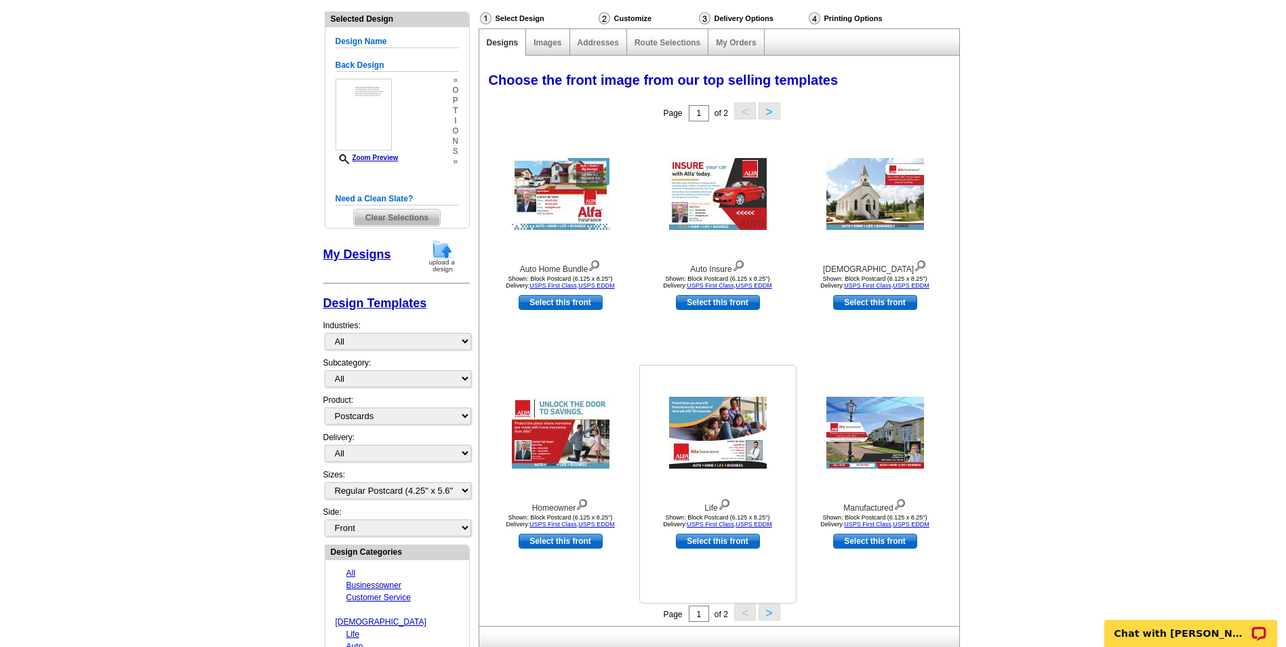
click at [712, 448] on img at bounding box center [718, 432] width 98 height 72
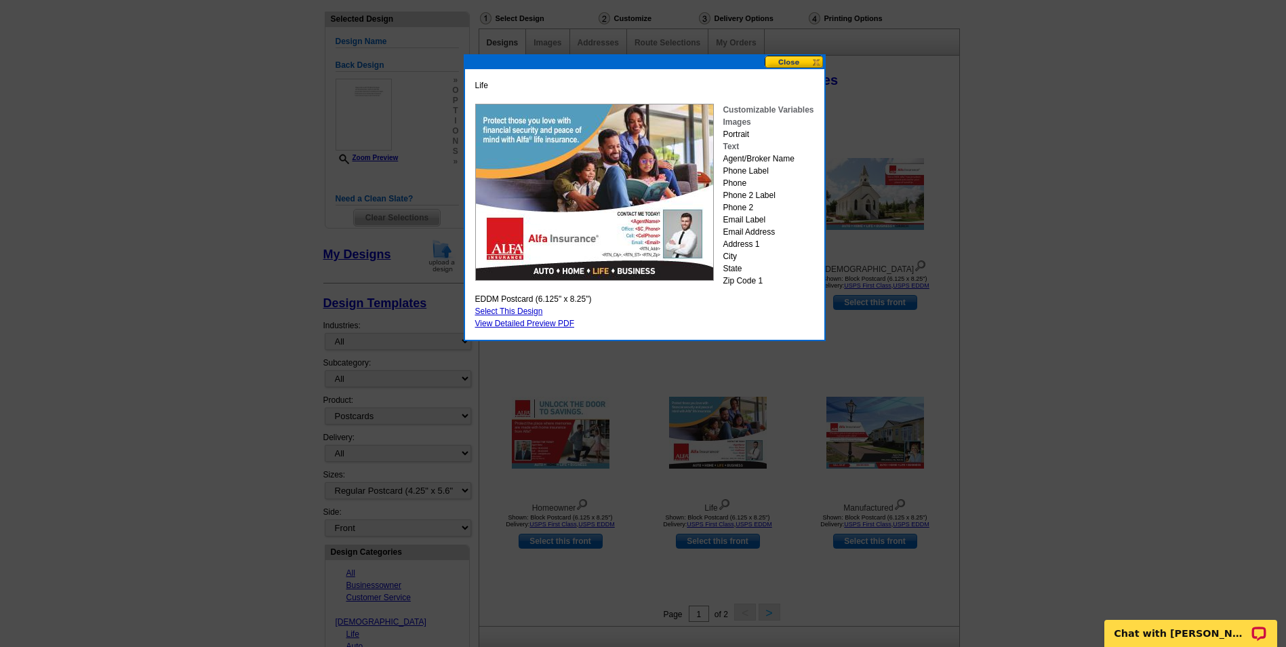
click at [525, 309] on link "Select This Design" at bounding box center [509, 310] width 68 height 9
select select "14"
select select "back"
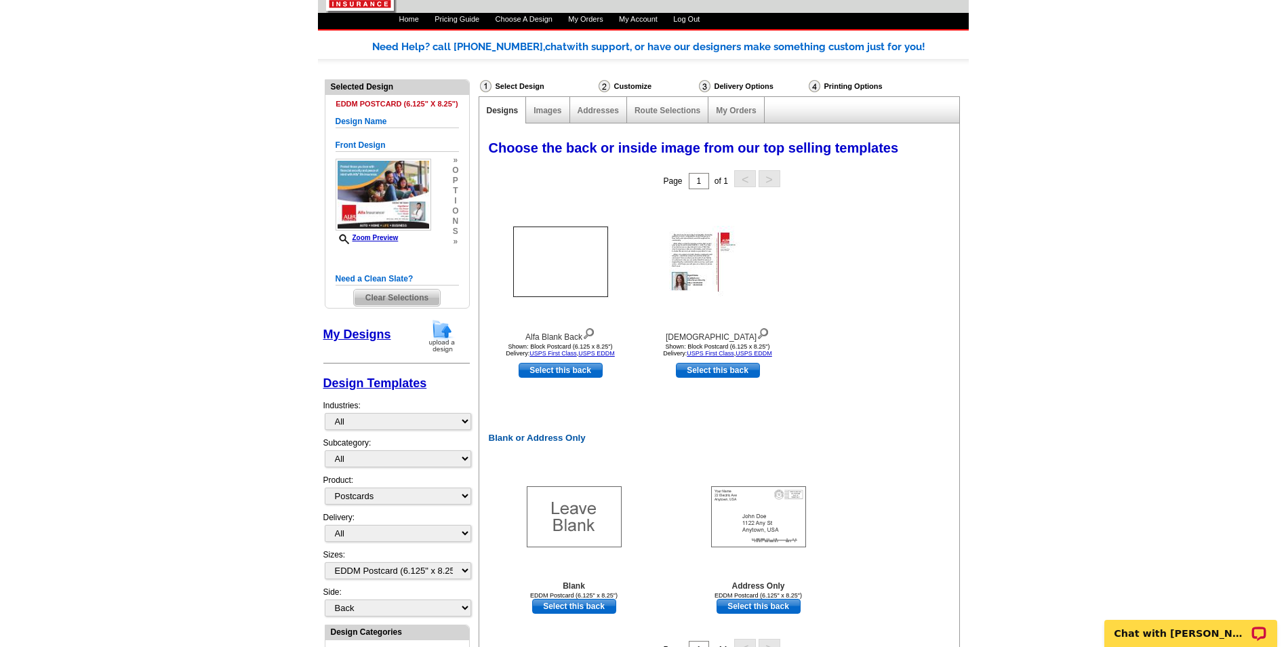
scroll to position [136, 0]
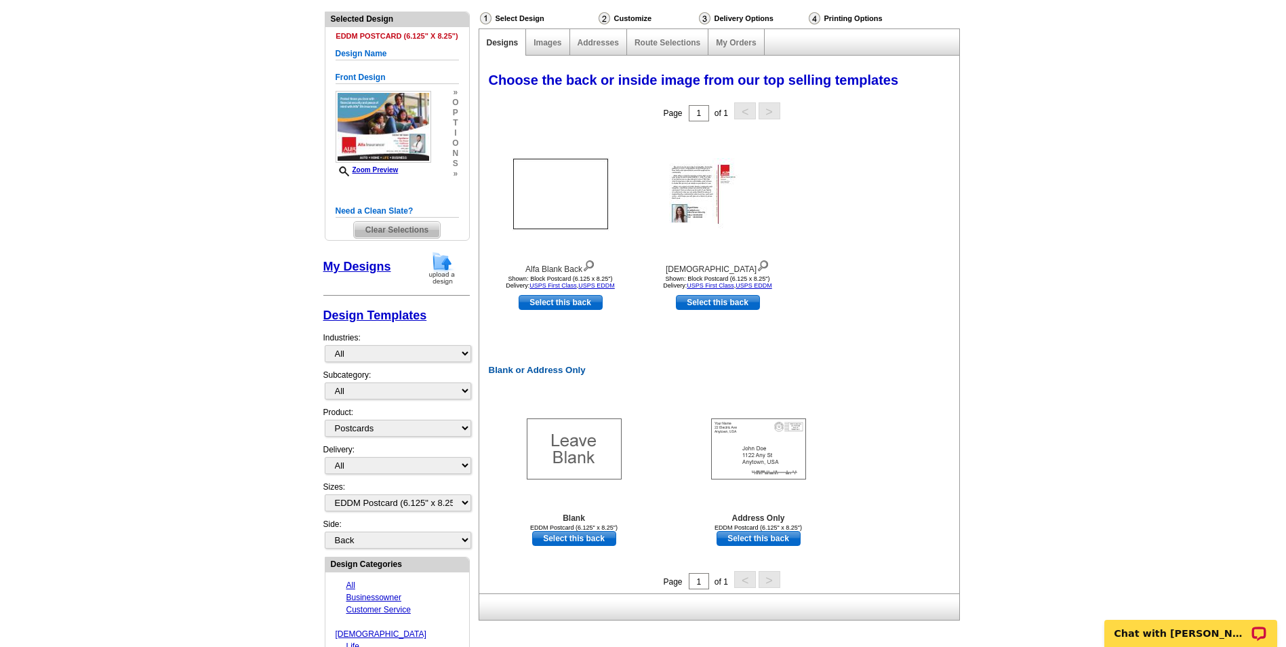
click at [441, 275] on img at bounding box center [441, 268] width 35 height 35
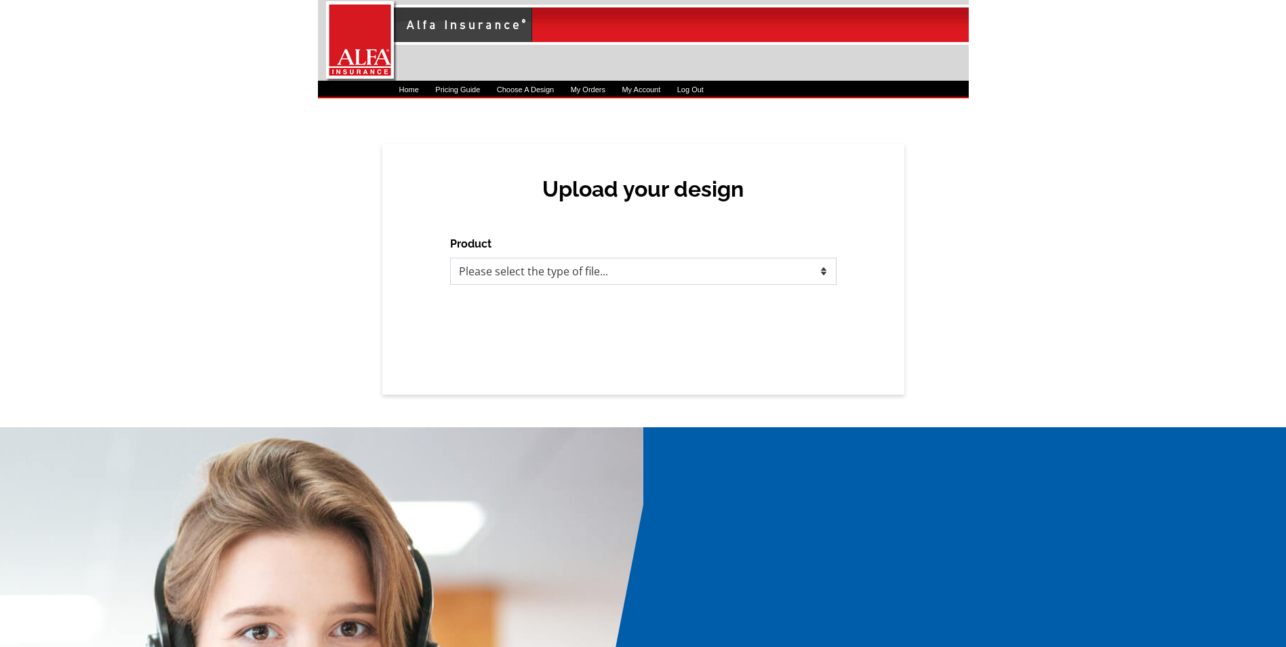
click at [530, 281] on select "Please select the type of file... Postcards Business Cards Letters and flyers G…" at bounding box center [643, 271] width 386 height 27
select select "1"
click at [450, 258] on select "Please select the type of file... Postcards Business Cards Letters and flyers G…" at bounding box center [643, 271] width 386 height 27
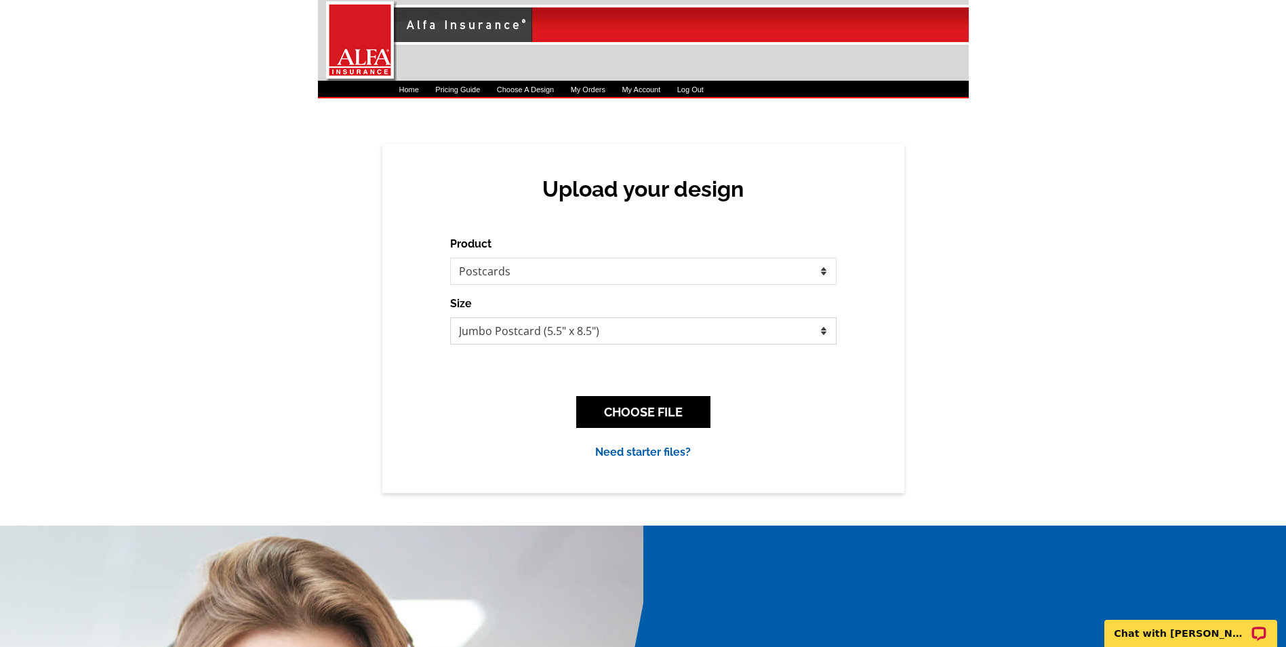
click at [589, 335] on select "Jumbo Postcard (5.5" x 8.5") Regular Postcard (4.25" x 5.6") Panoramic Postcard…" at bounding box center [643, 330] width 386 height 27
select select "1"
click at [450, 317] on select "Jumbo Postcard (5.5" x 8.5") Regular Postcard (4.25" x 5.6") Panoramic Postcard…" at bounding box center [643, 330] width 386 height 27
click at [624, 403] on button "CHOOSE FILE" at bounding box center [643, 412] width 134 height 32
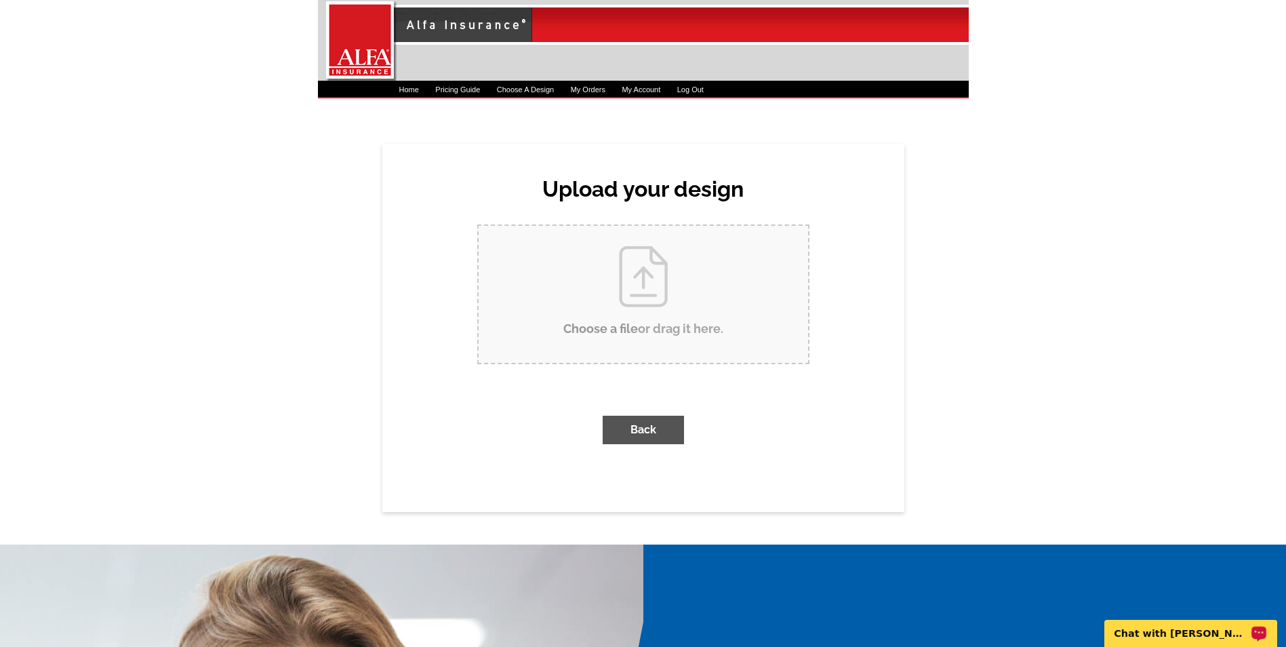
click at [1173, 636] on p "Chat with Shonna" at bounding box center [1181, 633] width 134 height 11
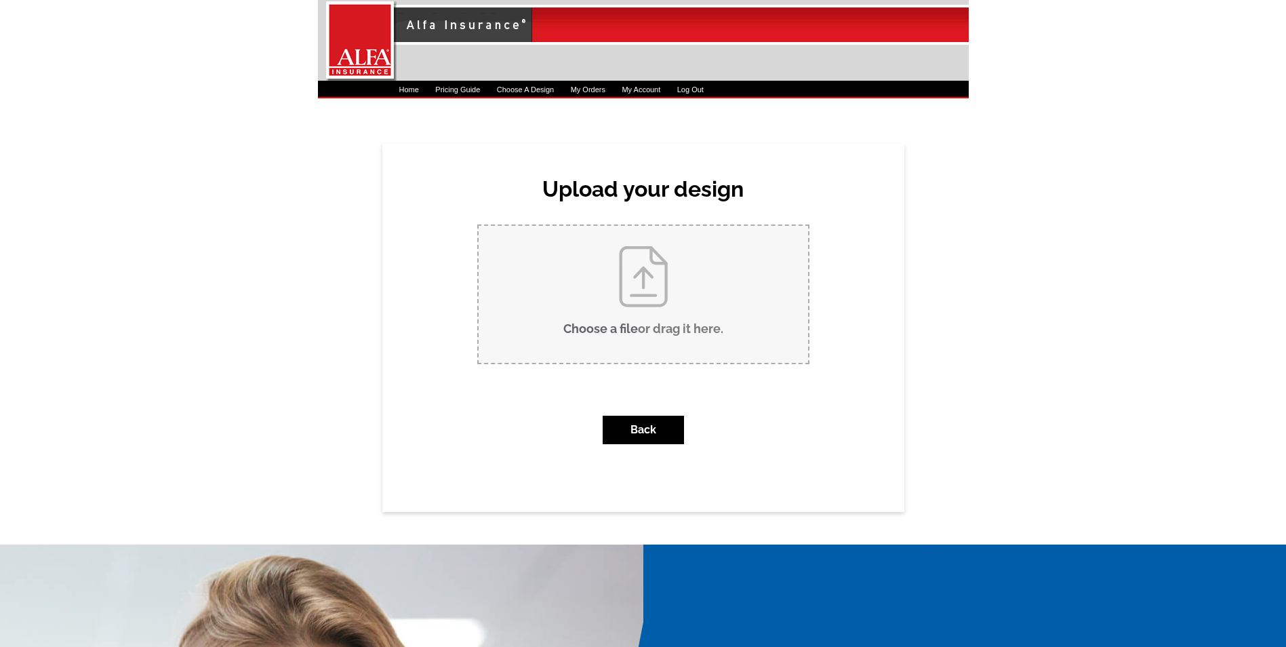
click at [570, 287] on input "Choose a file or drag it here ." at bounding box center [642, 294] width 329 height 137
type input "C:\fakepath\Please contact me at 601.docx"
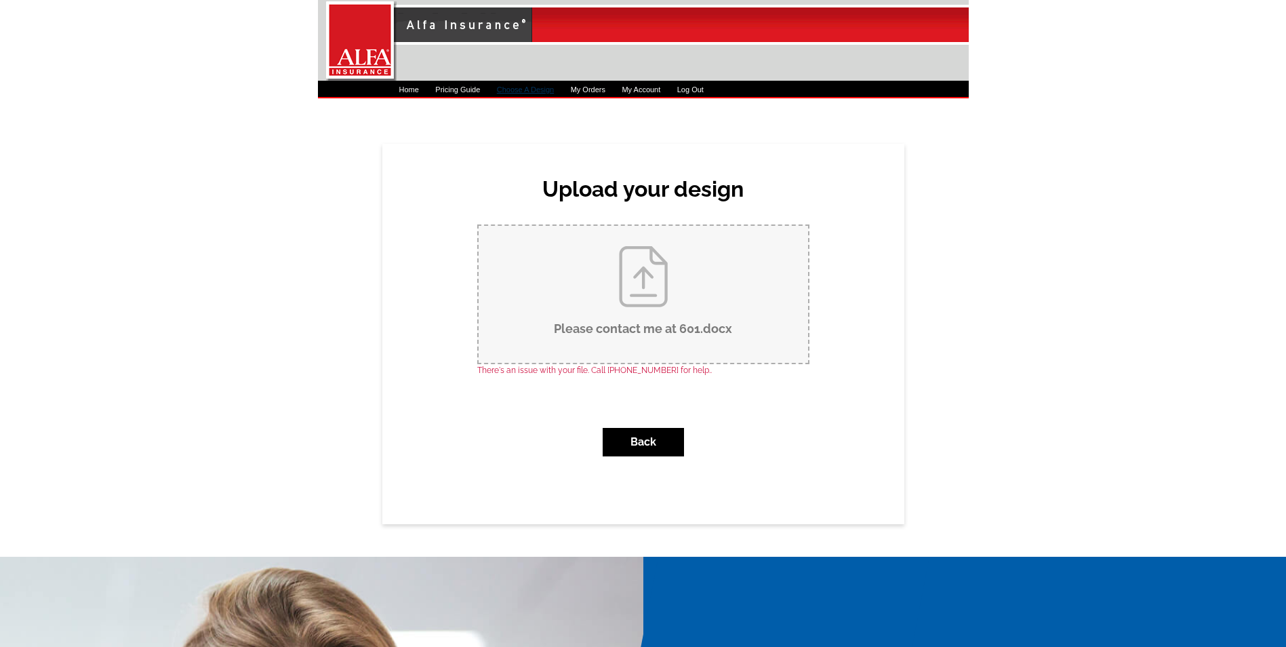
click at [552, 92] on link "Choose A Design" at bounding box center [525, 89] width 57 height 8
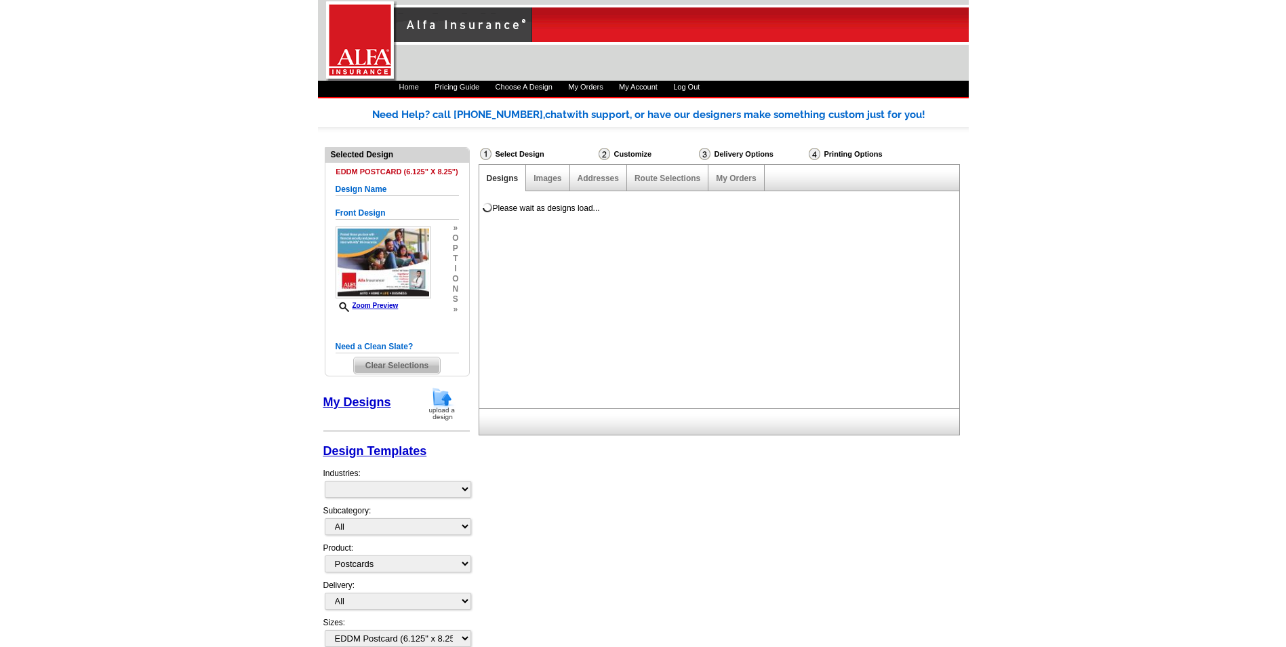
select select "1"
select select "14"
select select "back"
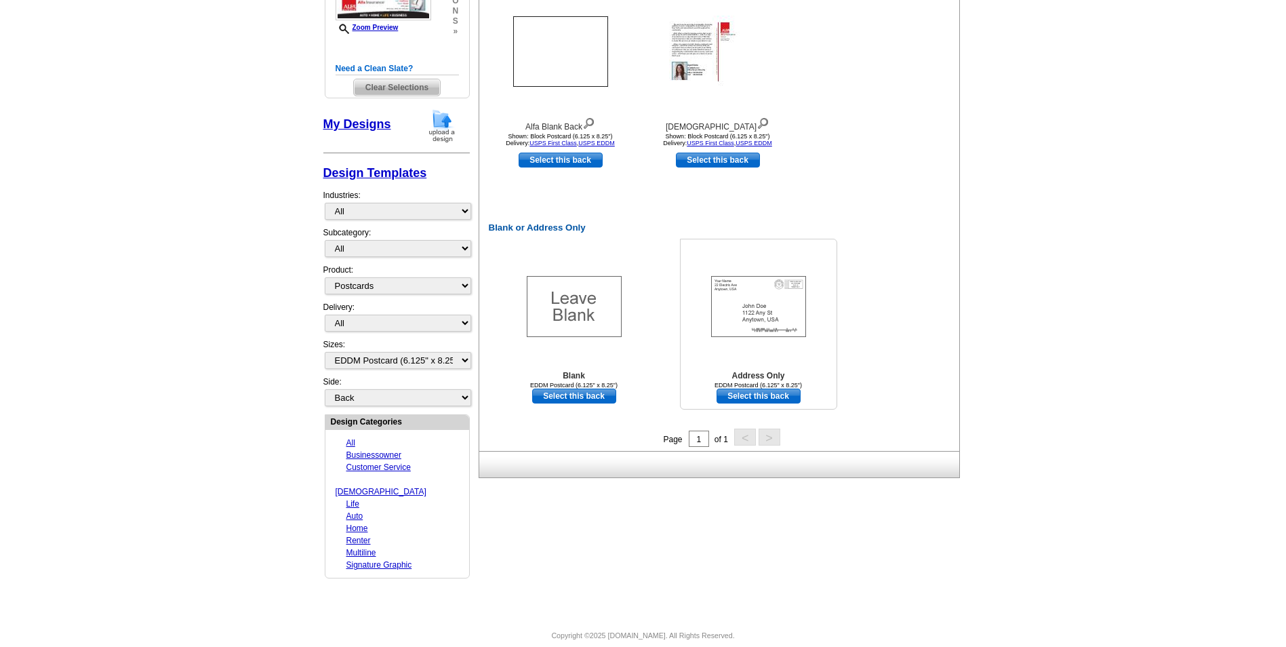
scroll to position [281, 0]
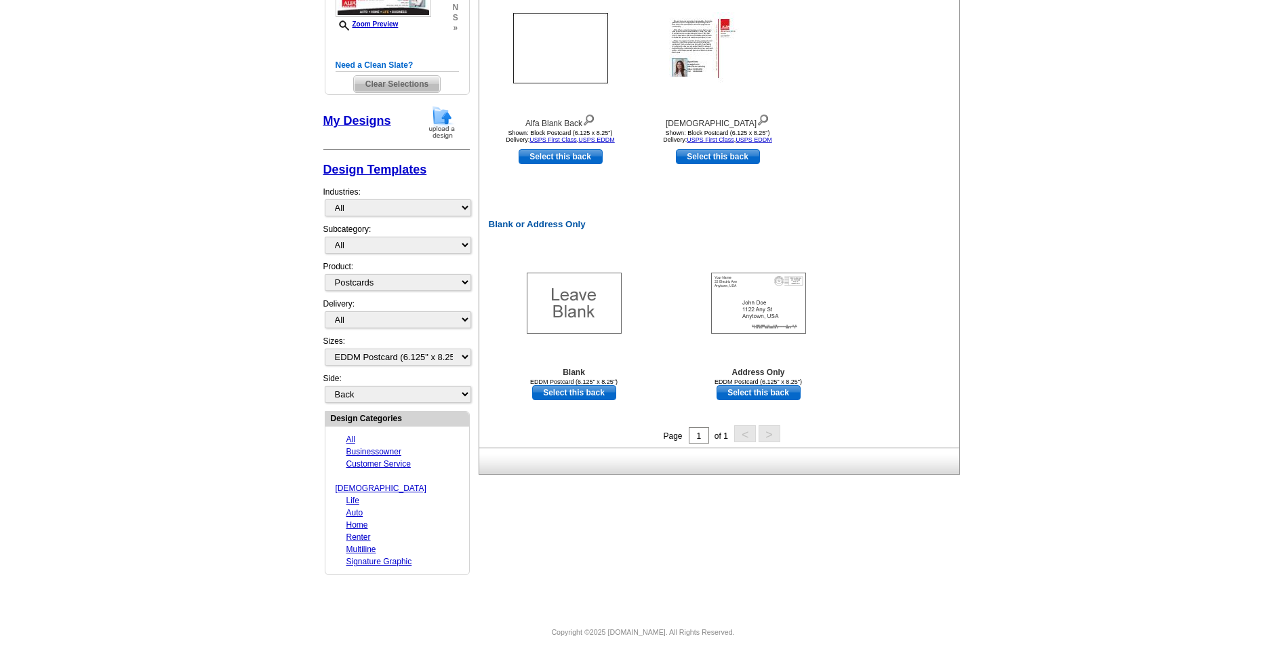
click at [1175, 241] on main "Need Help? call [PHONE_NUMBER], chat with support, or have our designers make s…" at bounding box center [643, 208] width 1286 height 807
click at [375, 556] on link "Signature Graphic" at bounding box center [379, 560] width 66 height 9
select select "1151"
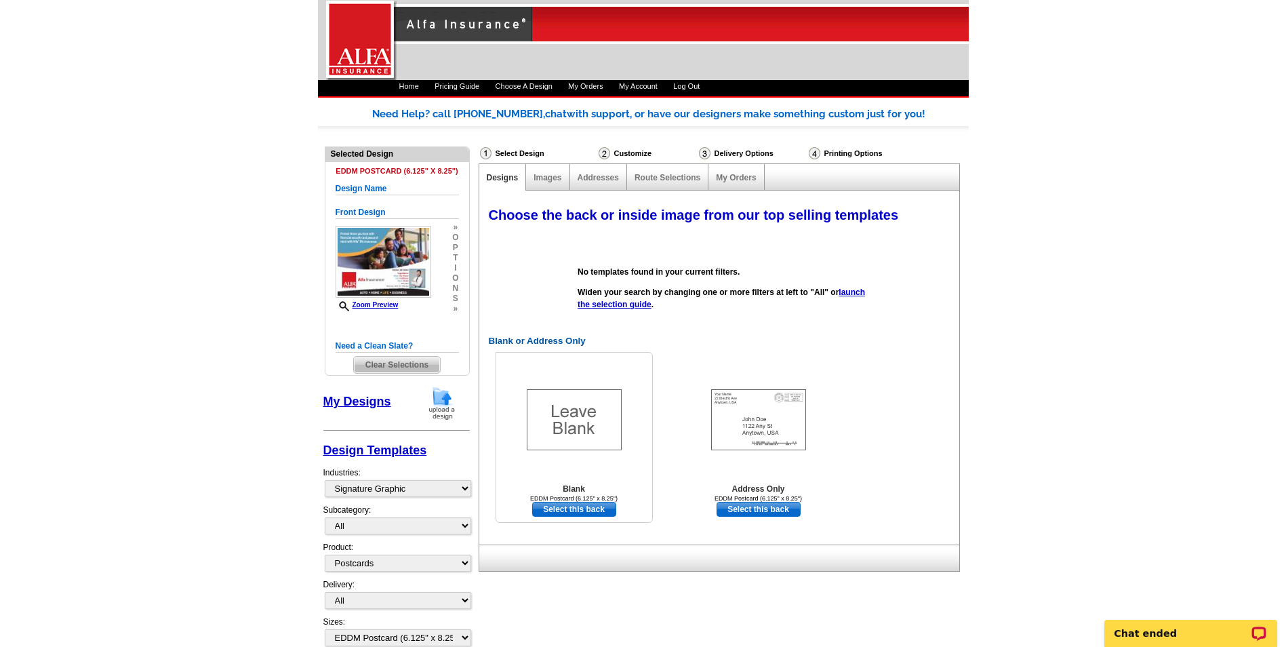
scroll to position [0, 0]
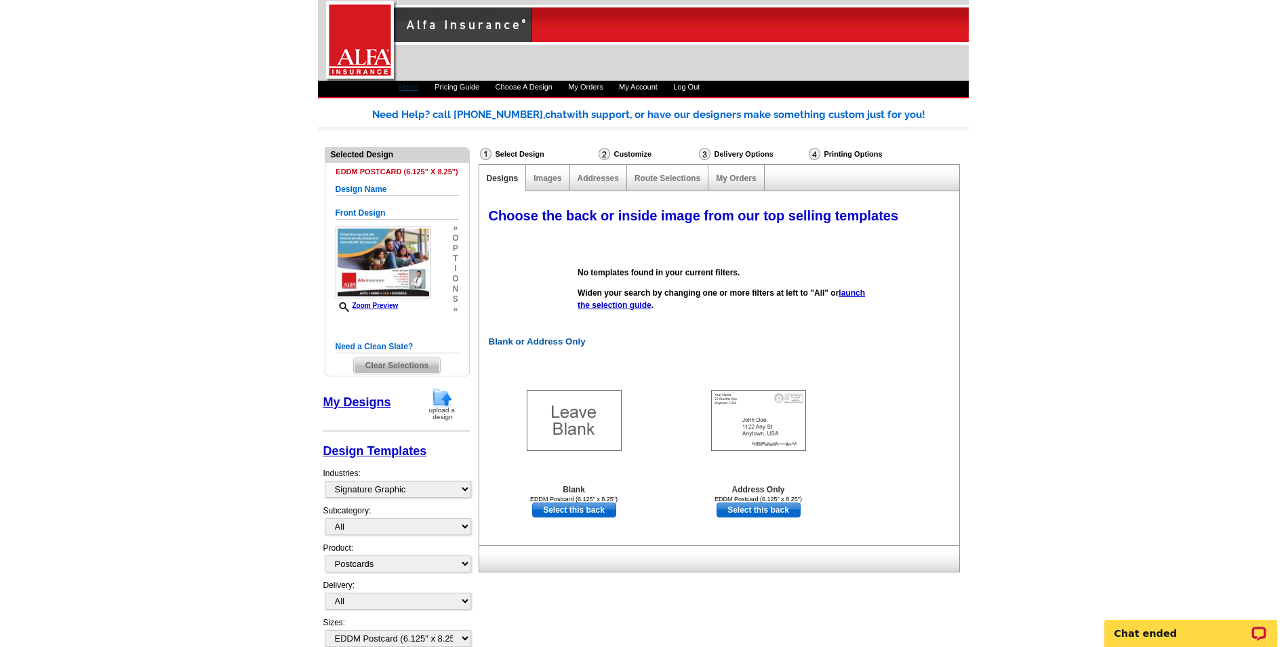
click at [418, 88] on link "Home" at bounding box center [409, 87] width 20 height 8
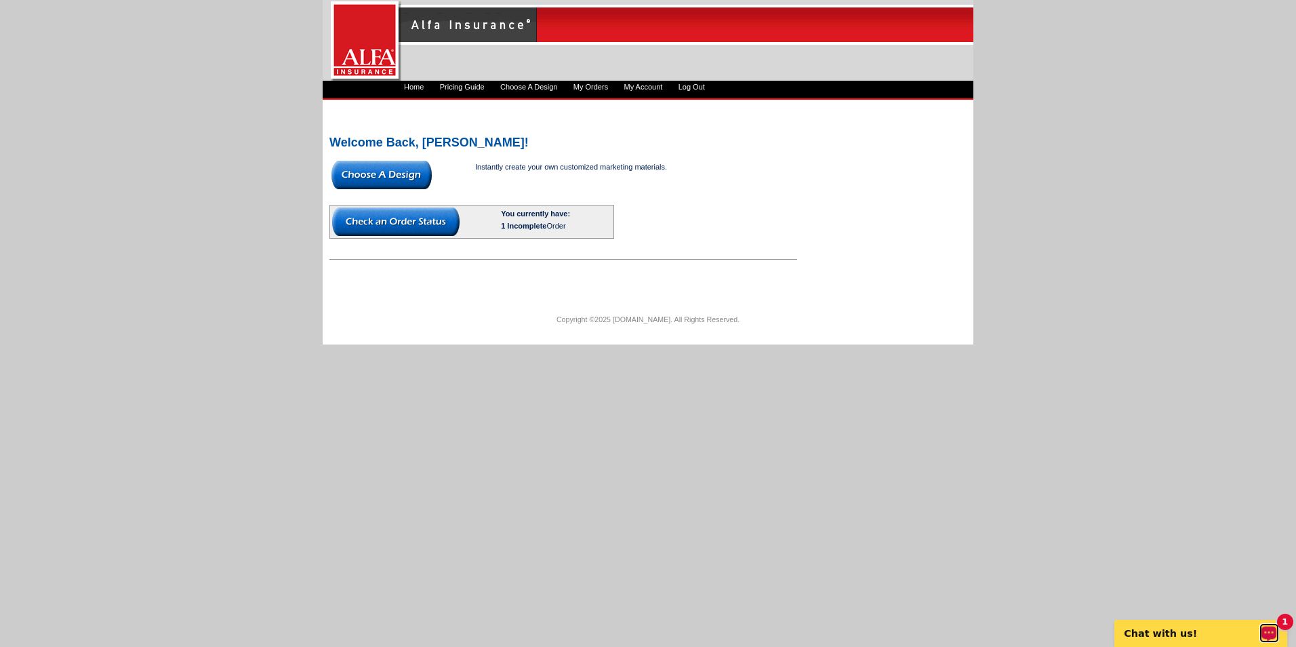
click at [1266, 639] on div "Open LiveChat chat widget" at bounding box center [1269, 632] width 17 height 17
click at [957, 356] on html "1 Items Home Pricing Guide Choose A Design My Orders My Account Log Out Welcome…" at bounding box center [648, 178] width 1296 height 356
